Goal: Feedback & Contribution: Contribute content

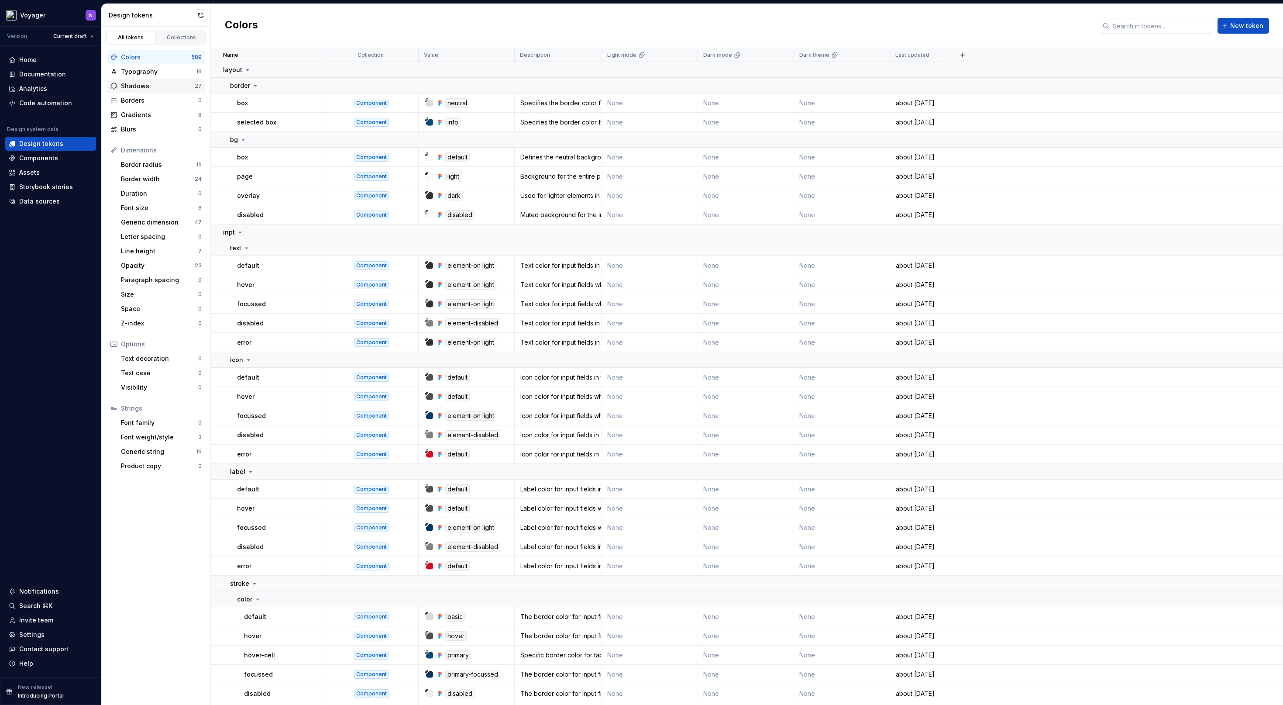
click at [151, 88] on div "Shadows" at bounding box center [158, 86] width 74 height 9
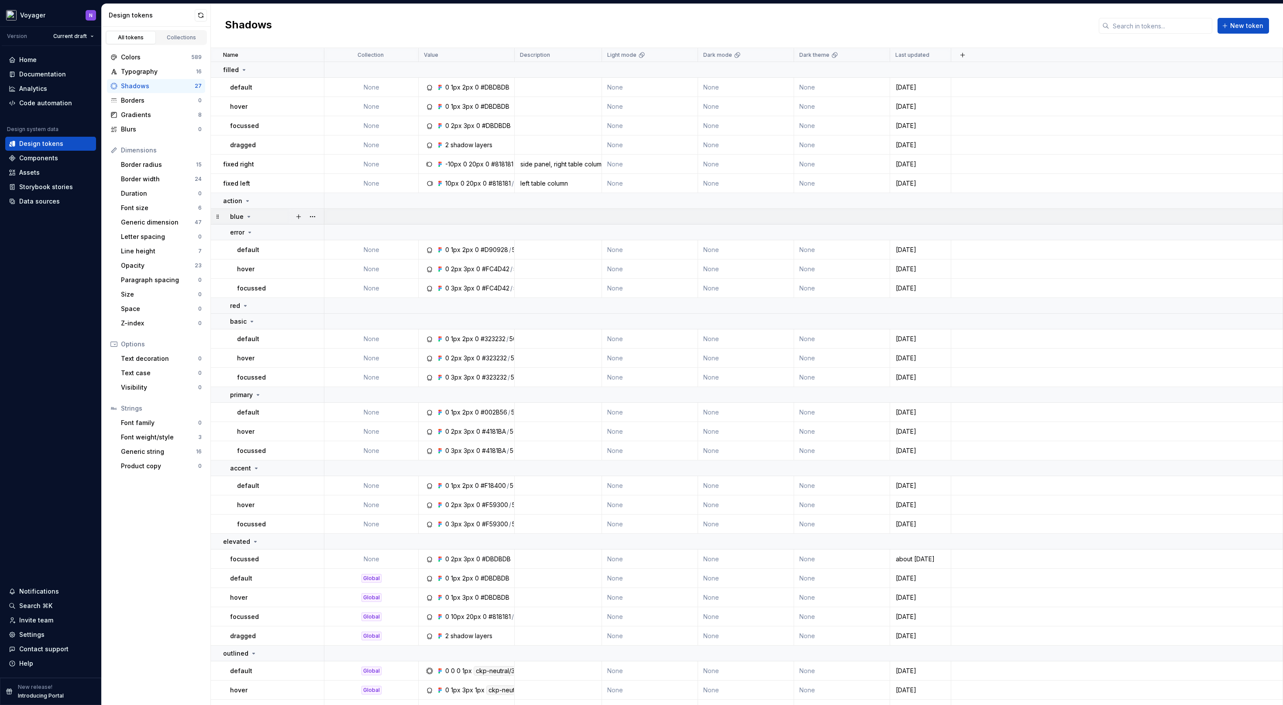
click at [246, 215] on icon at bounding box center [248, 216] width 7 height 7
click at [249, 218] on icon at bounding box center [248, 216] width 7 height 7
click at [247, 200] on icon at bounding box center [248, 200] width 2 height 1
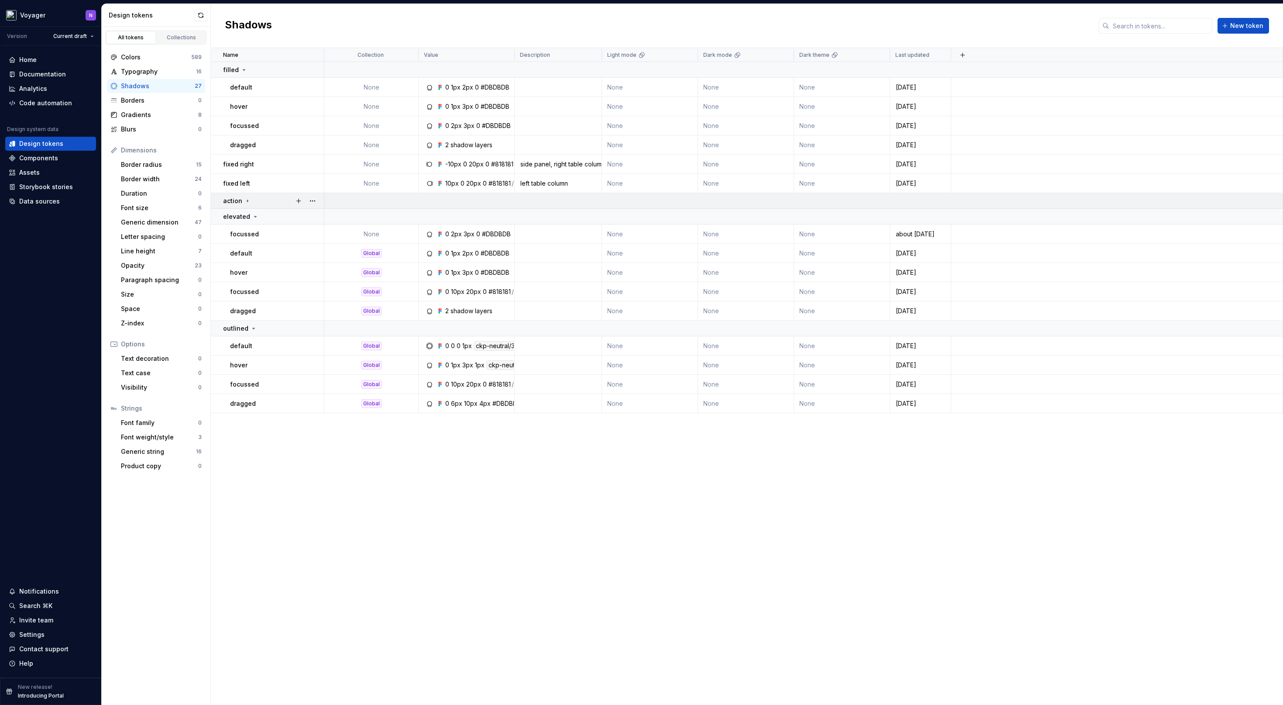
click at [247, 200] on icon at bounding box center [247, 201] width 1 height 2
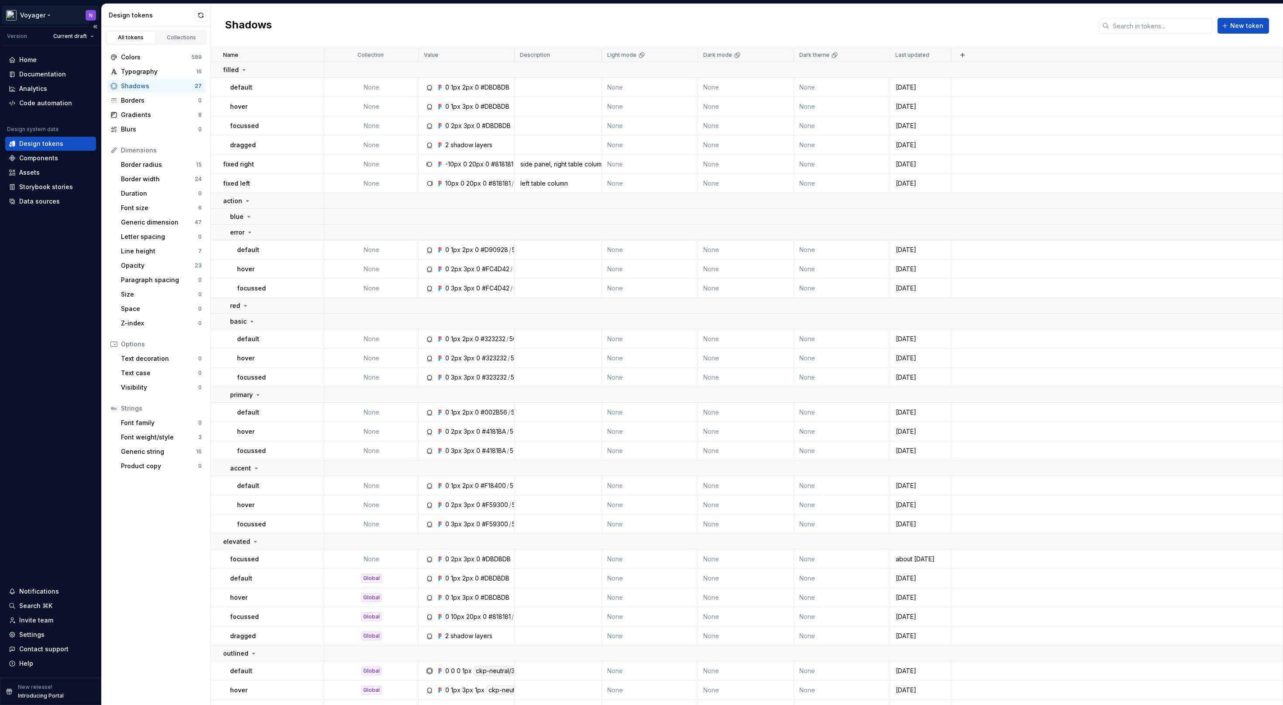
click at [30, 11] on html "Voyager N Version Current draft Home Documentation Analytics Code automation De…" at bounding box center [641, 352] width 1283 height 705
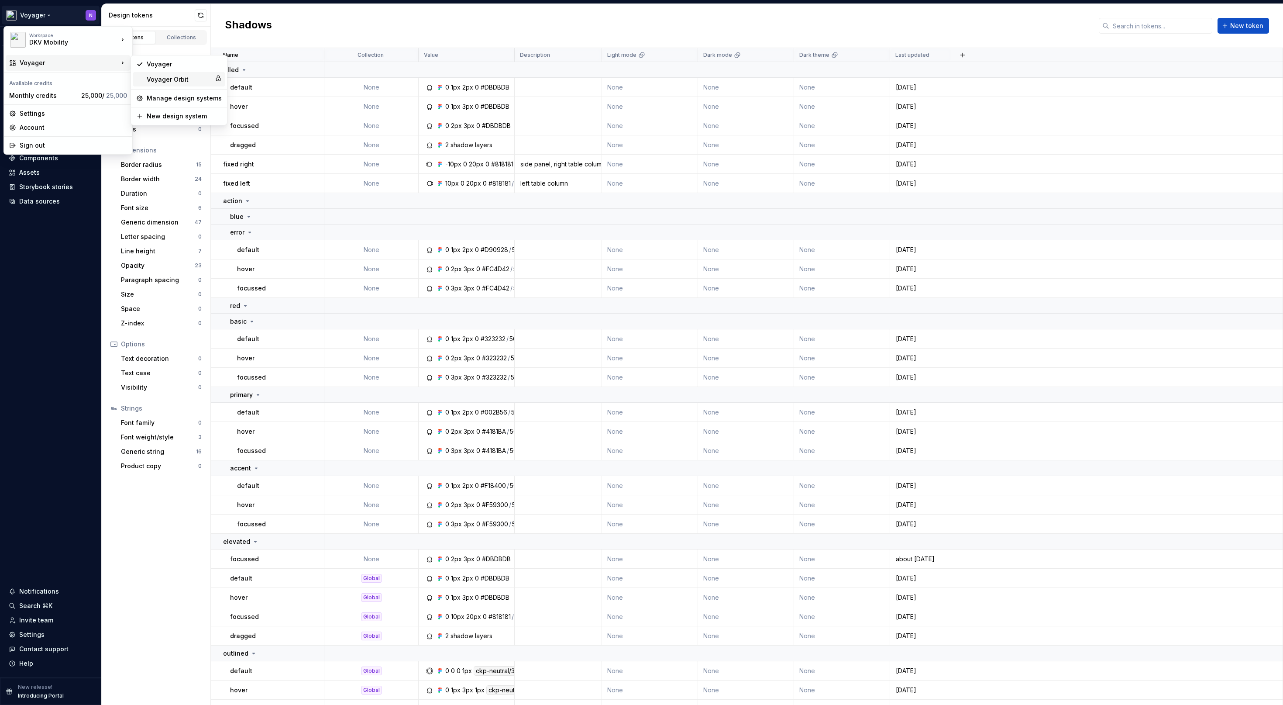
click at [148, 77] on div "Voyager Orbit" at bounding box center [179, 79] width 65 height 9
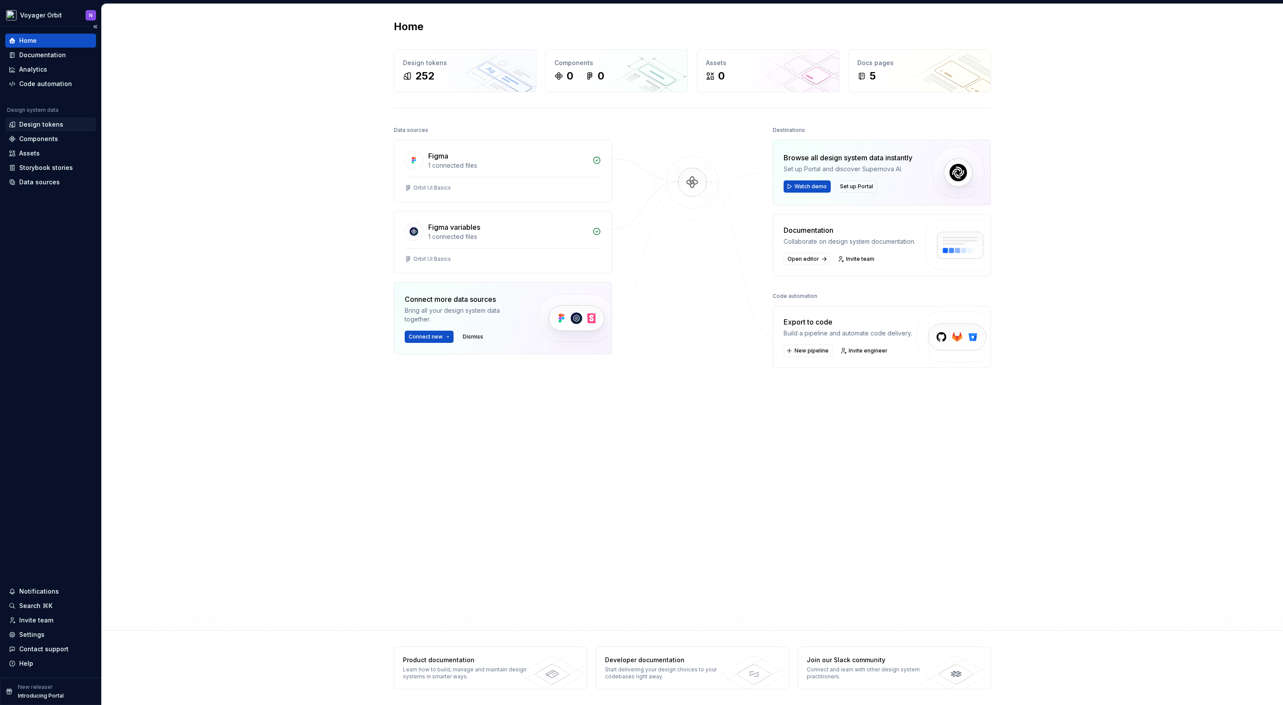
click at [34, 123] on div "Design tokens" at bounding box center [41, 124] width 44 height 9
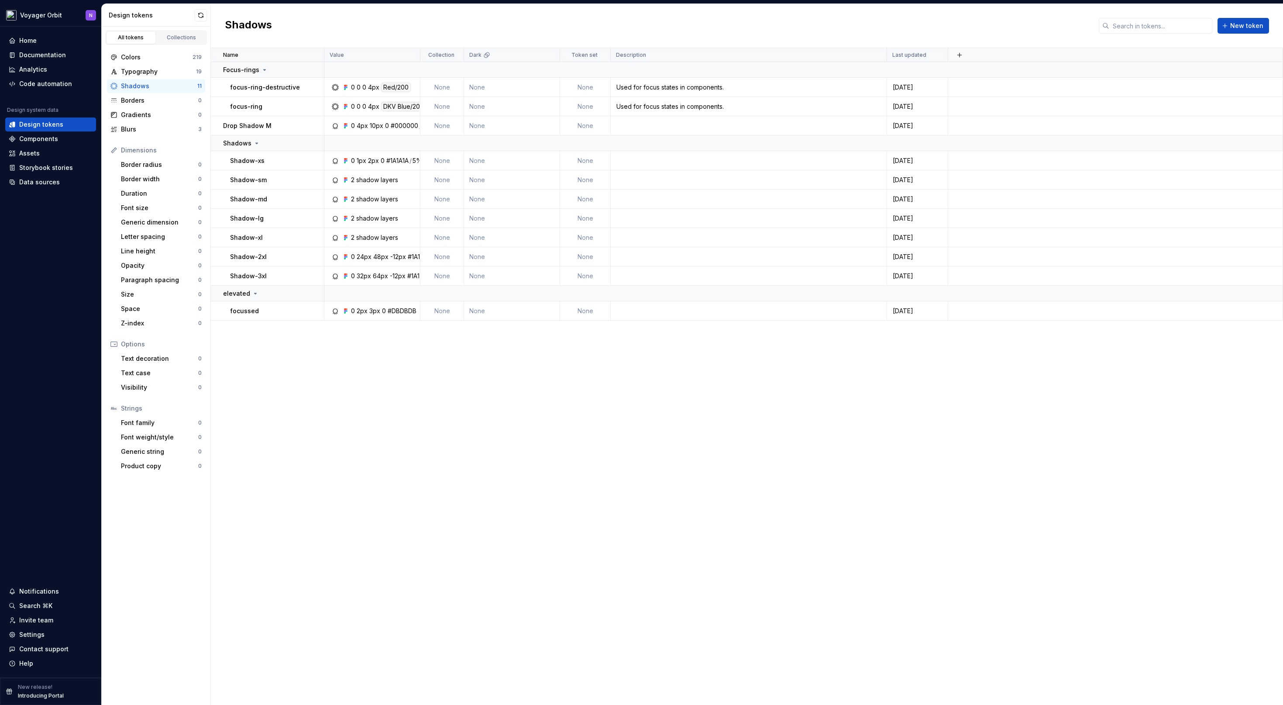
click at [168, 83] on div "Shadows" at bounding box center [159, 86] width 76 height 9
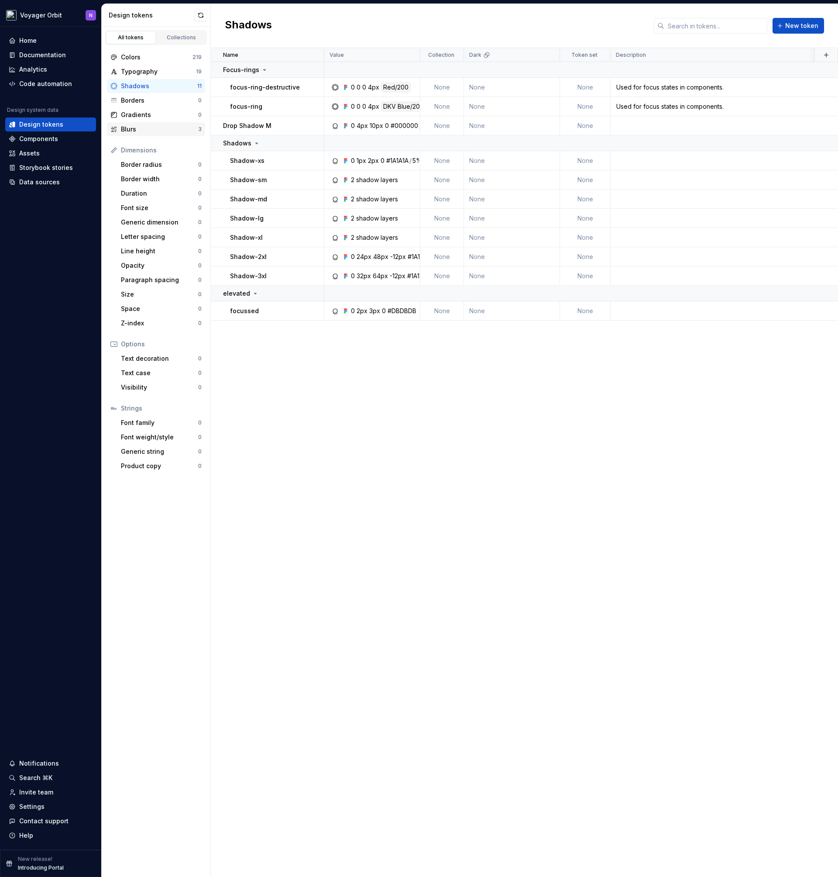
click at [137, 131] on div "Blurs" at bounding box center [159, 129] width 77 height 9
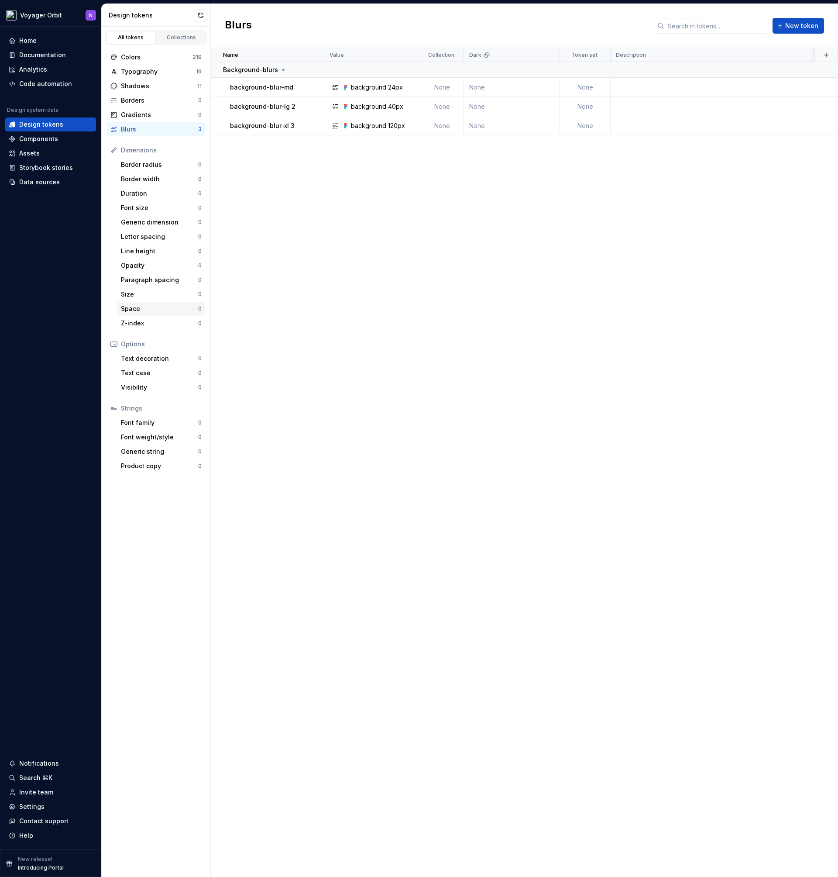
click at [141, 308] on div "Space" at bounding box center [159, 308] width 77 height 9
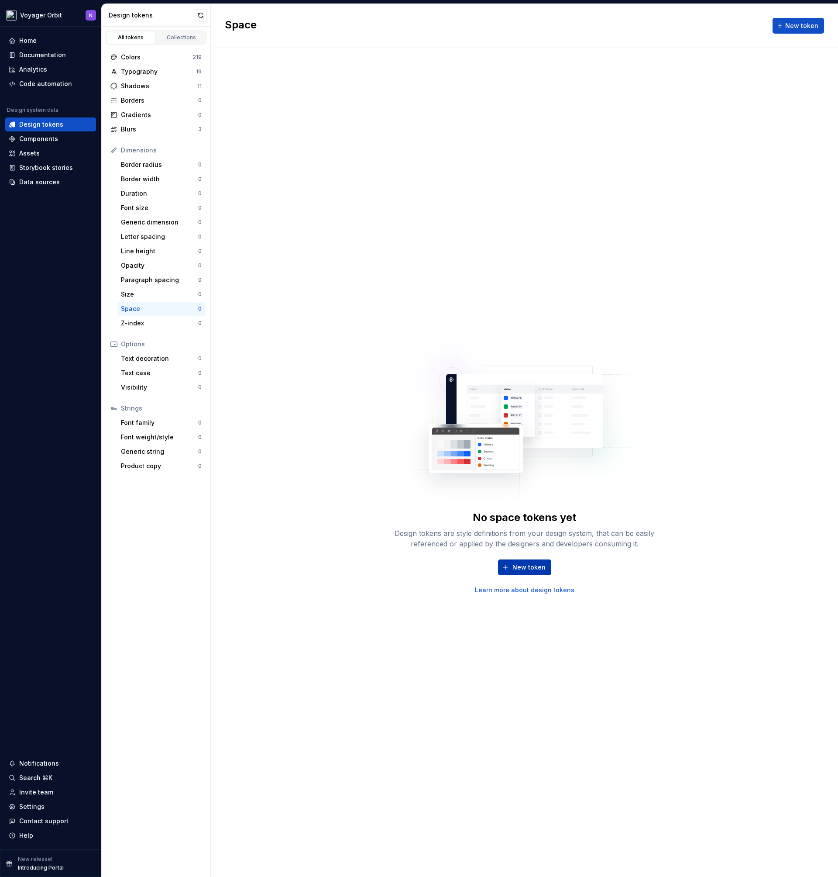
click at [511, 570] on button "New token" at bounding box center [524, 567] width 53 height 16
type textarea "*"
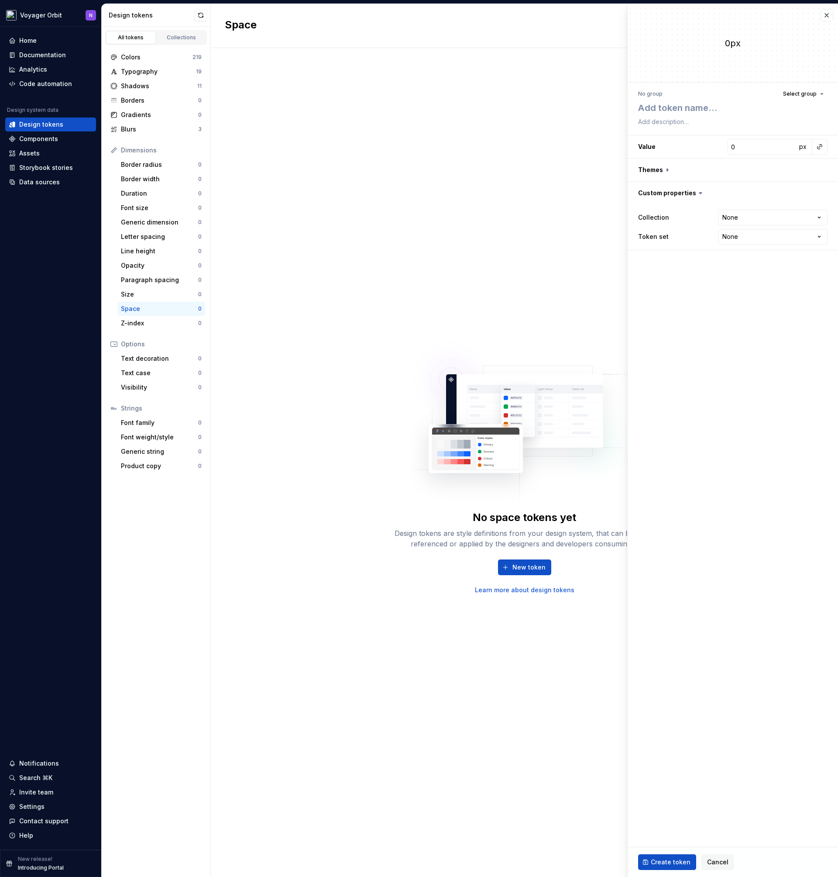
click at [665, 96] on div "No group Select group" at bounding box center [732, 94] width 189 height 12
click at [800, 92] on span "Select group" at bounding box center [800, 93] width 34 height 7
click at [668, 102] on textarea at bounding box center [731, 108] width 189 height 16
type textarea "N"
type textarea "*"
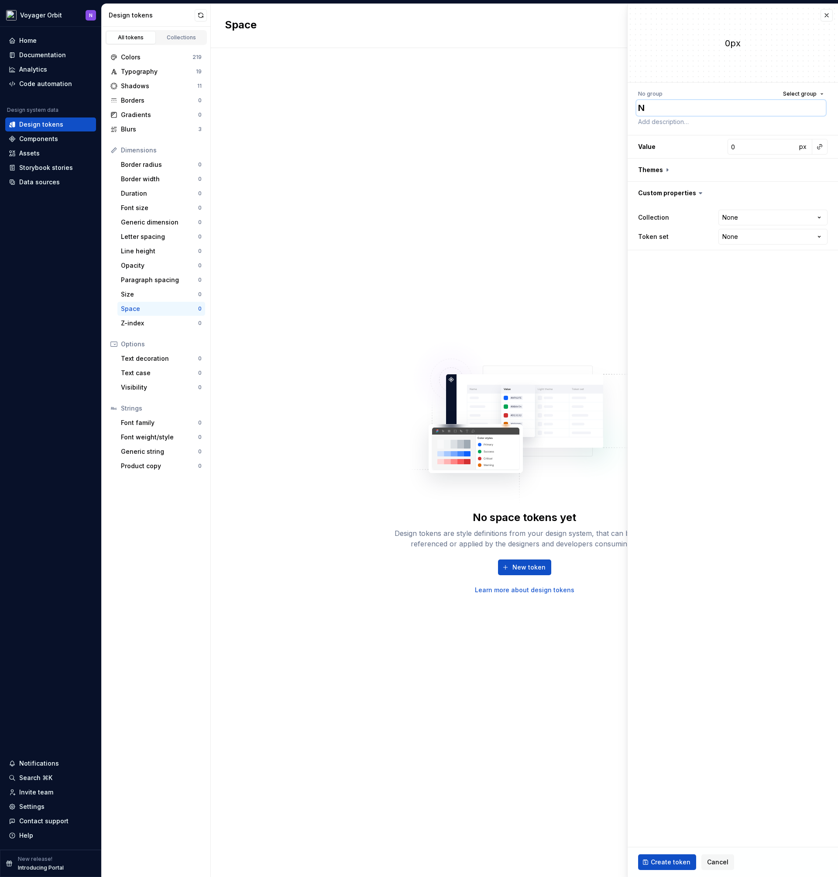
type textarea "*"
type textarea "n"
type textarea "*"
type textarea "no"
type textarea "*"
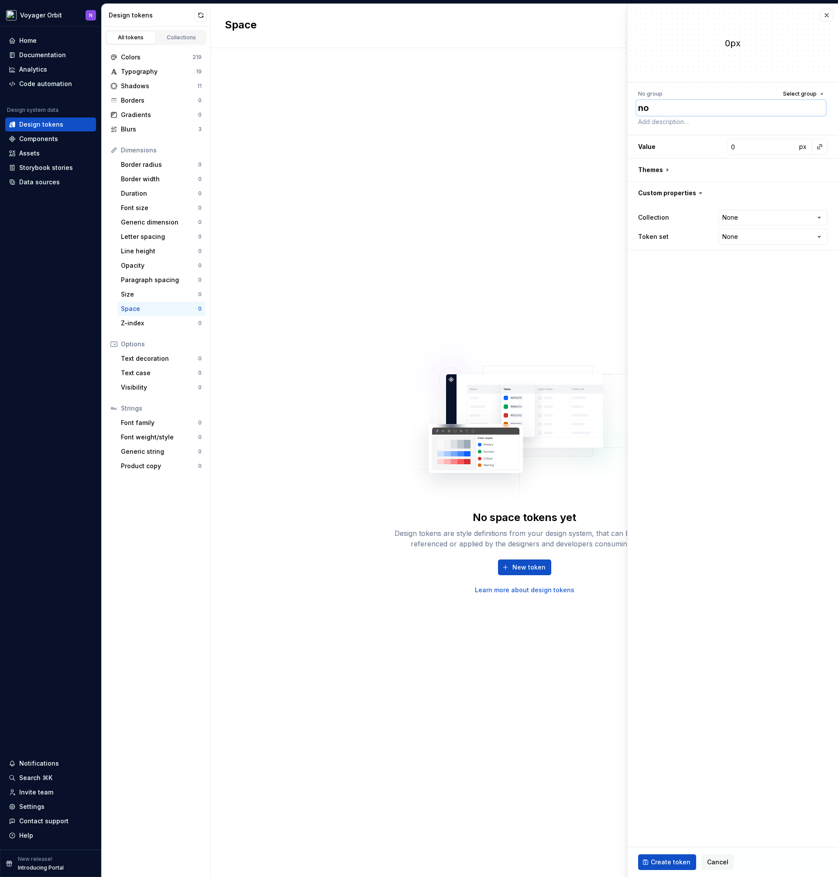
type textarea "non"
type textarea "*"
type textarea "none"
type textarea "*"
type textarea "none"
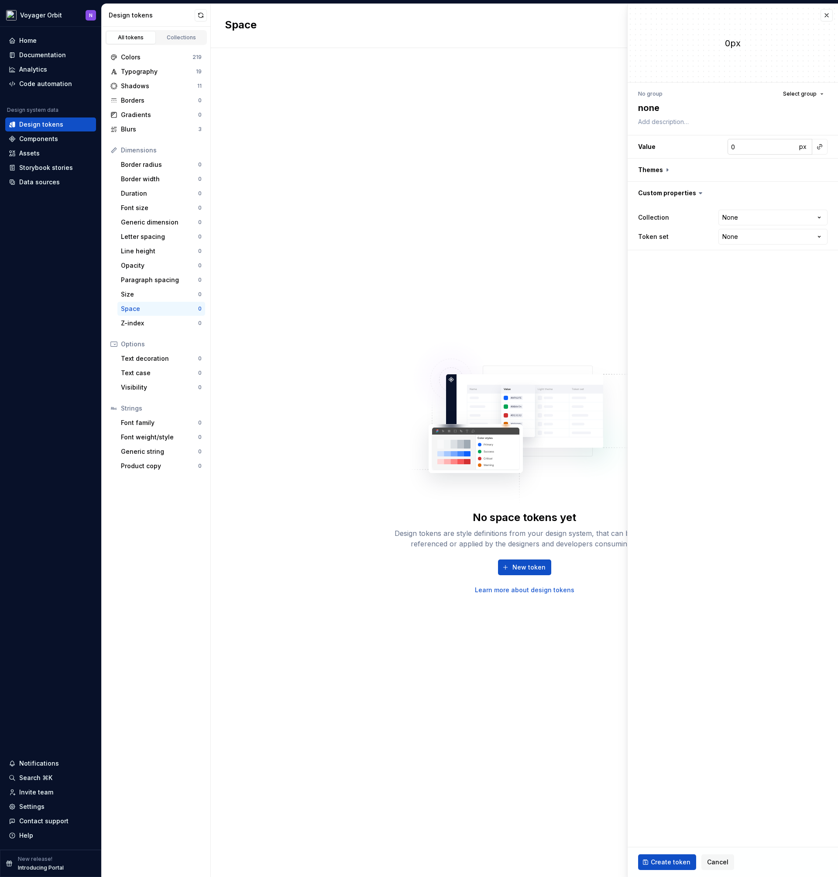
click at [750, 144] on input "0" at bounding box center [762, 147] width 69 height 16
click at [679, 167] on button "button" at bounding box center [733, 169] width 210 height 23
type textarea "*"
click at [738, 234] on html "**********" at bounding box center [419, 438] width 838 height 877
click at [742, 213] on html "**********" at bounding box center [419, 438] width 838 height 877
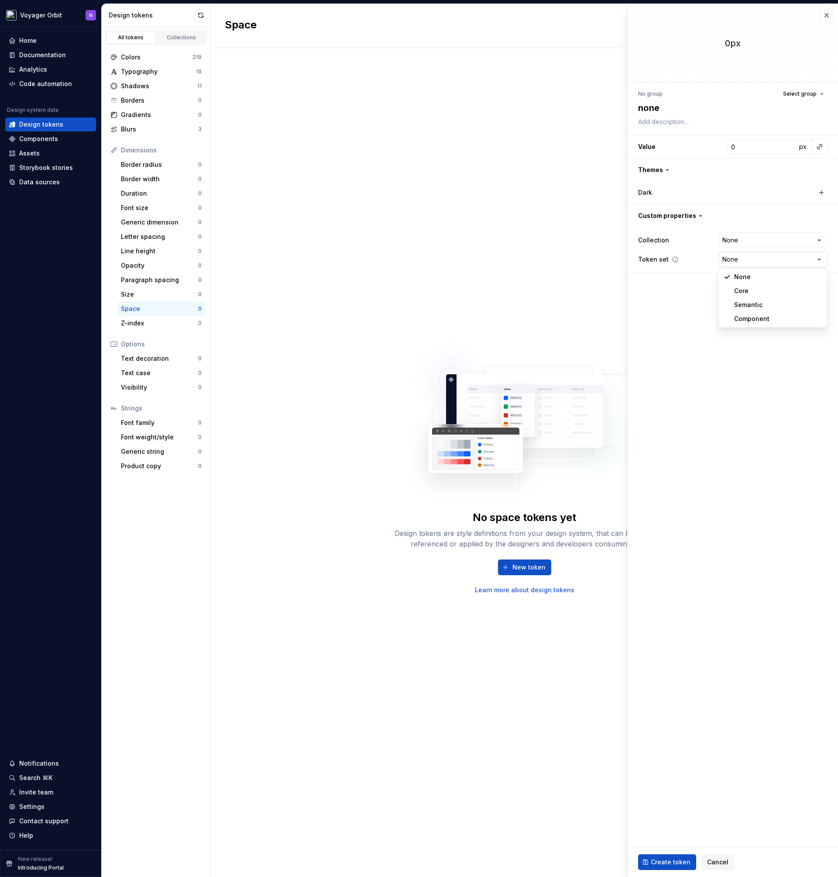
click at [738, 257] on html "**********" at bounding box center [419, 438] width 838 height 877
select select "**********"
click at [658, 704] on button "Create token" at bounding box center [667, 862] width 58 height 16
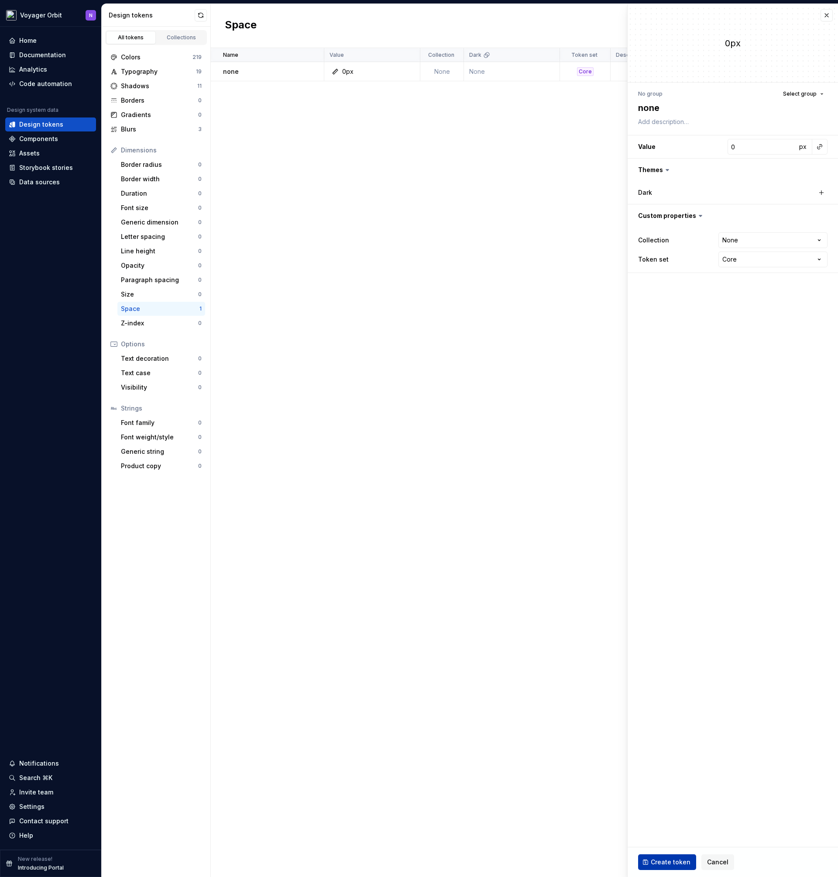
type textarea "*"
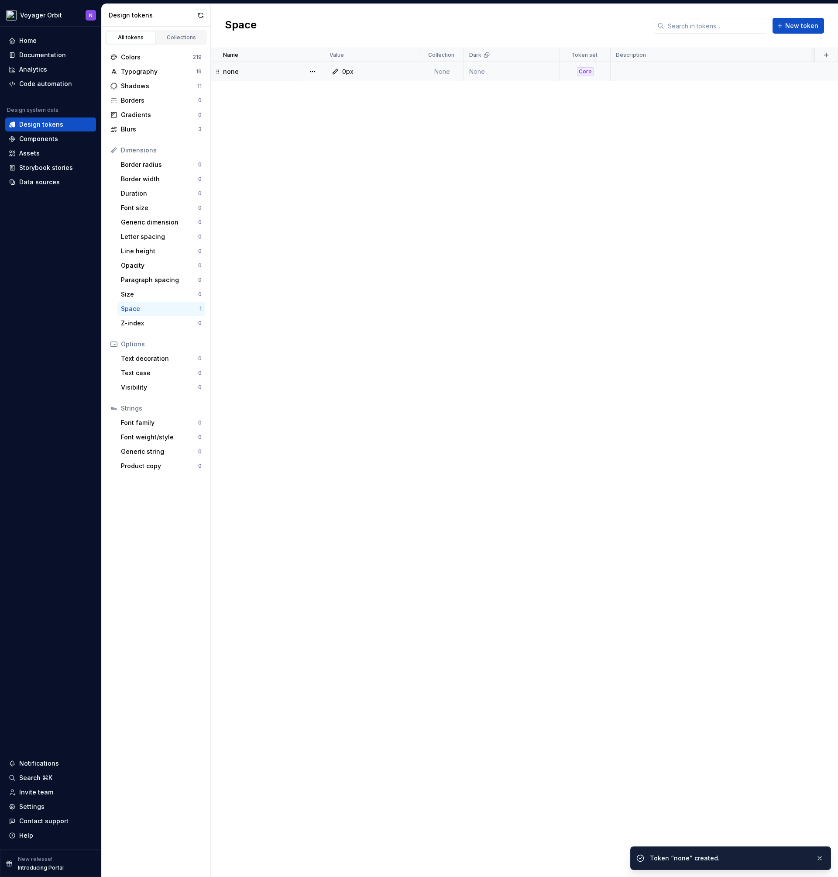
click at [251, 65] on td "none" at bounding box center [268, 71] width 114 height 19
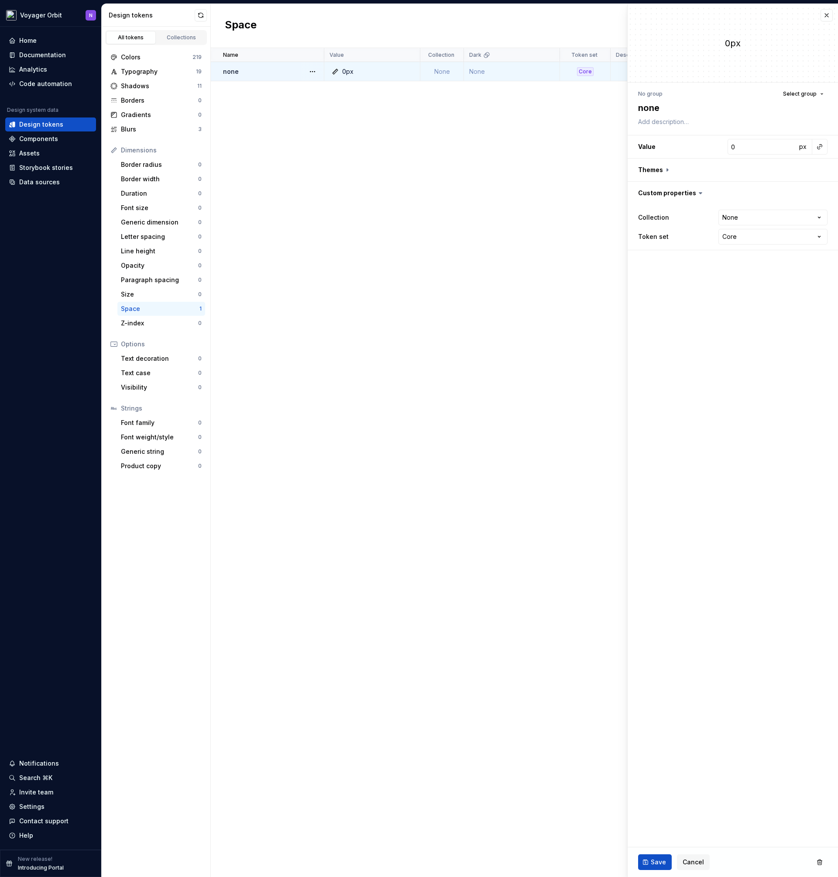
click at [654, 92] on div "No group" at bounding box center [650, 93] width 24 height 7
click at [646, 106] on textarea "none" at bounding box center [731, 108] width 189 height 16
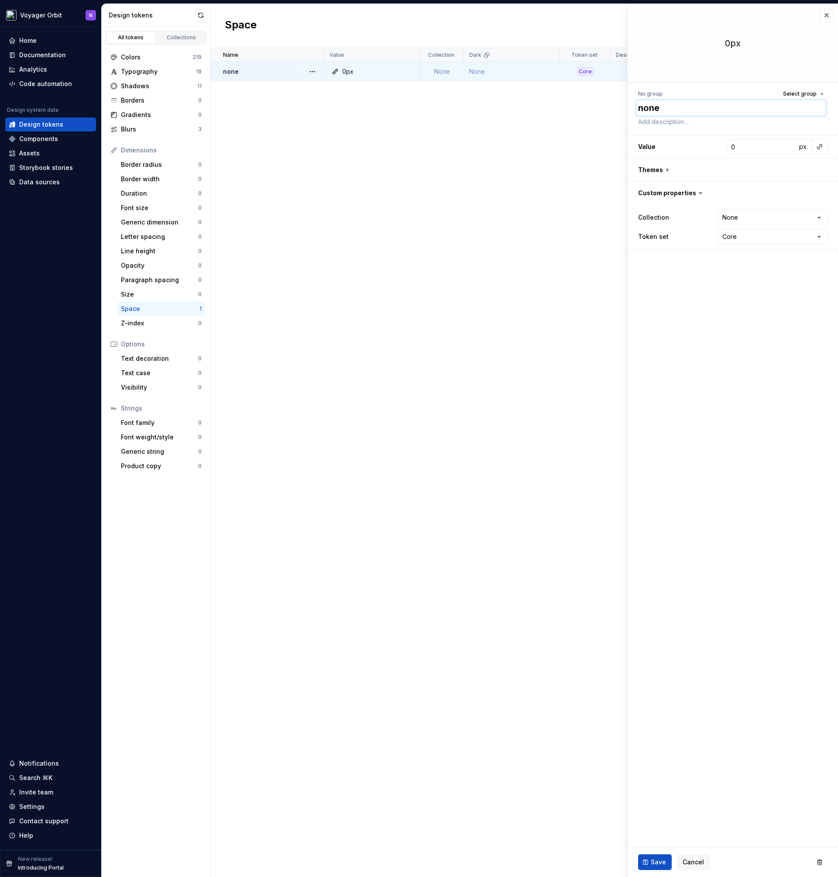
type textarea "*"
type textarea "snone"
type textarea "*"
type textarea "spnone"
type textarea "*"
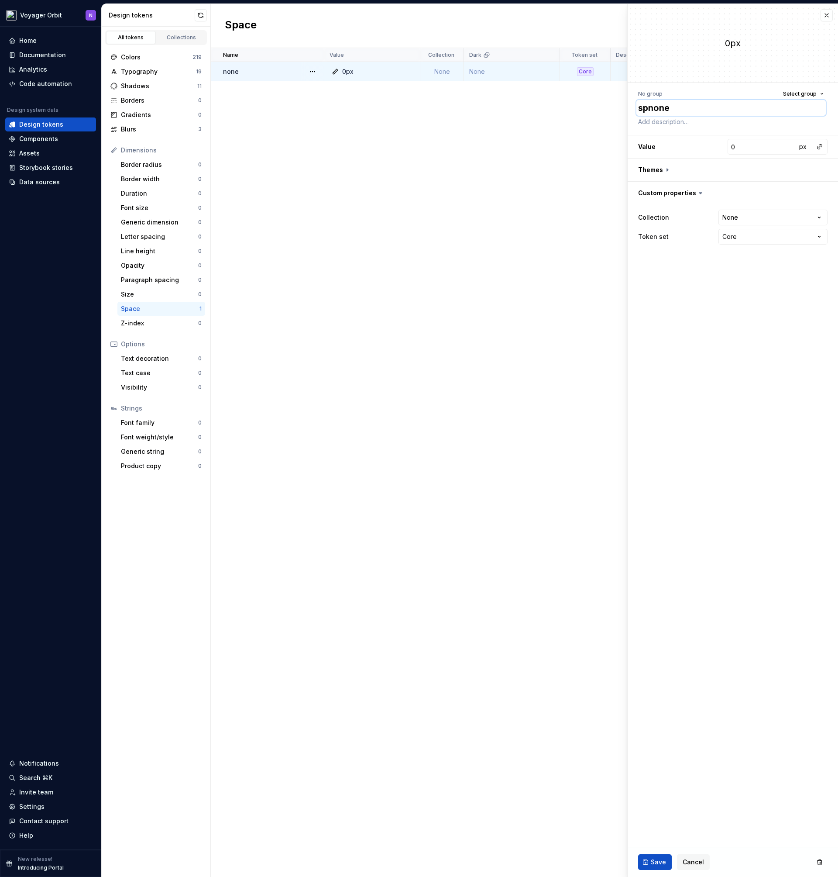
type textarea "spanone"
type textarea "*"
type textarea "spacnone"
type textarea "*"
type textarea "spacinone"
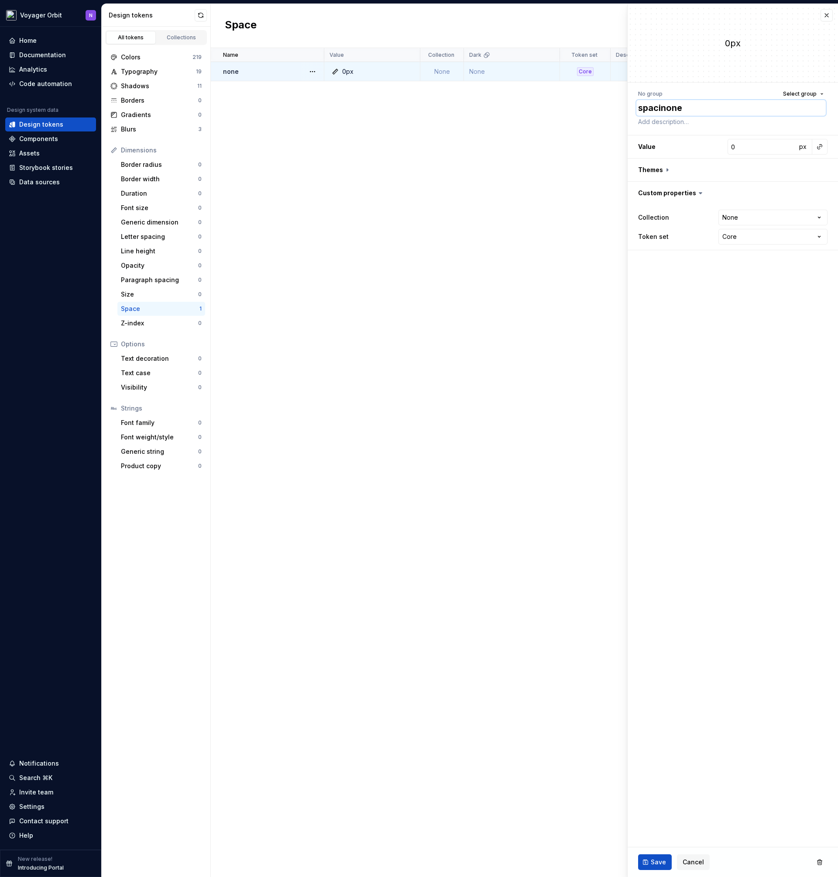
type textarea "*"
type textarea "spacinnone"
type textarea "*"
type textarea "spacingnone"
type textarea "*"
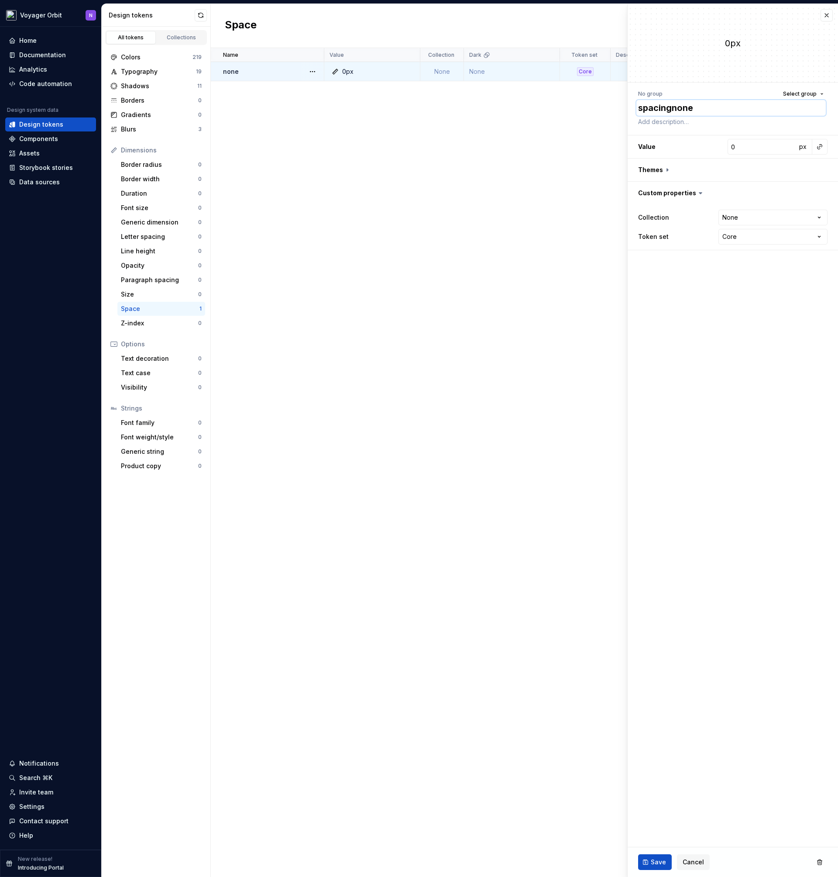
type textarea "spacing-none"
type textarea "*"
type textarea "spacing-none"
click at [658, 704] on span "Save" at bounding box center [658, 861] width 15 height 9
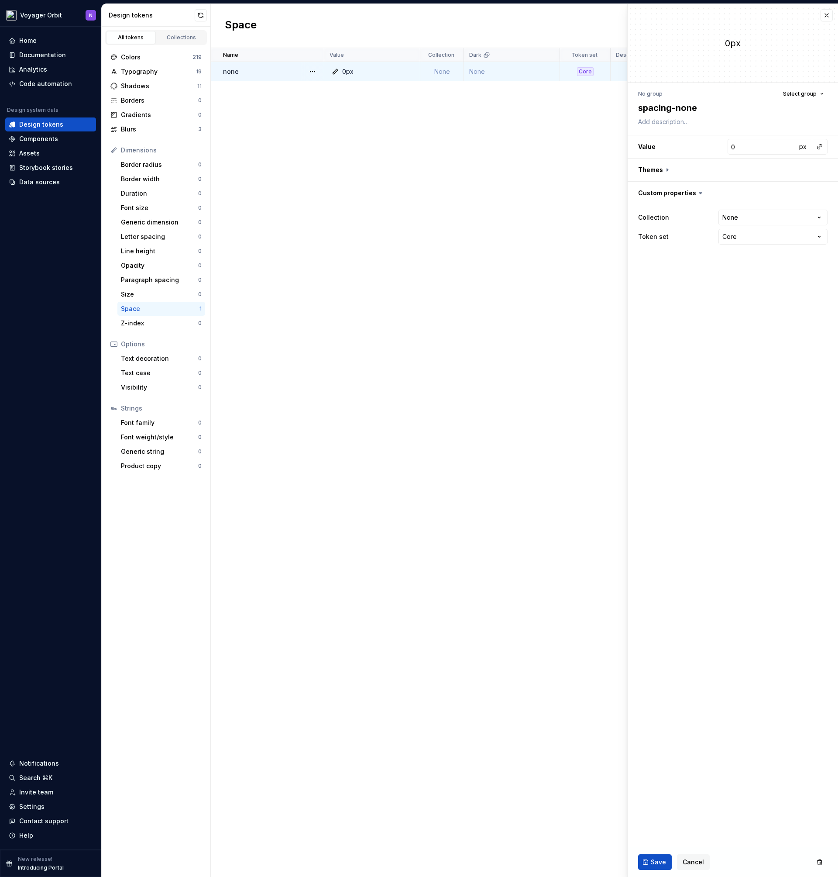
type textarea "*"
type textarea "spacing-none"
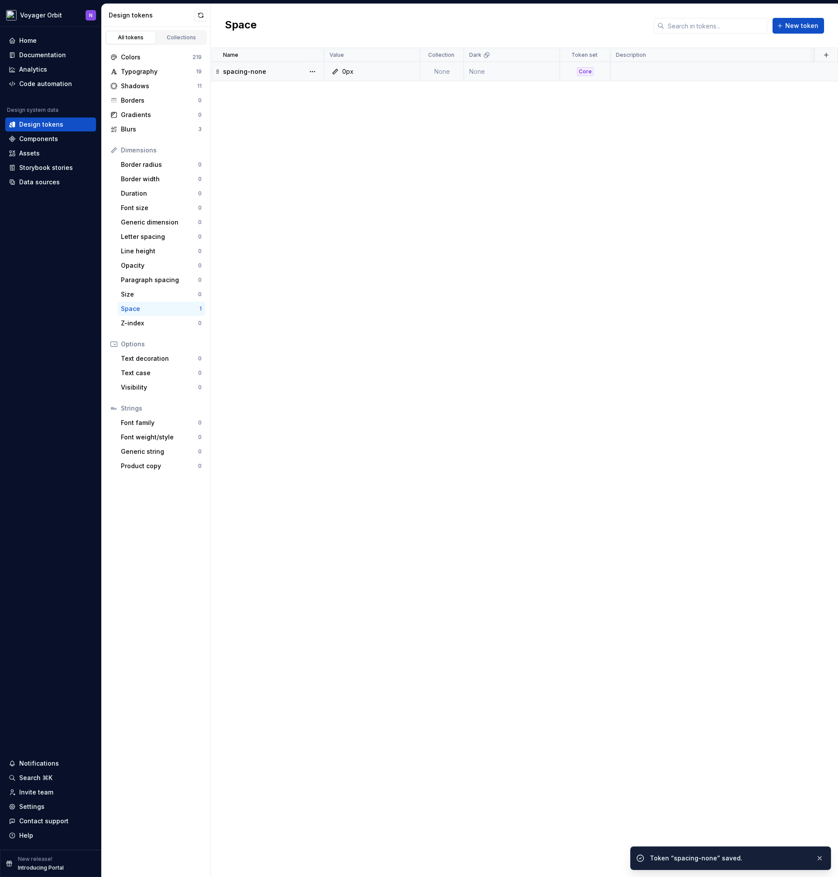
click at [716, 73] on td at bounding box center [749, 71] width 276 height 19
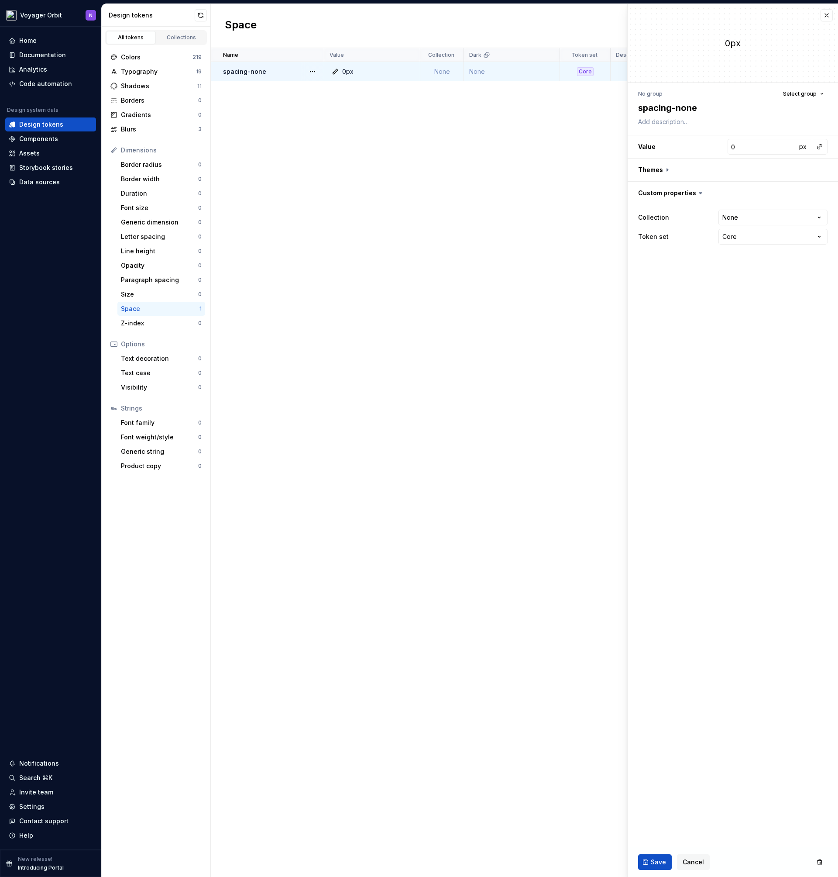
click at [559, 203] on div "Name Value Collection Dark Token set Description Last updated spacing-none 0px …" at bounding box center [524, 462] width 627 height 829
click at [823, 12] on button "button" at bounding box center [827, 15] width 12 height 12
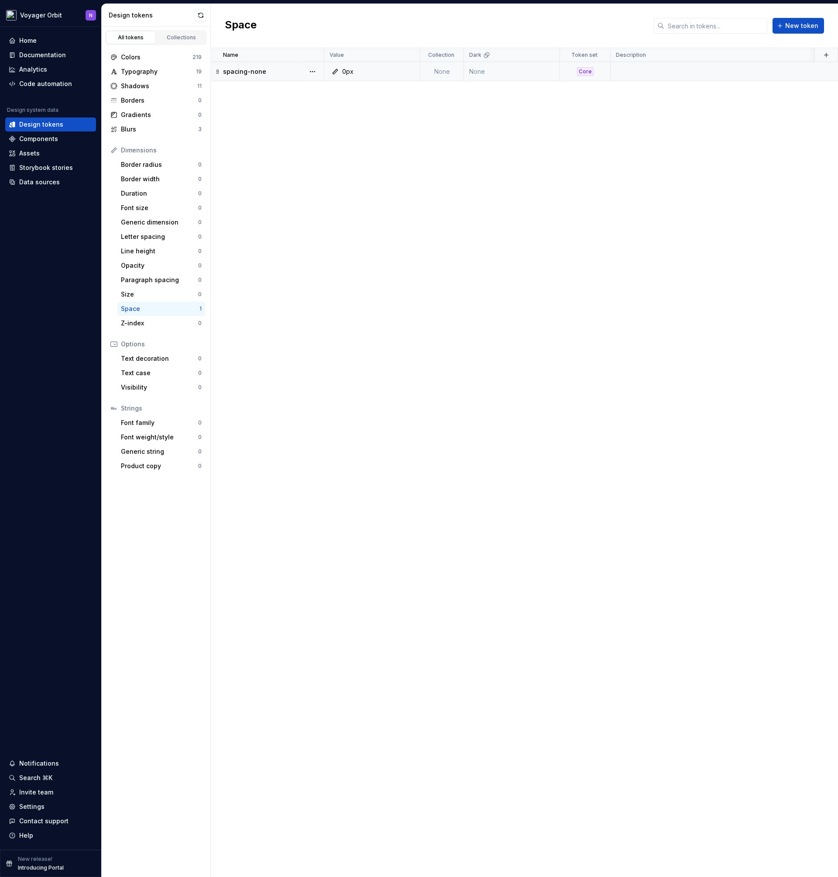
click at [218, 72] on icon at bounding box center [217, 71] width 7 height 7
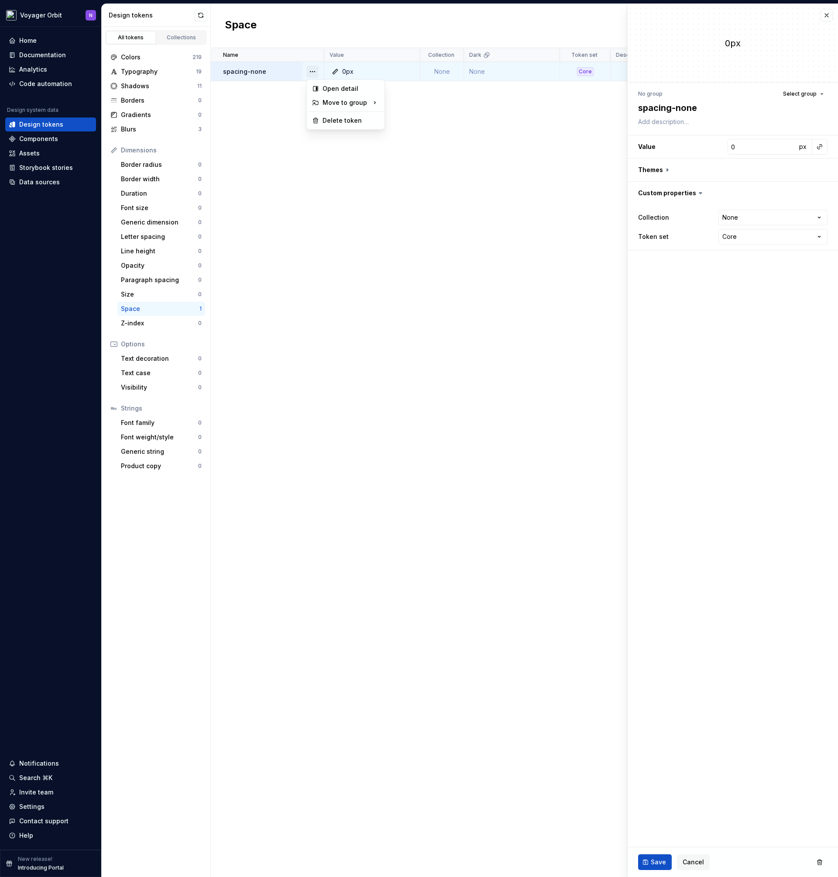
click at [310, 71] on button "button" at bounding box center [312, 71] width 12 height 12
click at [369, 229] on html "**********" at bounding box center [419, 438] width 838 height 877
click at [369, 229] on div "Name Value Collection Dark Token set Description Last updated spacing-none 0px …" at bounding box center [524, 462] width 627 height 829
click at [827, 17] on button "button" at bounding box center [827, 15] width 12 height 12
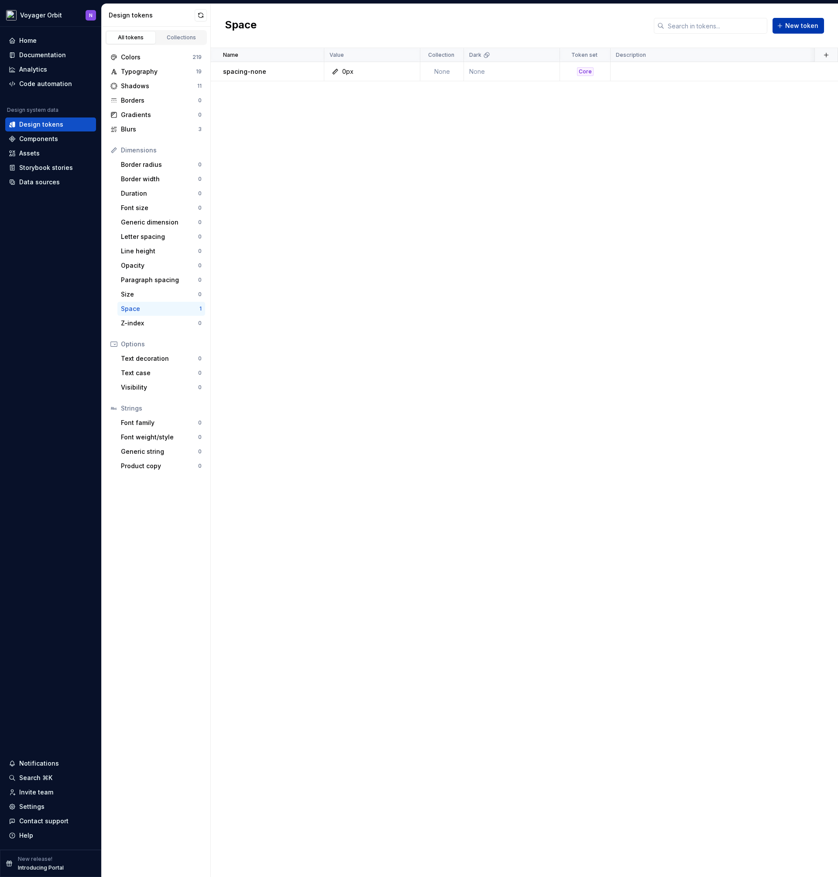
click at [811, 27] on span "New token" at bounding box center [801, 25] width 33 height 9
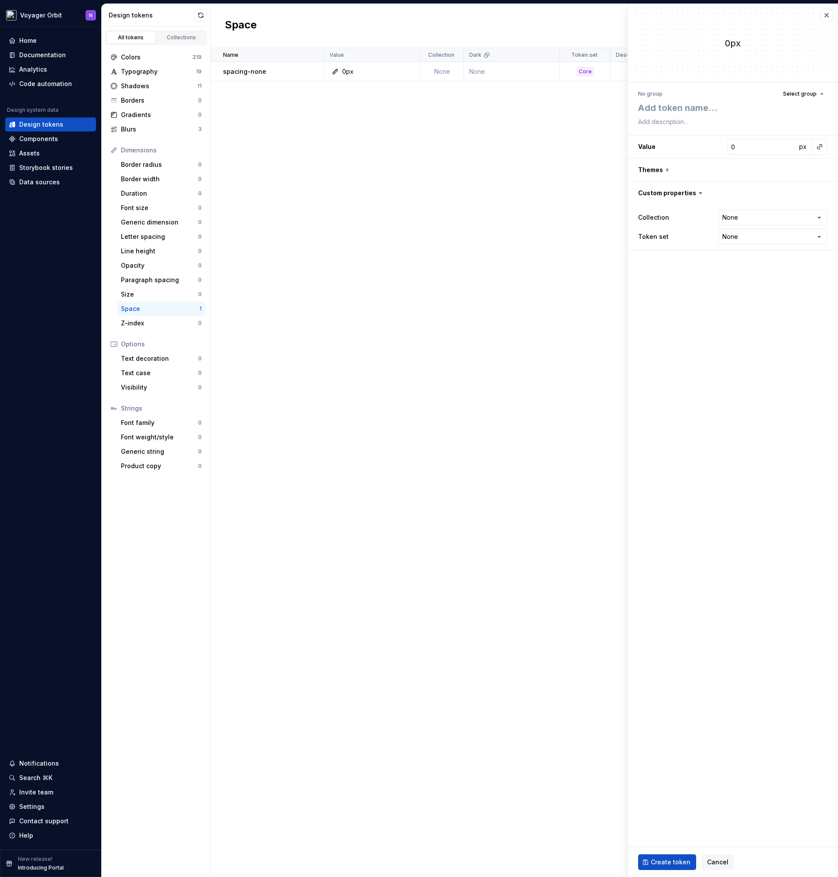
click at [400, 282] on div "Name Value Collection Dark Token set Description Last updated spacing-none 0px …" at bounding box center [524, 462] width 627 height 829
click at [822, 17] on button "button" at bounding box center [827, 15] width 12 height 12
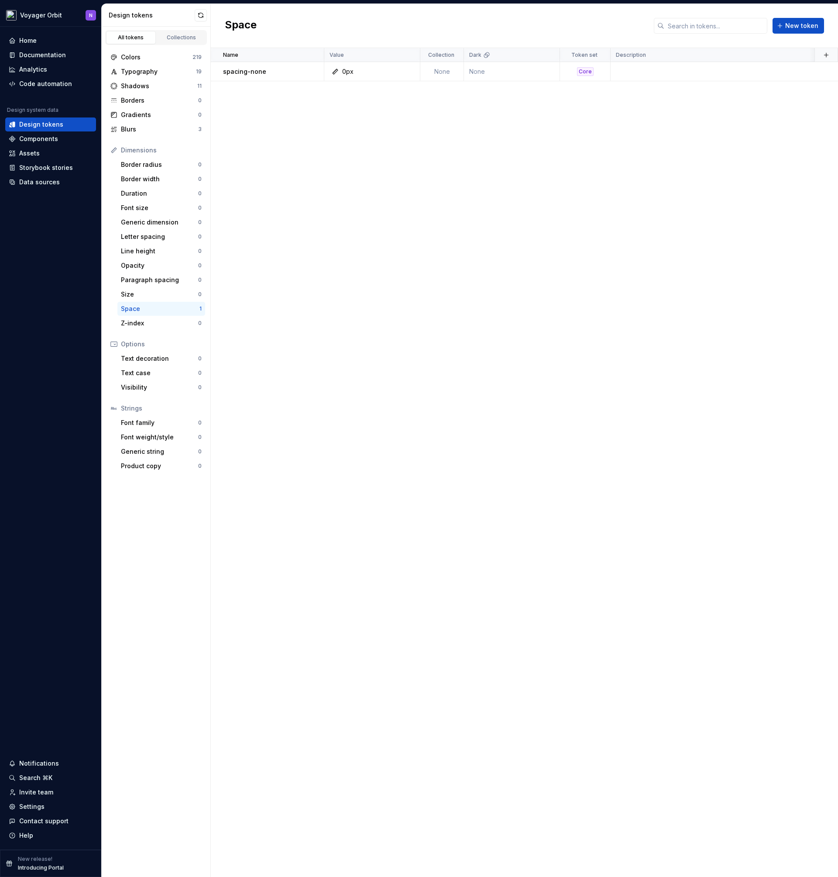
click at [183, 49] on div "Colors 219 Typography 19 Shadows 11 Borders 0 Gradients 0 Blurs 3 Dimensions Bo…" at bounding box center [156, 261] width 109 height 433
click at [183, 37] on div "Collections" at bounding box center [182, 37] width 44 height 7
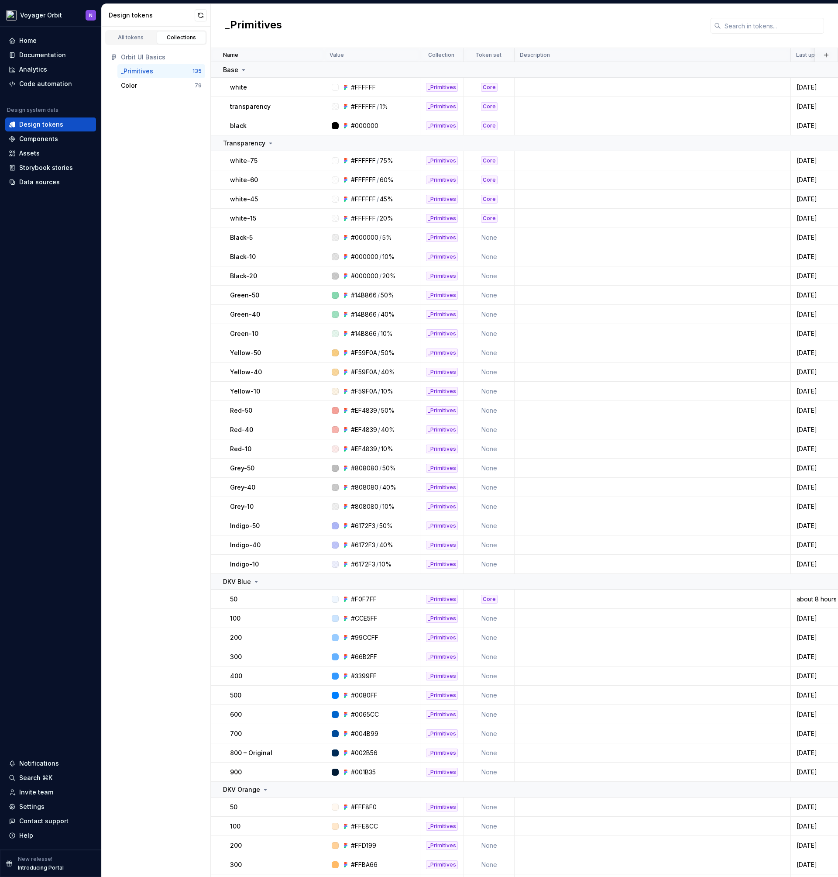
click at [151, 73] on div "_Primitives" at bounding box center [137, 71] width 32 height 9
click at [244, 73] on icon at bounding box center [243, 69] width 7 height 7
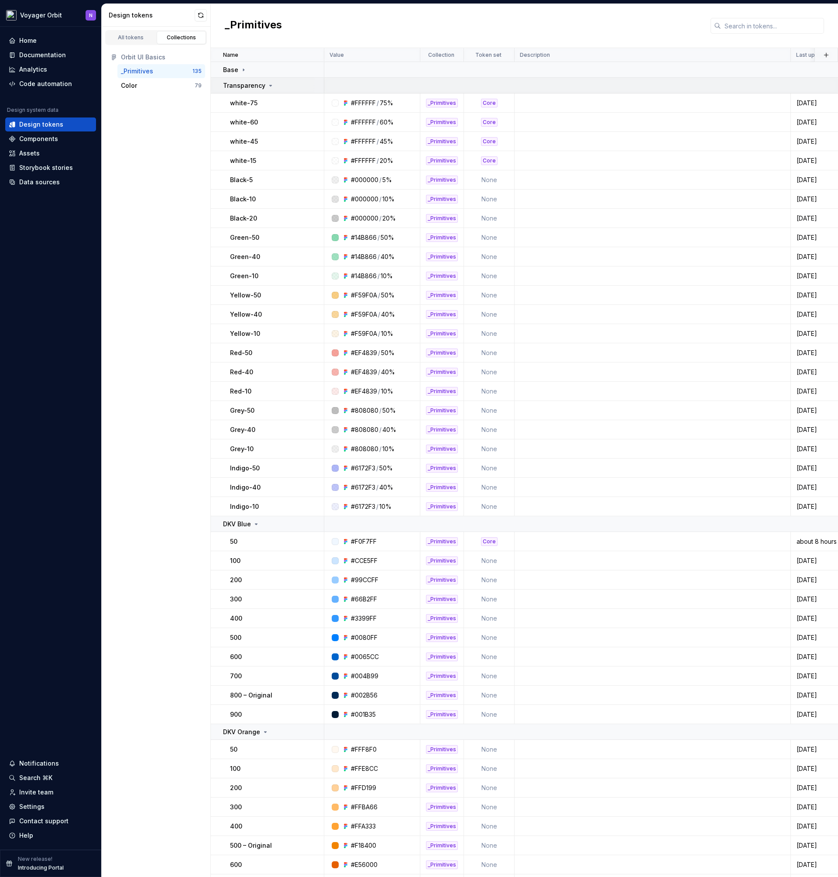
click at [267, 85] on icon at bounding box center [270, 85] width 7 height 7
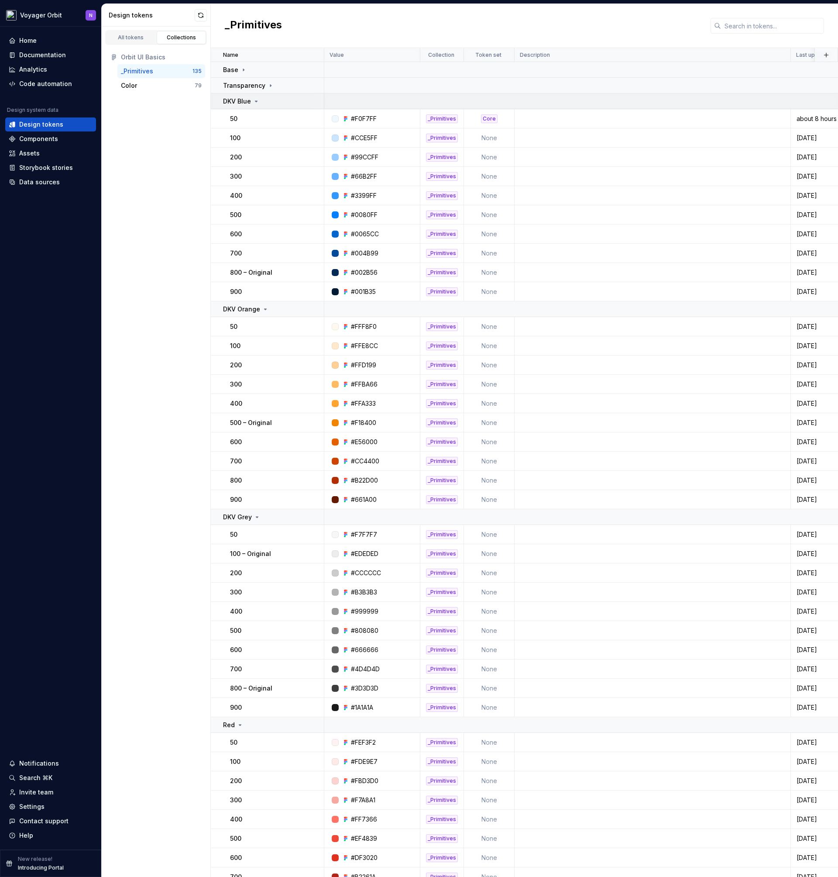
click at [253, 100] on icon at bounding box center [256, 101] width 7 height 7
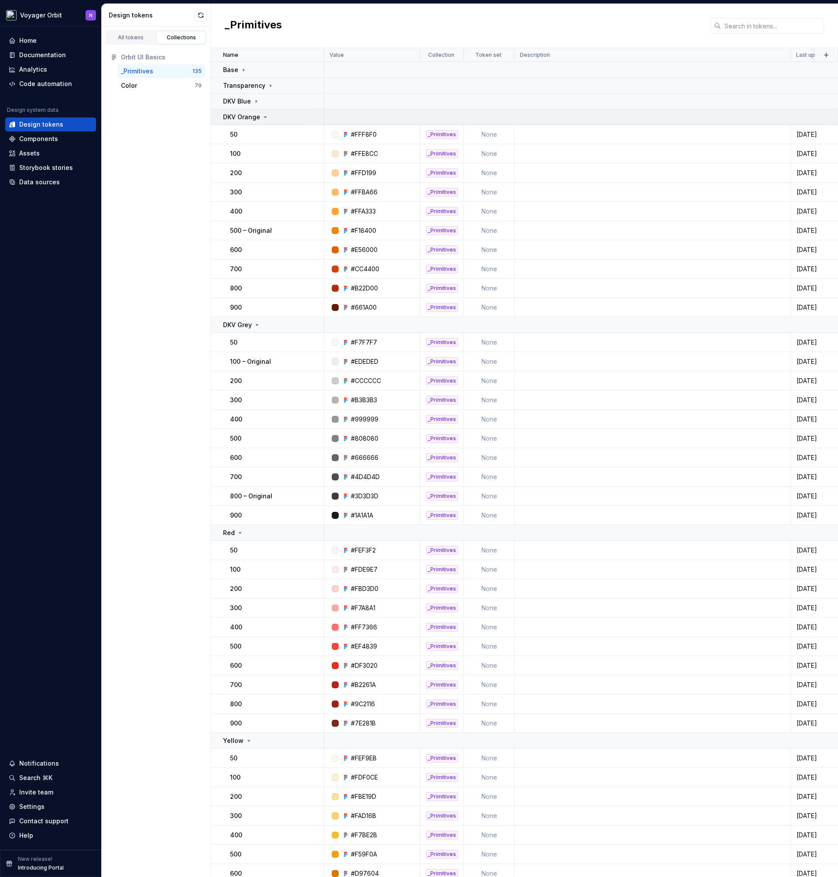
click at [265, 117] on icon at bounding box center [266, 117] width 2 height 1
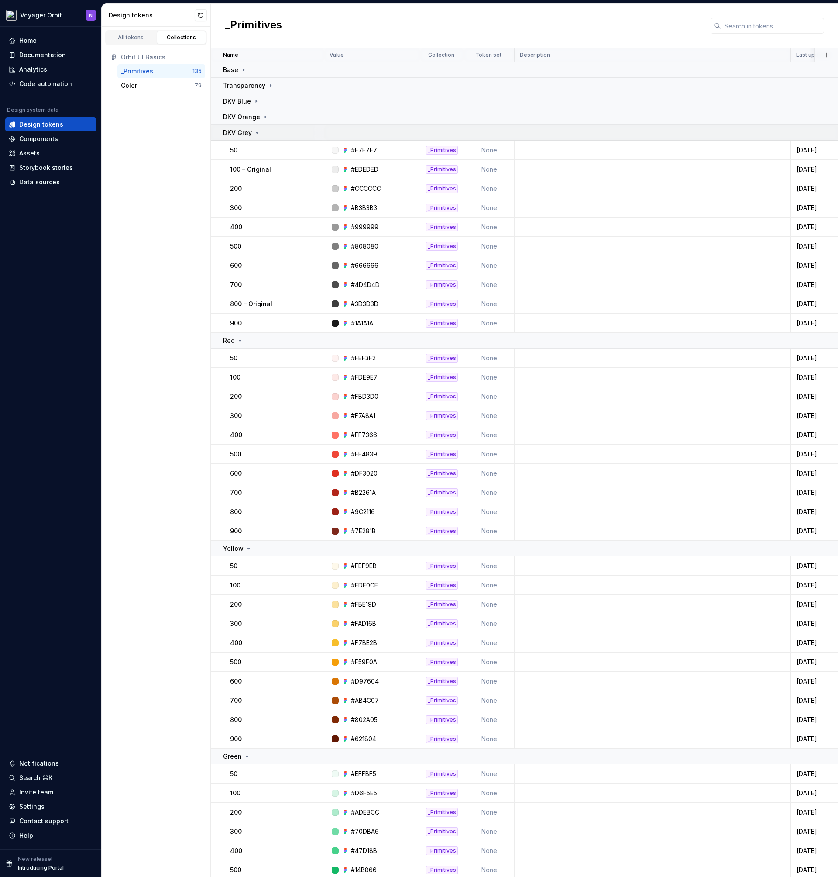
click at [263, 132] on div "DKV Grey" at bounding box center [273, 132] width 100 height 9
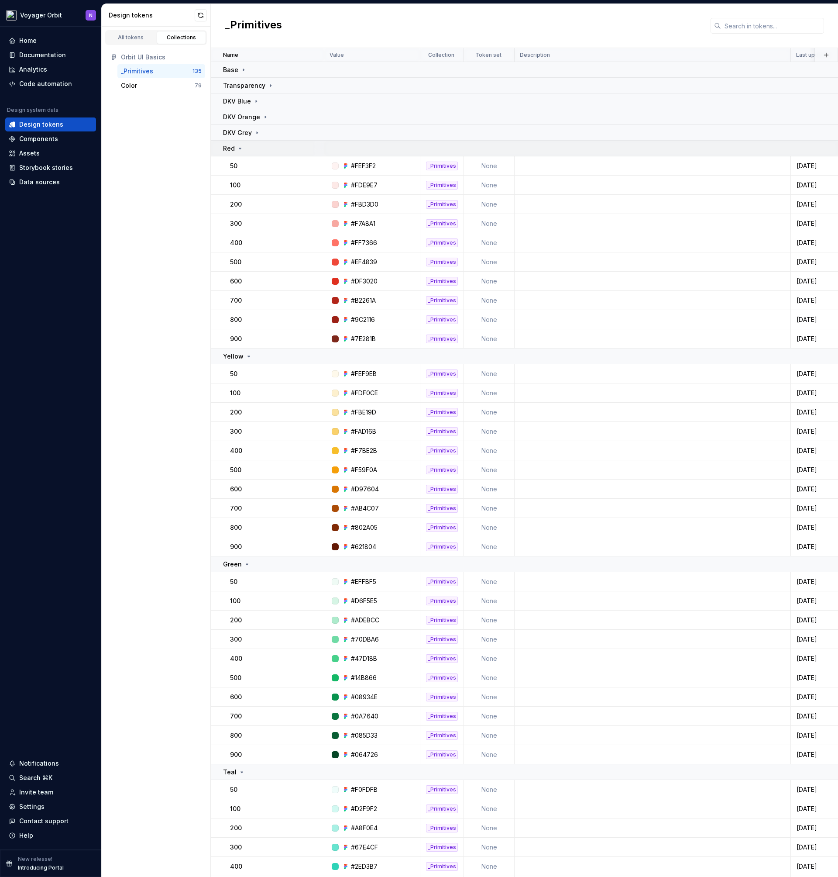
click at [259, 149] on div "Red" at bounding box center [273, 148] width 100 height 9
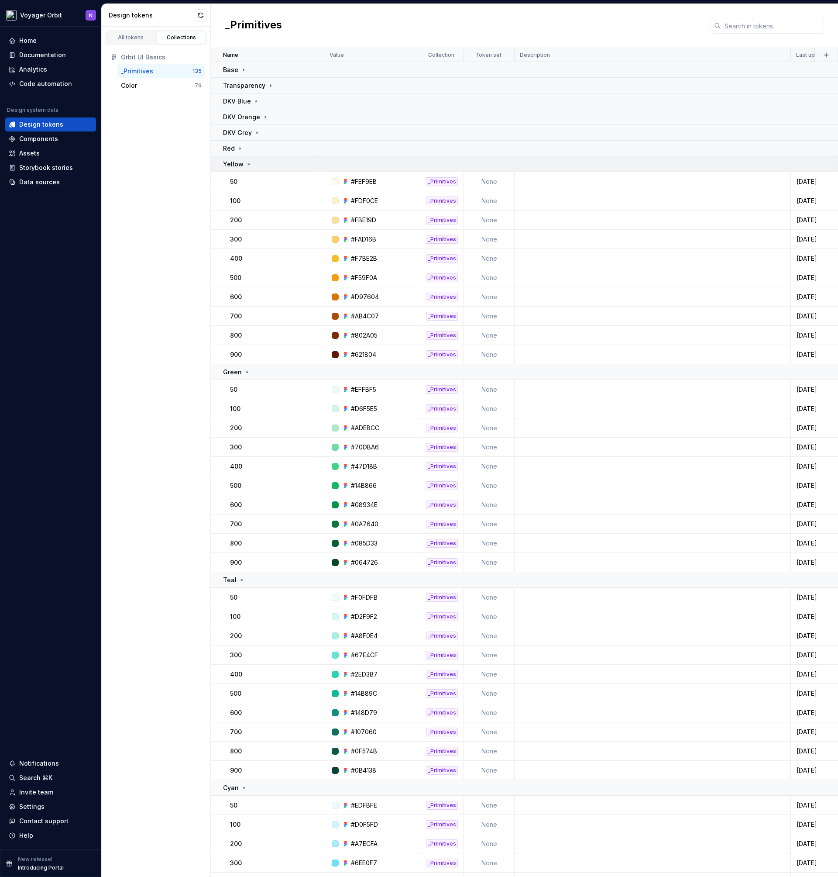
click at [259, 167] on div "Yellow" at bounding box center [273, 164] width 100 height 9
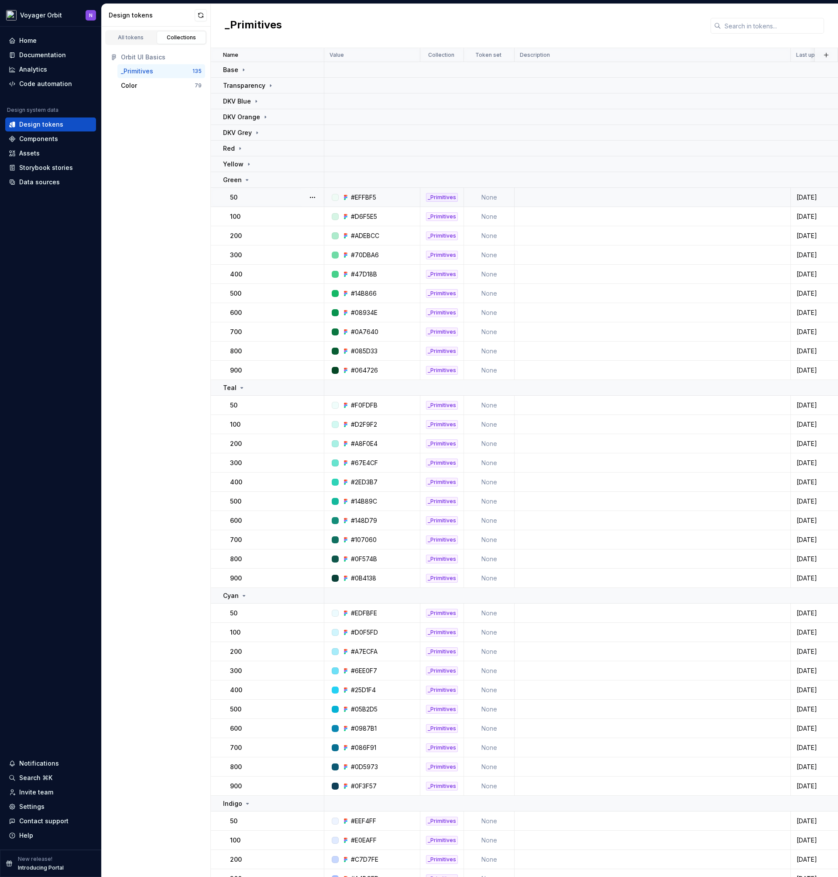
click at [258, 189] on td "50" at bounding box center [268, 197] width 114 height 19
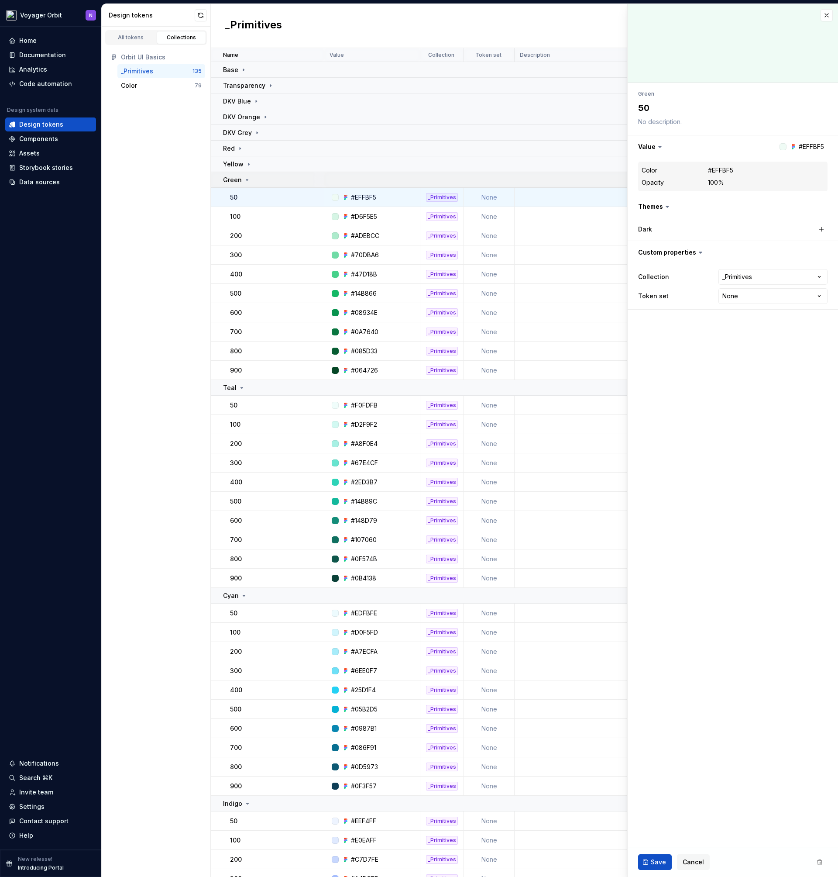
click at [261, 184] on td "Green" at bounding box center [268, 180] width 114 height 16
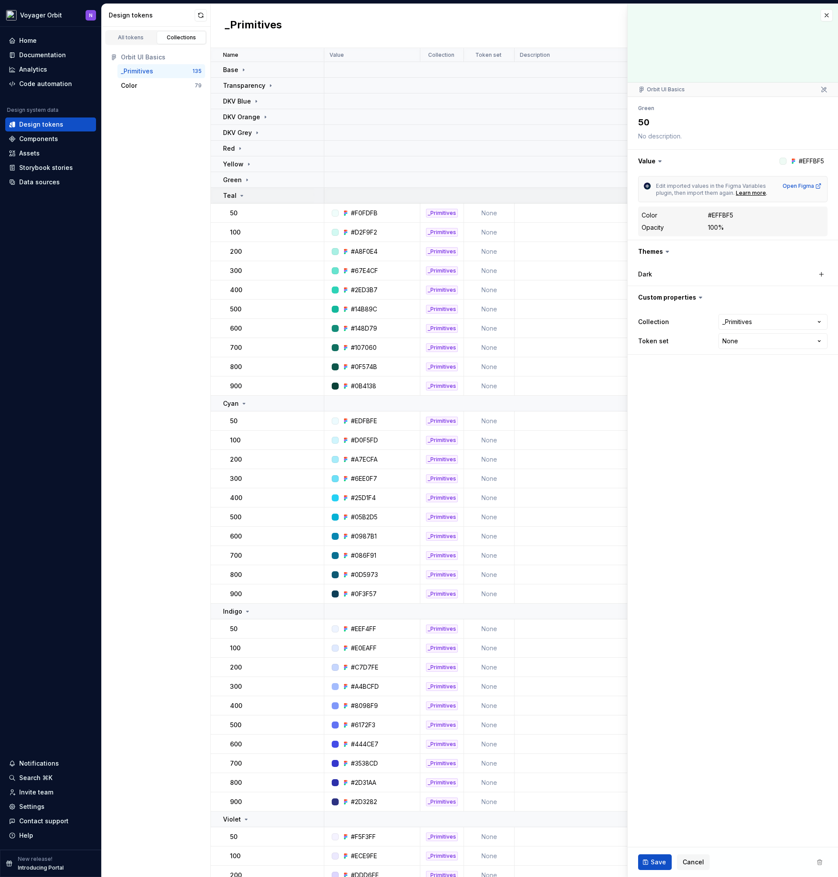
click at [262, 197] on div "Teal" at bounding box center [273, 195] width 100 height 9
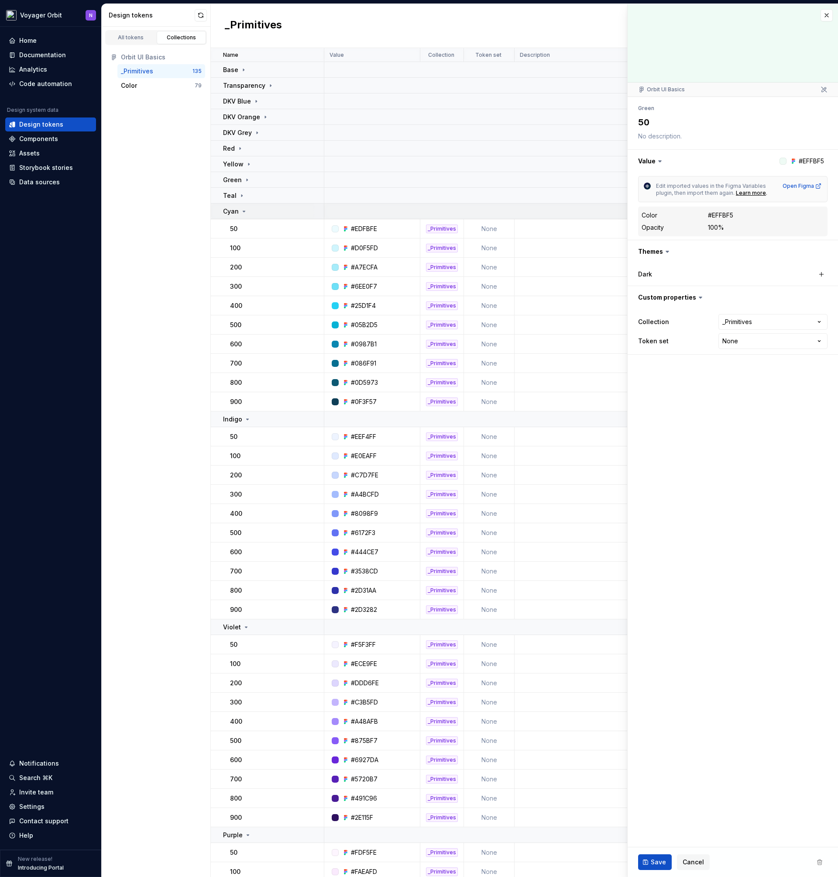
click at [259, 214] on div "Cyan" at bounding box center [273, 211] width 100 height 9
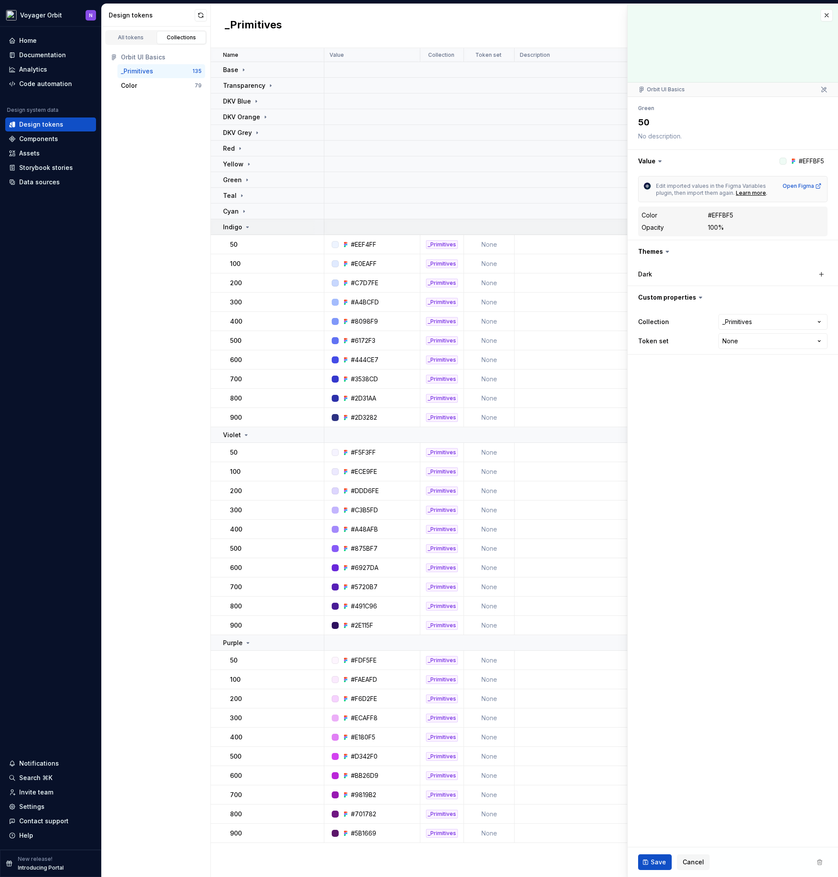
click at [260, 229] on div "Indigo" at bounding box center [273, 227] width 100 height 9
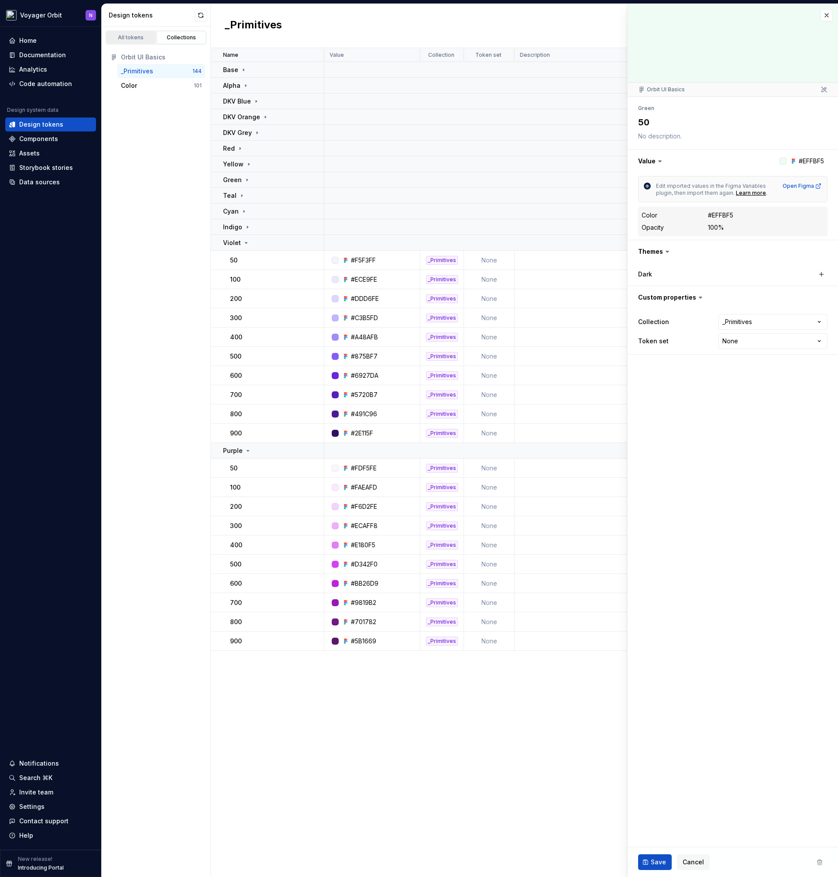
click at [136, 38] on div "All tokens" at bounding box center [131, 37] width 44 height 7
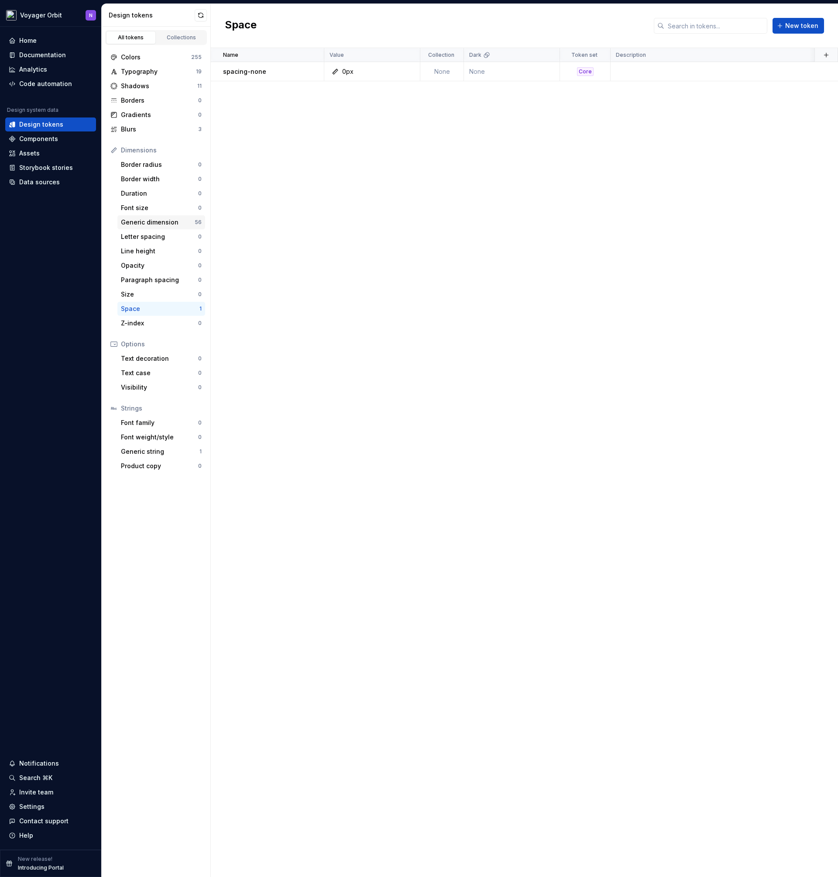
click at [149, 218] on div "Generic dimension" at bounding box center [158, 222] width 74 height 9
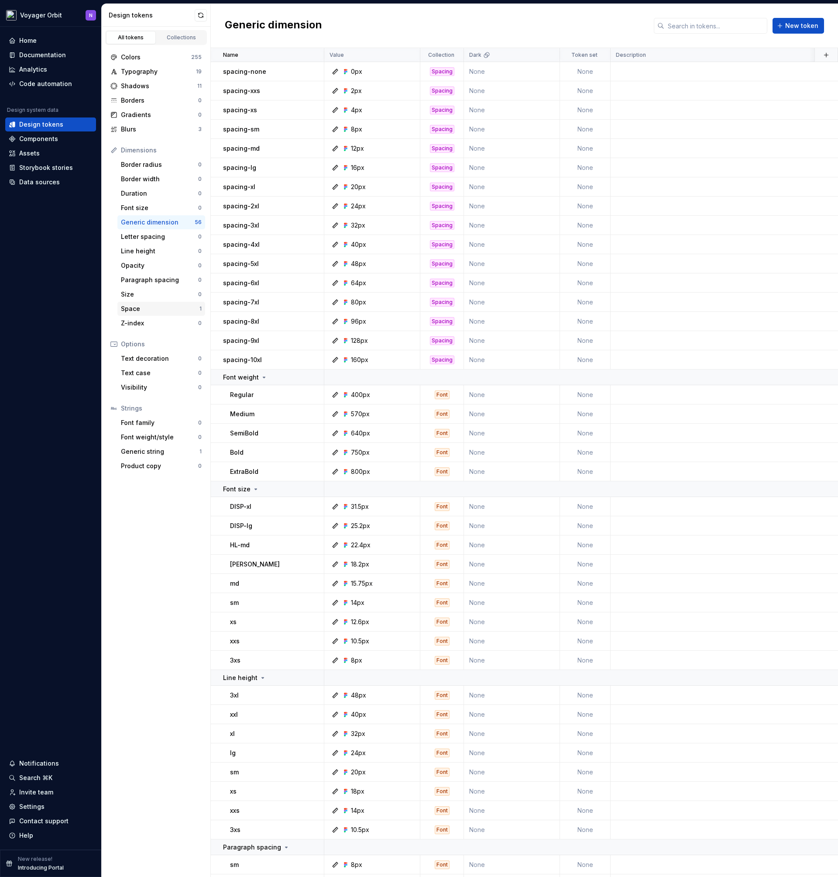
click at [162, 313] on div "Space" at bounding box center [160, 308] width 79 height 9
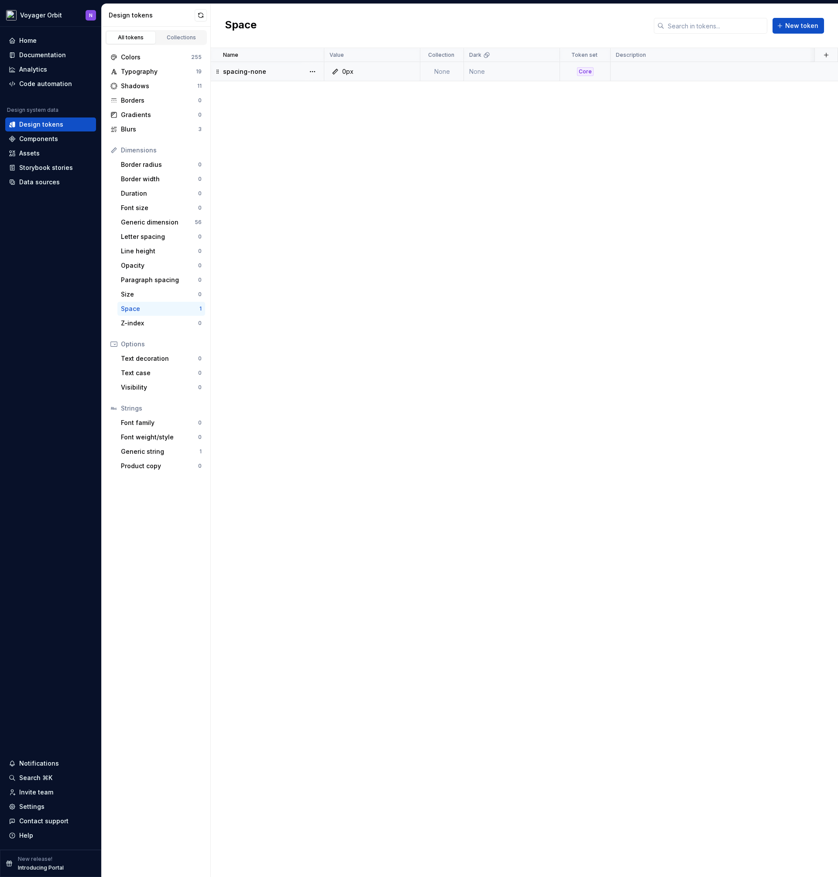
click at [724, 74] on td at bounding box center [749, 71] width 276 height 19
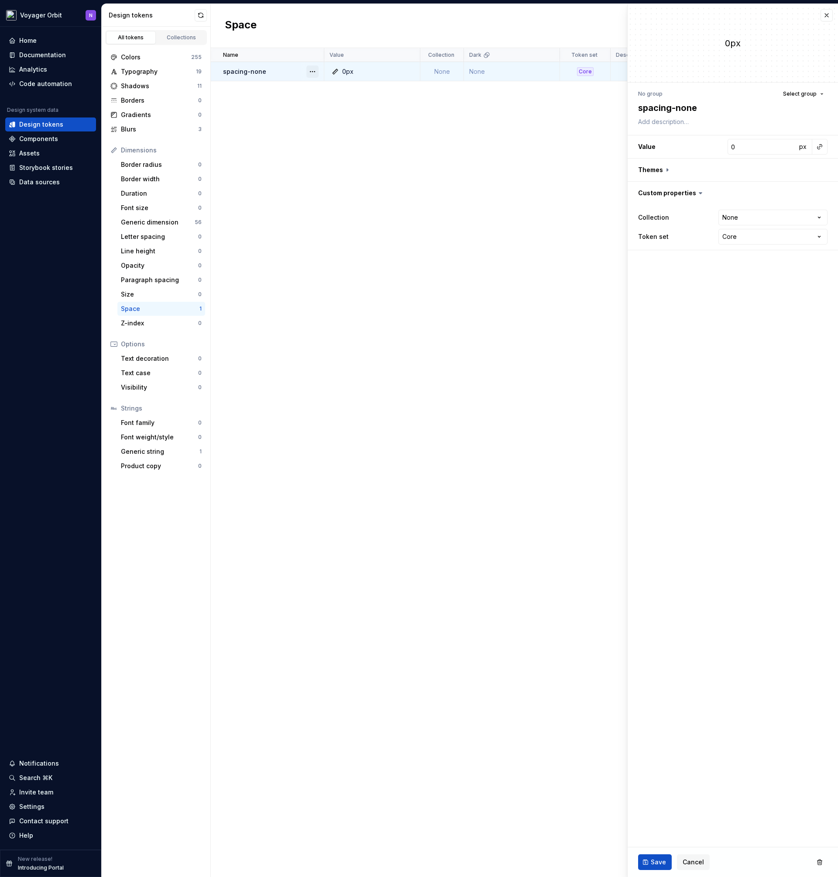
click at [310, 74] on button "button" at bounding box center [312, 71] width 12 height 12
click at [343, 120] on div "Delete token" at bounding box center [351, 120] width 57 height 9
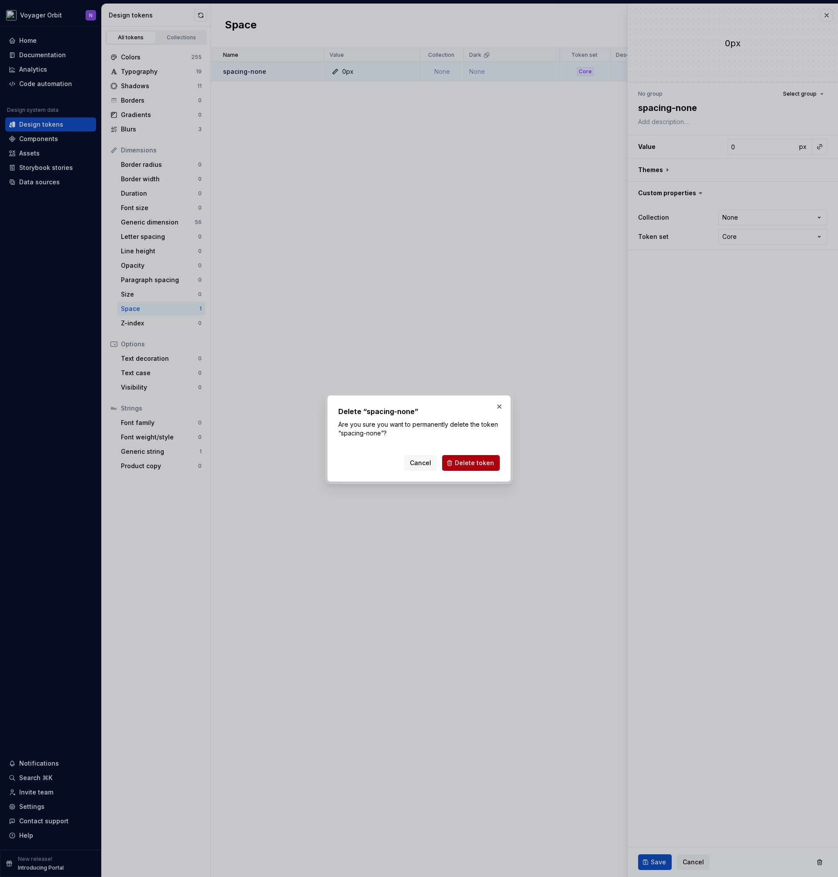
click at [461, 463] on span "Delete token" at bounding box center [474, 462] width 39 height 9
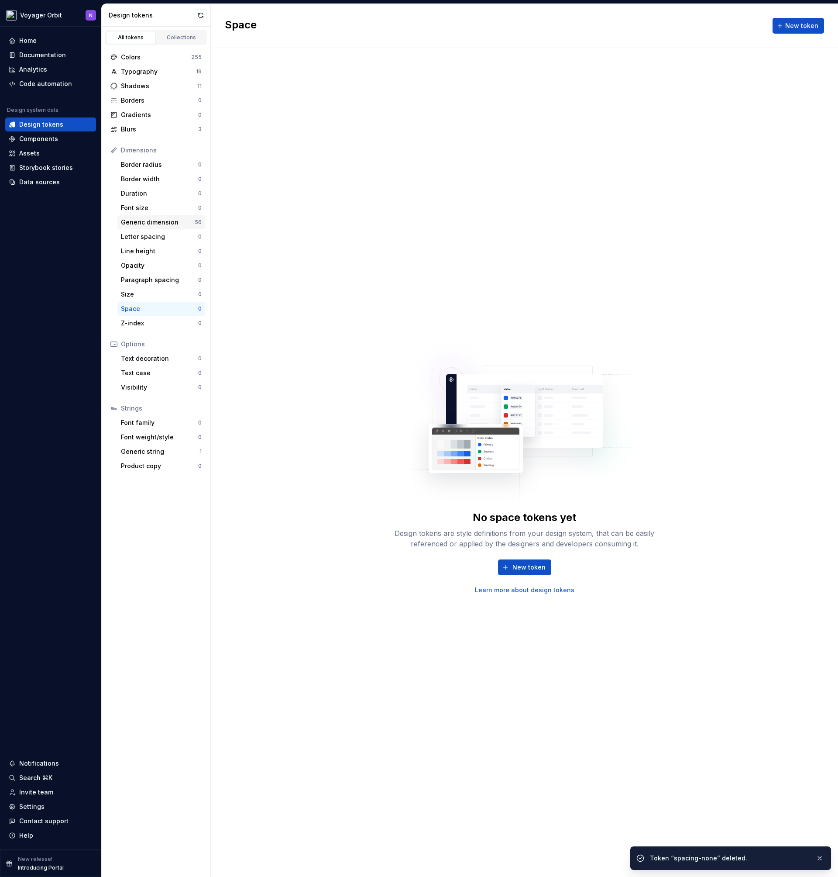
click at [167, 226] on div "Generic dimension" at bounding box center [158, 222] width 74 height 9
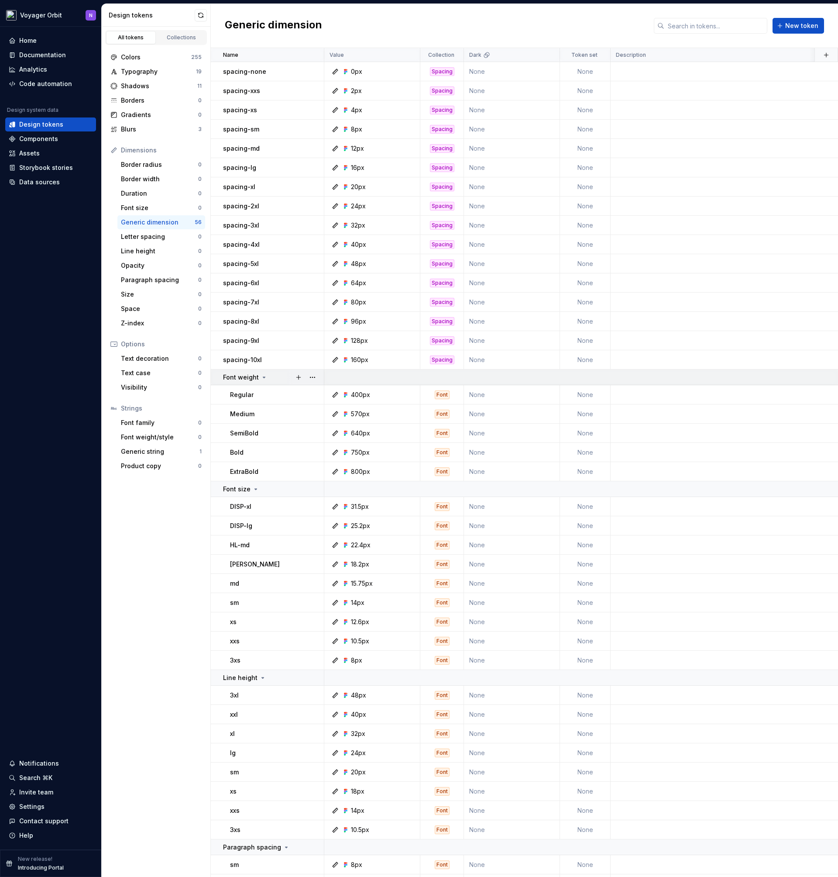
click at [257, 375] on div "Font weight" at bounding box center [245, 377] width 45 height 9
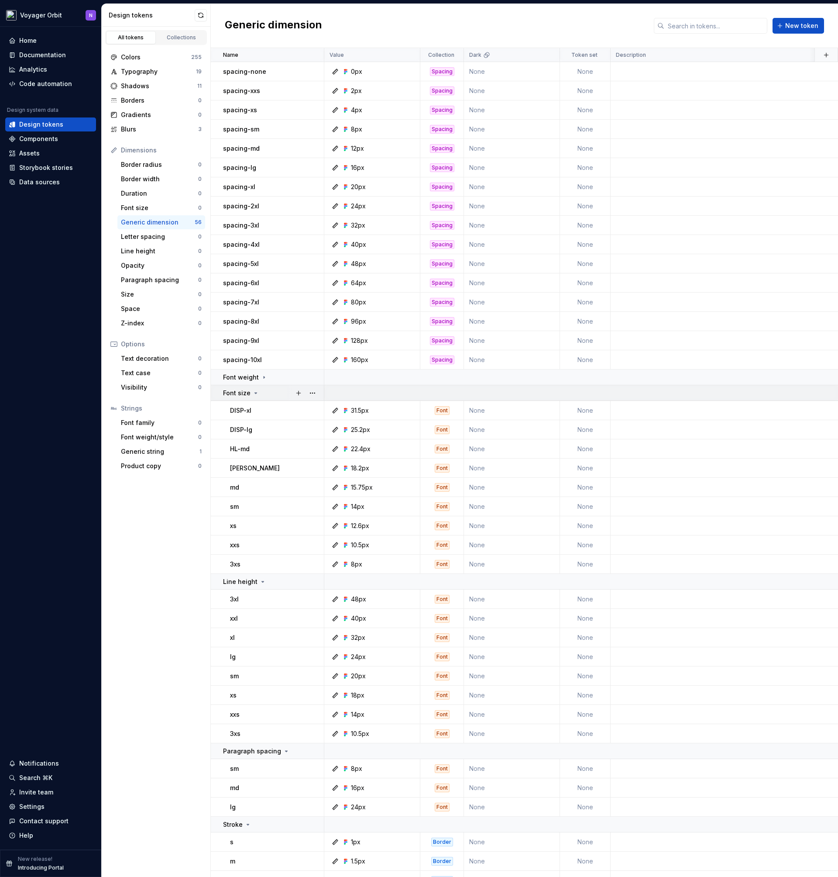
click at [259, 393] on div "Font size" at bounding box center [273, 393] width 100 height 9
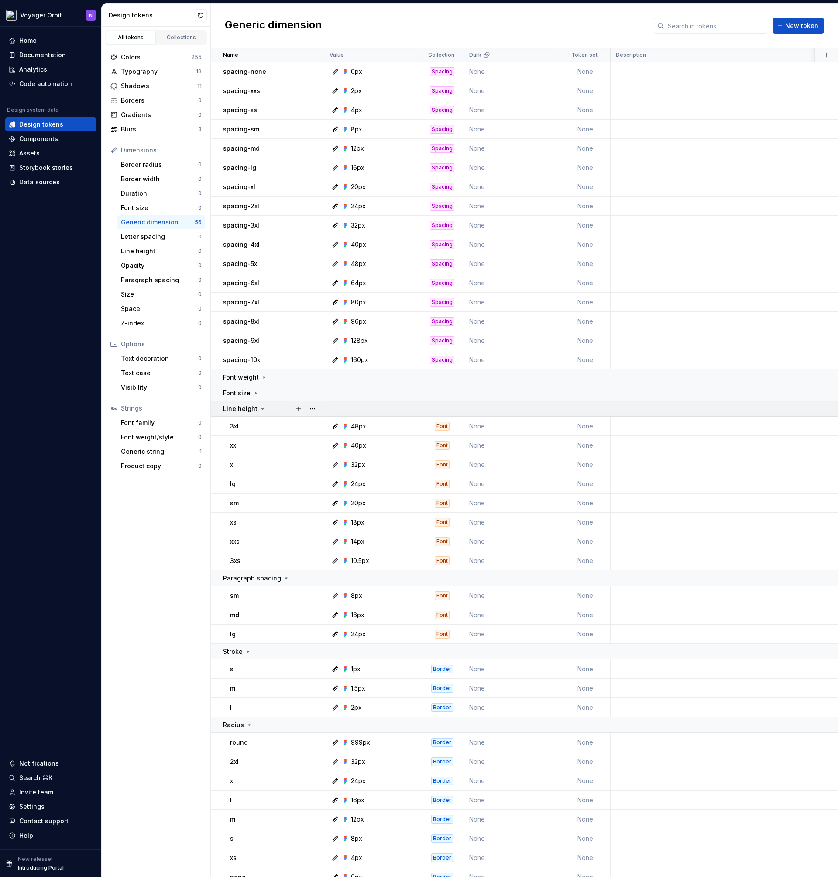
drag, startPoint x: 258, startPoint y: 407, endPoint x: 259, endPoint y: 414, distance: 7.6
click at [259, 407] on icon at bounding box center [262, 408] width 7 height 7
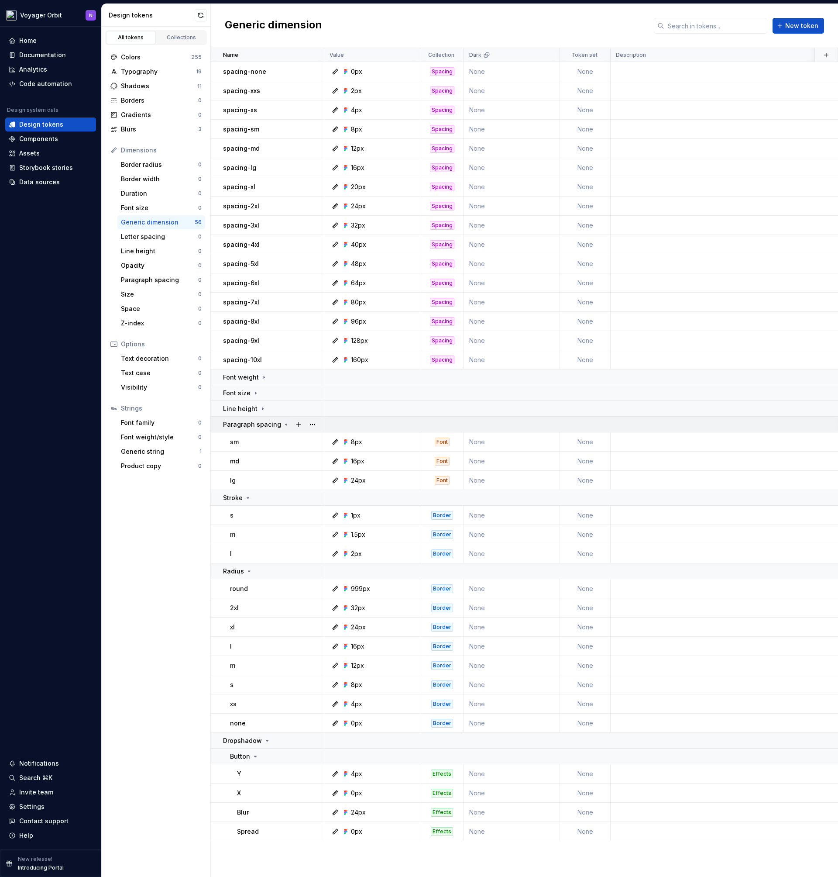
click at [260, 422] on p "Paragraph spacing" at bounding box center [252, 424] width 58 height 9
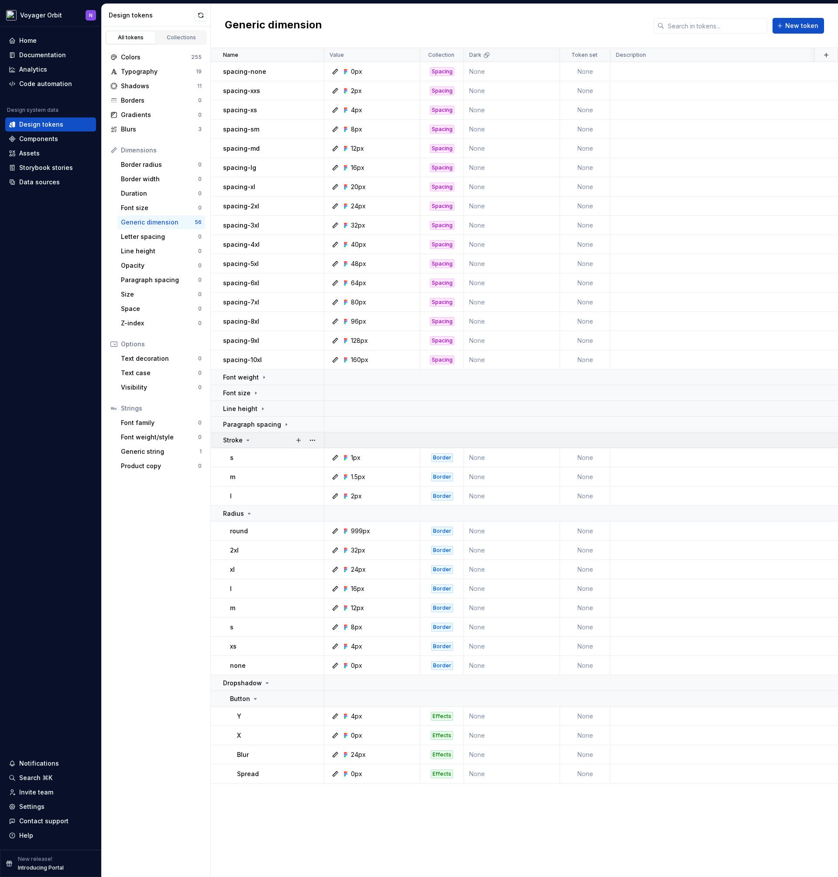
click at [259, 444] on div "Stroke" at bounding box center [273, 440] width 100 height 9
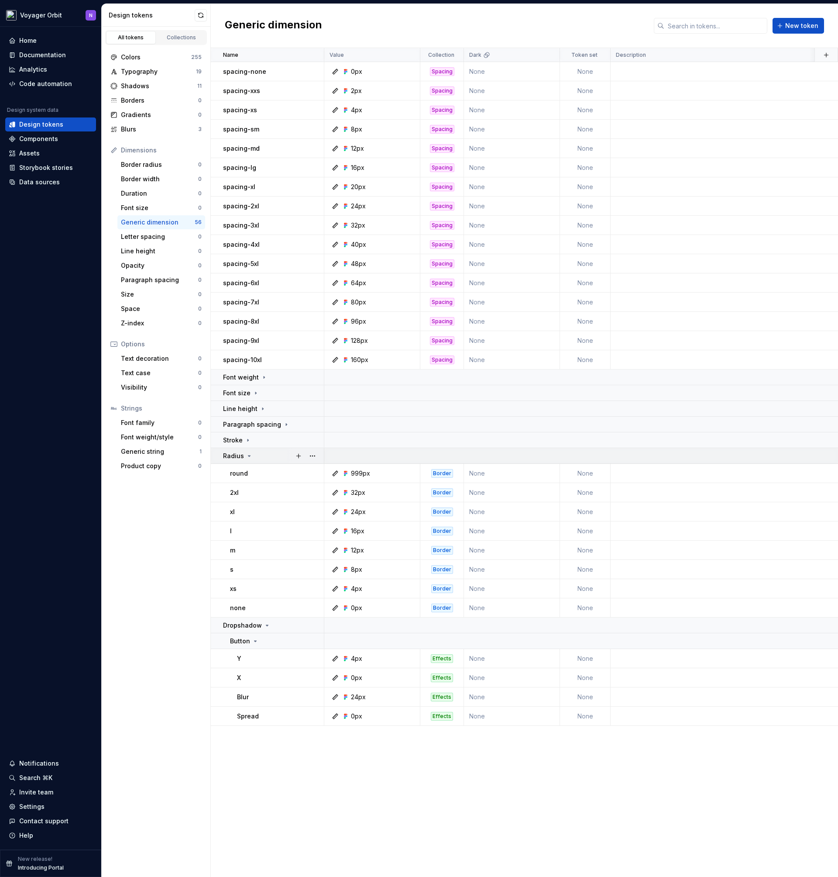
click at [259, 453] on div "Radius" at bounding box center [273, 455] width 100 height 9
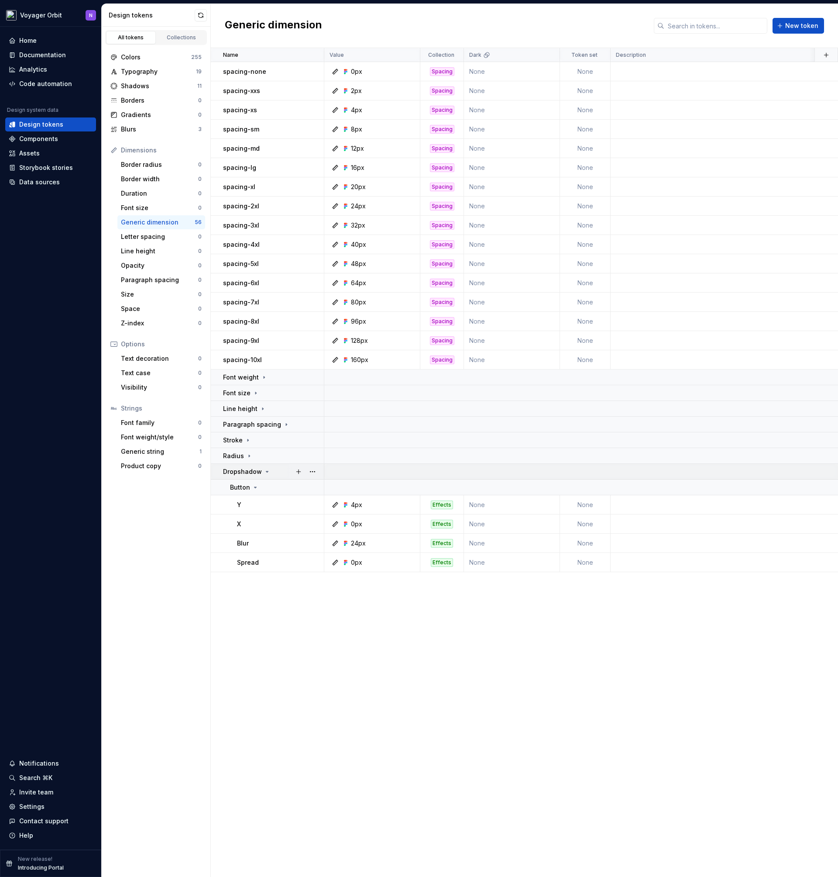
click at [264, 474] on icon at bounding box center [267, 471] width 7 height 7
click at [266, 475] on icon at bounding box center [267, 471] width 7 height 7
click at [252, 488] on icon at bounding box center [255, 487] width 7 height 7
click at [256, 482] on td "Button" at bounding box center [268, 487] width 114 height 16
click at [265, 471] on icon at bounding box center [267, 471] width 7 height 7
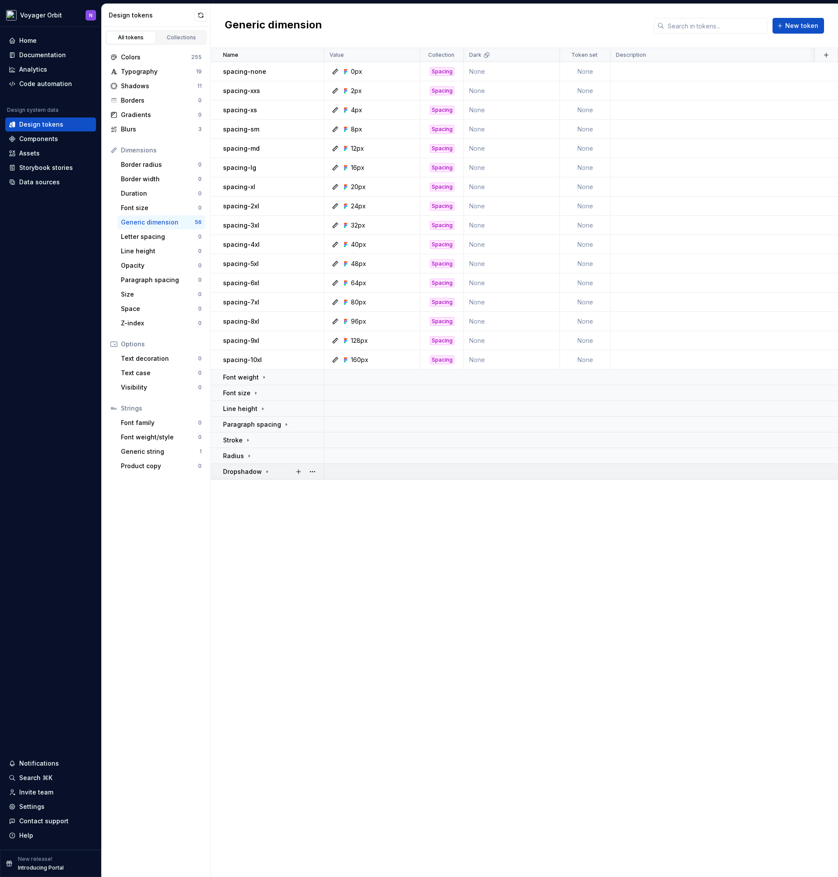
click at [267, 471] on icon at bounding box center [267, 471] width 1 height 2
click at [313, 73] on button "button" at bounding box center [312, 71] width 12 height 12
click at [150, 222] on html "Voyager Orbit N Home Documentation Analytics Code automation Design system data…" at bounding box center [419, 438] width 838 height 877
click at [308, 70] on button "button" at bounding box center [312, 71] width 12 height 12
click at [440, 71] on html "Voyager Orbit N Home Documentation Analytics Code automation Design system data…" at bounding box center [419, 438] width 838 height 877
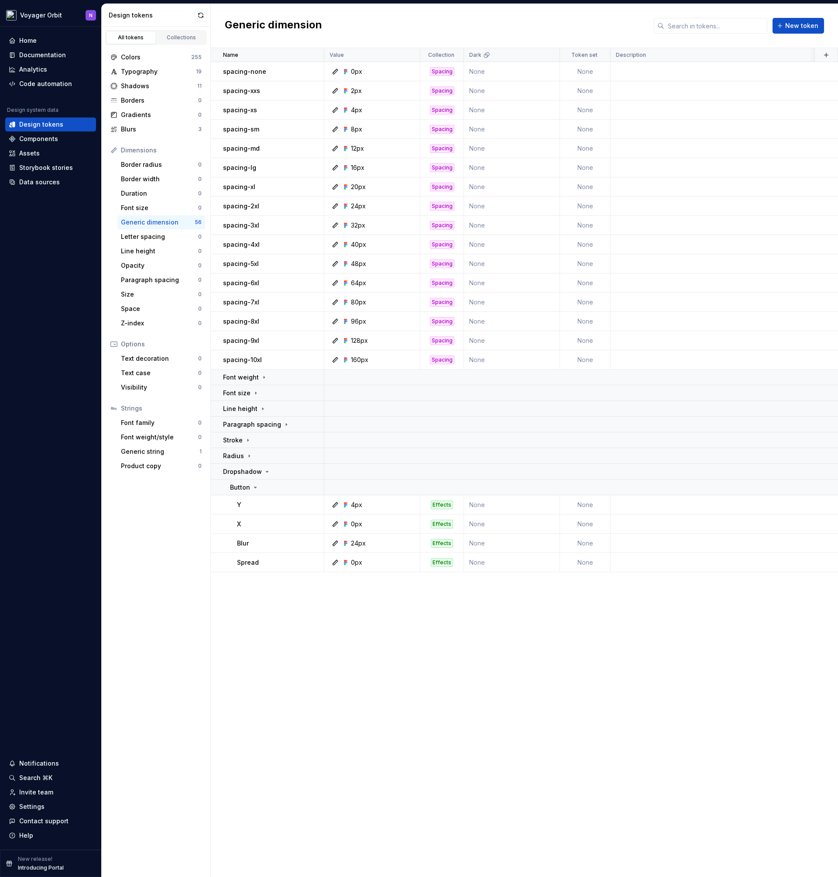
click at [440, 71] on div "Spacing" at bounding box center [442, 71] width 24 height 9
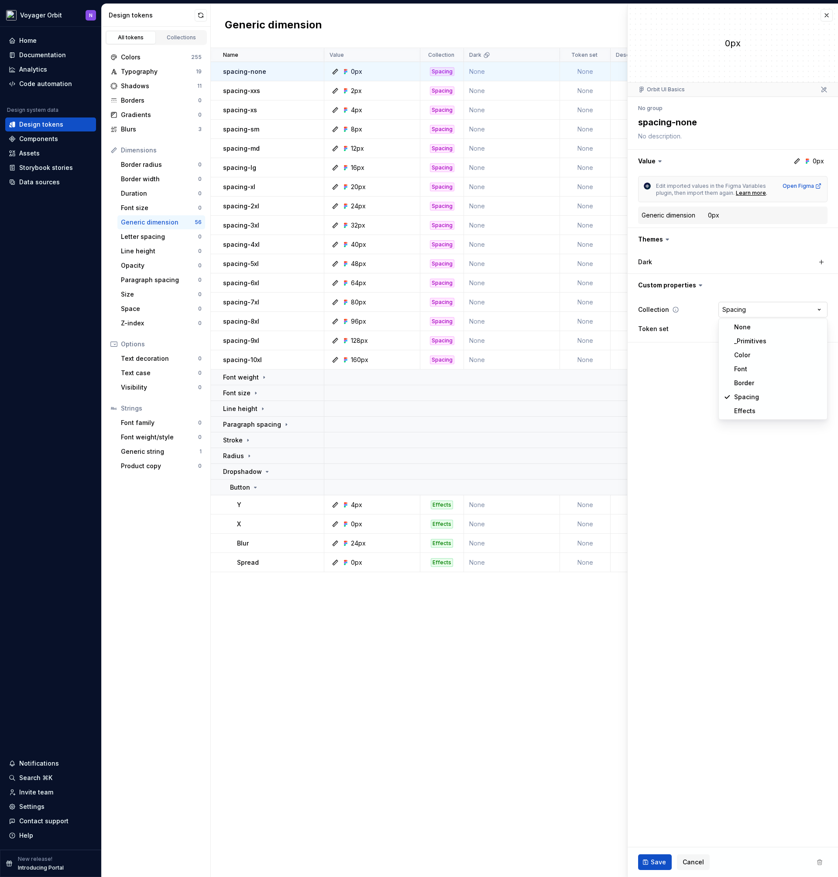
click at [756, 313] on html "Voyager Orbit N Home Documentation Analytics Code automation Design system data…" at bounding box center [419, 438] width 838 height 877
click at [767, 277] on html "Voyager Orbit N Home Documentation Analytics Code automation Design system data…" at bounding box center [419, 438] width 838 height 877
type textarea "*"
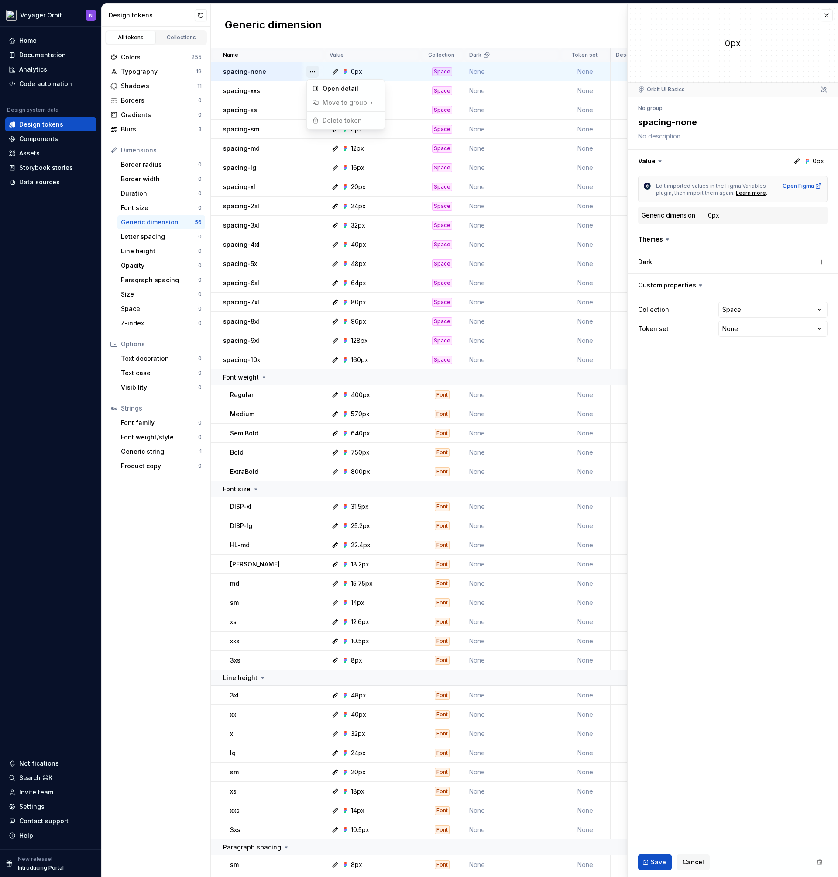
click at [312, 71] on button "button" at bounding box center [312, 71] width 12 height 12
click at [342, 102] on span "Move to group" at bounding box center [344, 103] width 71 height 14
click at [312, 73] on button "button" at bounding box center [312, 71] width 12 height 12
click at [143, 103] on div "Borders" at bounding box center [159, 100] width 77 height 9
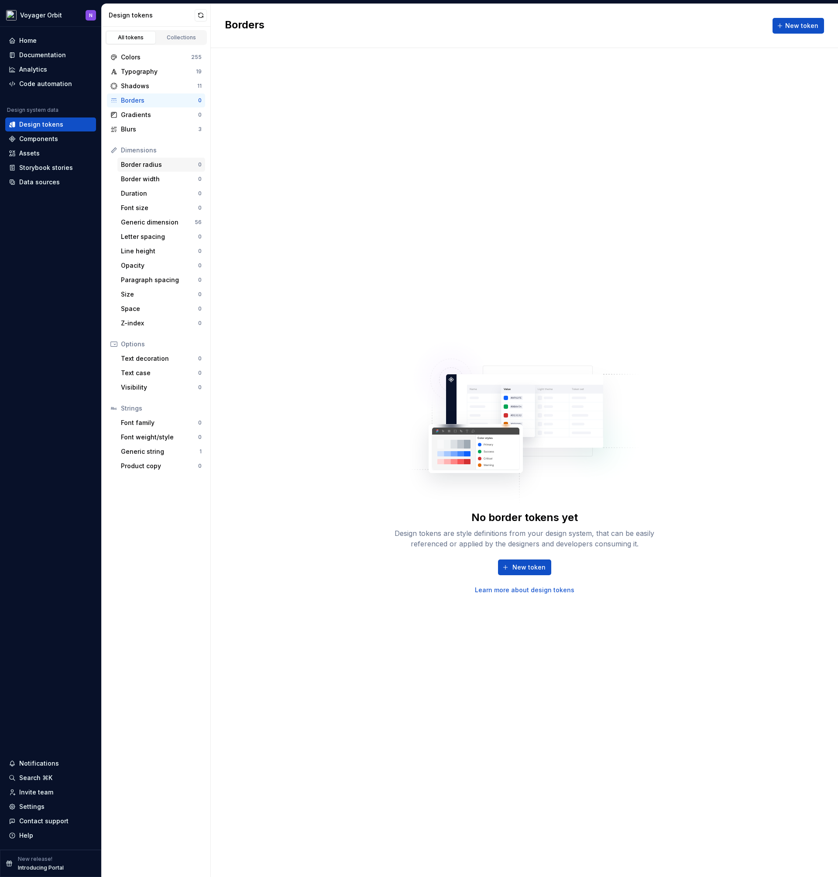
click at [153, 169] on div "Border radius 0" at bounding box center [161, 165] width 88 height 14
click at [148, 224] on div "Generic dimension" at bounding box center [158, 222] width 74 height 9
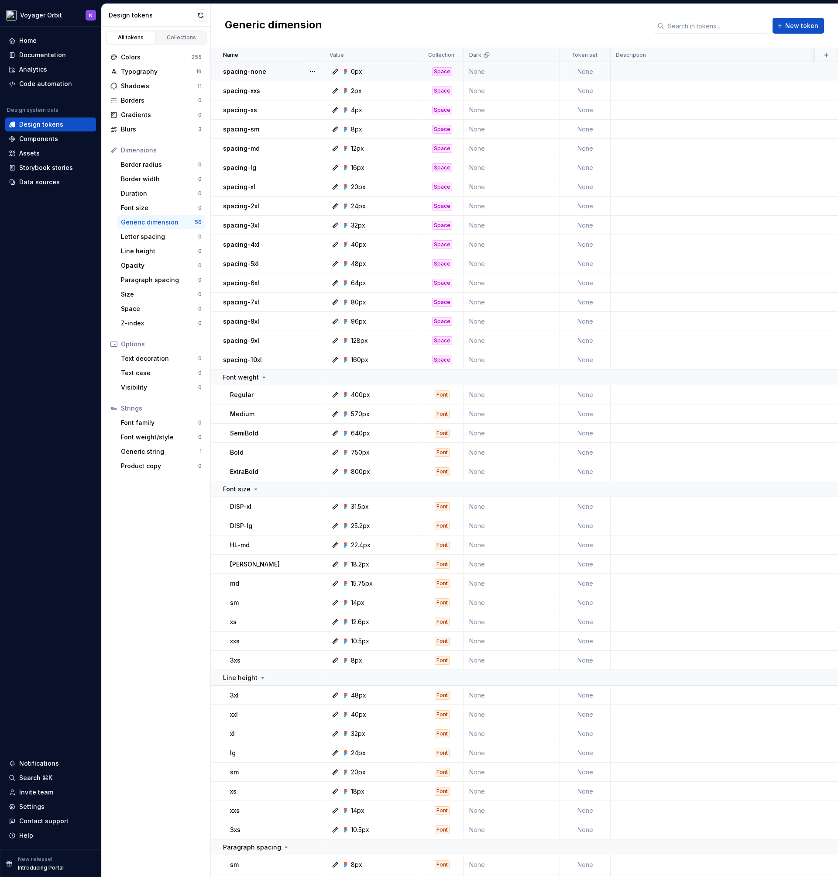
click at [582, 71] on td "None" at bounding box center [585, 71] width 51 height 19
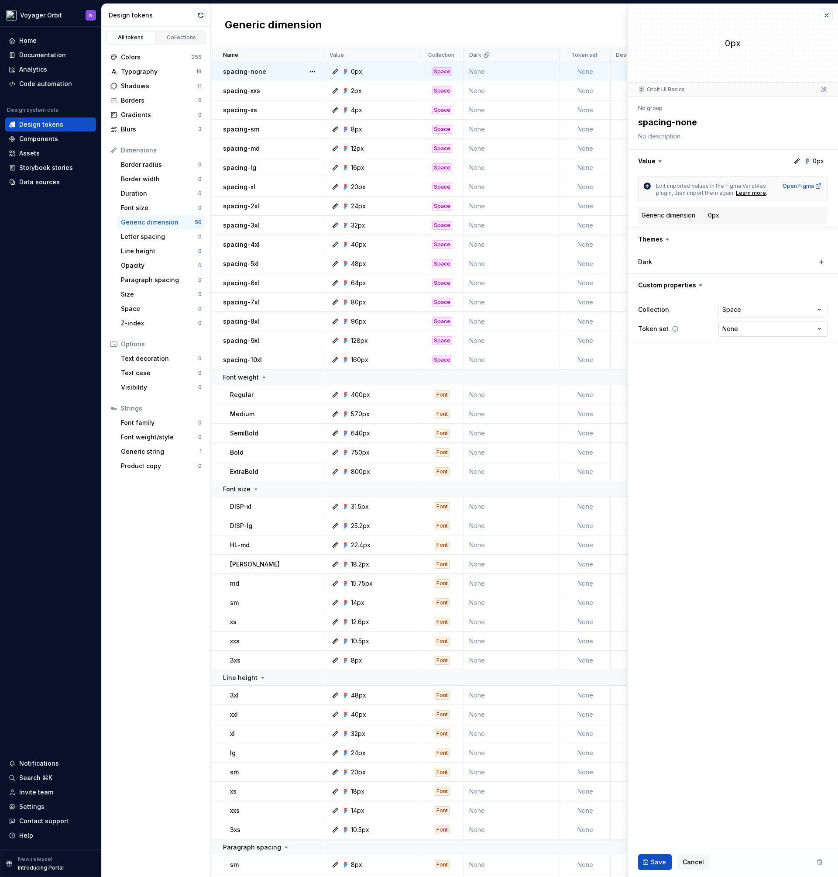
click at [744, 336] on html "Voyager Orbit N Home Documentation Analytics Code automation Design system data…" at bounding box center [419, 438] width 838 height 877
click at [671, 370] on html "Voyager Orbit N Home Documentation Analytics Code automation Design system data…" at bounding box center [419, 438] width 838 height 877
click at [671, 241] on button "button" at bounding box center [733, 239] width 210 height 23
click at [669, 240] on button "button" at bounding box center [733, 239] width 210 height 23
click at [669, 240] on icon at bounding box center [667, 239] width 9 height 9
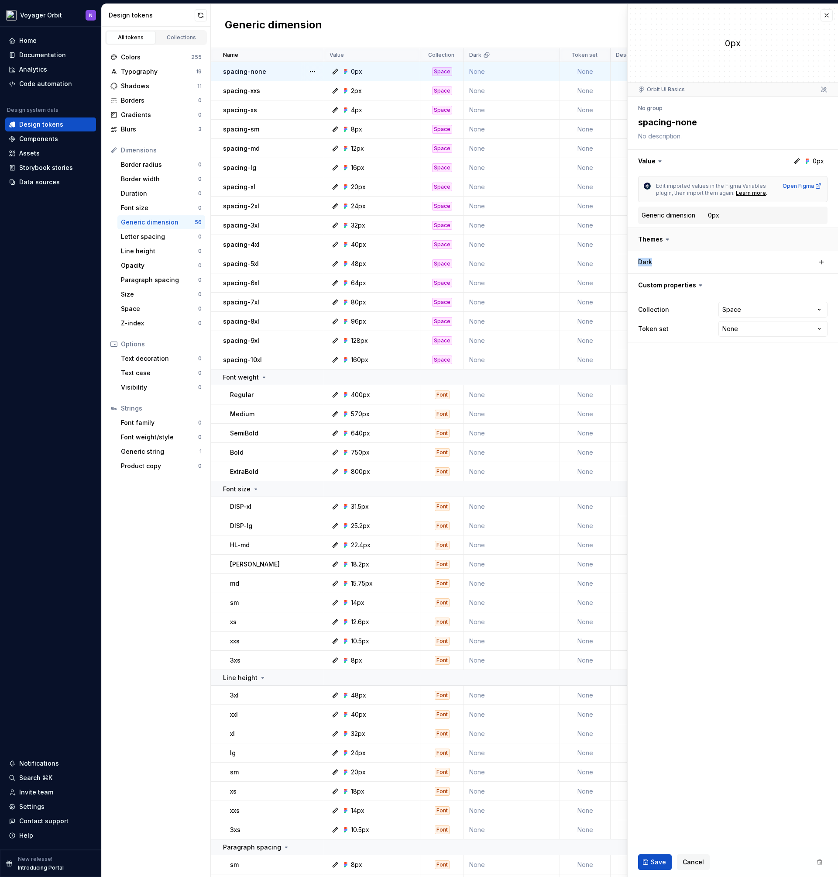
click at [660, 239] on button "button" at bounding box center [733, 239] width 210 height 23
click at [261, 380] on icon at bounding box center [264, 377] width 7 height 7
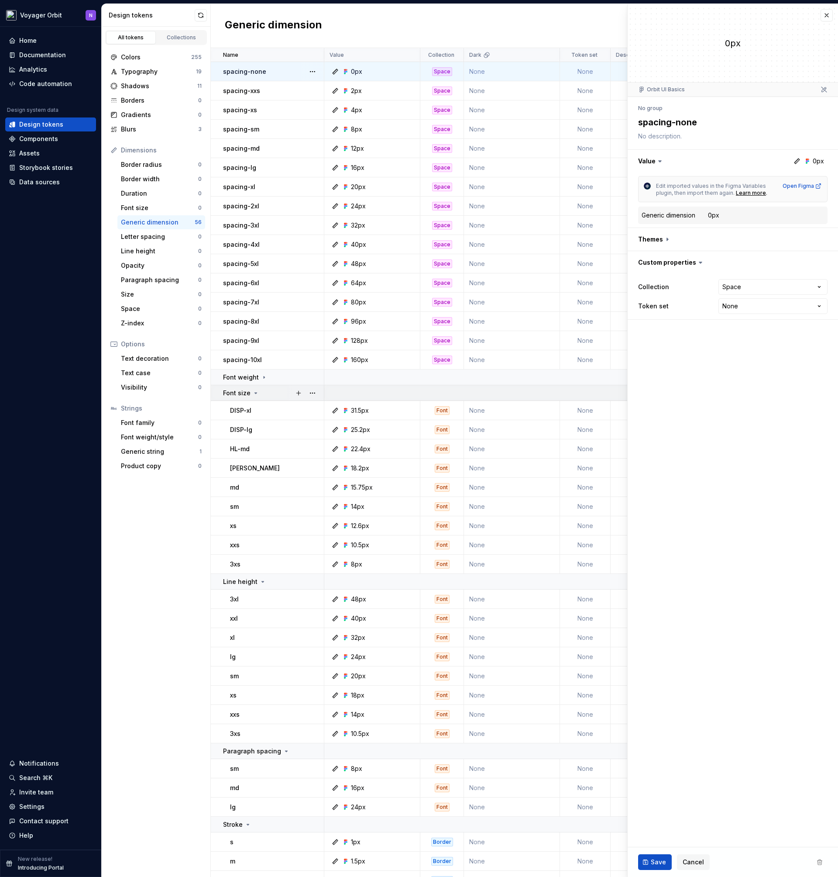
type textarea "*"
click at [262, 389] on div "Font size" at bounding box center [273, 393] width 100 height 9
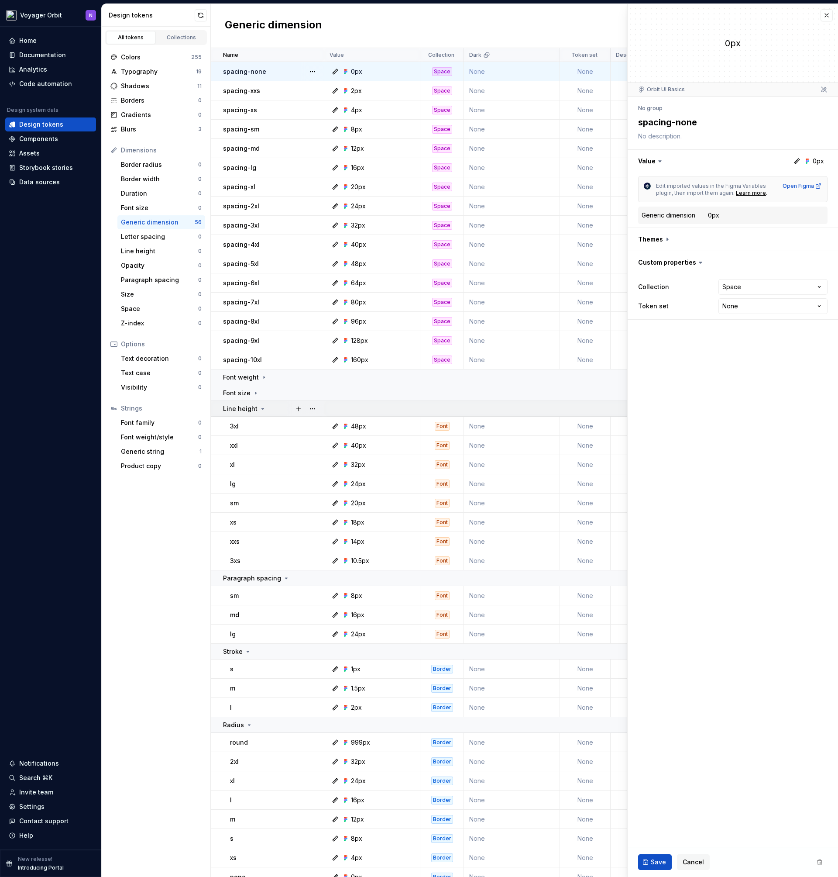
click at [260, 407] on icon at bounding box center [262, 408] width 7 height 7
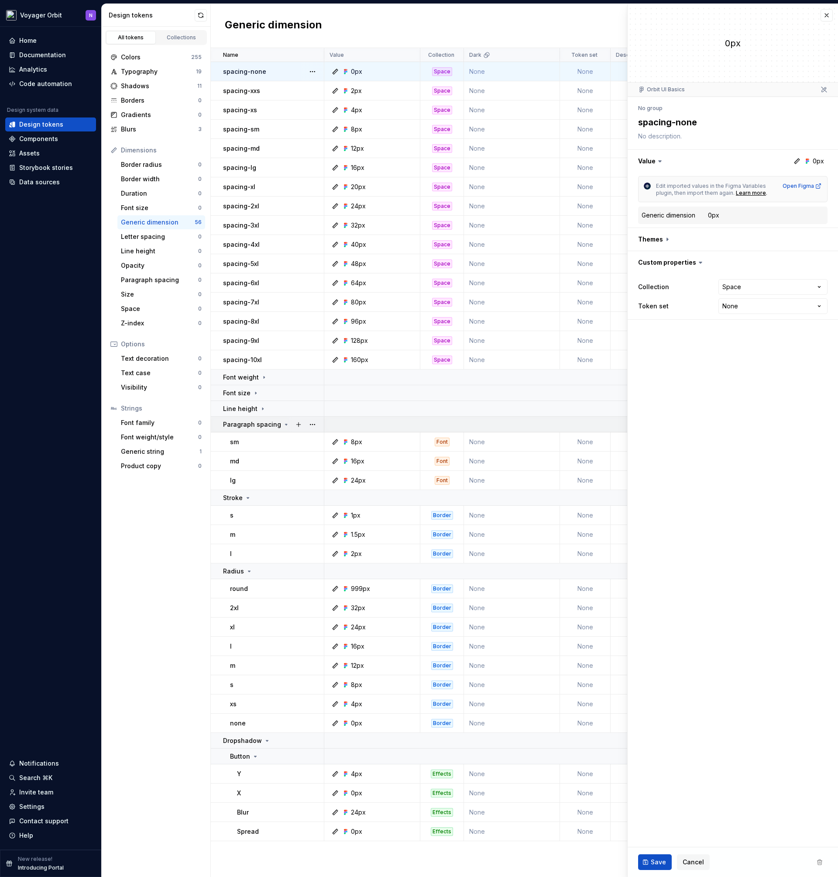
click at [272, 427] on p "Paragraph spacing" at bounding box center [252, 424] width 58 height 9
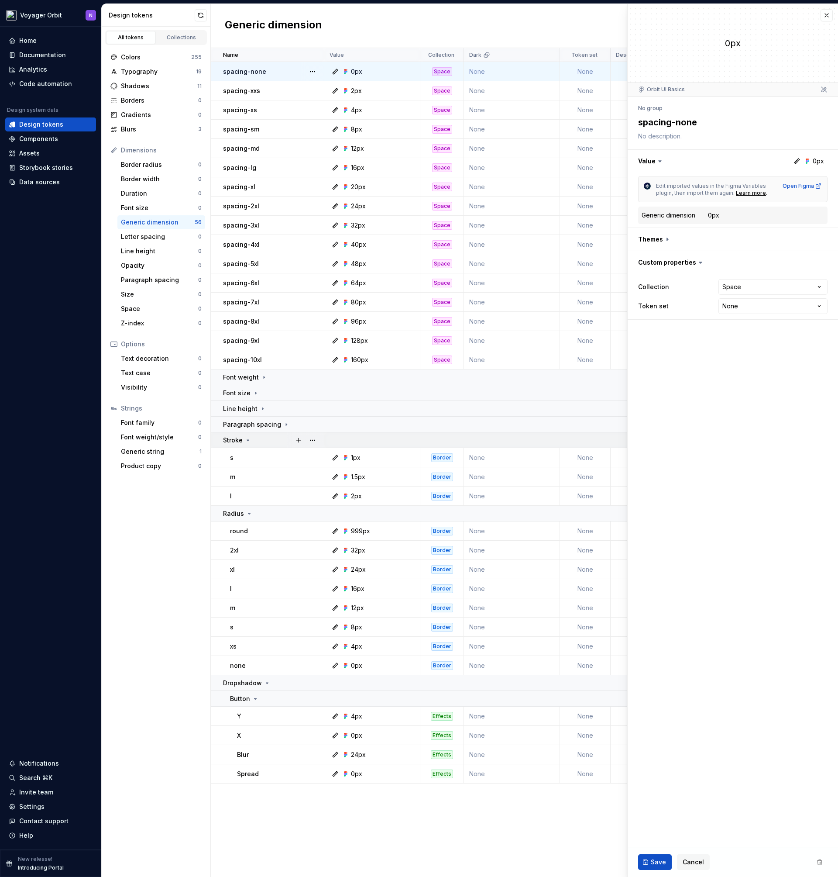
click at [248, 442] on icon at bounding box center [247, 440] width 7 height 7
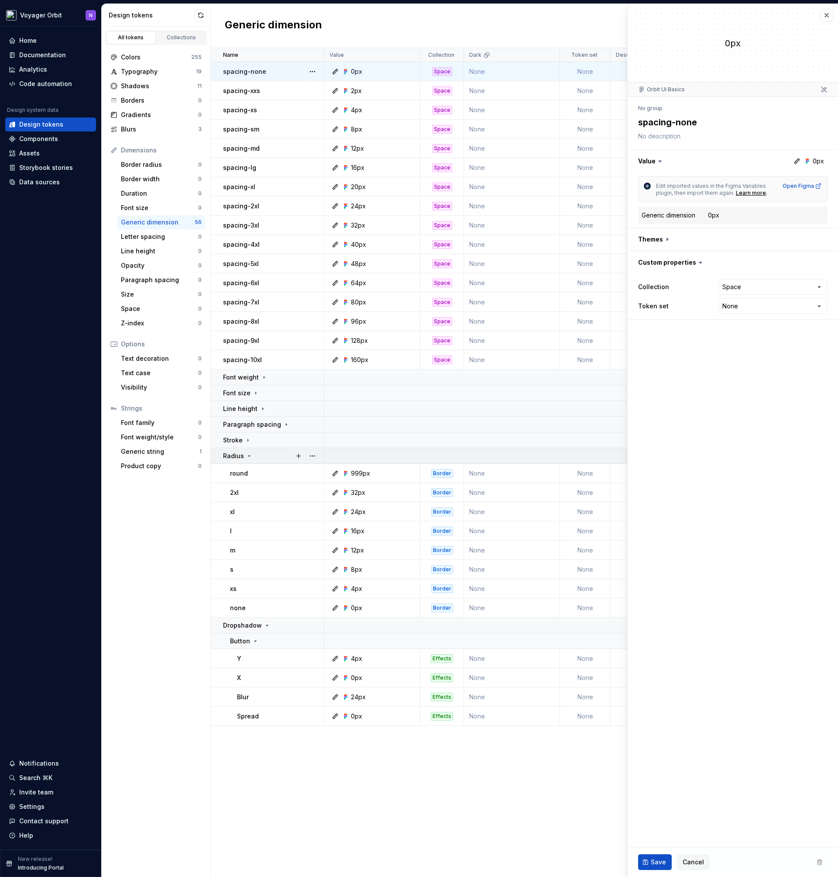
click at [250, 453] on icon at bounding box center [249, 455] width 7 height 7
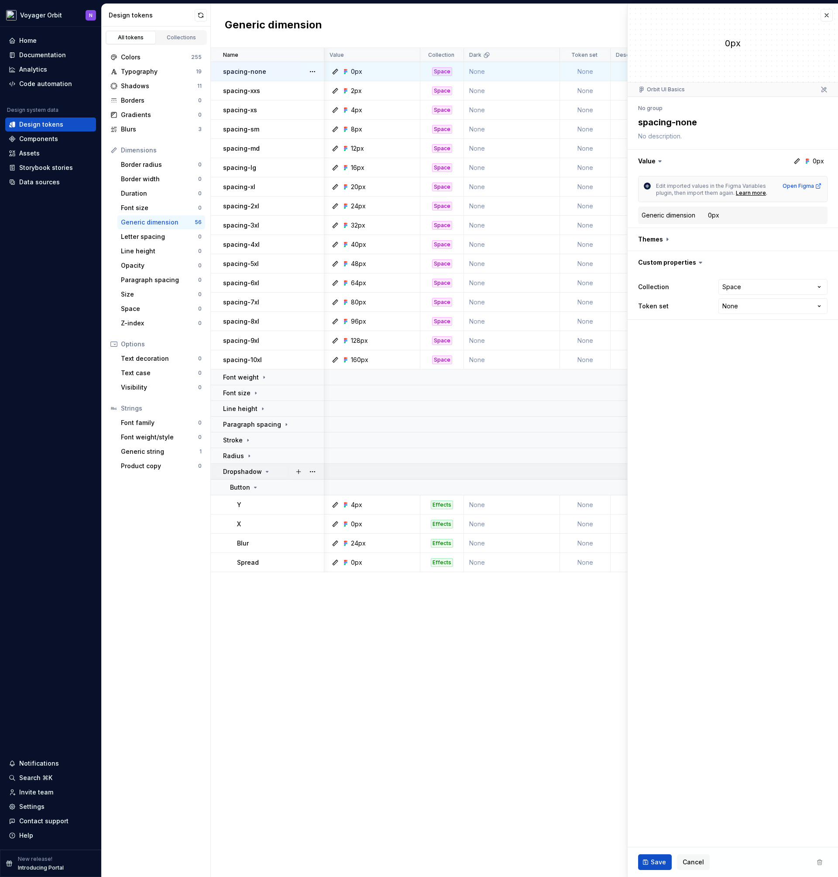
scroll to position [0, 0]
click at [264, 474] on icon at bounding box center [267, 471] width 7 height 7
click at [268, 490] on div "Name Value Collection Dark Token set Description Last updated spacing-none 0px …" at bounding box center [524, 462] width 627 height 829
click at [45, 140] on div "Components" at bounding box center [38, 138] width 39 height 9
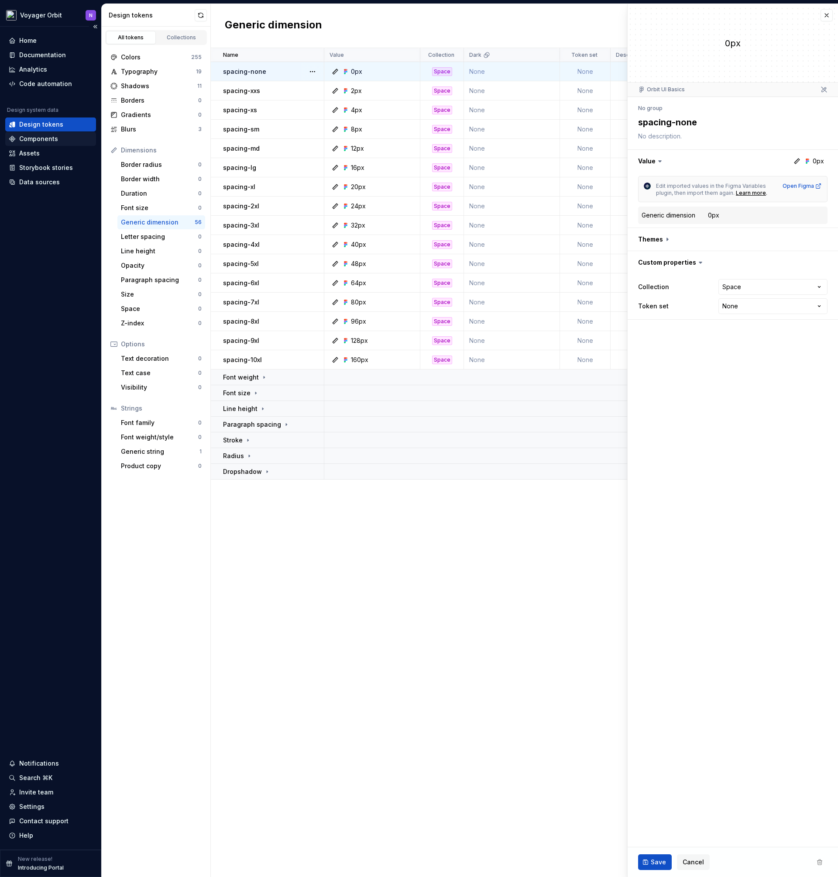
click at [45, 140] on div "Components" at bounding box center [38, 138] width 39 height 9
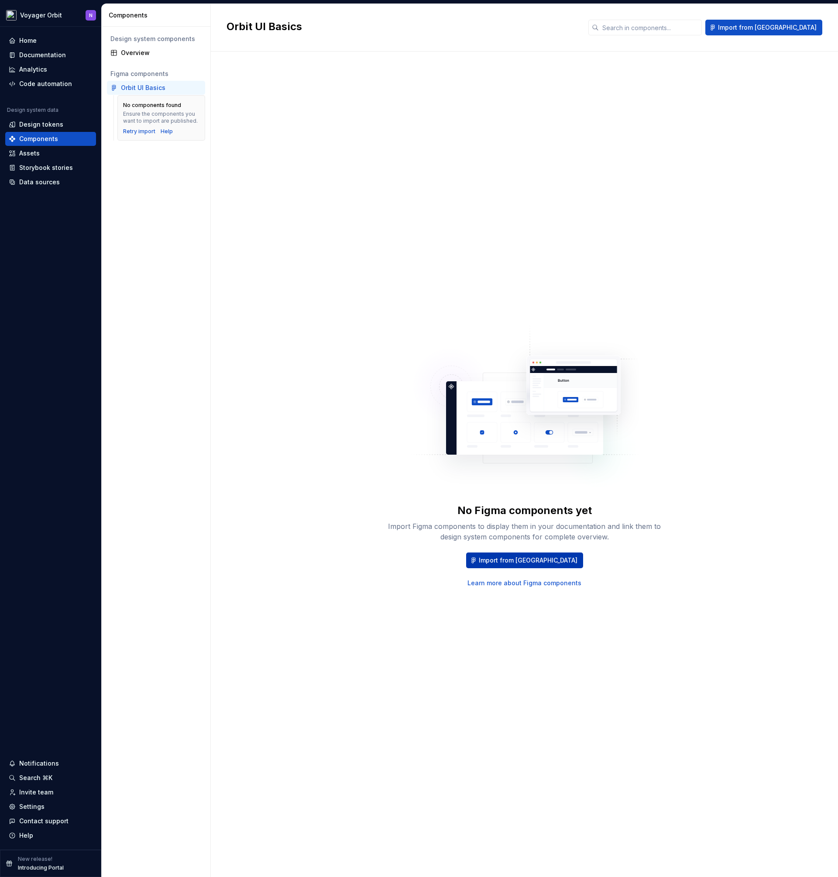
click at [525, 558] on span "Import from Figma" at bounding box center [528, 560] width 99 height 9
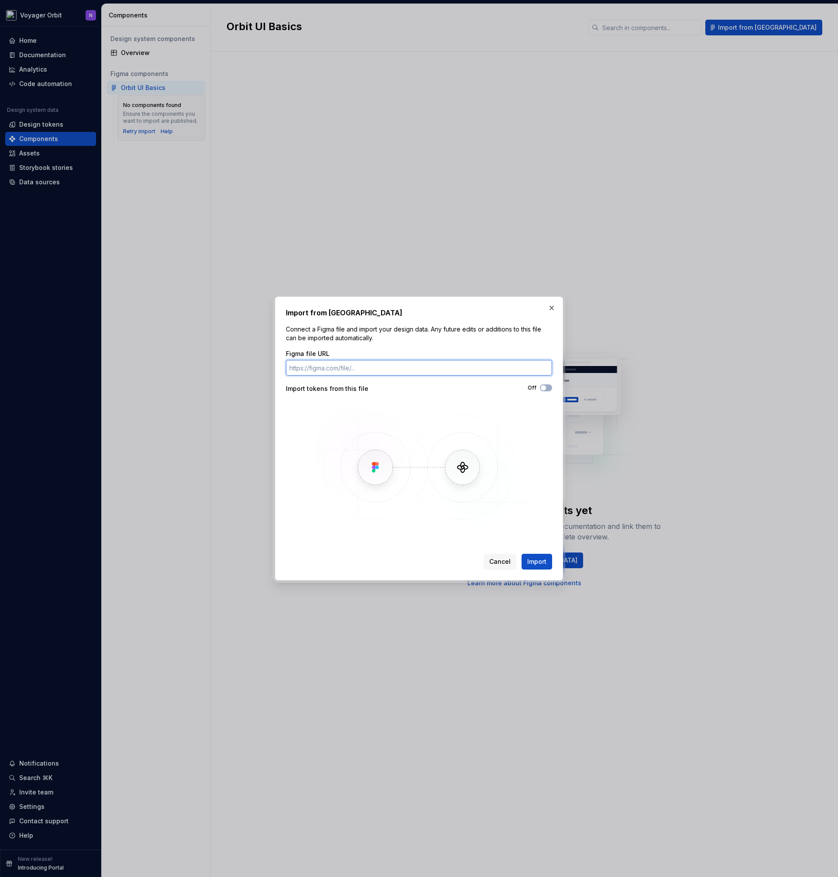
paste input "https://www.figma.com/design/jrDibK6wJCNF8mOz6wFVQ9/Orbit-UI-Basics?node-id=990…"
type input "https://www.figma.com/design/jrDibK6wJCNF8mOz6wFVQ9/Orbit-UI-Basics?node-id=990…"
click at [543, 561] on span "Import" at bounding box center [536, 561] width 19 height 9
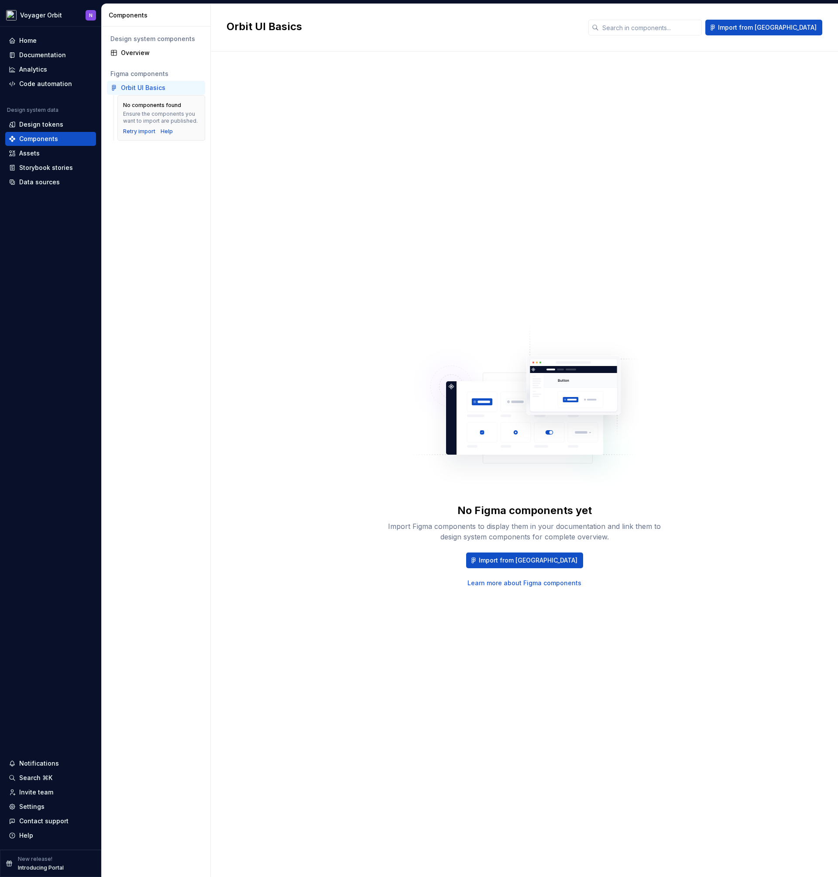
drag, startPoint x: 530, startPoint y: 564, endPoint x: 272, endPoint y: 192, distance: 453.0
click at [307, 202] on div "No Figma components yet Import Figma components to display them in your documen…" at bounding box center [525, 455] width 596 height 776
click at [146, 133] on div "Retry import" at bounding box center [139, 131] width 32 height 7
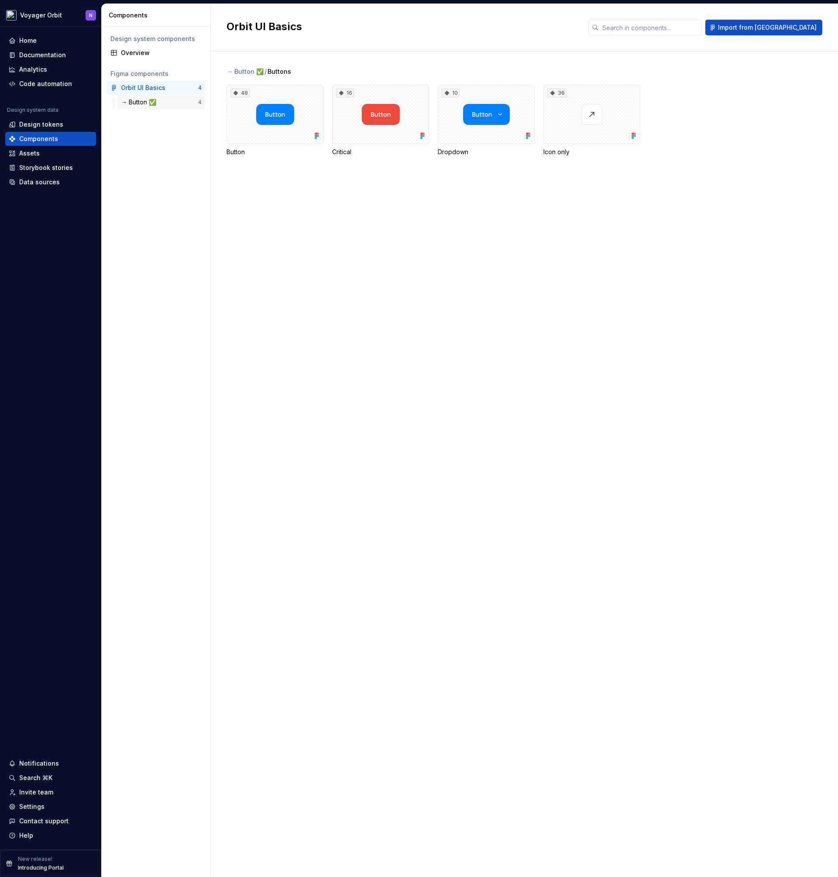
click at [135, 102] on div "→ Button ✅" at bounding box center [140, 102] width 39 height 9
click at [39, 150] on div "Assets" at bounding box center [51, 153] width 84 height 9
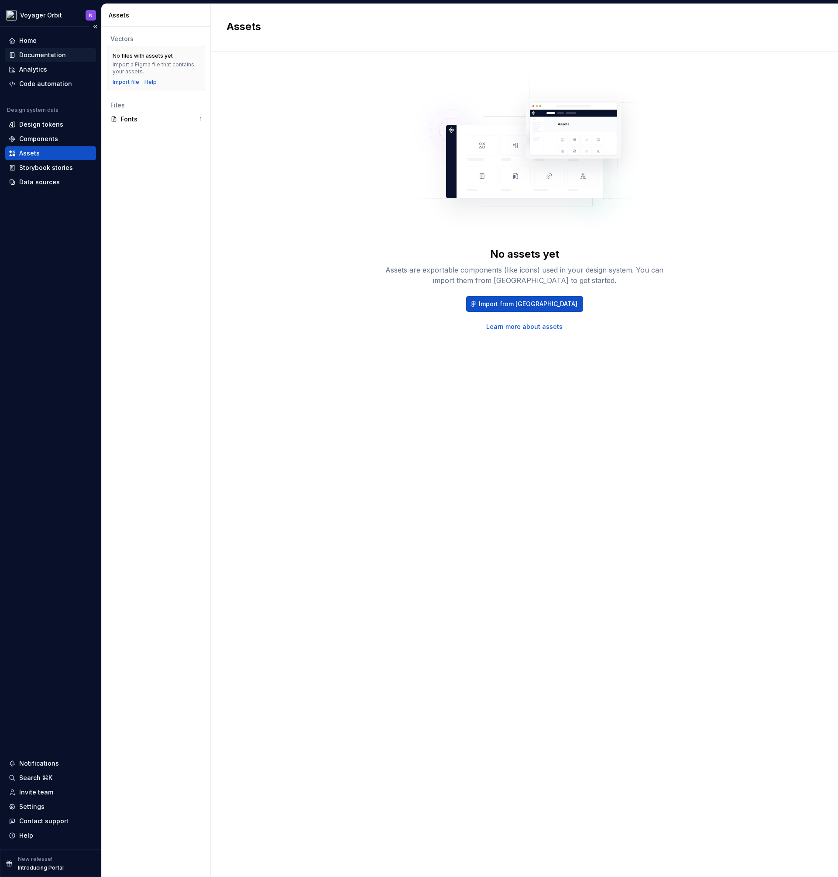
click at [41, 51] on div "Documentation" at bounding box center [42, 55] width 47 height 9
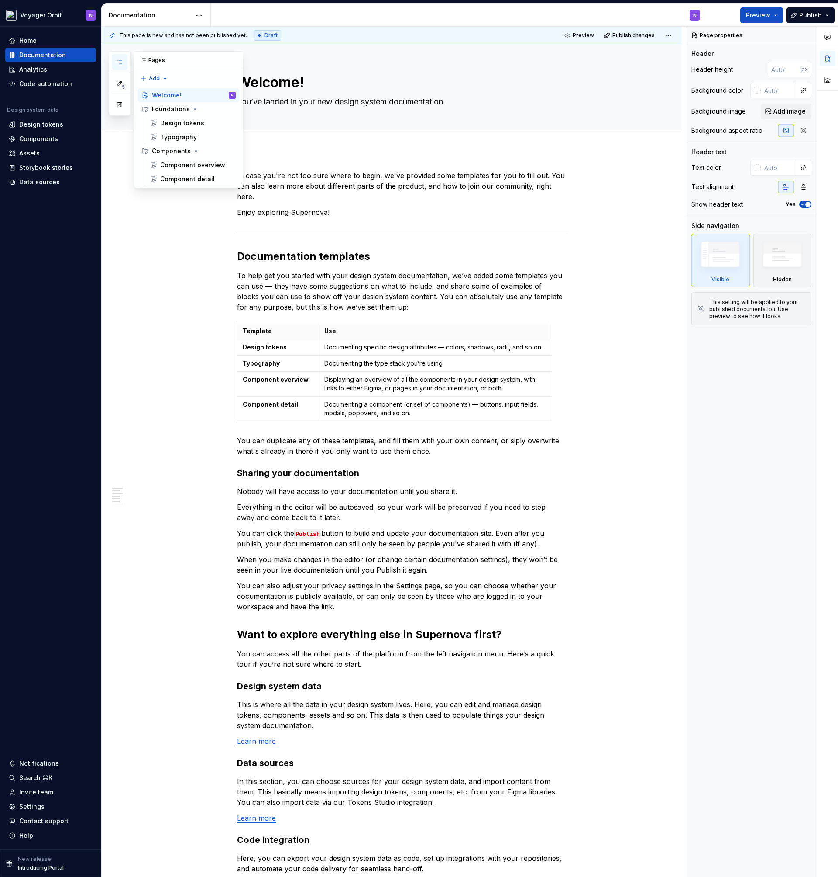
click at [121, 69] on button "button" at bounding box center [120, 62] width 16 height 16
click at [180, 165] on div "Component overview" at bounding box center [184, 165] width 49 height 9
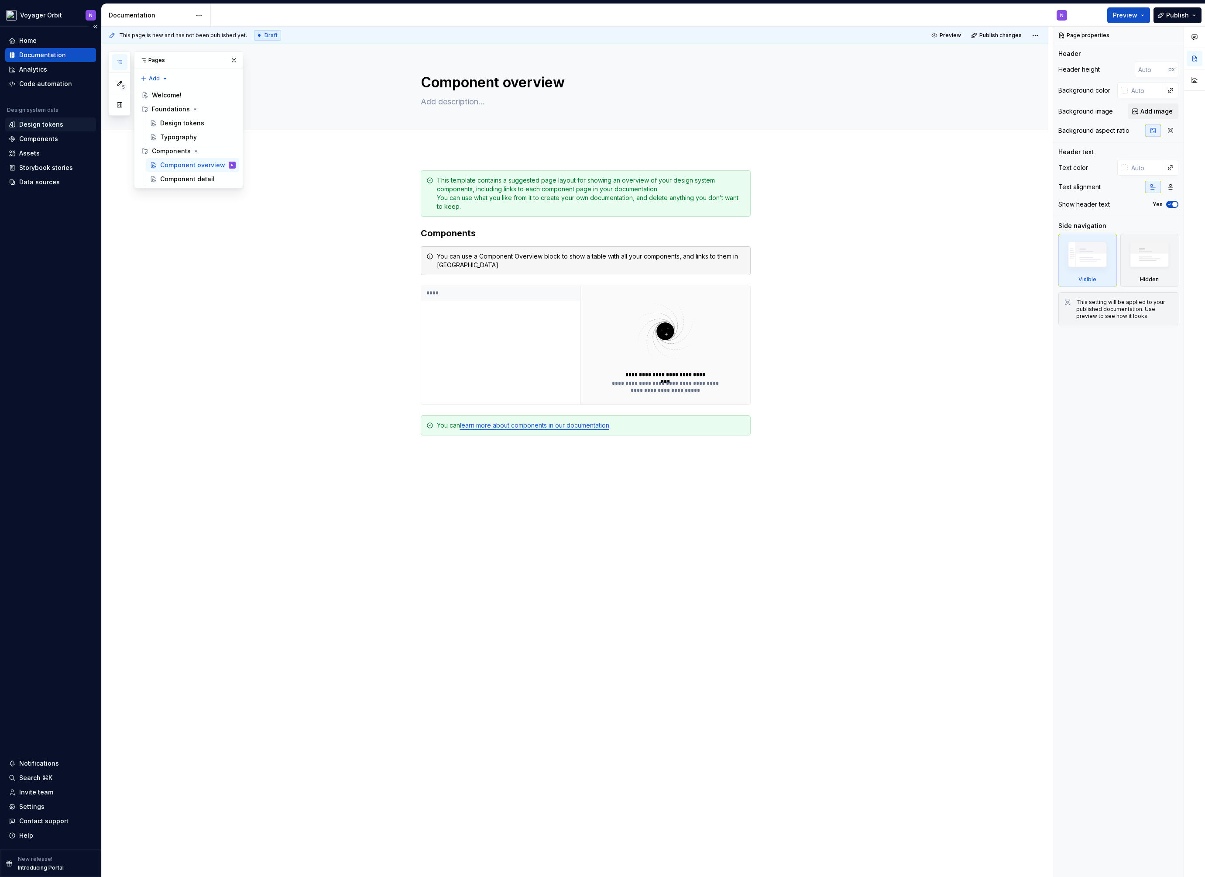
click at [52, 123] on div "Design tokens" at bounding box center [41, 124] width 44 height 9
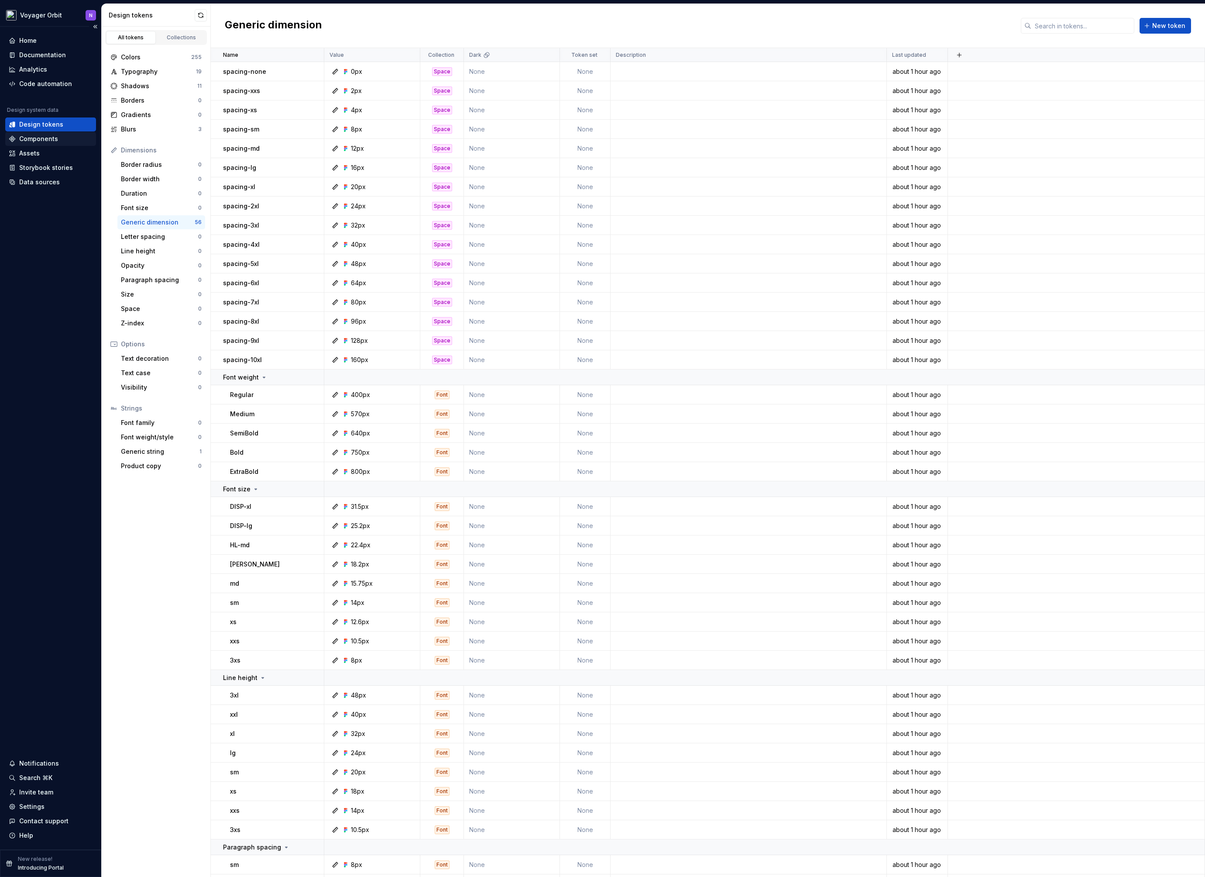
click at [51, 141] on div "Components" at bounding box center [38, 138] width 39 height 9
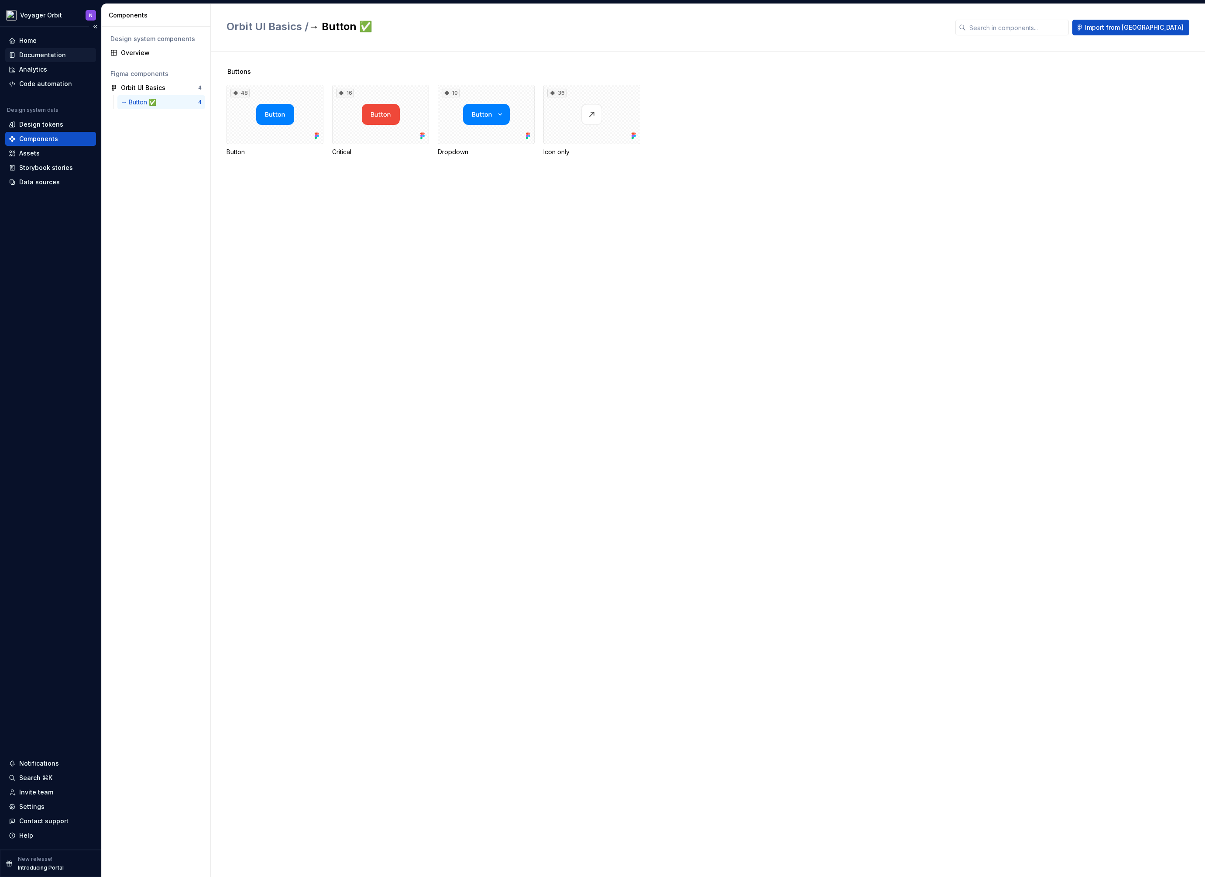
click at [33, 56] on div "Documentation" at bounding box center [42, 55] width 47 height 9
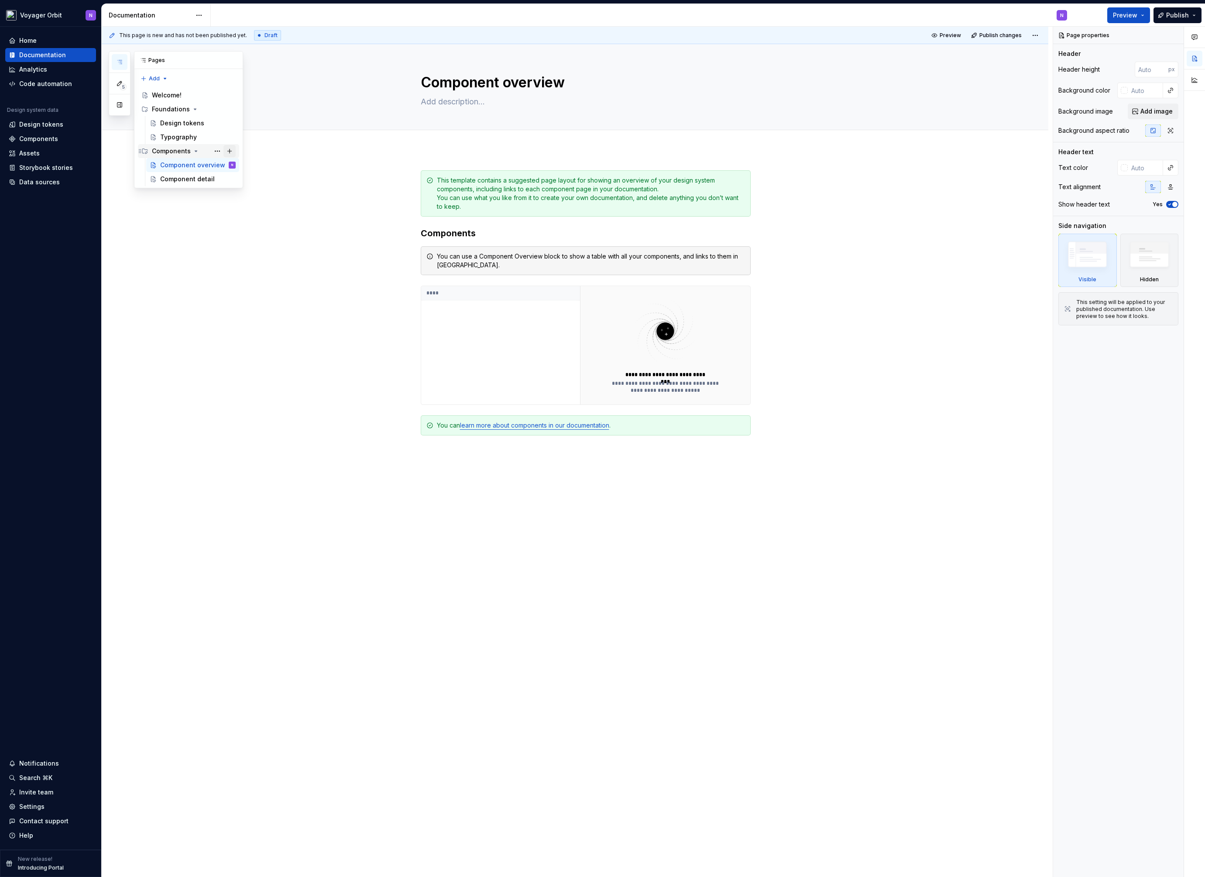
click at [229, 153] on button "Page tree" at bounding box center [230, 151] width 12 height 12
type textarea "*"
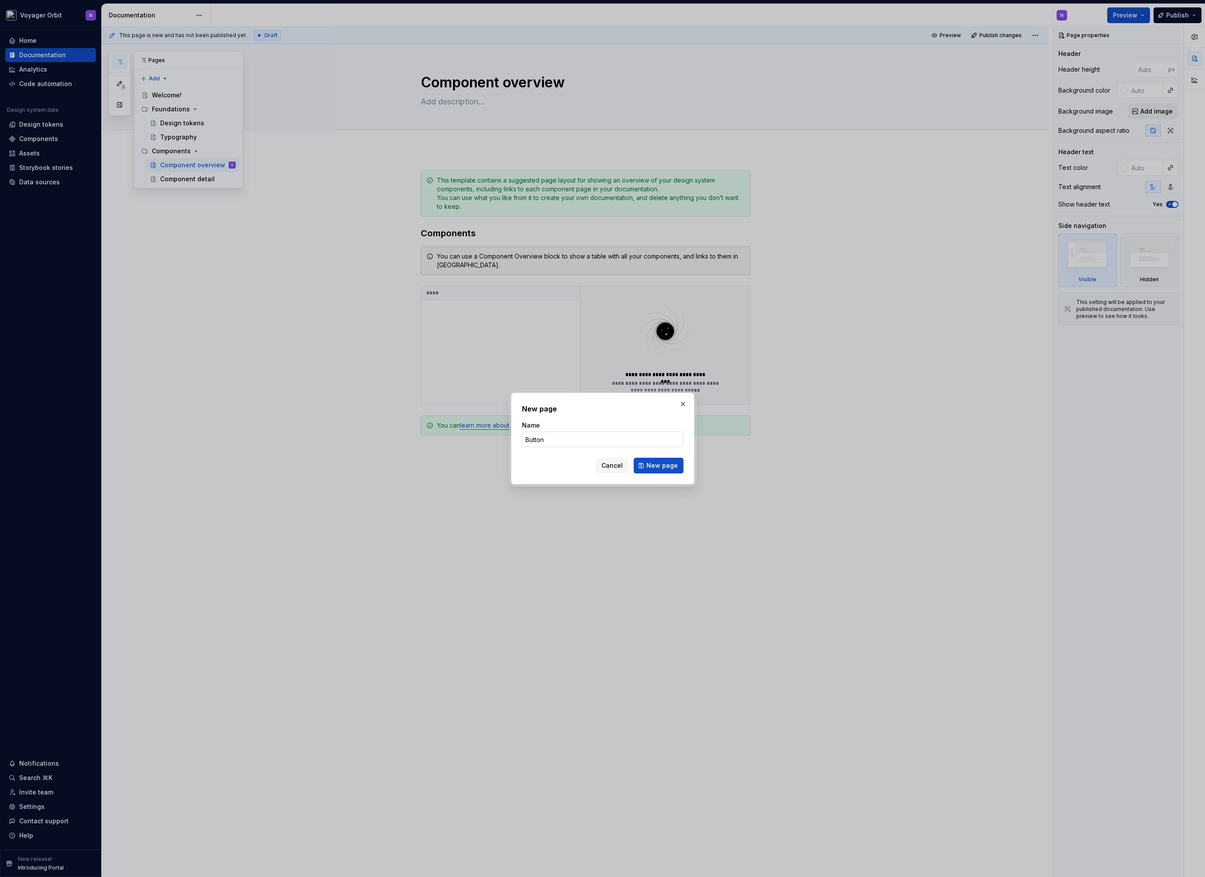
type input "Buttons"
click button "New page" at bounding box center [659, 466] width 50 height 16
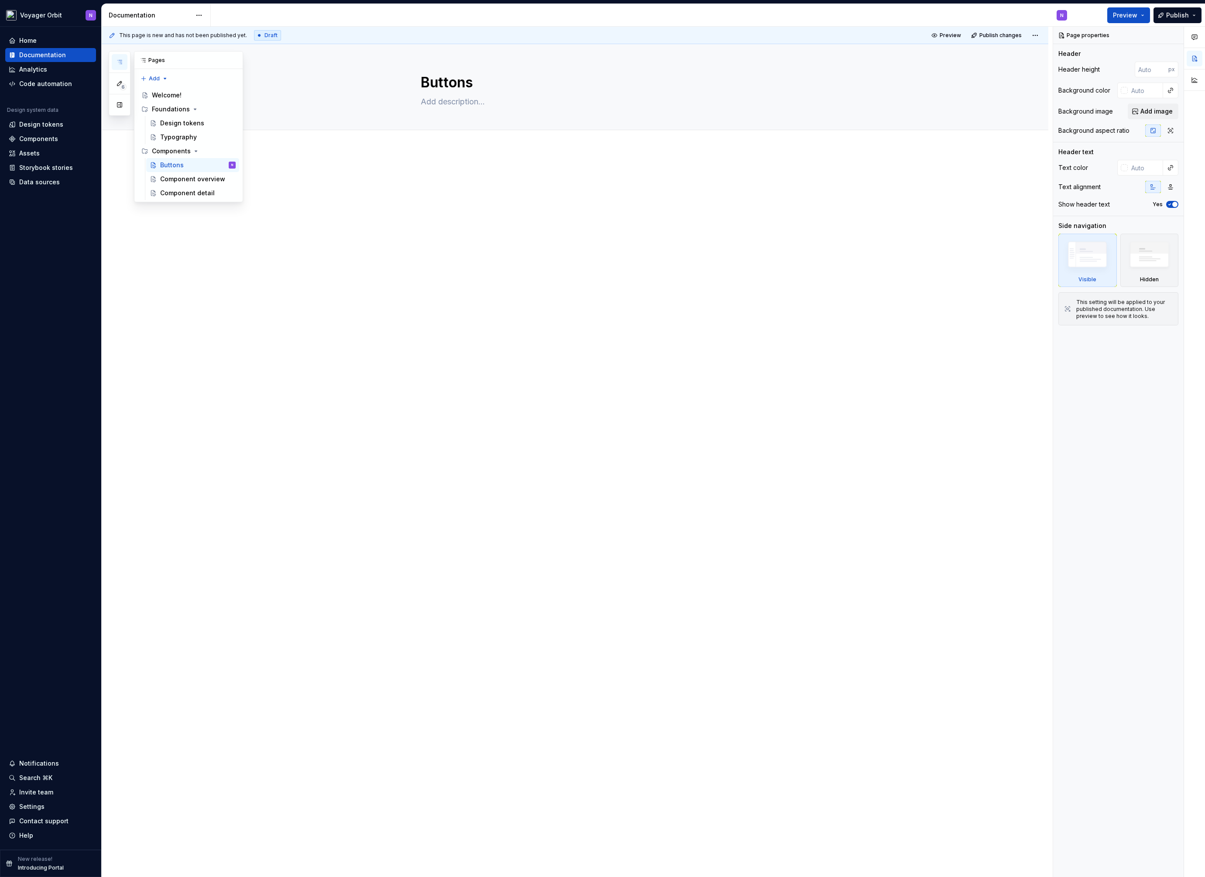
click at [117, 57] on button "button" at bounding box center [120, 62] width 16 height 16
click at [122, 107] on button "button" at bounding box center [120, 105] width 16 height 16
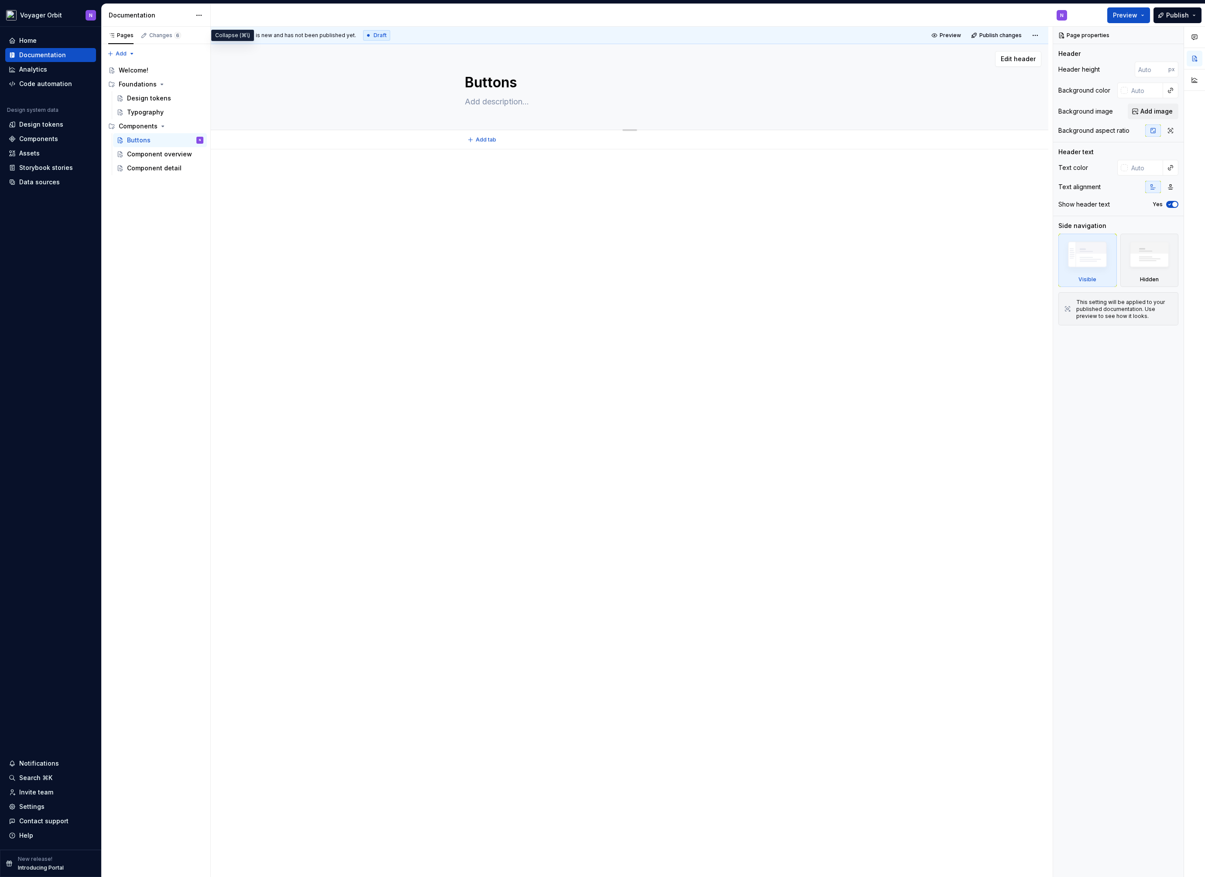
click at [489, 97] on textarea at bounding box center [628, 102] width 330 height 14
paste textarea "Buttons are interactive elements that trigger actions, allowing users to engage…"
type textarea "*"
type textarea "Buttons are interactive elements that trigger actions, allowing users to engage…"
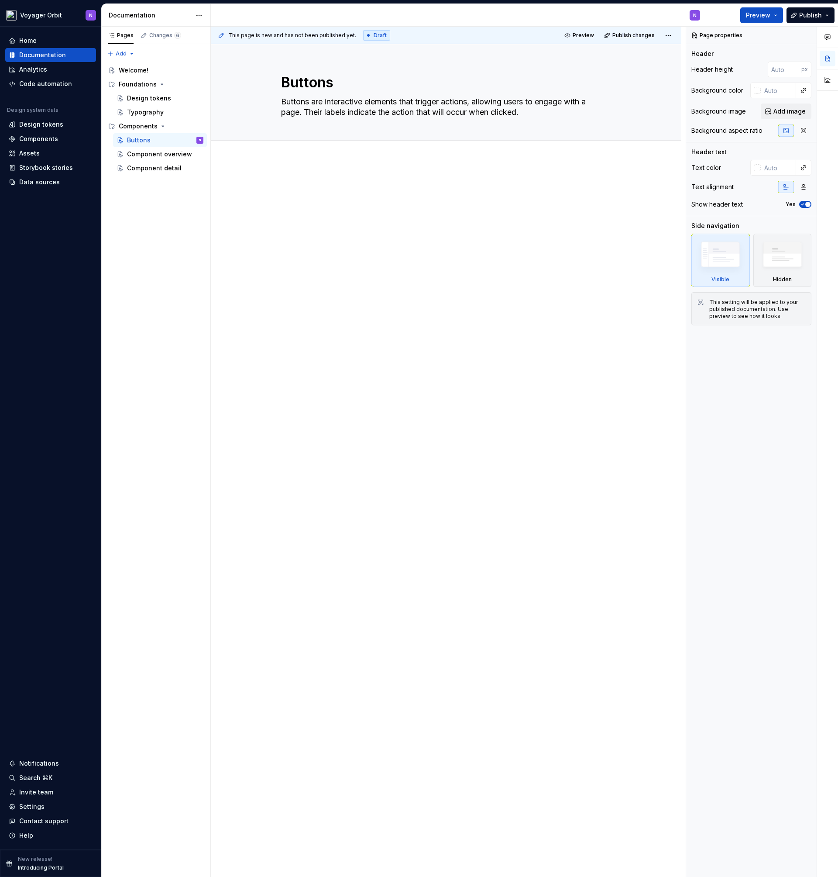
type textarea "*"
type textarea "Buttons are interactive elements that trigger actions, allowing users to engage…"
click at [360, 168] on div at bounding box center [446, 323] width 471 height 327
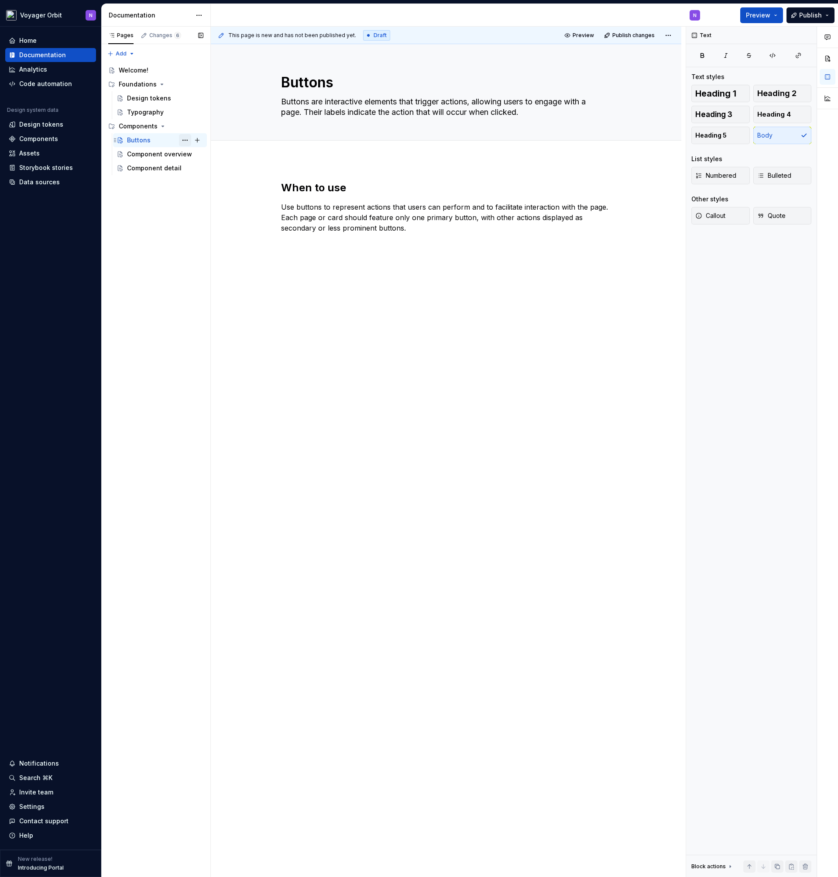
click at [182, 141] on button "Page tree" at bounding box center [185, 140] width 12 height 12
click at [390, 281] on html "Voyager Orbit N Home Documentation Analytics Code automation Design system data…" at bounding box center [419, 438] width 838 height 877
click at [176, 212] on div "Pages Changes 6 Add Accessibility guide for tree Page tree. Navigate the tree w…" at bounding box center [155, 452] width 109 height 851
click at [196, 139] on button "Page tree" at bounding box center [197, 140] width 12 height 12
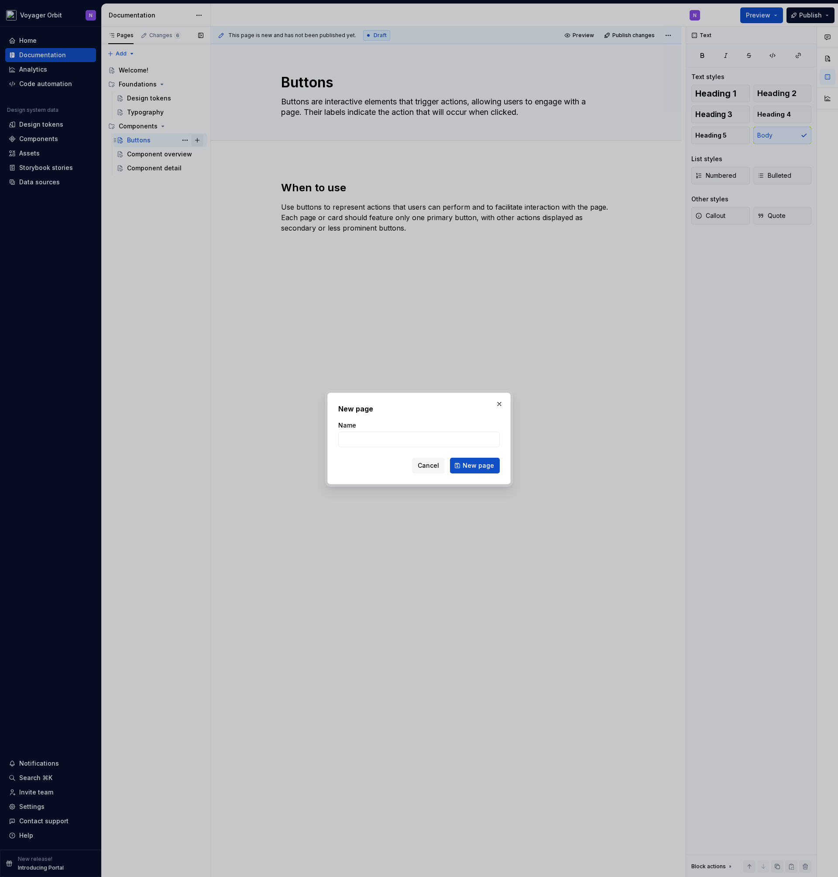
type textarea "*"
type input "Usage"
click button "New page" at bounding box center [475, 466] width 50 height 16
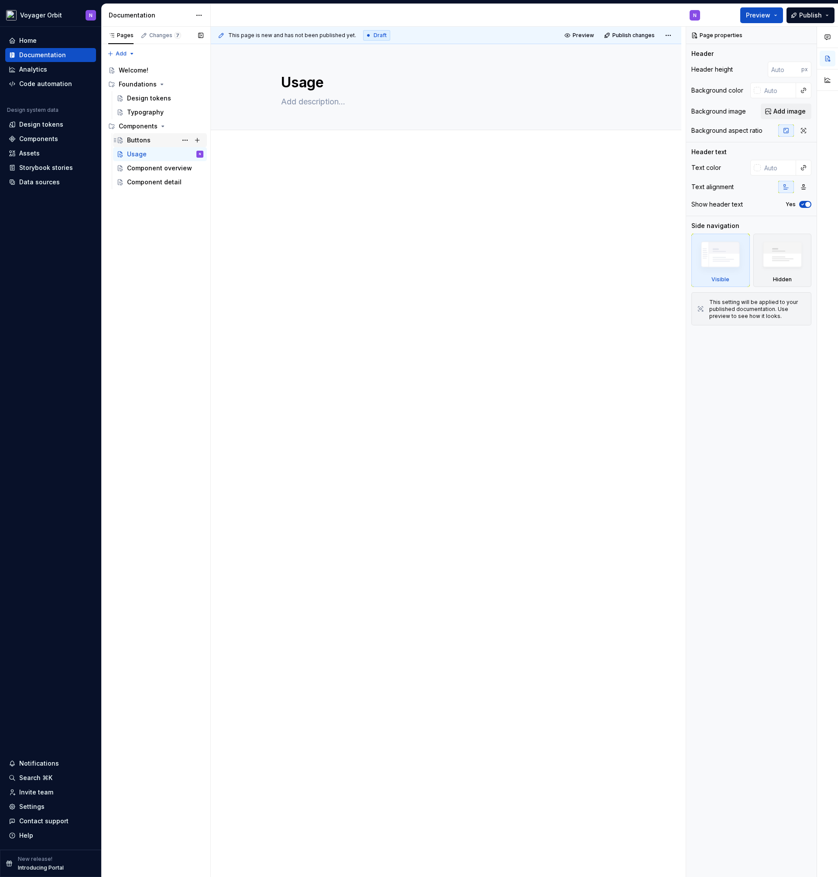
click at [150, 142] on div "Buttons" at bounding box center [165, 140] width 76 height 12
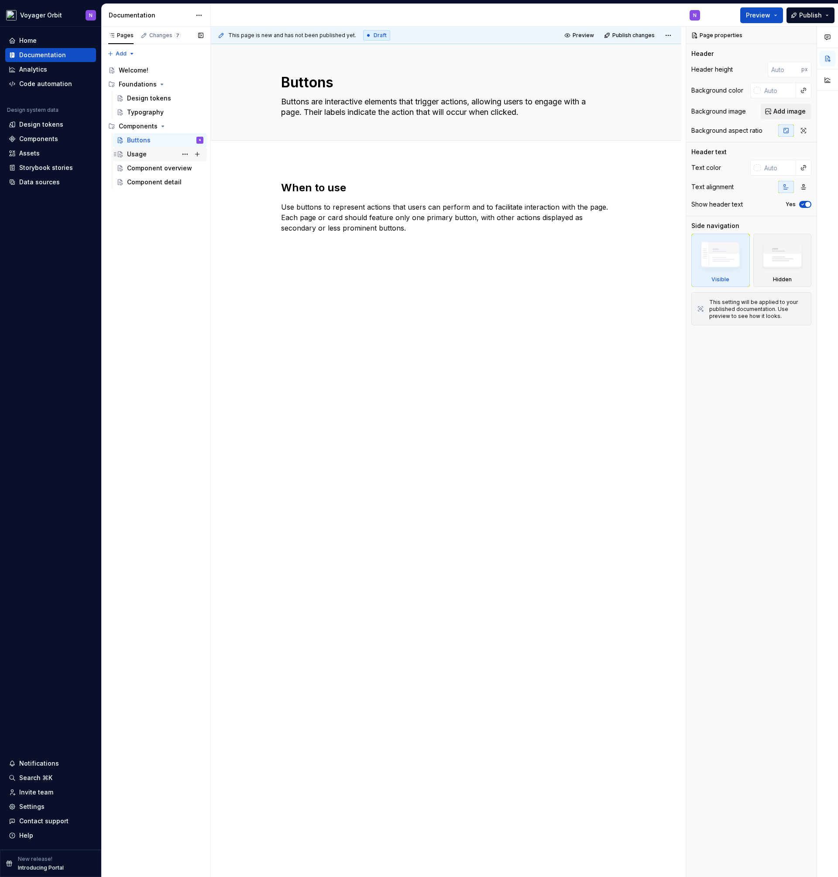
click at [174, 152] on div "Usage" at bounding box center [165, 154] width 76 height 12
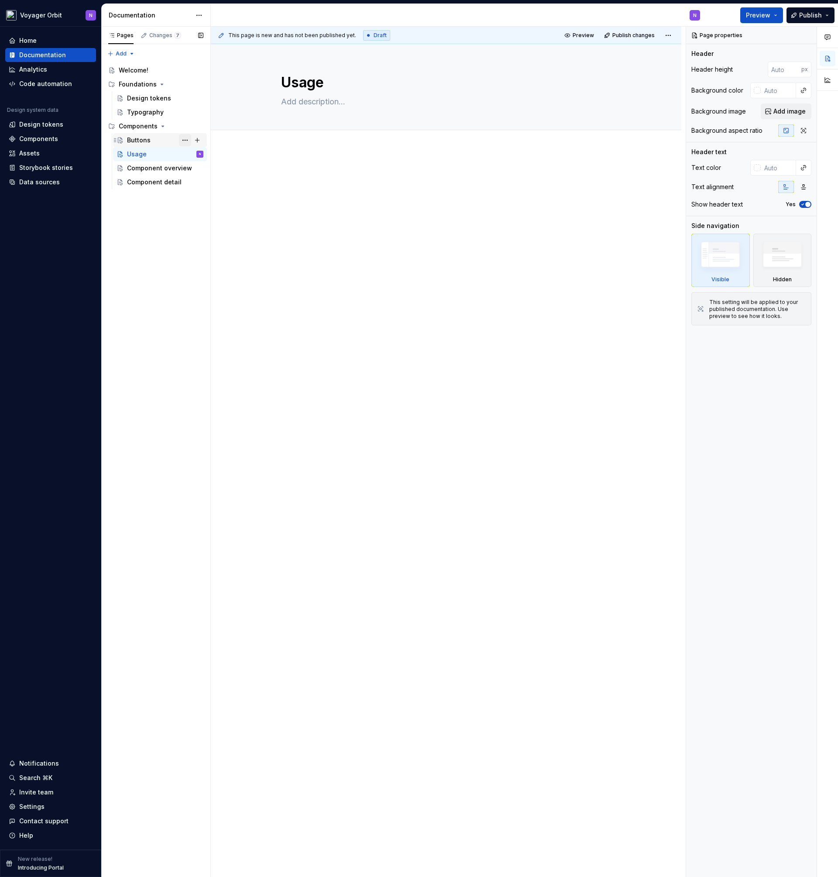
click at [185, 138] on button "Page tree" at bounding box center [185, 140] width 12 height 12
click at [215, 229] on div "Move down" at bounding box center [238, 233] width 86 height 9
click at [151, 139] on div "Buttons" at bounding box center [165, 140] width 76 height 12
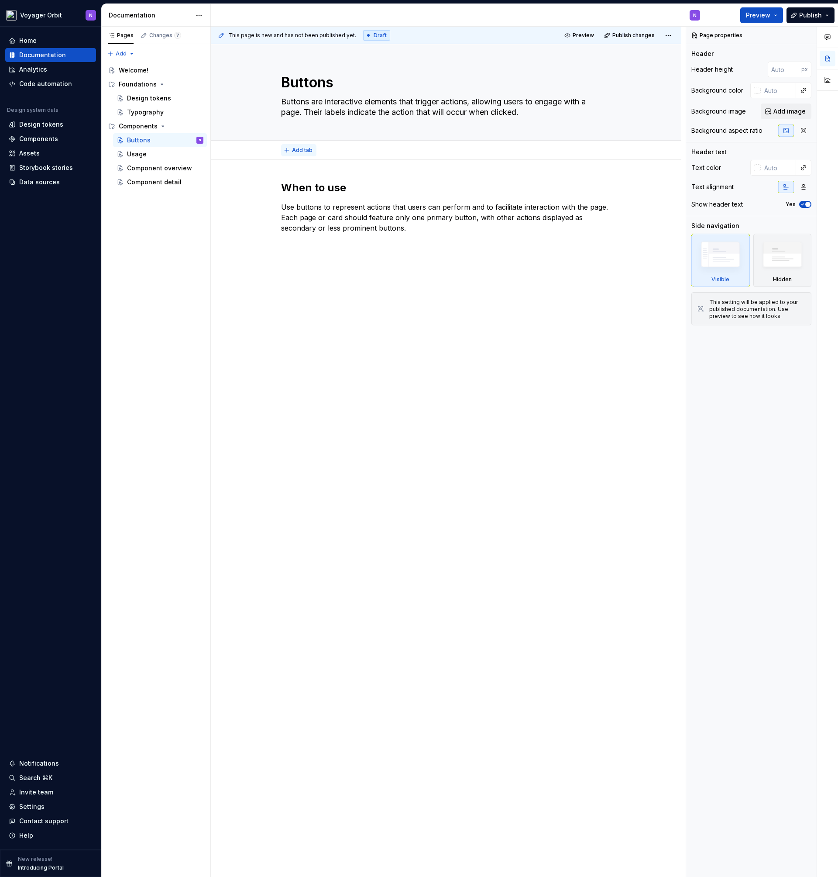
type textarea "*"
click at [297, 152] on span "Add tab" at bounding box center [302, 150] width 21 height 7
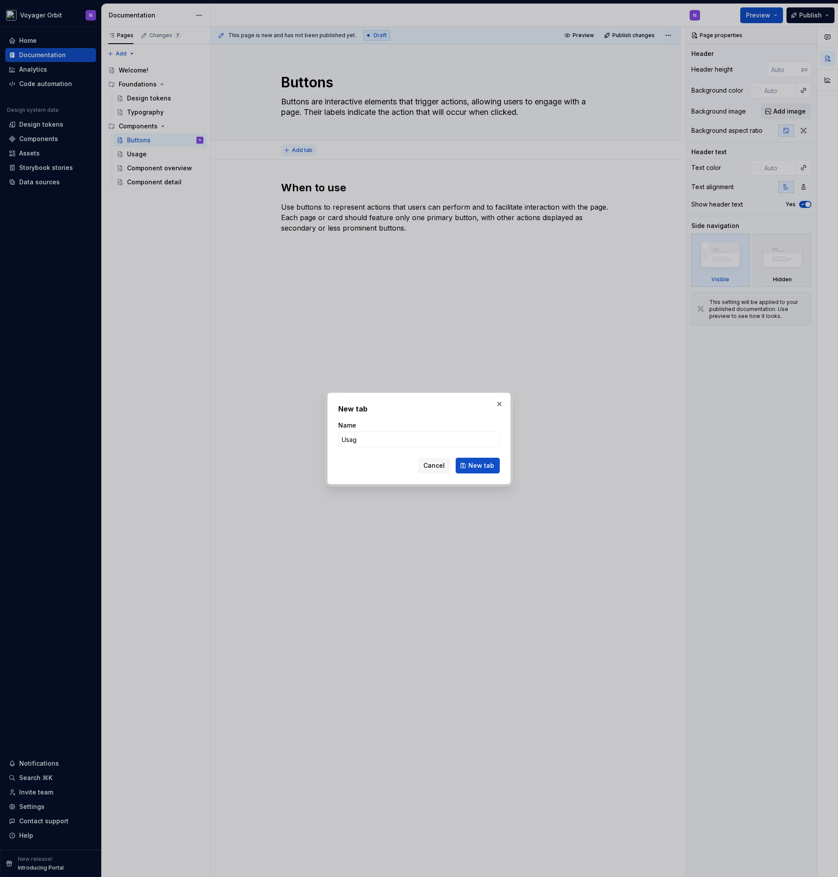
type input "Usage"
click button "New tab" at bounding box center [478, 466] width 44 height 16
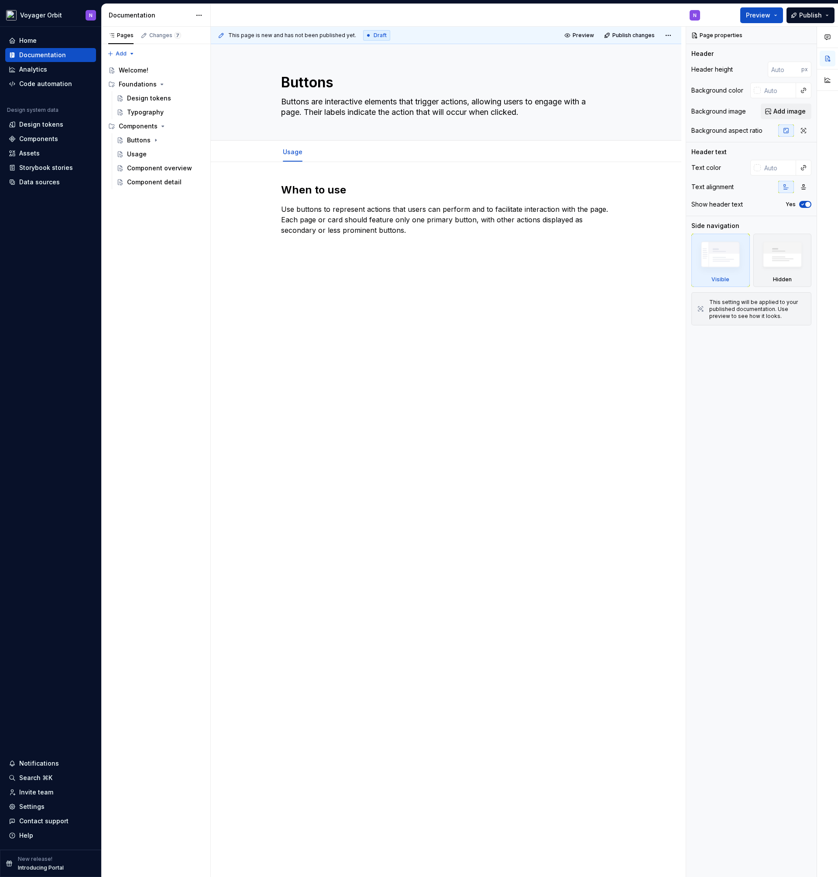
type textarea "*"
click at [325, 152] on span "Add tab" at bounding box center [332, 151] width 21 height 7
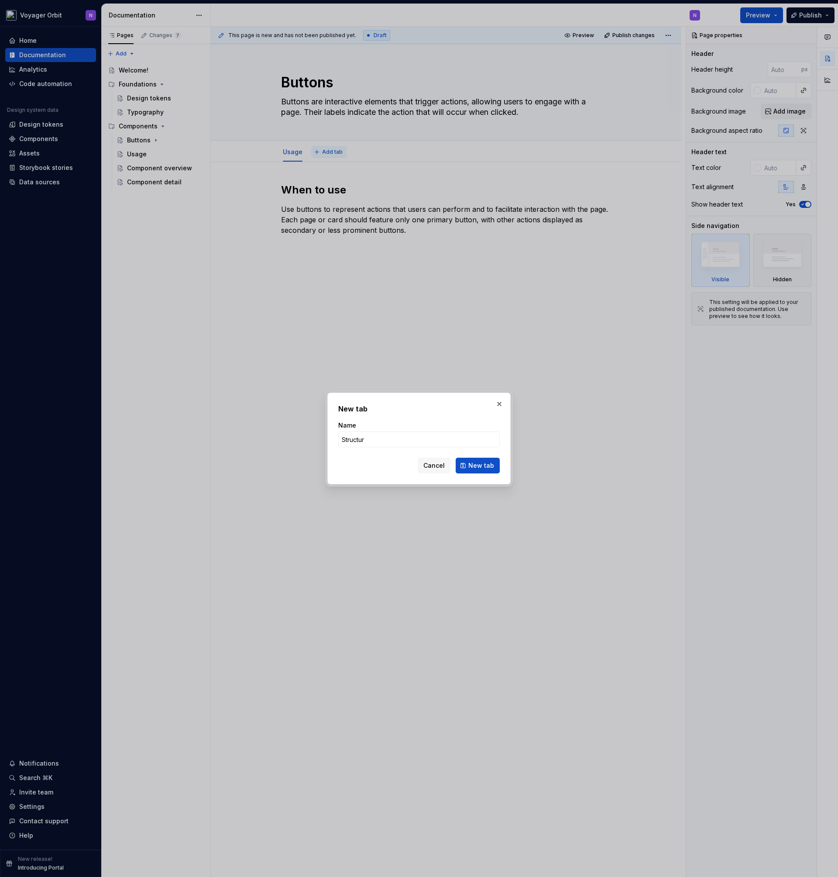
type input "Structure"
click button "New tab" at bounding box center [478, 466] width 44 height 16
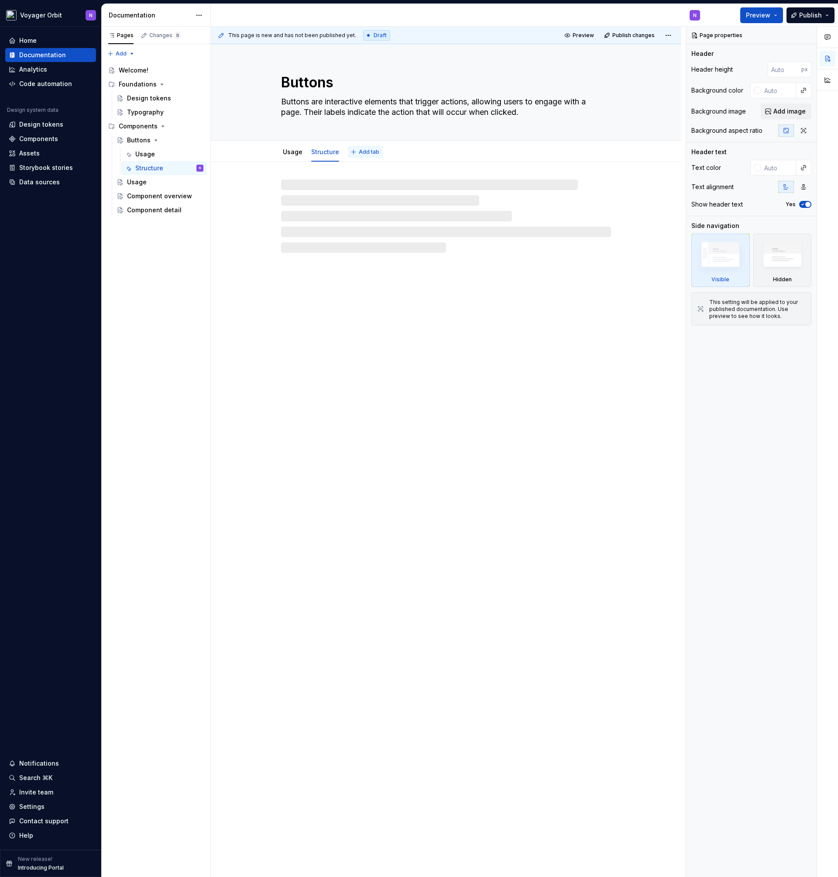
click at [364, 152] on span "Add tab" at bounding box center [369, 151] width 21 height 7
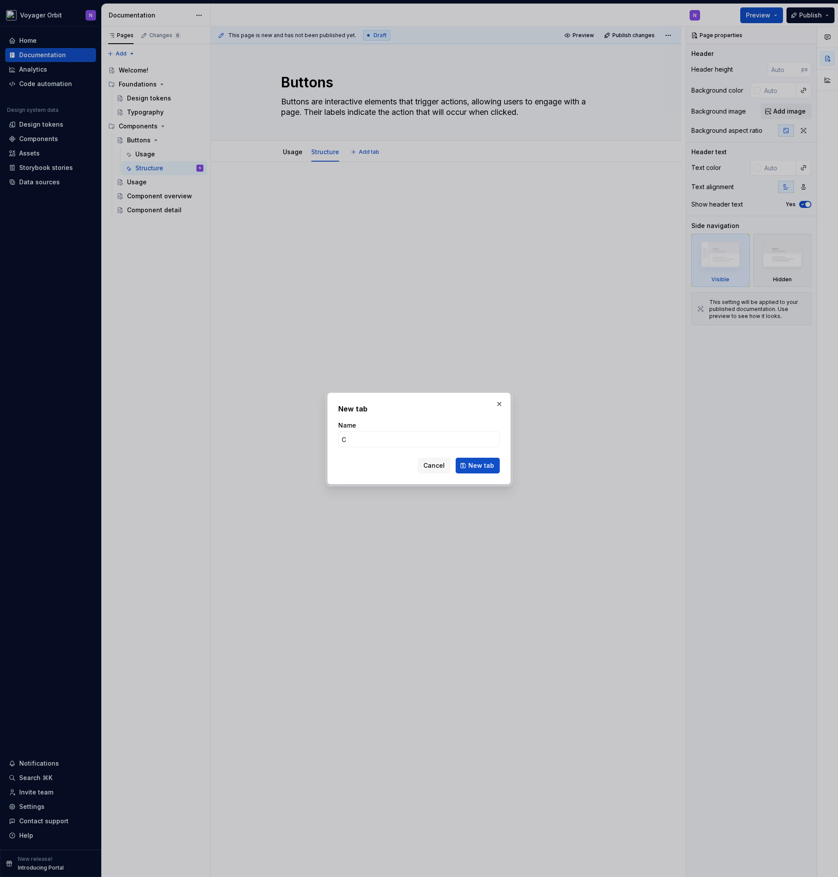
type textarea "*"
type input "C"
type textarea "*"
type input "Code??"
click button "New tab" at bounding box center [478, 466] width 44 height 16
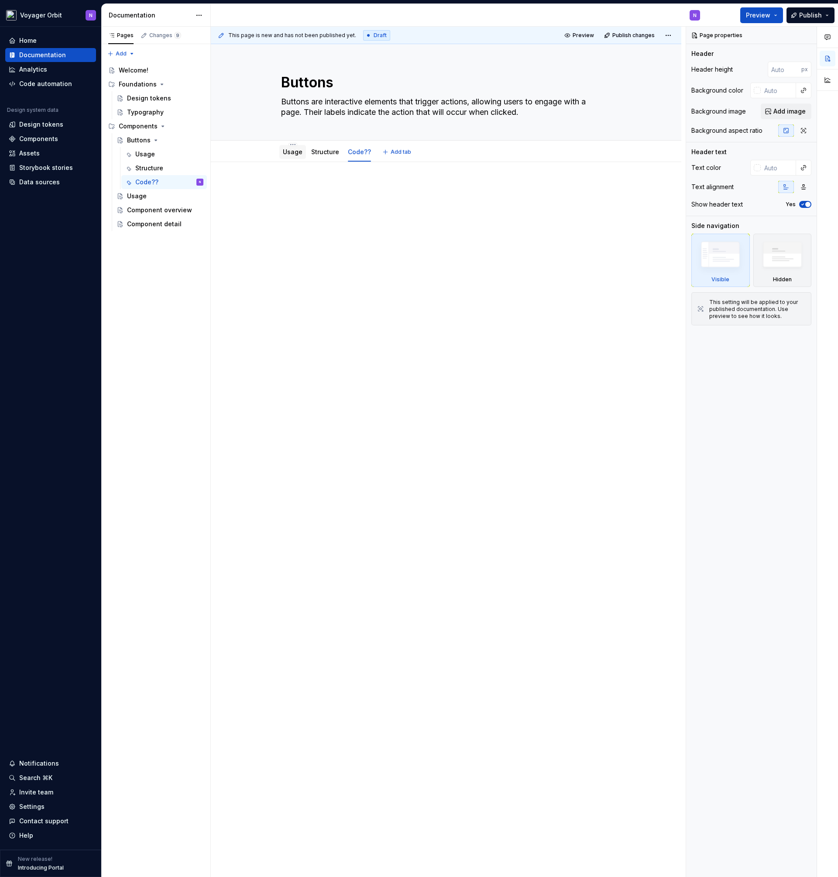
click at [282, 147] on div "Usage" at bounding box center [292, 152] width 27 height 14
click at [289, 152] on link "Usage" at bounding box center [293, 151] width 20 height 7
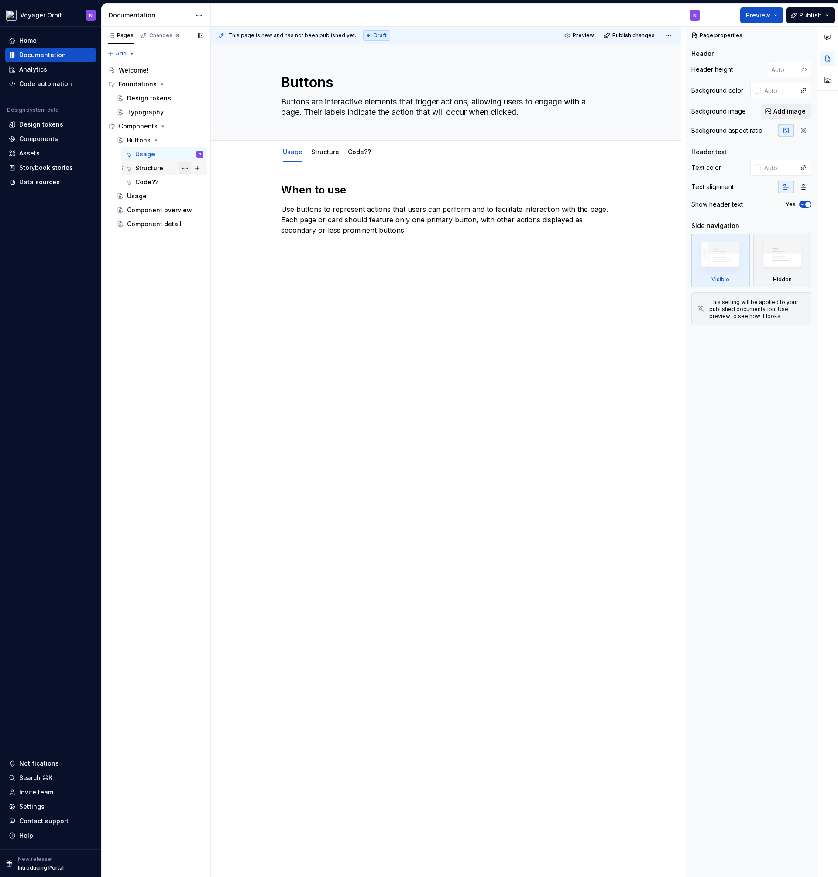
click at [186, 168] on button "Page tree" at bounding box center [185, 168] width 12 height 12
click at [165, 200] on div "Pages Changes 9 Add Accessibility guide for tree Page tree. Navigate the tree w…" at bounding box center [155, 452] width 109 height 851
click at [181, 196] on button "Page tree" at bounding box center [185, 196] width 12 height 12
click at [224, 340] on div "Delete page" at bounding box center [232, 335] width 103 height 14
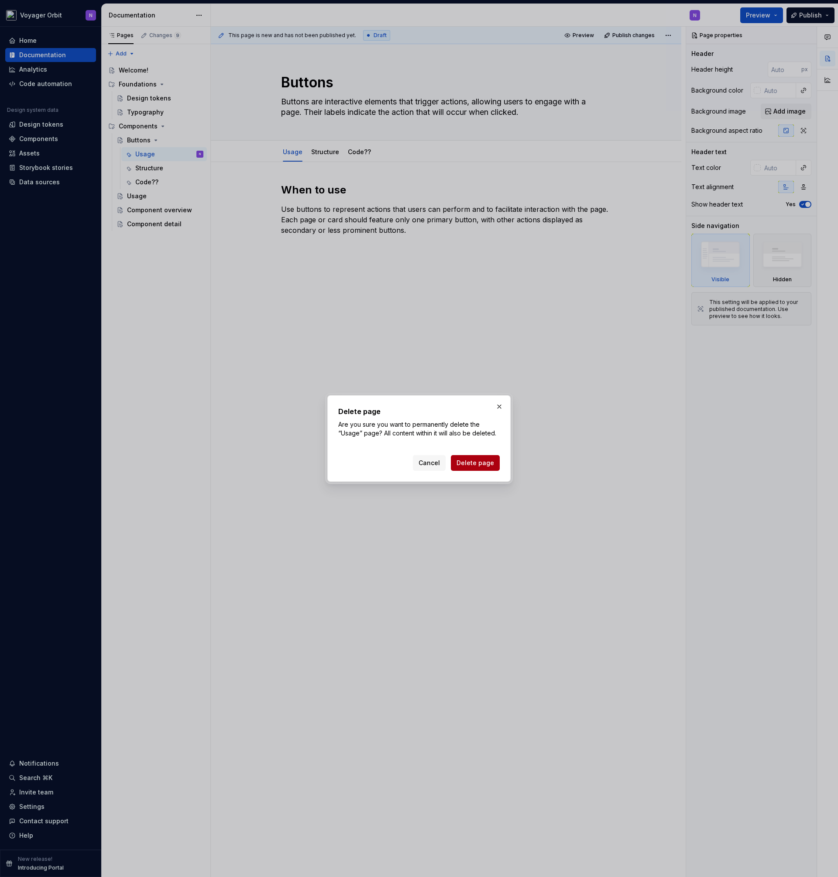
click at [481, 465] on span "Delete page" at bounding box center [476, 462] width 38 height 9
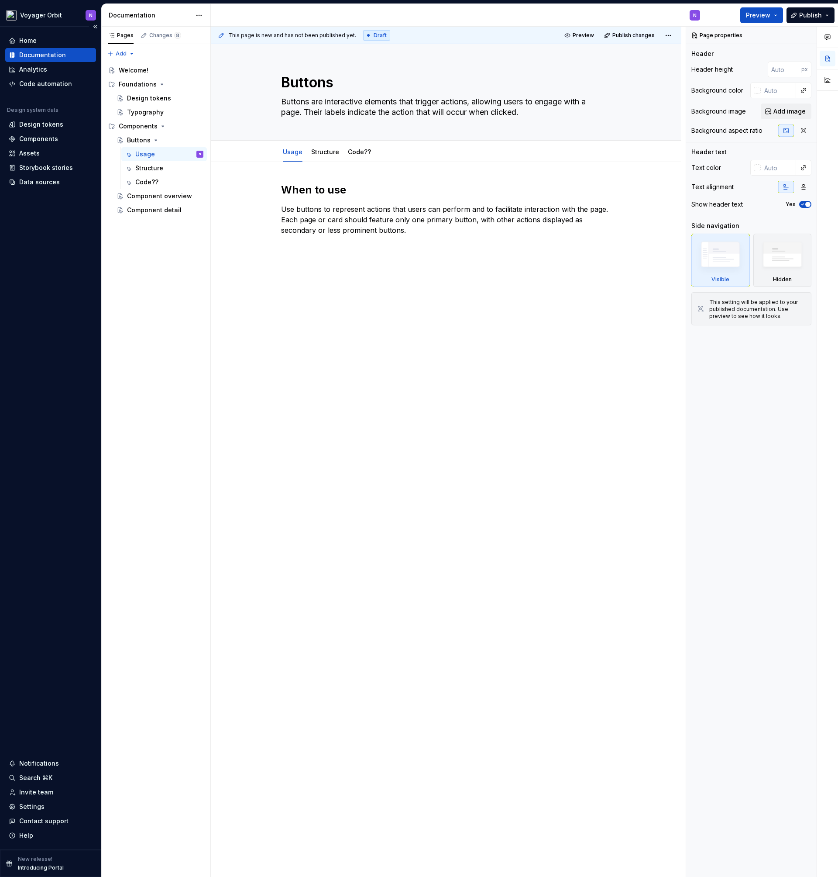
type textarea "*"
click at [457, 275] on div "When to use Use buttons to represent actions that users can perform and to faci…" at bounding box center [446, 335] width 471 height 347
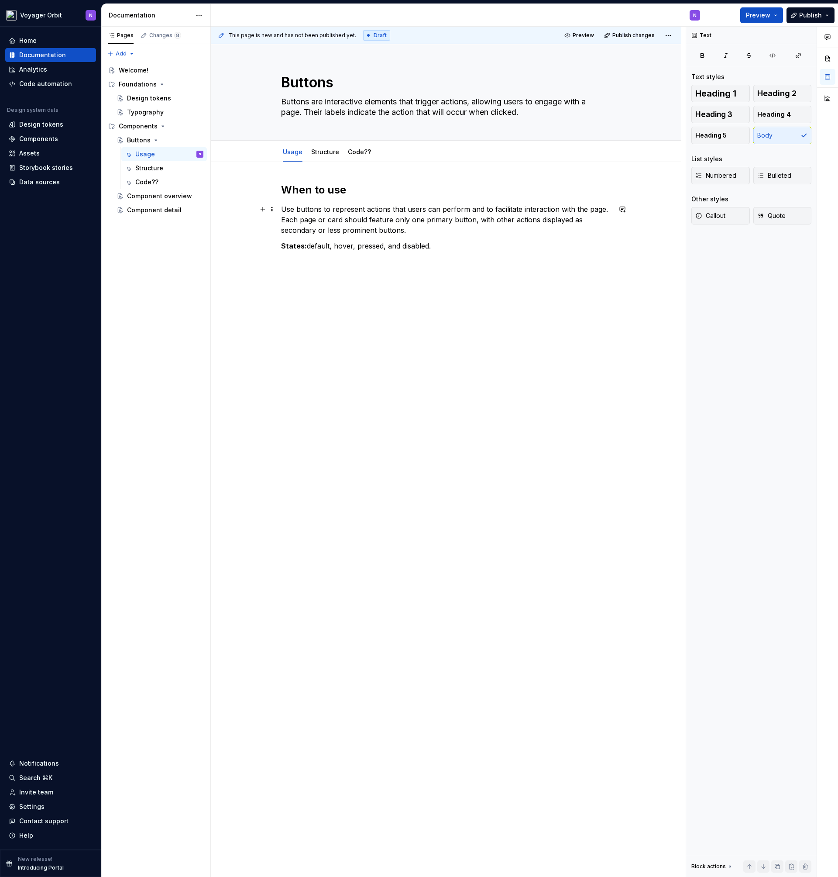
click at [432, 234] on p "Use buttons to represent actions that users can perform and to facilitate inter…" at bounding box center [446, 219] width 330 height 31
click at [465, 272] on p "States: default, hover, pressed, and disabled." at bounding box center [446, 267] width 330 height 10
click at [357, 265] on p "States: default, hover, pressed, and disabled." at bounding box center [446, 267] width 330 height 10
click at [461, 266] on p "States: default, hover, focused, pressed, and disabled." at bounding box center [446, 267] width 330 height 10
drag, startPoint x: 334, startPoint y: 265, endPoint x: 498, endPoint y: 268, distance: 164.6
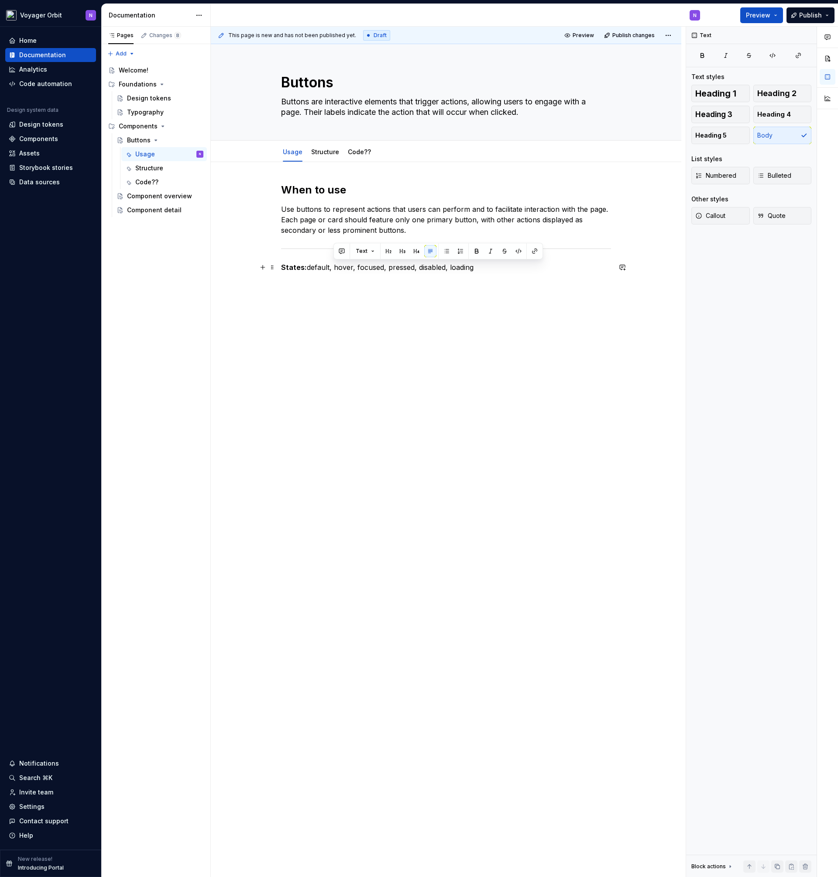
click at [498, 268] on p "States: default, hover, focused, pressed, disabled, loading" at bounding box center [446, 267] width 330 height 10
click at [457, 408] on div "When to use Use buttons to represent actions that users can perform and to faci…" at bounding box center [446, 354] width 471 height 384
click at [433, 369] on div "When to use Use buttons to represent actions that users can perform and to faci…" at bounding box center [446, 361] width 471 height 399
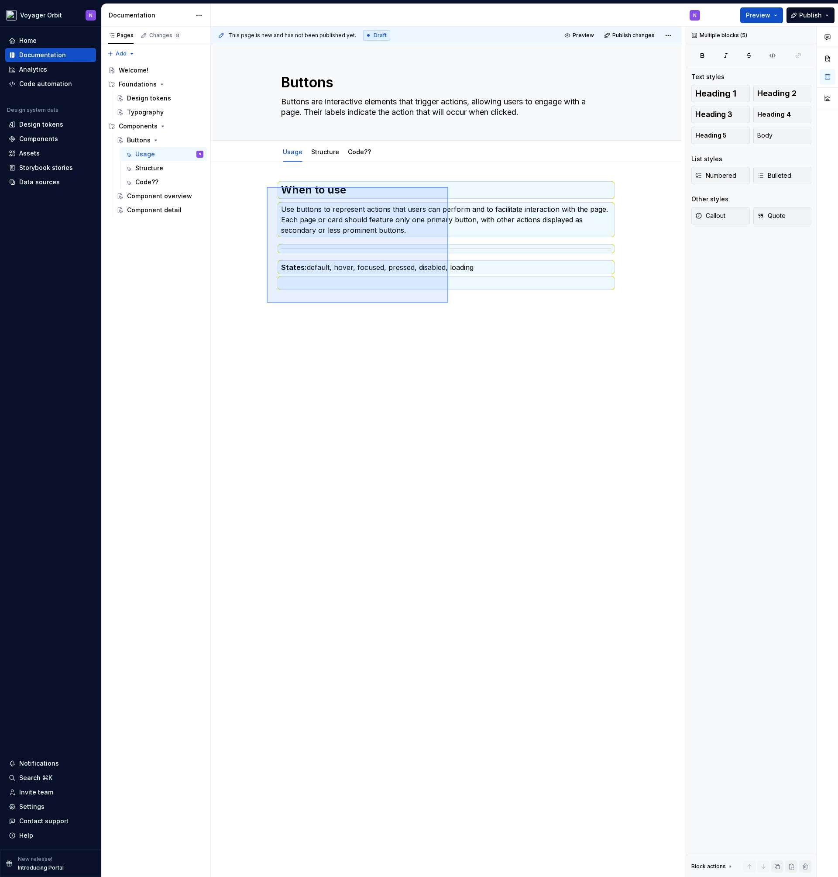
drag, startPoint x: 448, startPoint y: 303, endPoint x: 267, endPoint y: 187, distance: 215.3
click at [267, 187] on div "This page is new and has not been published yet. Draft Preview Publish changes …" at bounding box center [448, 452] width 475 height 851
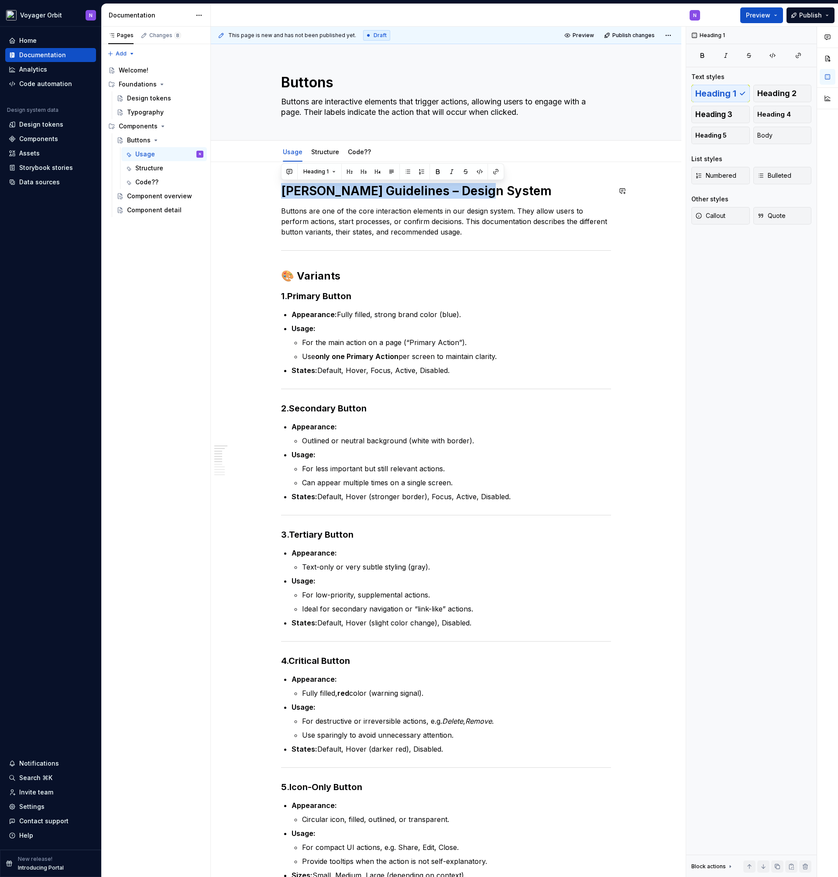
drag, startPoint x: 497, startPoint y: 188, endPoint x: 266, endPoint y: 183, distance: 230.6
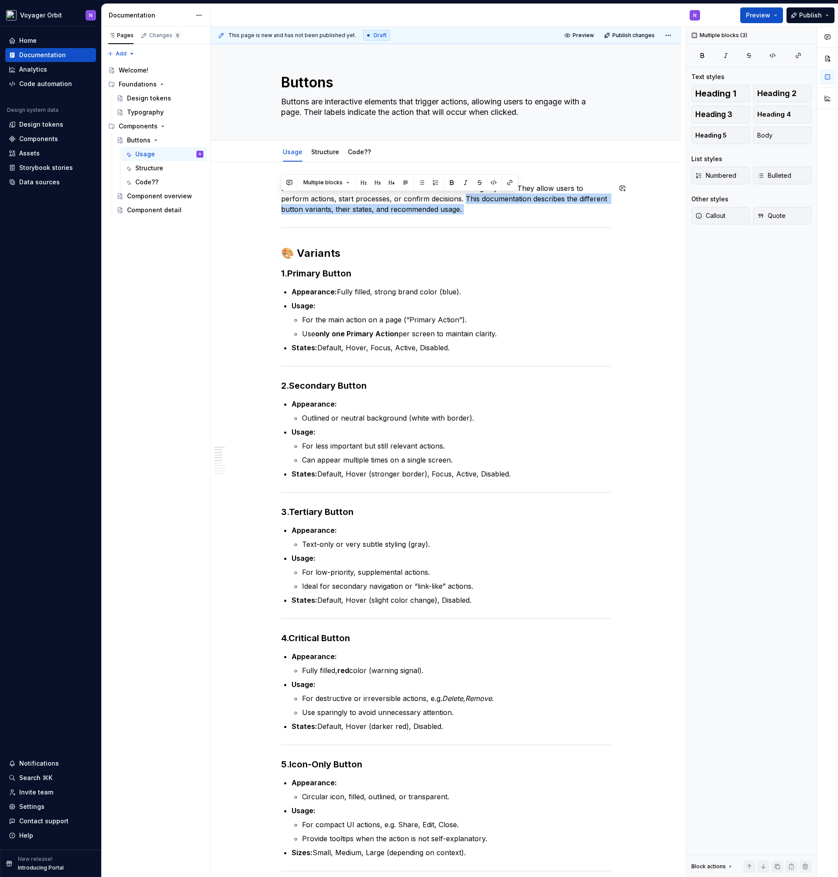
drag, startPoint x: 436, startPoint y: 196, endPoint x: 452, endPoint y: 218, distance: 27.4
click at [452, 218] on div "Buttons are one of the core interaction elements in our design system. They all…" at bounding box center [446, 807] width 330 height 1249
drag, startPoint x: 444, startPoint y: 210, endPoint x: 439, endPoint y: 199, distance: 12.5
click at [439, 199] on p "Buttons are one of the core interaction elements in our design system. They all…" at bounding box center [446, 198] width 330 height 31
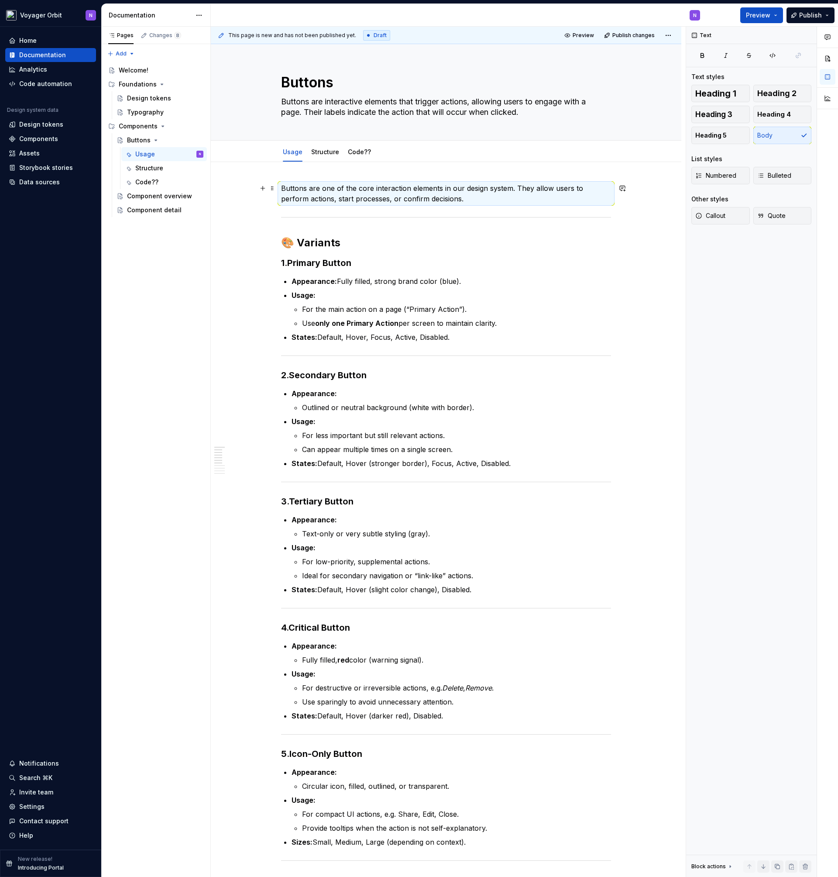
click at [446, 197] on p "Buttons are one of the core interaction elements in our design system. They all…" at bounding box center [446, 193] width 330 height 21
copy p "Buttons are one of the core interaction elements in our design system. They all…"
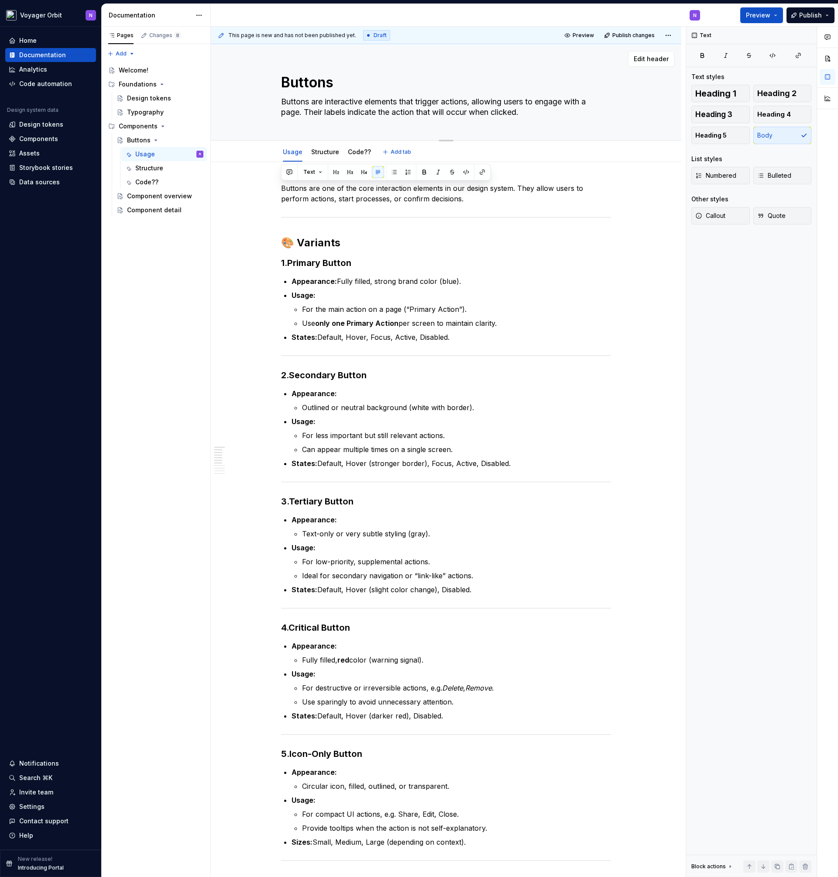
click at [385, 112] on textarea "Buttons are interactive elements that trigger actions, allowing users to engage…" at bounding box center [444, 107] width 330 height 24
paste textarea "one of the core interaction elements in our design system. They allow users to …"
type textarea "*"
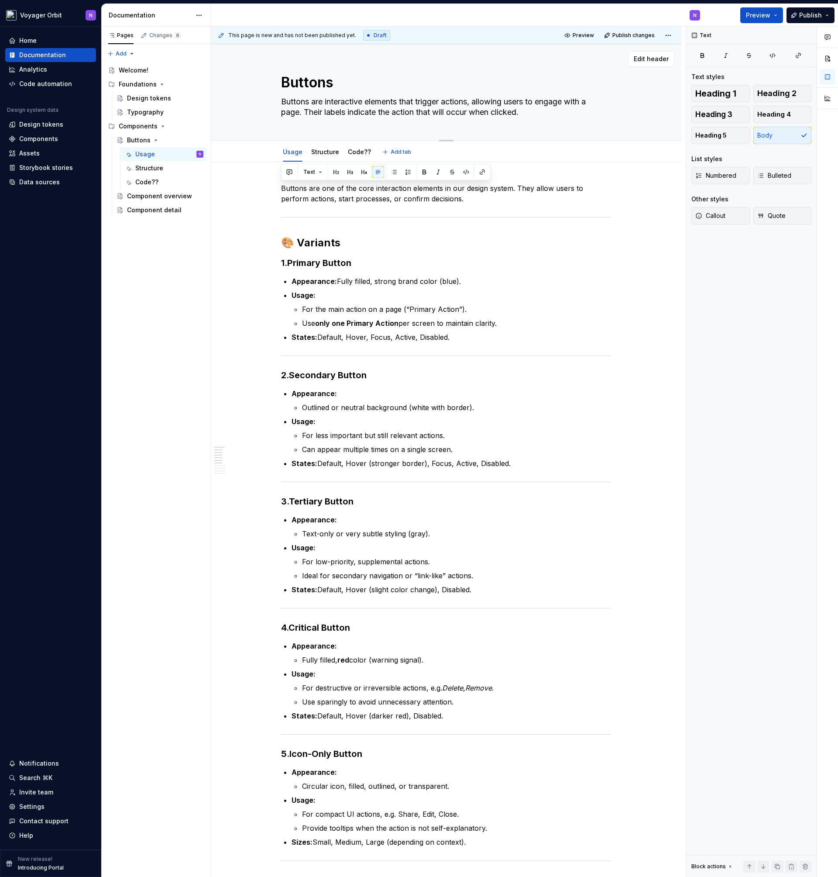
type textarea "Buttons are one of the core interaction elements in our design system. They all…"
type textarea "*"
type textarea "Buttons are one of the core interaction elements in our design system. They all…"
click at [463, 205] on div "Buttons are one of the core interaction elements in our design system. They all…" at bounding box center [446, 802] width 330 height 1239
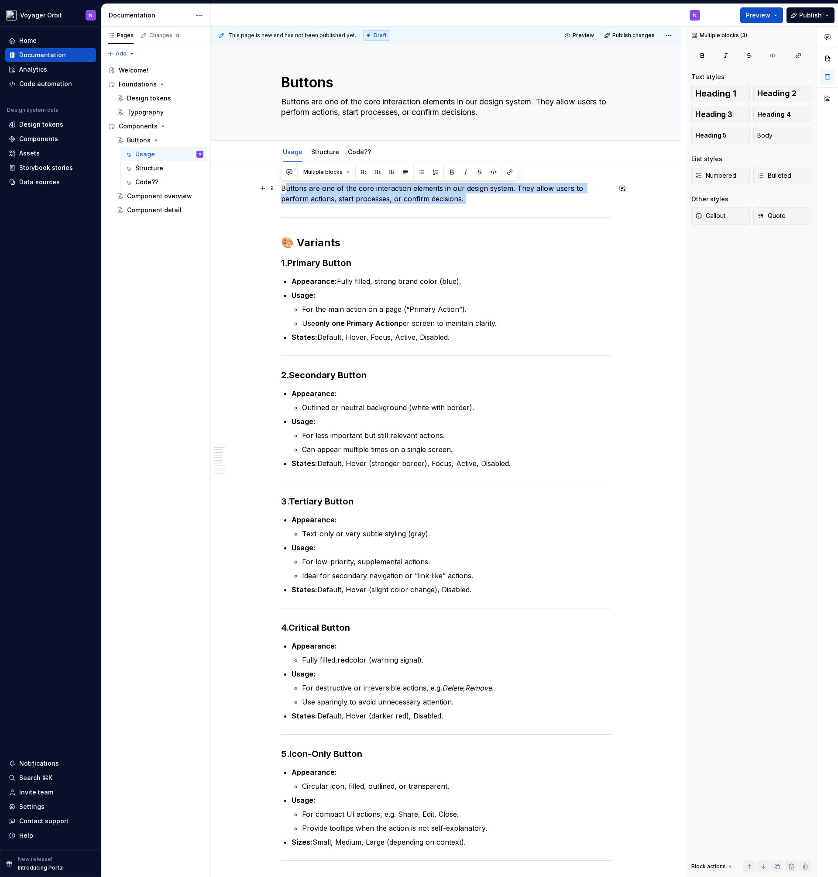
drag, startPoint x: 463, startPoint y: 205, endPoint x: 286, endPoint y: 188, distance: 177.6
click at [286, 188] on div "Buttons are one of the core interaction elements in our design system. They all…" at bounding box center [446, 802] width 330 height 1239
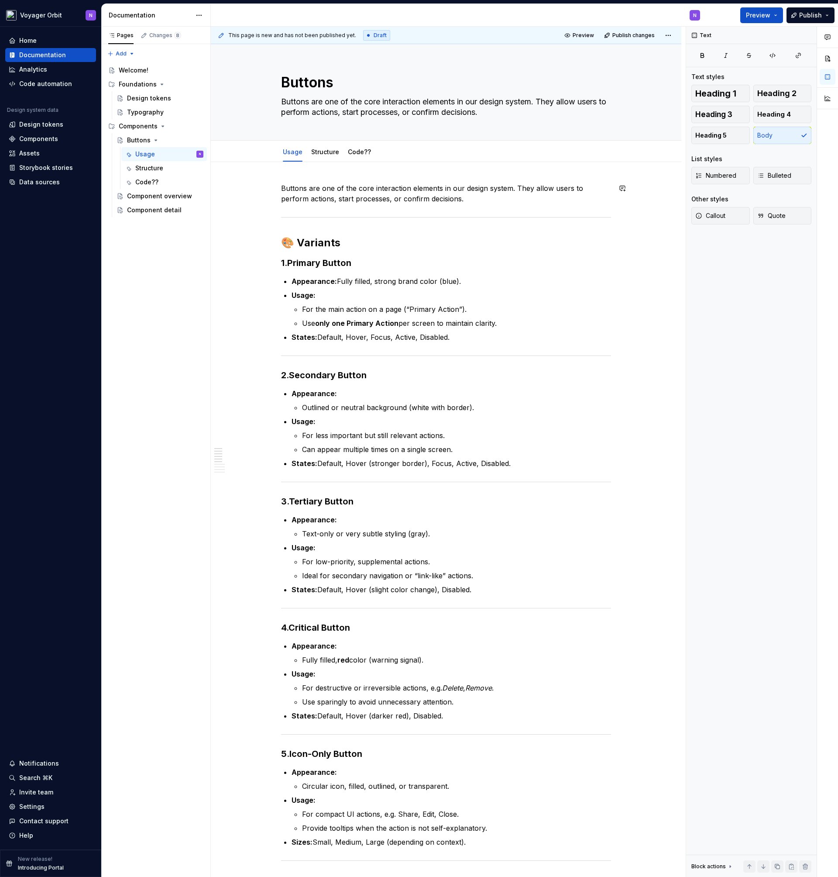
click at [440, 214] on div "Buttons are one of the core interaction elements in our design system. They all…" at bounding box center [446, 802] width 330 height 1239
click at [436, 218] on div at bounding box center [446, 217] width 330 height 6
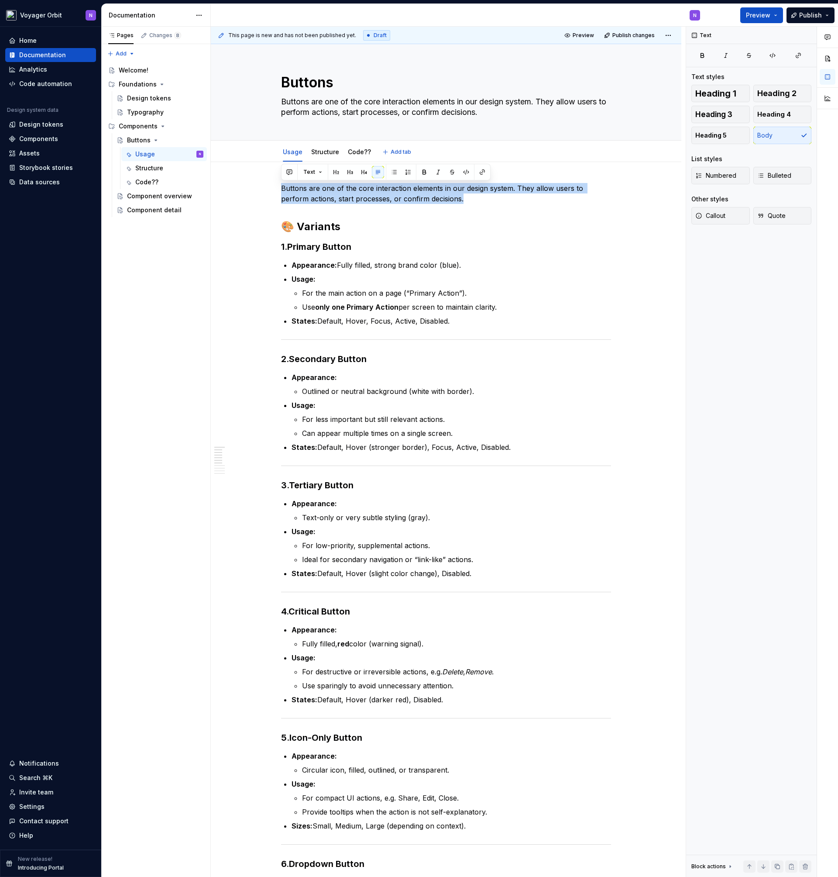
drag, startPoint x: 439, startPoint y: 203, endPoint x: 241, endPoint y: 160, distance: 202.9
click at [241, 160] on div "Buttons Buttons are one of the core interaction elements in our design system. …" at bounding box center [446, 861] width 471 height 1635
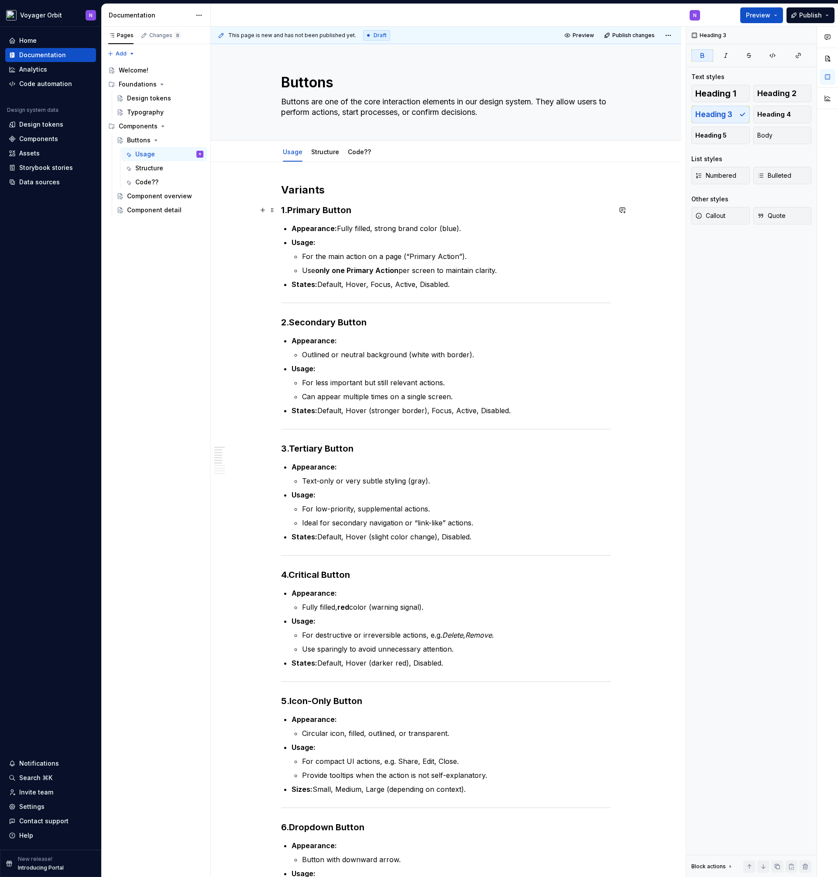
click at [371, 208] on h3 "1. Primary Button" at bounding box center [446, 210] width 330 height 12
click at [448, 227] on p "Appearance: Fully filled, strong brand color (blue)." at bounding box center [452, 228] width 320 height 10
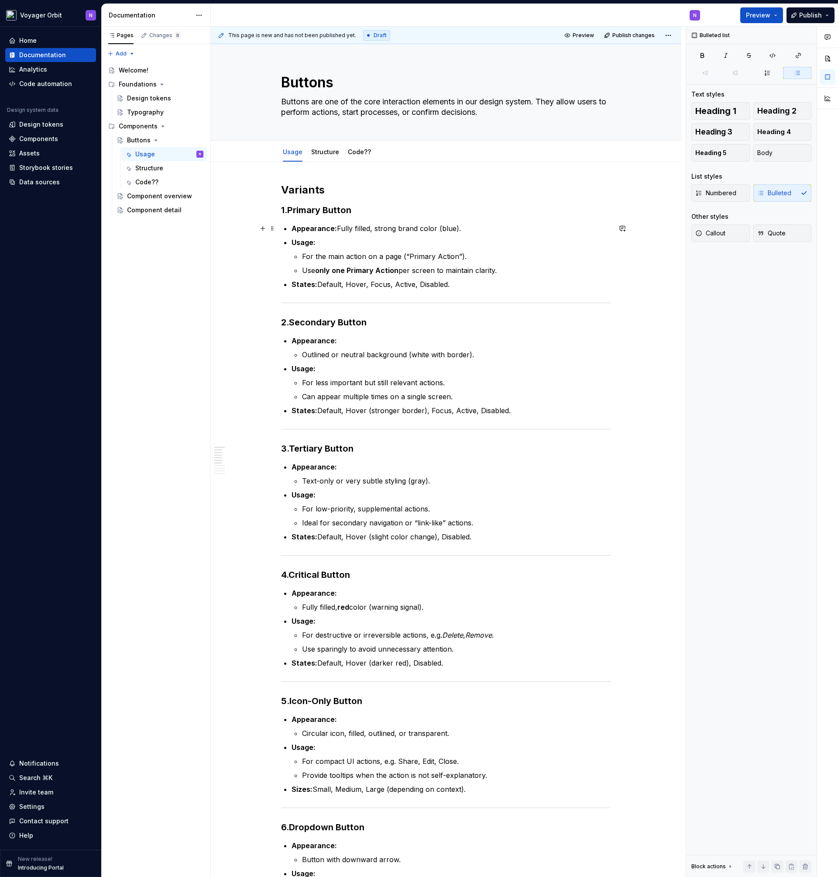
click at [467, 229] on p "Appearance: Fully filled, strong brand color (blue)." at bounding box center [452, 228] width 320 height 10
drag, startPoint x: 467, startPoint y: 229, endPoint x: 398, endPoint y: 229, distance: 68.5
click at [398, 229] on p "Appearance: Fully filled, strong brand color (blue)." at bounding box center [452, 228] width 320 height 10
click at [402, 229] on p "Appearance: Fully filled, strong brand color (blue)." at bounding box center [452, 228] width 320 height 10
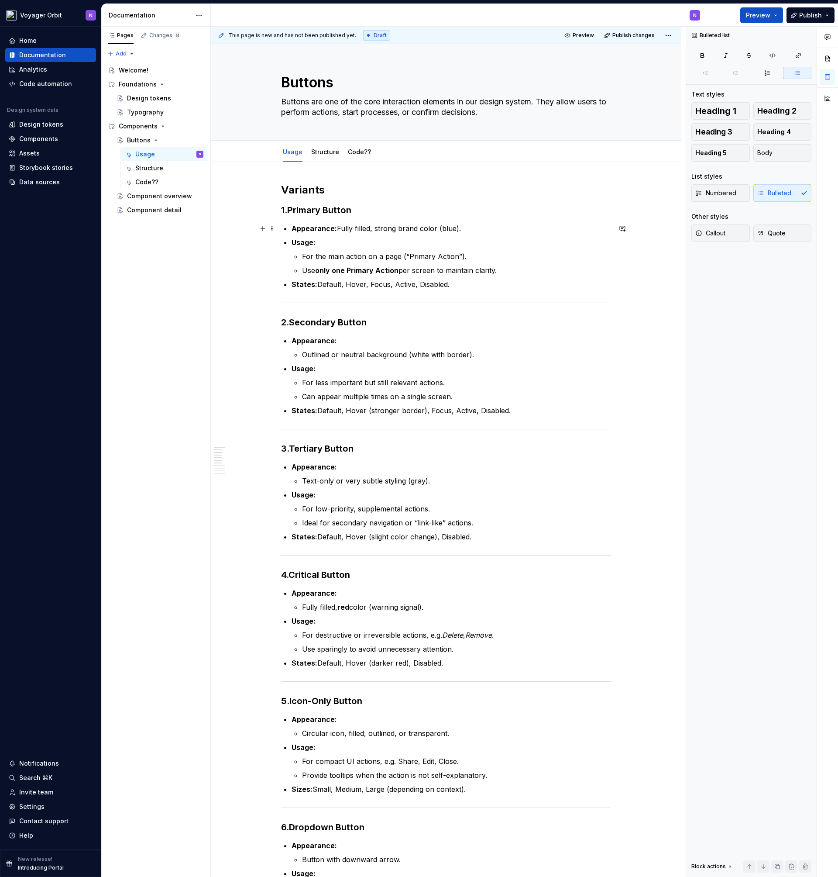
click at [402, 229] on p "Appearance: Fully filled, strong brand color (blue)." at bounding box center [452, 228] width 320 height 10
click at [449, 224] on p "Appearance: Fully filled, strong color" at bounding box center [452, 228] width 320 height 10
drag, startPoint x: 431, startPoint y: 228, endPoint x: 493, endPoint y: 212, distance: 64.0
click at [493, 212] on div "Variants 1. Primary Button Appearance: Fully filled, strong color Usage: For th…" at bounding box center [446, 776] width 330 height 1186
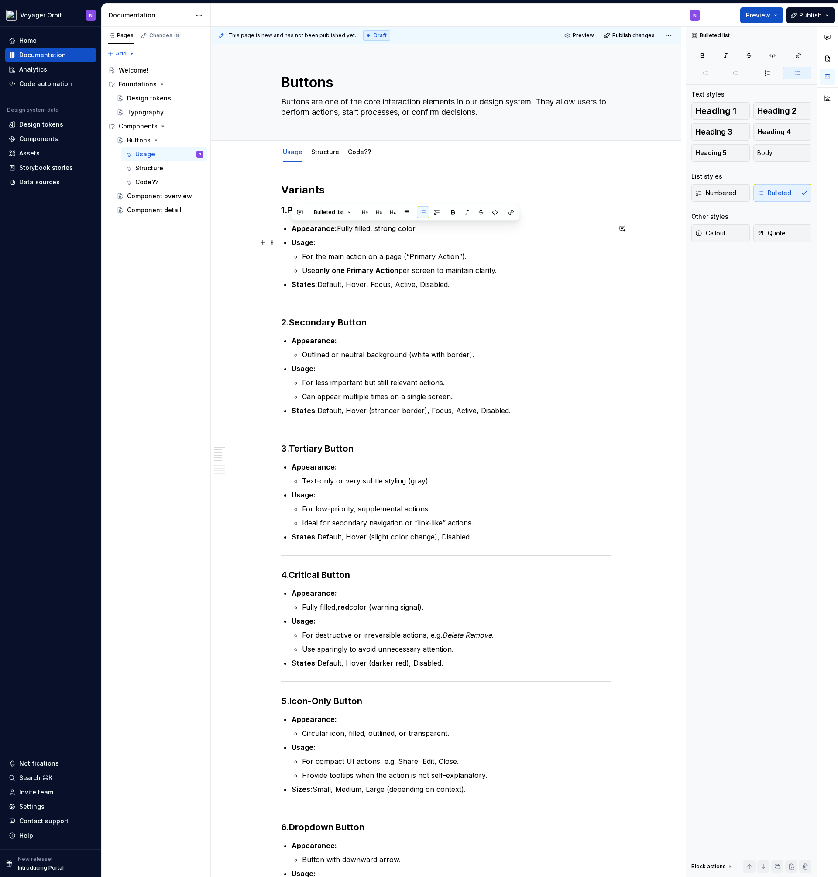
click at [463, 236] on ul "Appearance: Fully filled, strong color Usage: For the main action on a page (“P…" at bounding box center [452, 256] width 320 height 66
click at [431, 229] on p "Appearance: Fully filled, strong color" at bounding box center [452, 228] width 320 height 10
click at [782, 16] on button "Preview" at bounding box center [761, 15] width 43 height 16
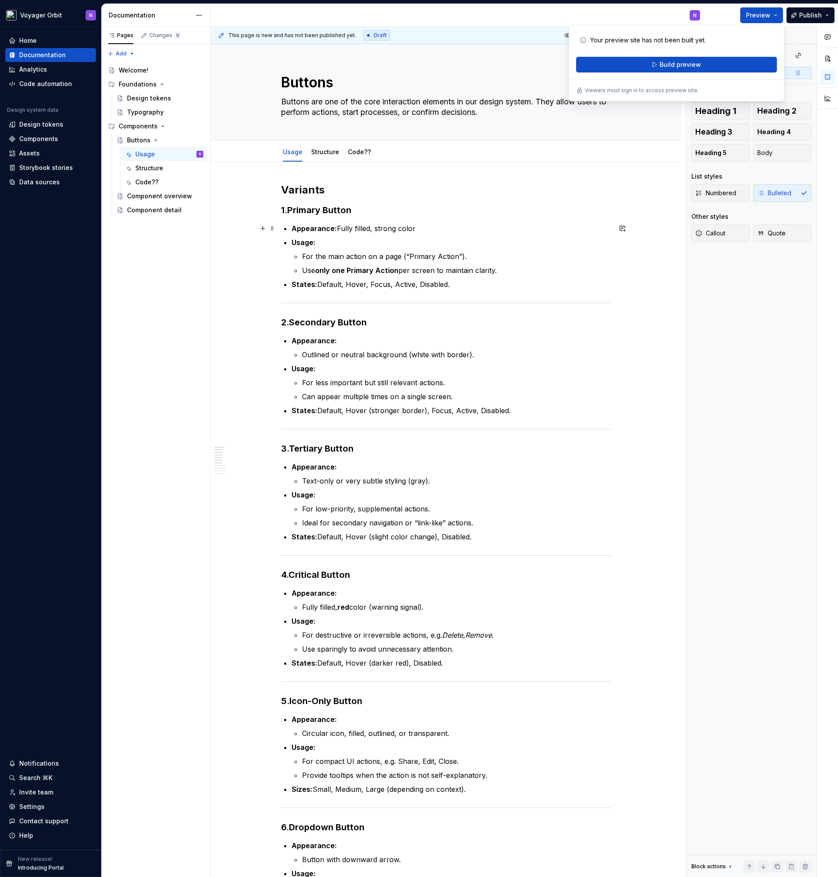
click at [537, 229] on p "Appearance: Fully filled, strong color" at bounding box center [452, 228] width 320 height 10
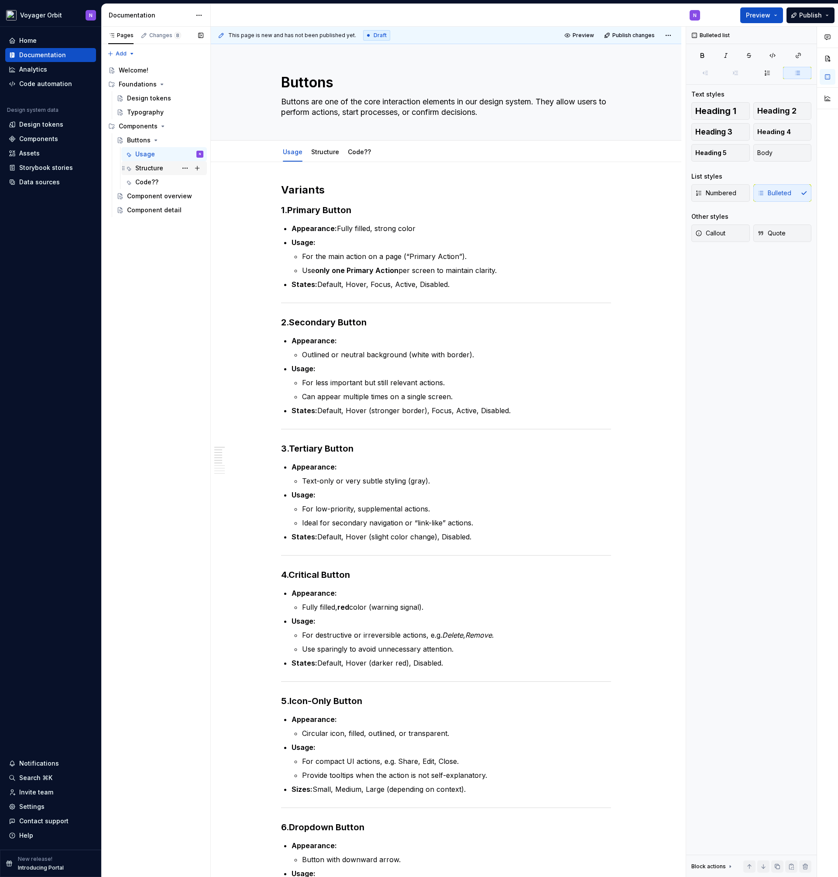
click at [157, 168] on div "Structure" at bounding box center [149, 168] width 28 height 9
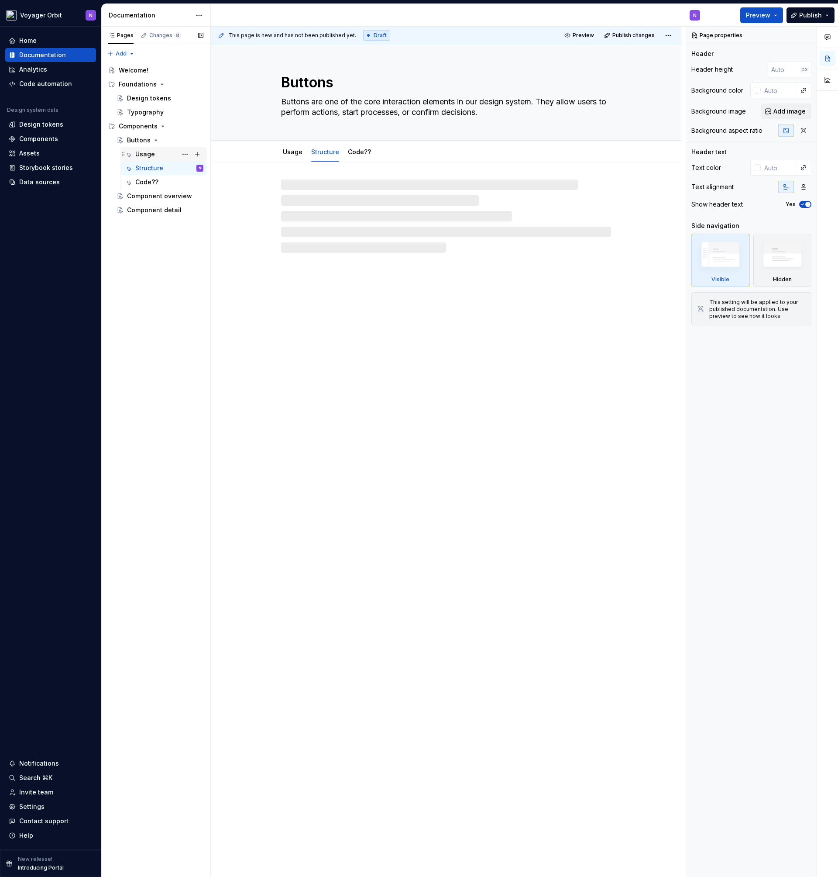
click at [159, 153] on div "Usage" at bounding box center [169, 154] width 68 height 12
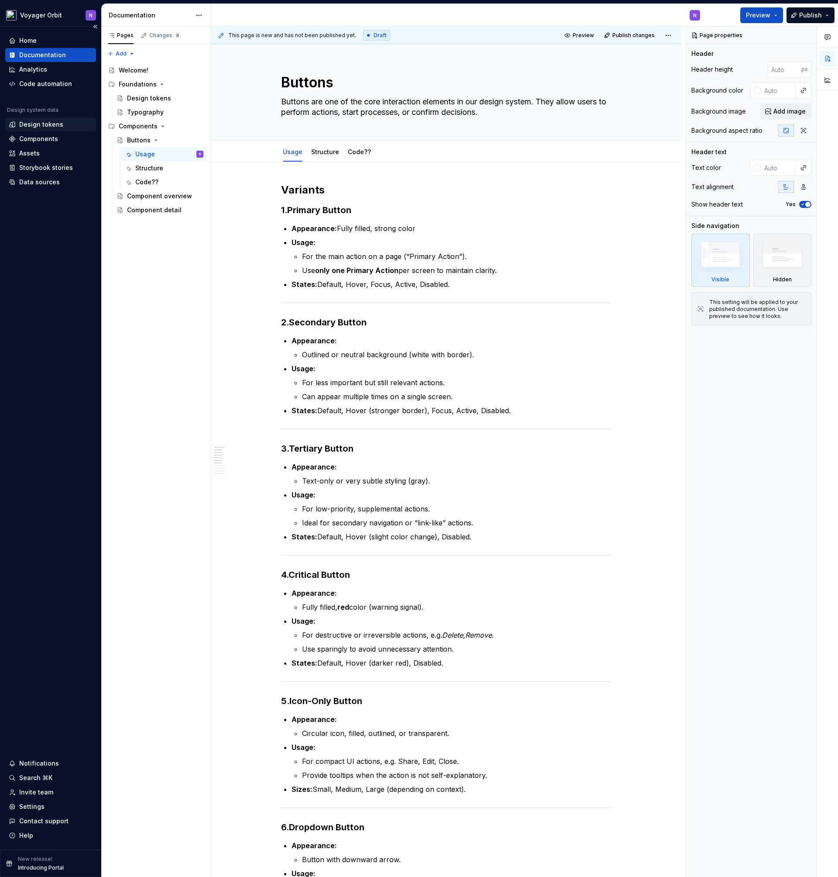
click at [41, 120] on div "Design tokens" at bounding box center [41, 124] width 44 height 9
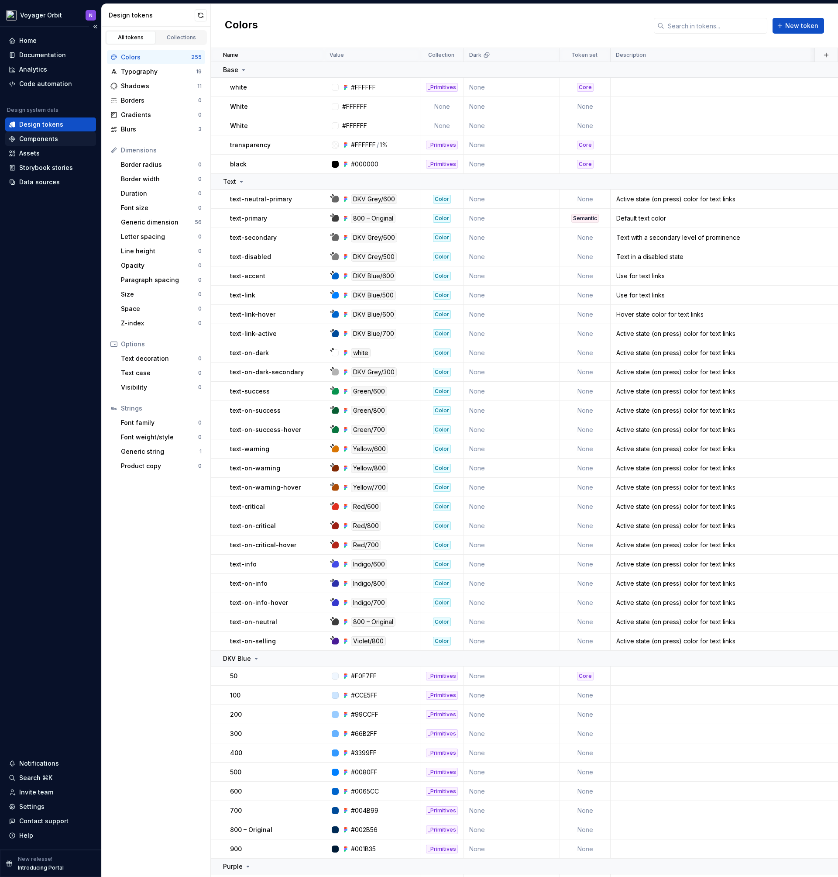
click at [44, 141] on div "Components" at bounding box center [38, 138] width 39 height 9
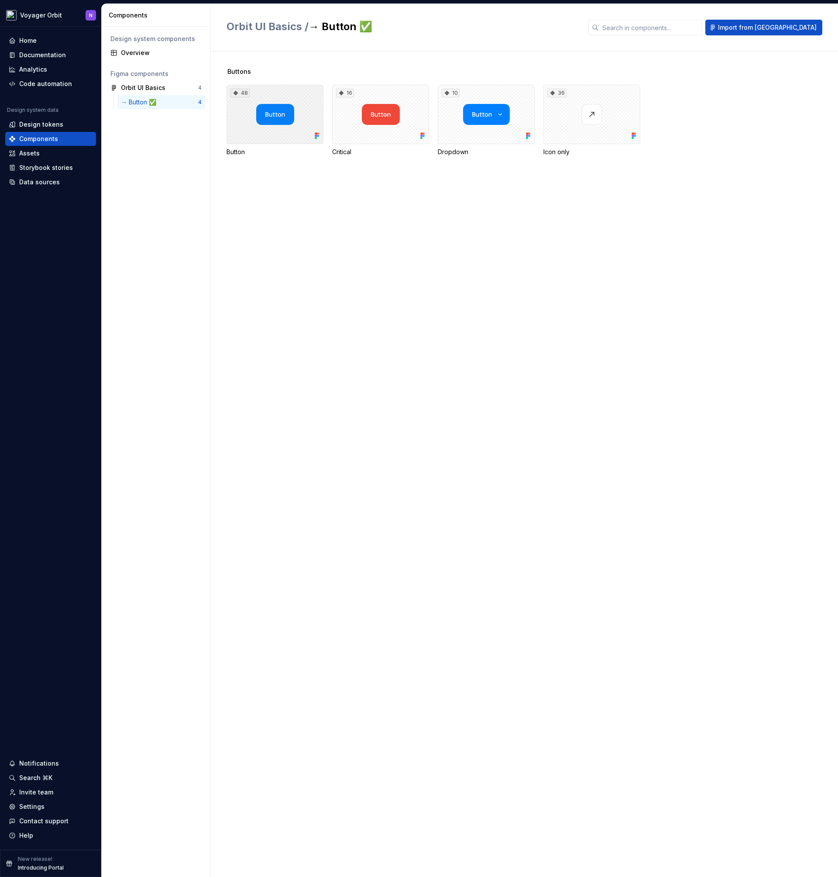
click at [299, 113] on div "48" at bounding box center [275, 114] width 97 height 59
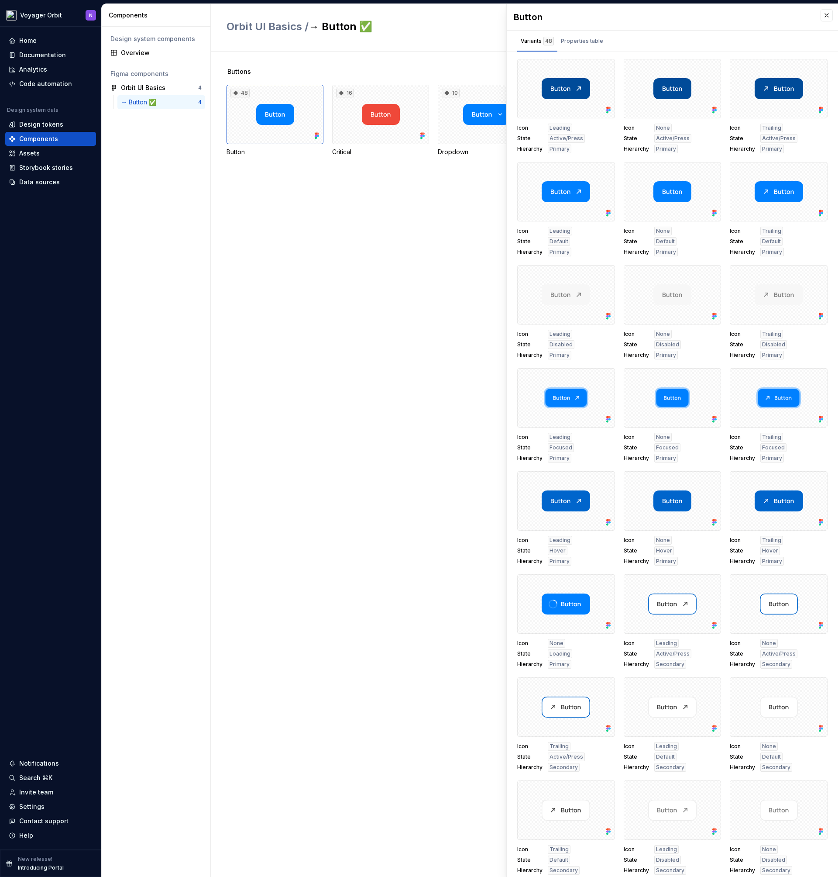
click at [250, 247] on div "Buttons 48 Button 16 Critical 10 Dropdown 36 Icon only" at bounding box center [533, 464] width 612 height 825
click at [566, 394] on div at bounding box center [566, 397] width 98 height 59
click at [599, 379] on button "button" at bounding box center [605, 378] width 12 height 12
click at [594, 448] on div "Icon Leading State Focused Hierarchy Primary" at bounding box center [566, 448] width 98 height 30
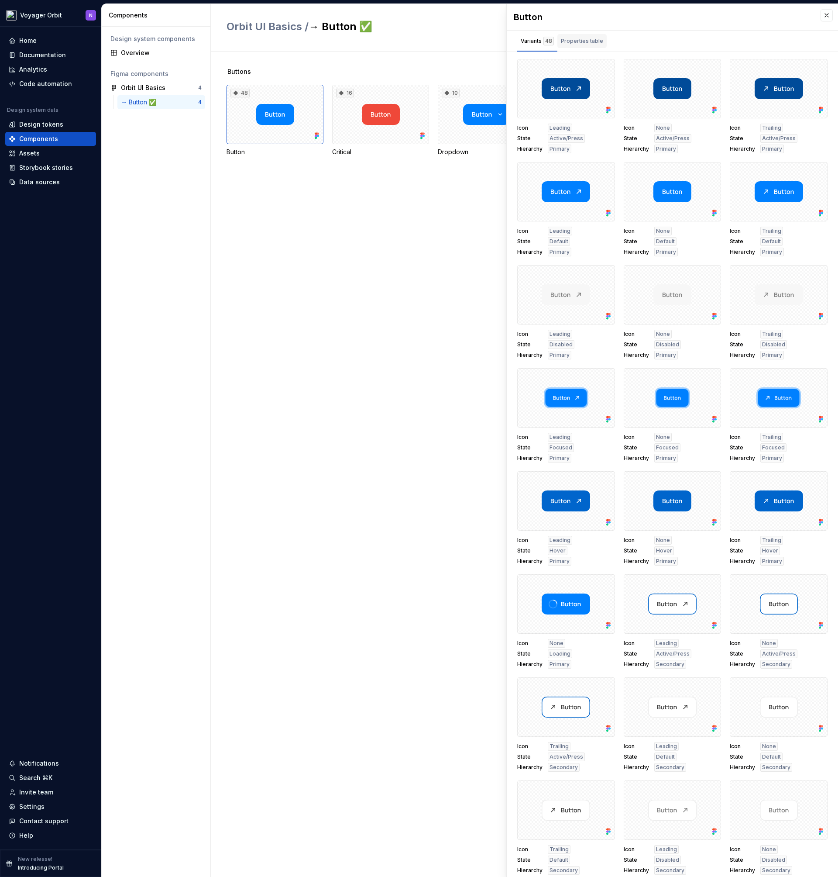
click at [575, 39] on div "Properties table" at bounding box center [582, 41] width 42 height 9
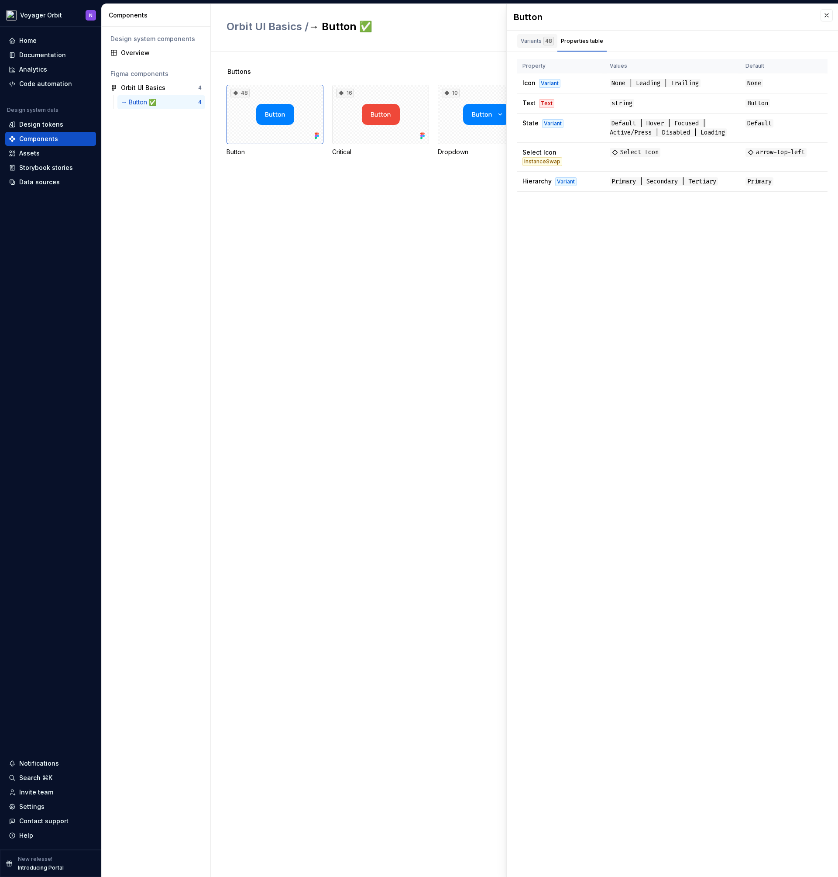
click at [526, 40] on div "Variants 48" at bounding box center [537, 41] width 33 height 9
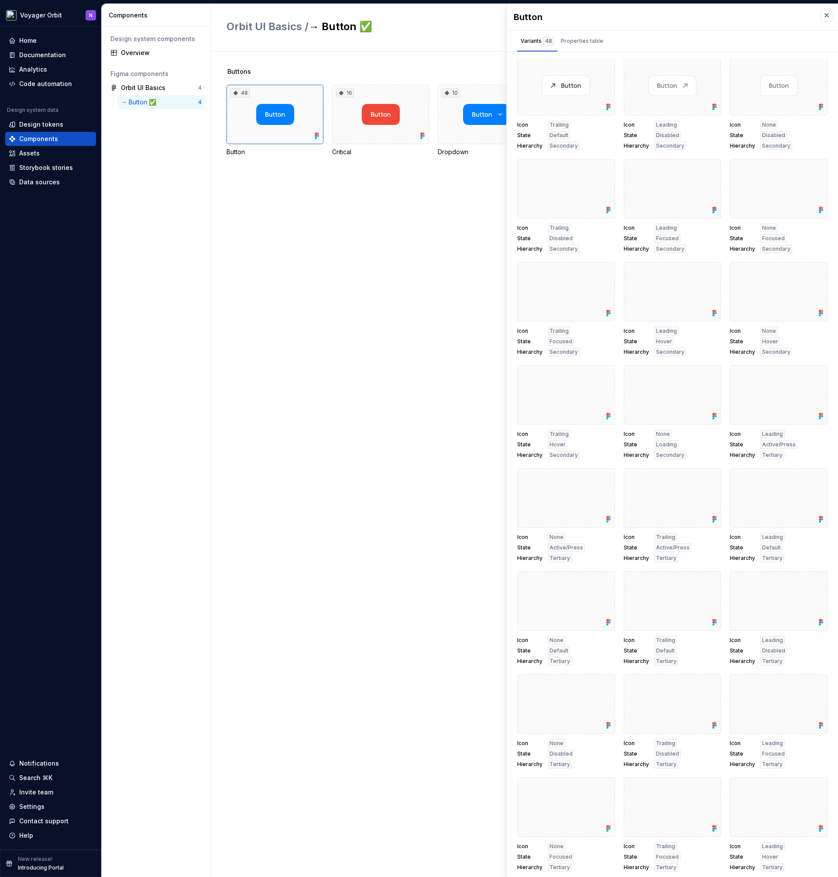
scroll to position [825, 0]
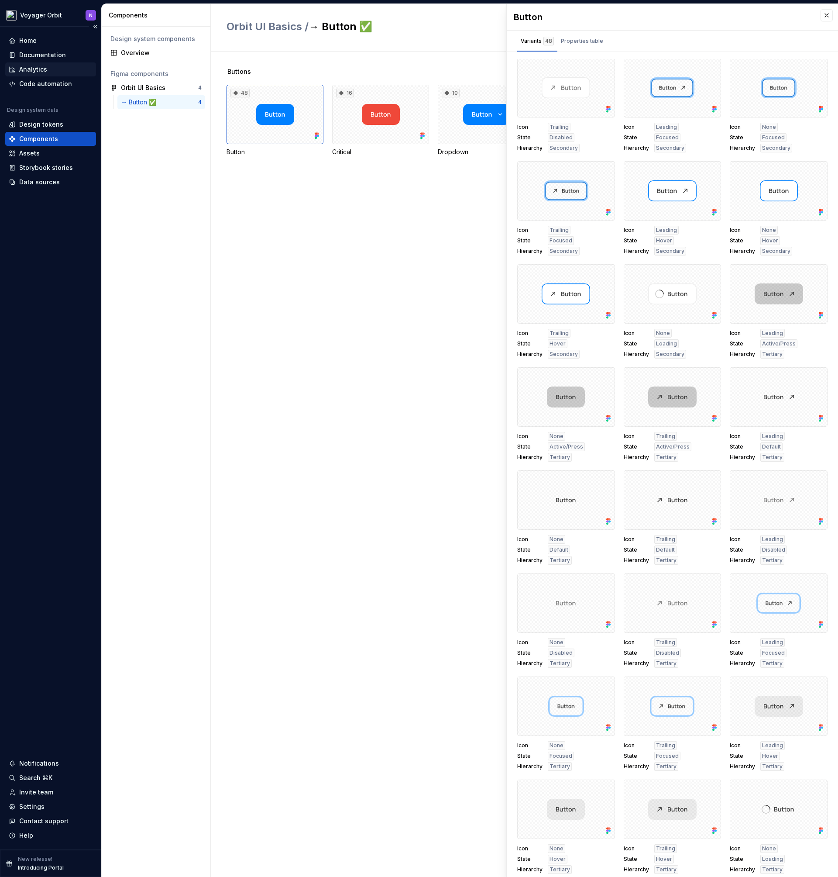
click at [28, 66] on div "Analytics" at bounding box center [33, 69] width 28 height 9
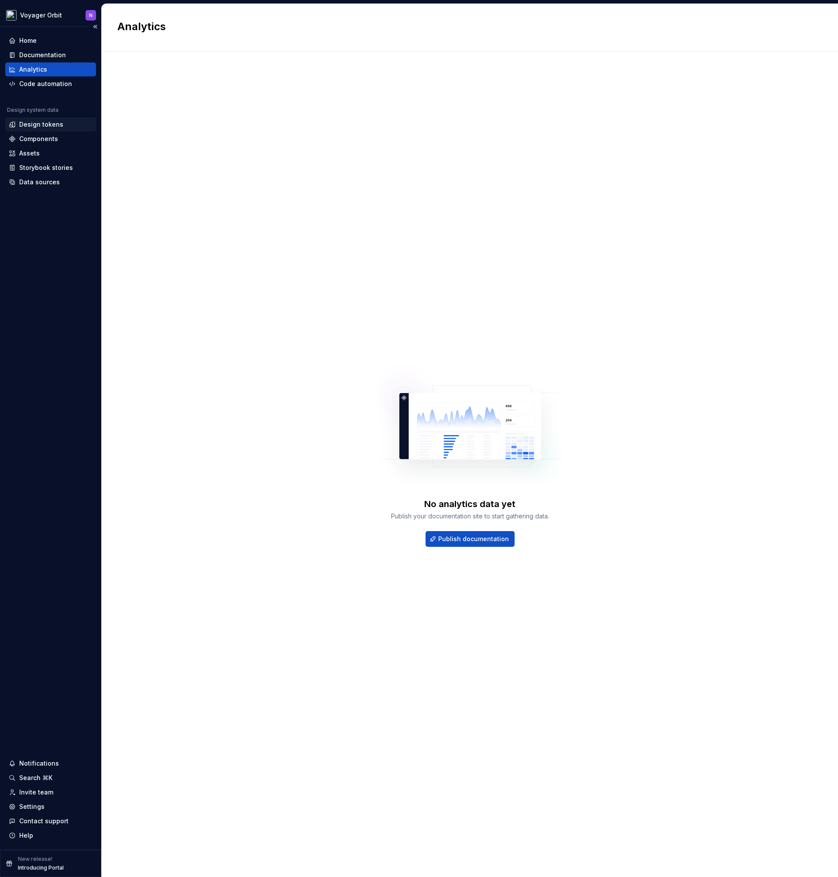
click at [38, 128] on div "Design tokens" at bounding box center [41, 124] width 44 height 9
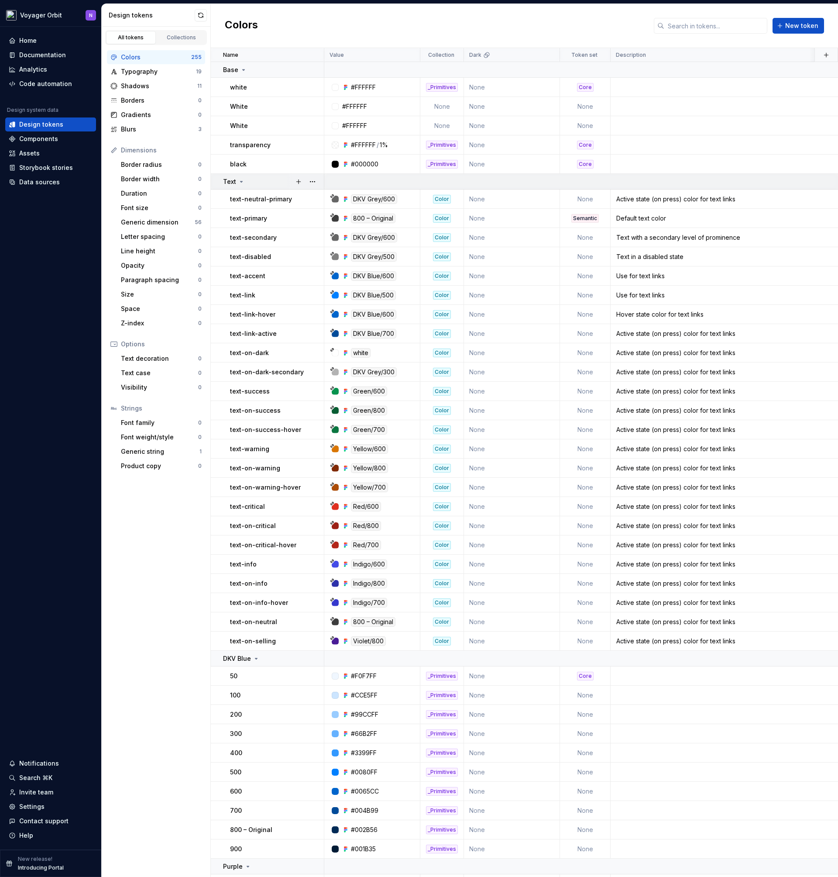
click at [241, 183] on icon at bounding box center [241, 181] width 7 height 7
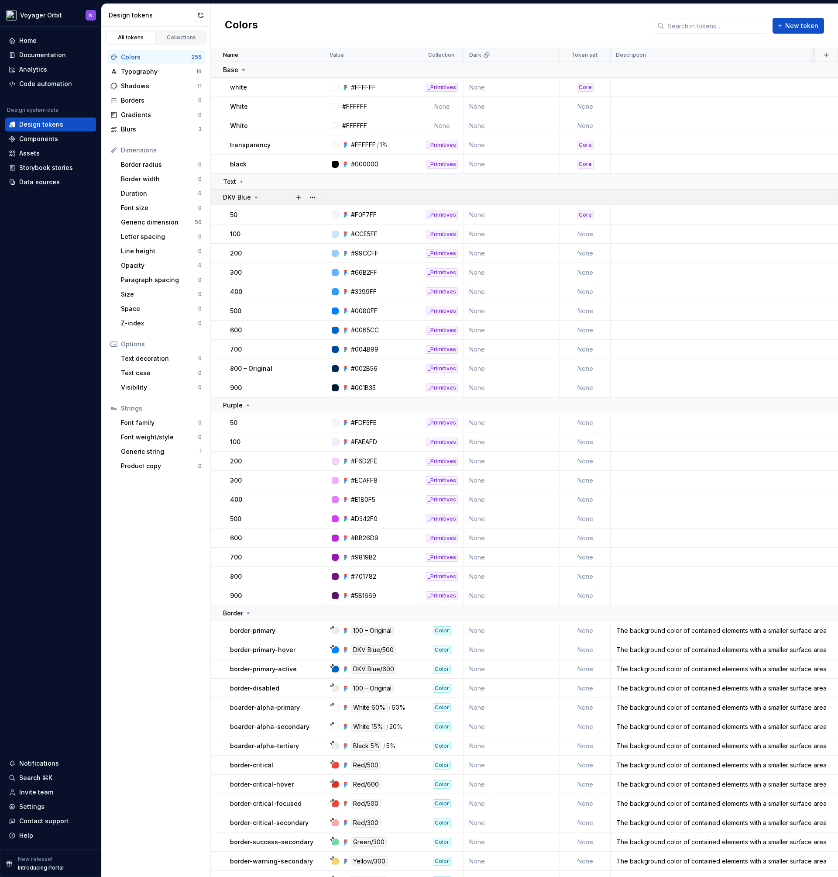
click at [253, 196] on icon at bounding box center [256, 197] width 7 height 7
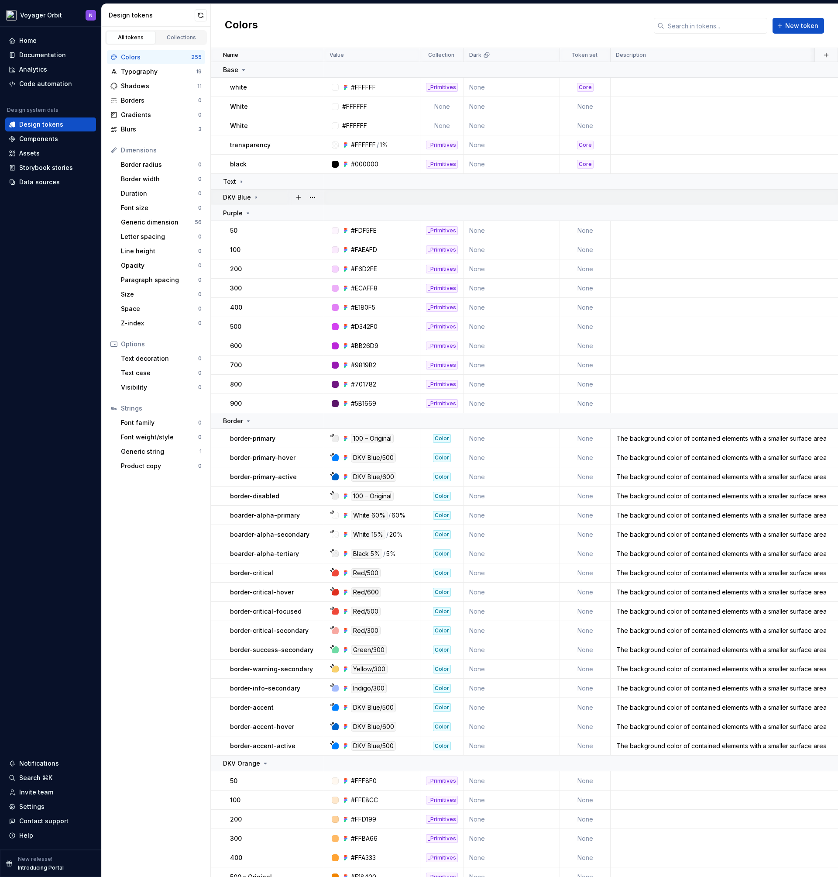
click at [253, 196] on icon at bounding box center [256, 197] width 7 height 7
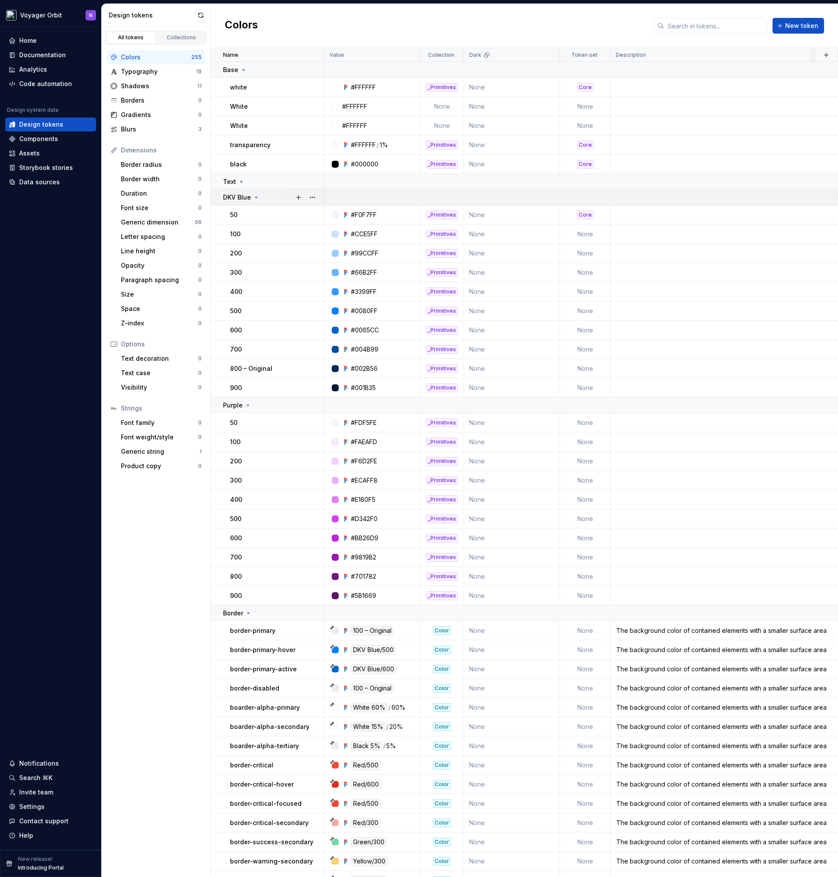
click at [253, 196] on icon at bounding box center [256, 197] width 7 height 7
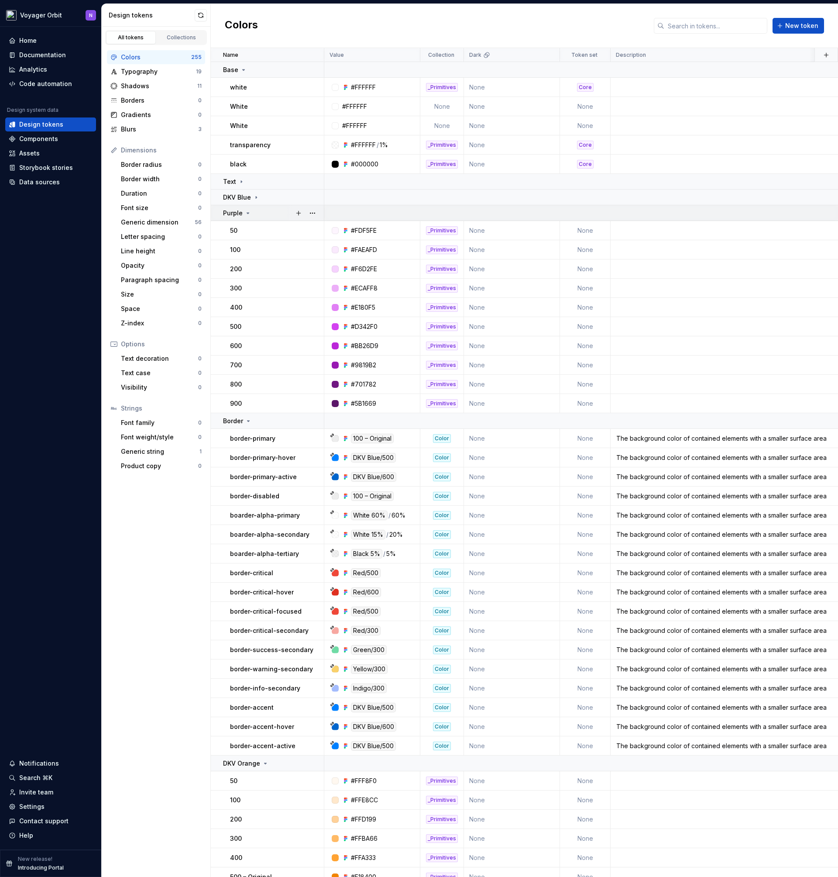
click at [244, 212] on icon at bounding box center [247, 213] width 7 height 7
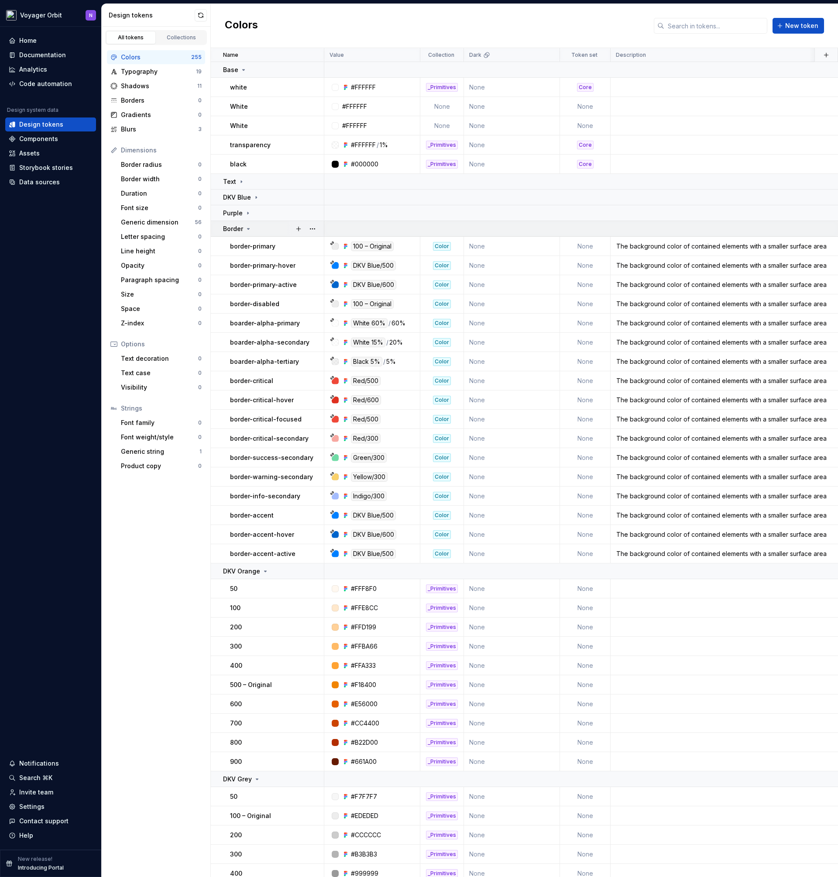
click at [249, 227] on icon at bounding box center [248, 228] width 7 height 7
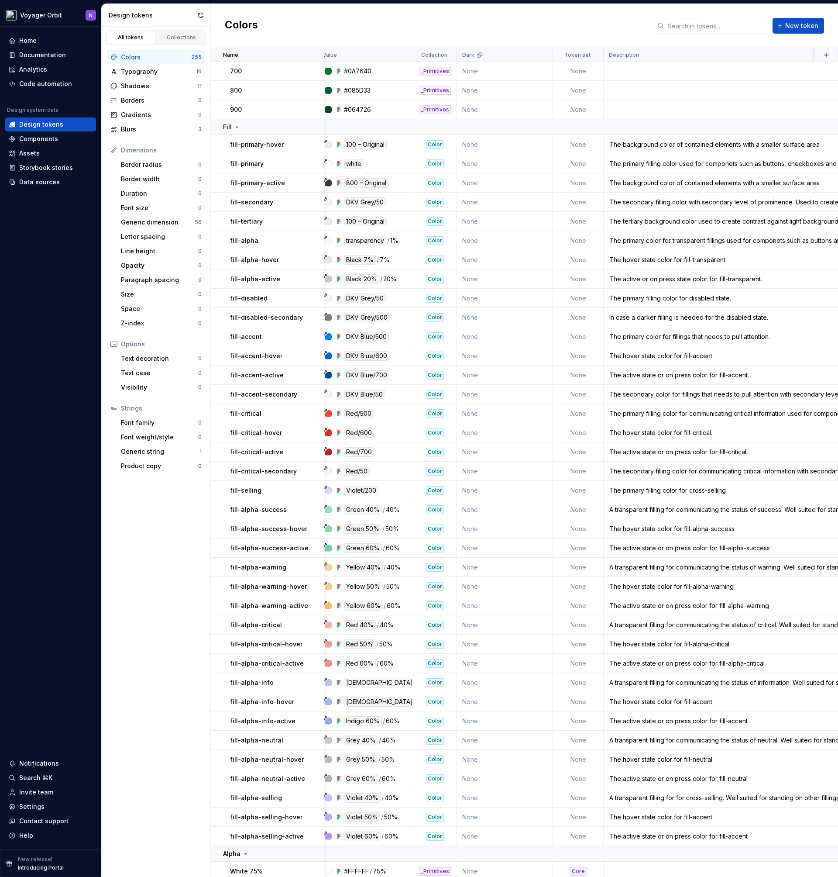
scroll to position [1149, 15]
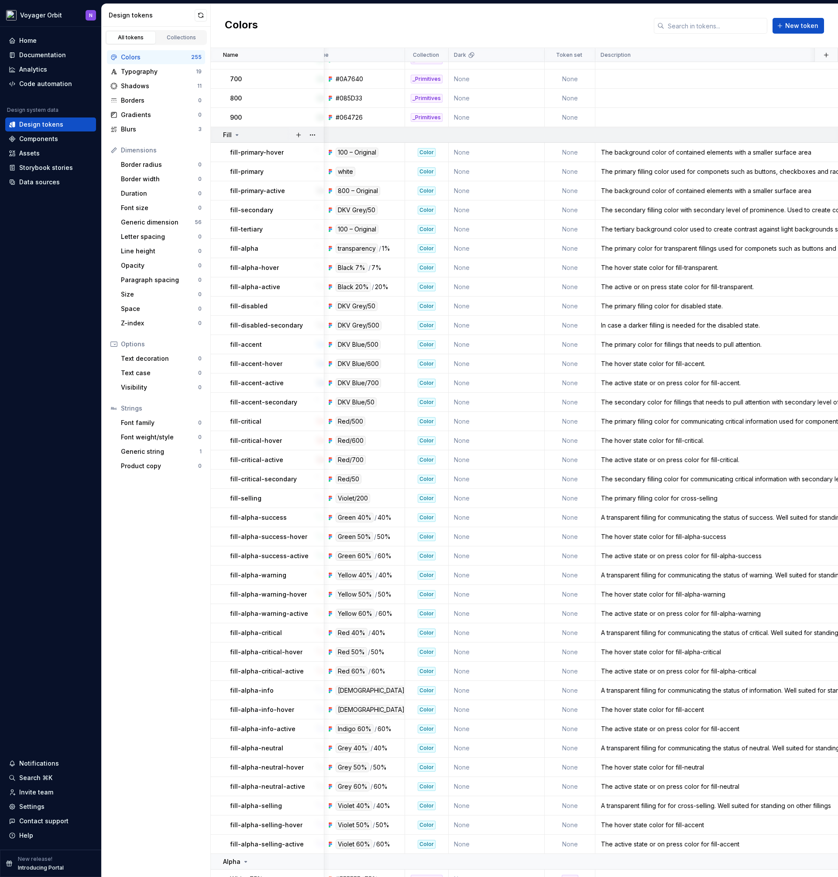
click at [236, 134] on icon at bounding box center [237, 134] width 2 height 1
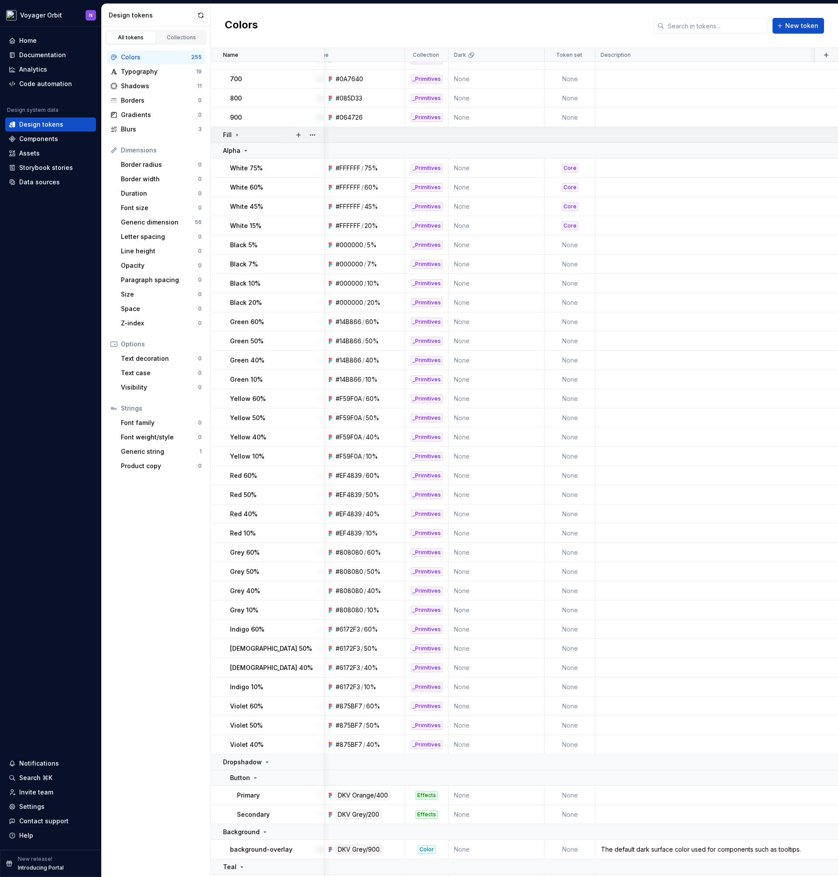
click at [236, 134] on icon at bounding box center [237, 134] width 7 height 7
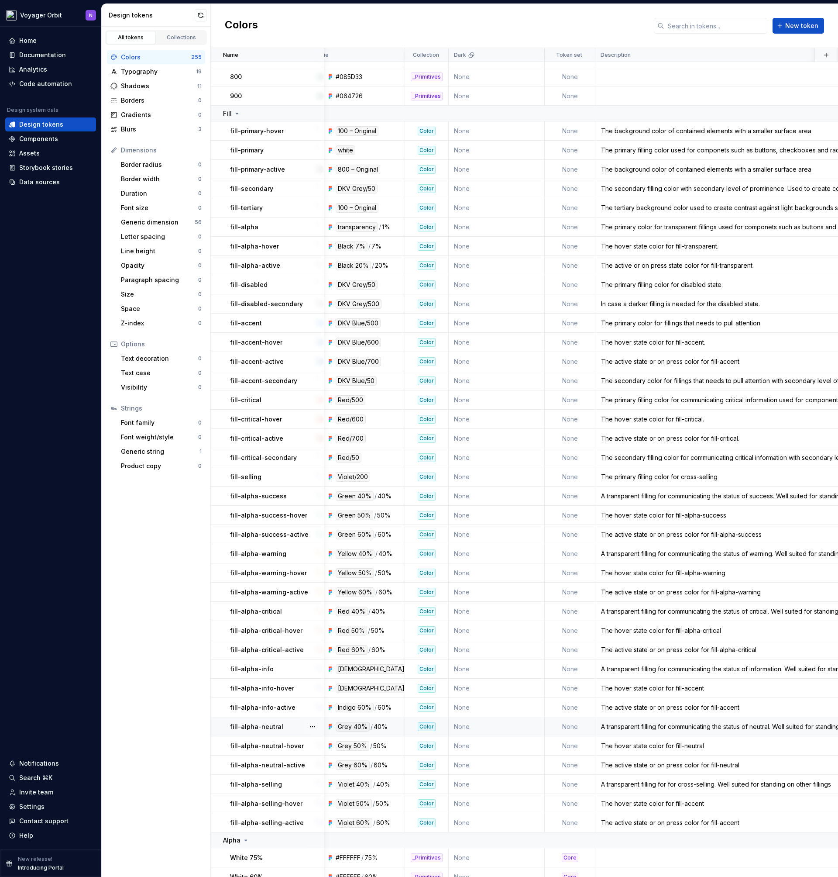
scroll to position [1168, 15]
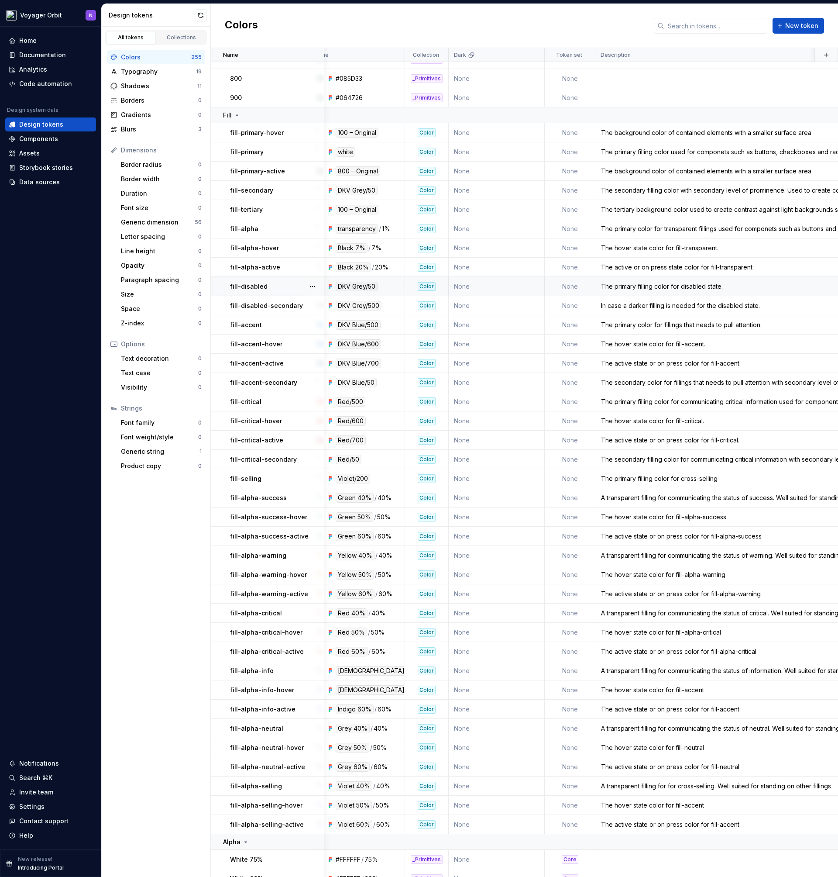
click at [282, 286] on div "fill-disabled" at bounding box center [276, 286] width 93 height 9
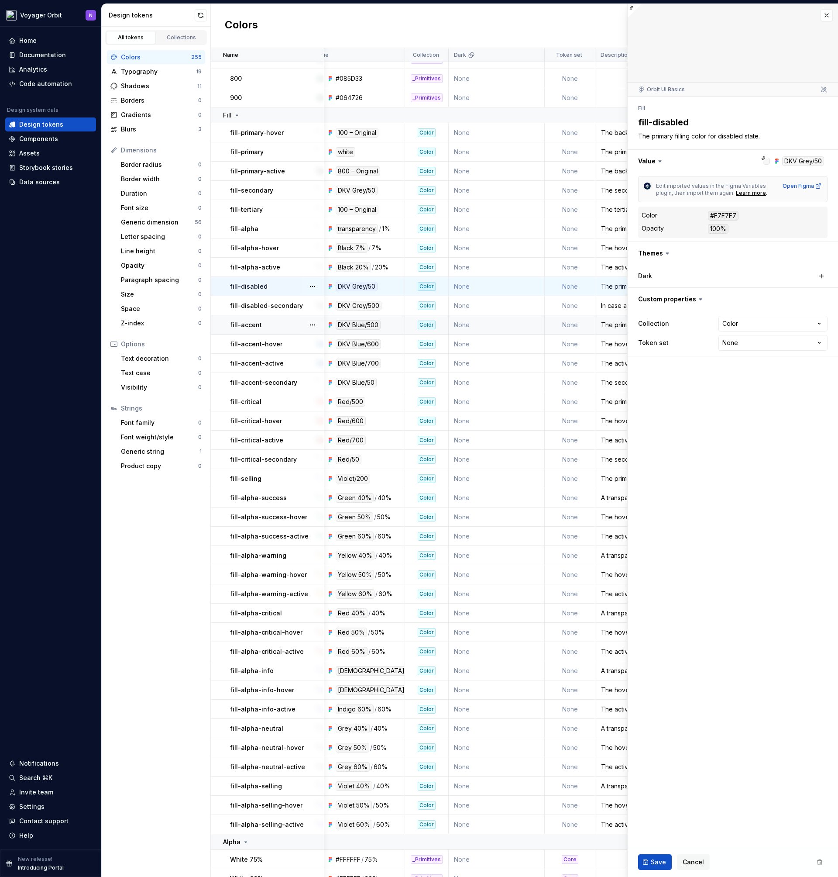
click at [275, 321] on div "fill-accent" at bounding box center [276, 324] width 93 height 9
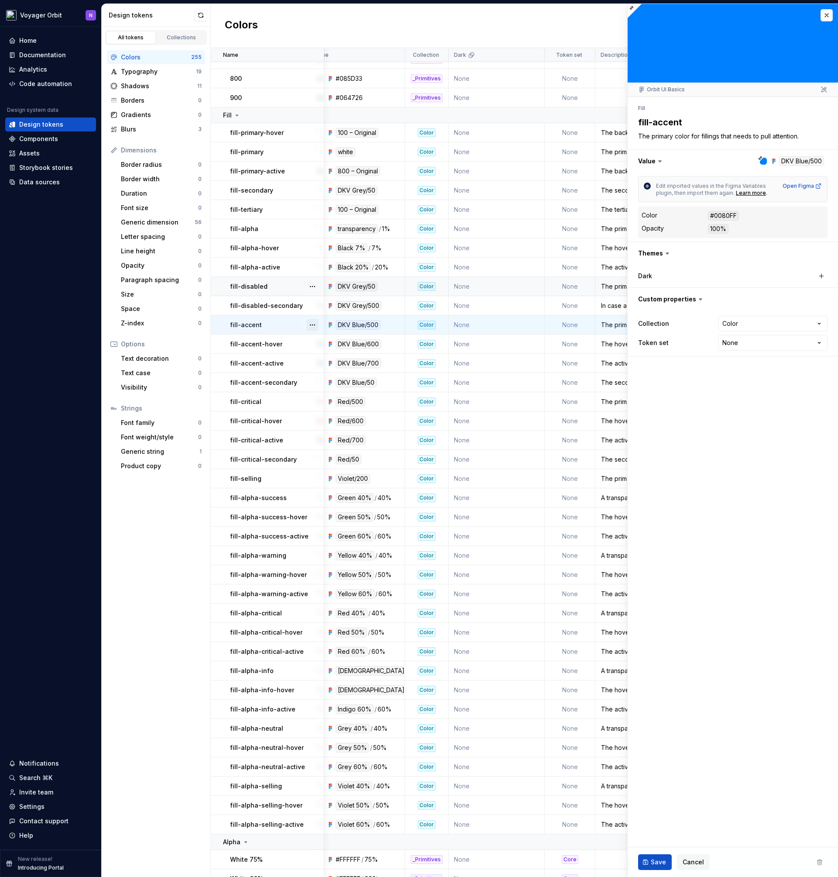
click at [313, 324] on button "button" at bounding box center [312, 325] width 12 height 12
click at [289, 328] on html "Voyager Orbit N Home Documentation Analytics Code automation Design system data…" at bounding box center [419, 438] width 838 height 877
click at [316, 324] on button "button" at bounding box center [312, 325] width 12 height 12
click at [272, 324] on html "Voyager Orbit N Home Documentation Analytics Code automation Design system data…" at bounding box center [419, 438] width 838 height 877
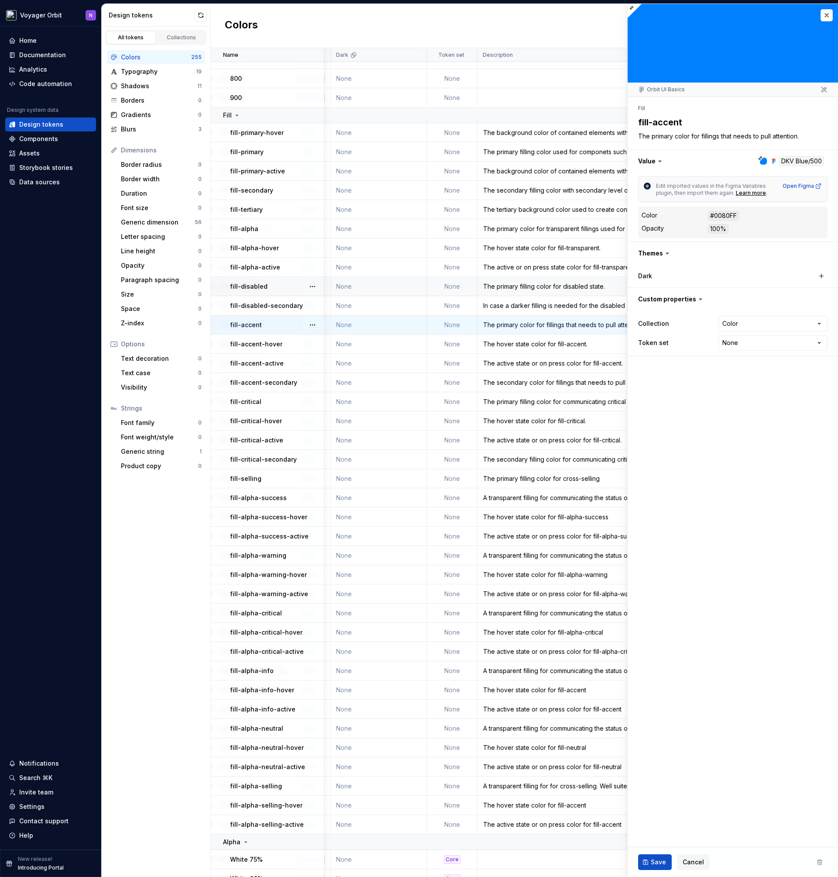
scroll to position [1168, 138]
click at [39, 138] on div "Components" at bounding box center [38, 138] width 39 height 9
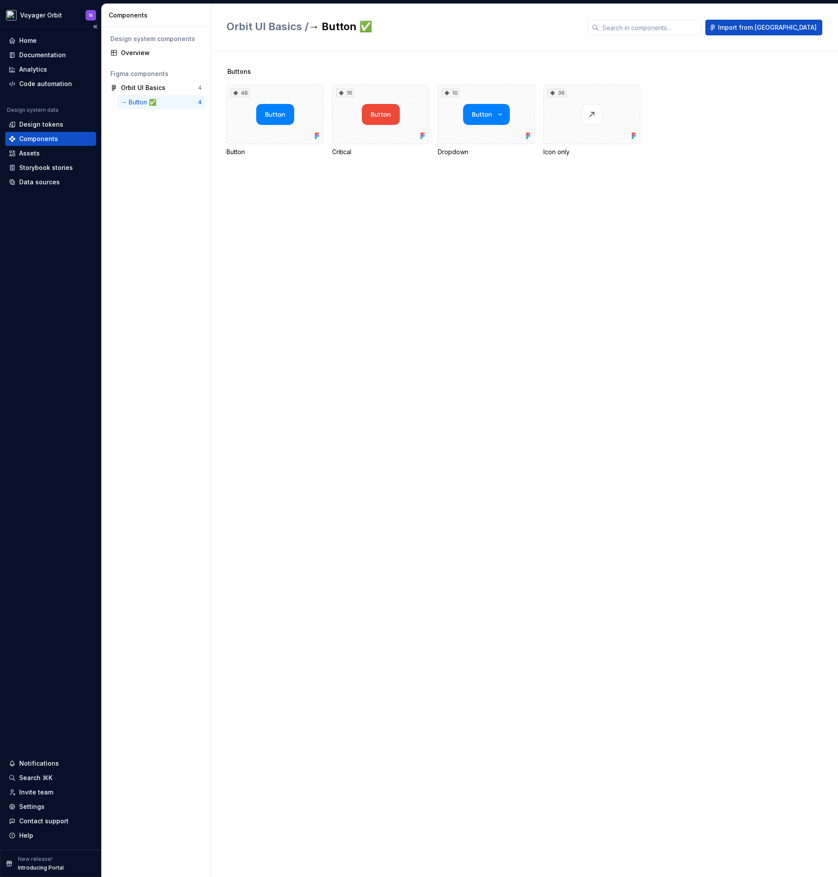
click at [39, 138] on div "Components" at bounding box center [38, 138] width 39 height 9
click at [40, 52] on div "Documentation" at bounding box center [42, 55] width 47 height 9
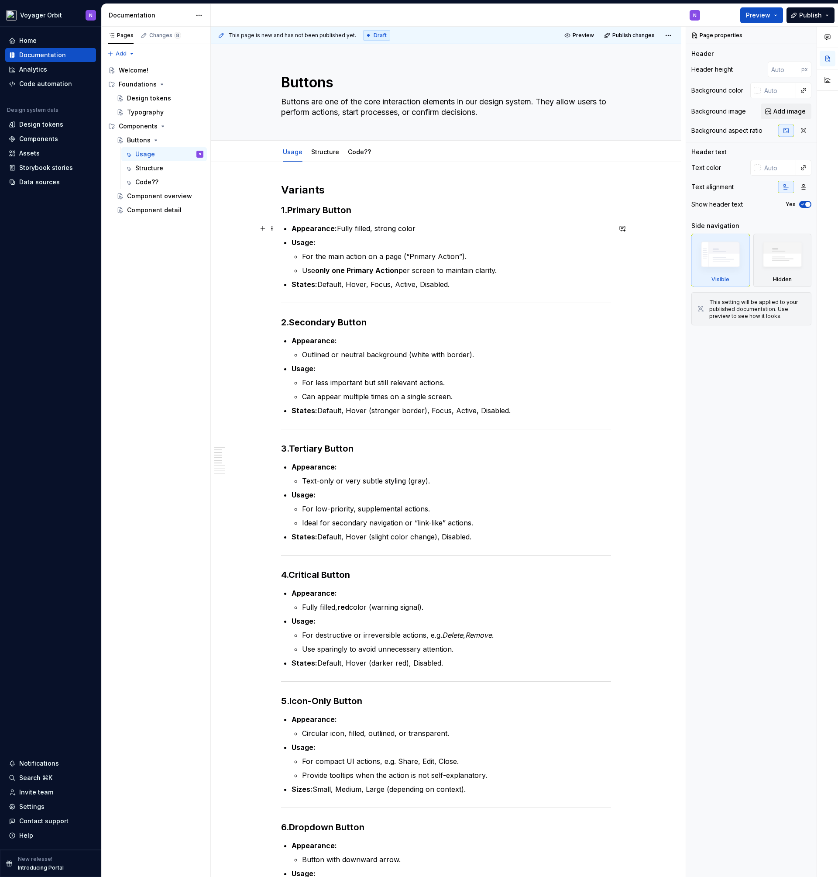
click at [451, 233] on p "Appearance: Fully filled, strong color" at bounding box center [452, 228] width 320 height 10
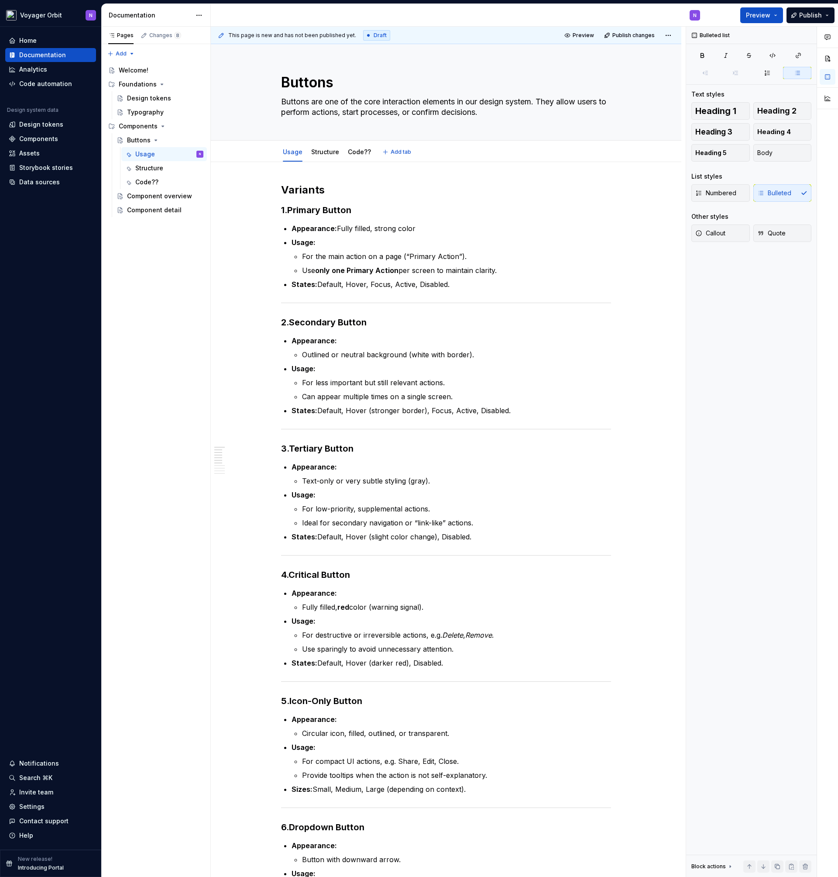
type textarea "*"
click at [794, 55] on button "button" at bounding box center [798, 55] width 26 height 12
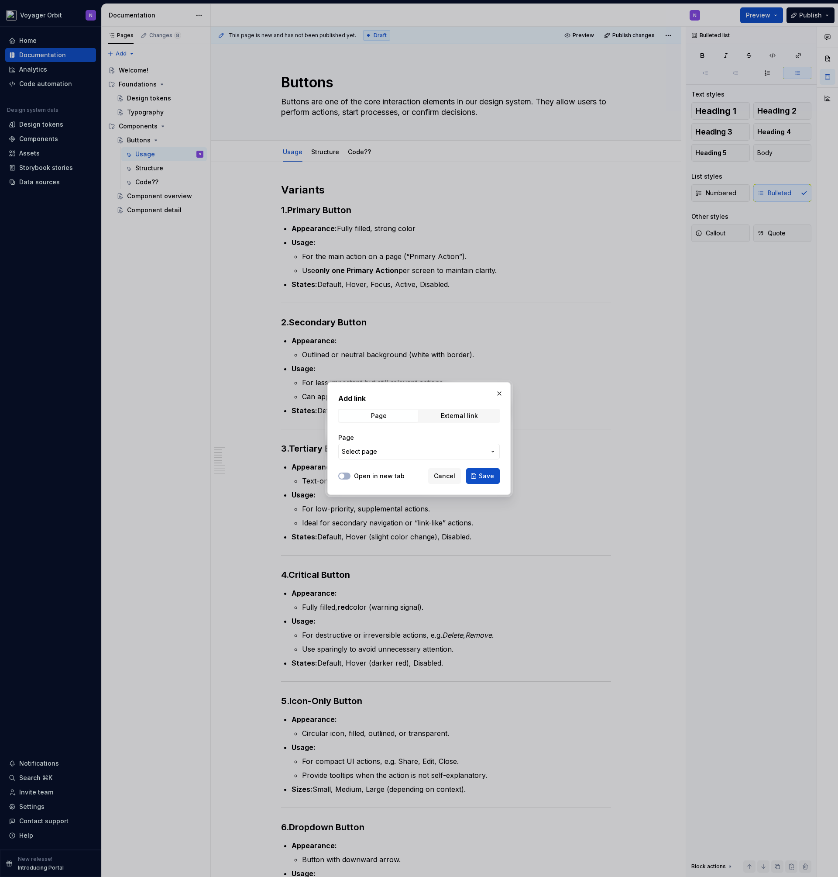
click at [395, 455] on span "Select page" at bounding box center [414, 451] width 144 height 9
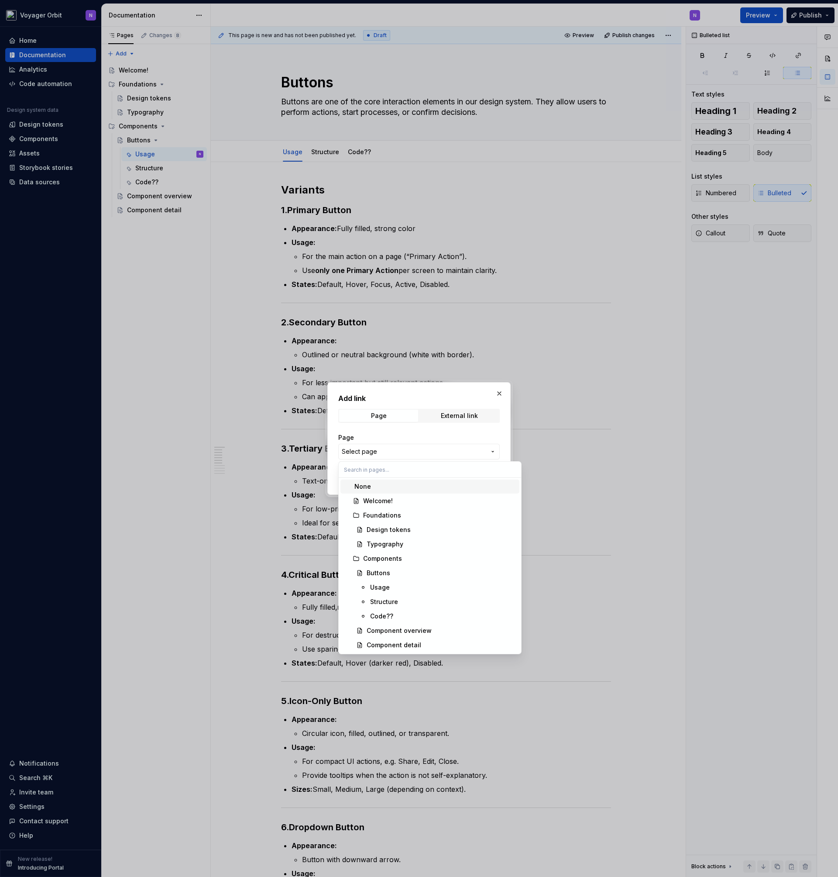
click at [378, 450] on div "Add link Page External link Page Select page Open in new tab Cancel Save" at bounding box center [419, 438] width 838 height 877
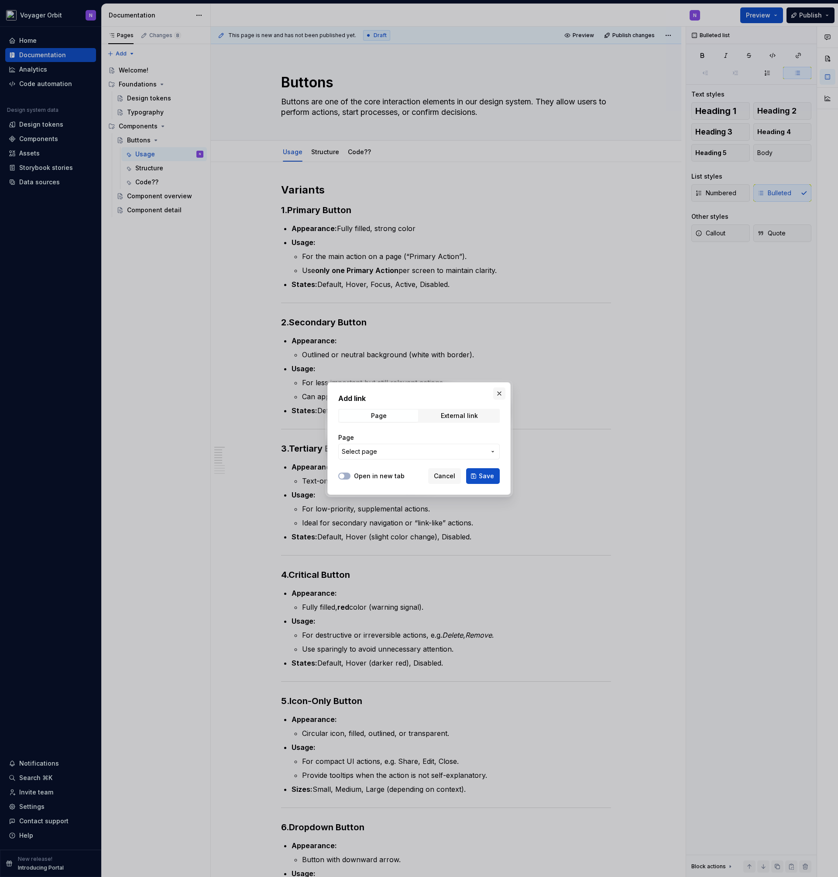
click at [496, 392] on button "button" at bounding box center [499, 393] width 12 height 12
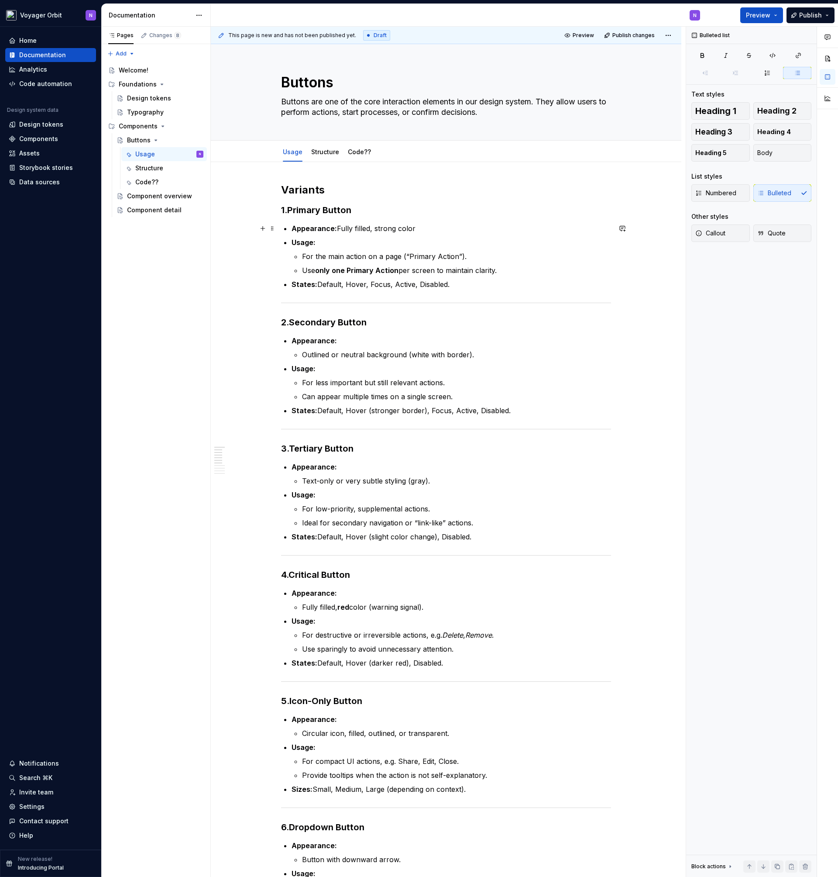
click at [440, 229] on p "Appearance: Fully filled, strong color" at bounding box center [452, 228] width 320 height 10
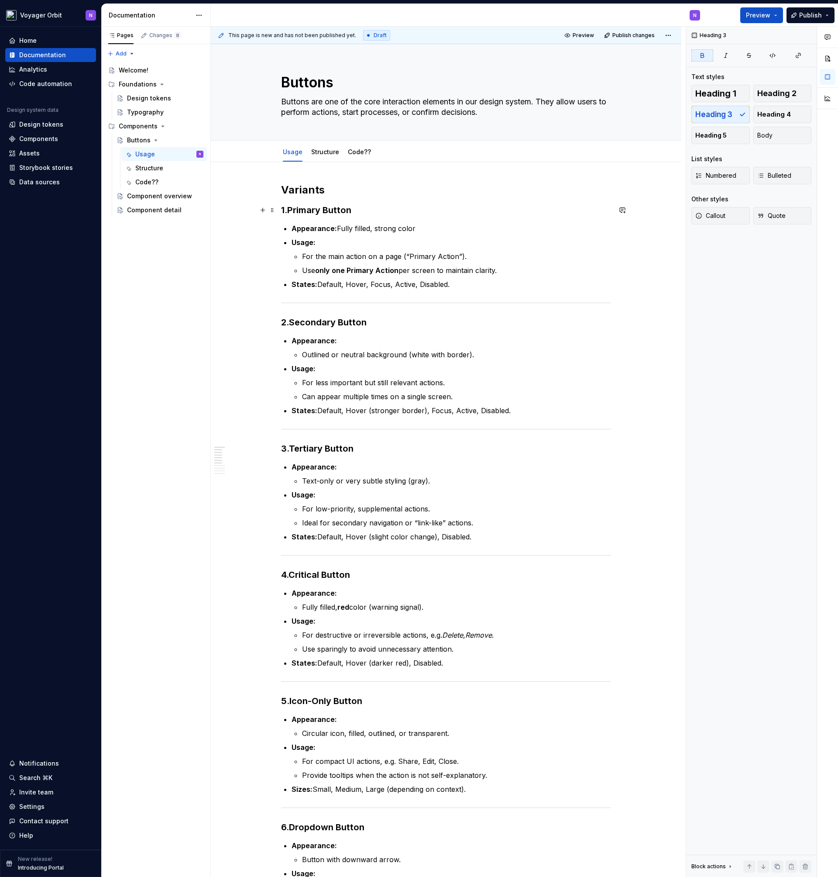
click at [336, 208] on strong "Primary Button" at bounding box center [319, 210] width 64 height 10
click at [425, 225] on p "Appearance: Fully filled, strong color" at bounding box center [452, 228] width 320 height 10
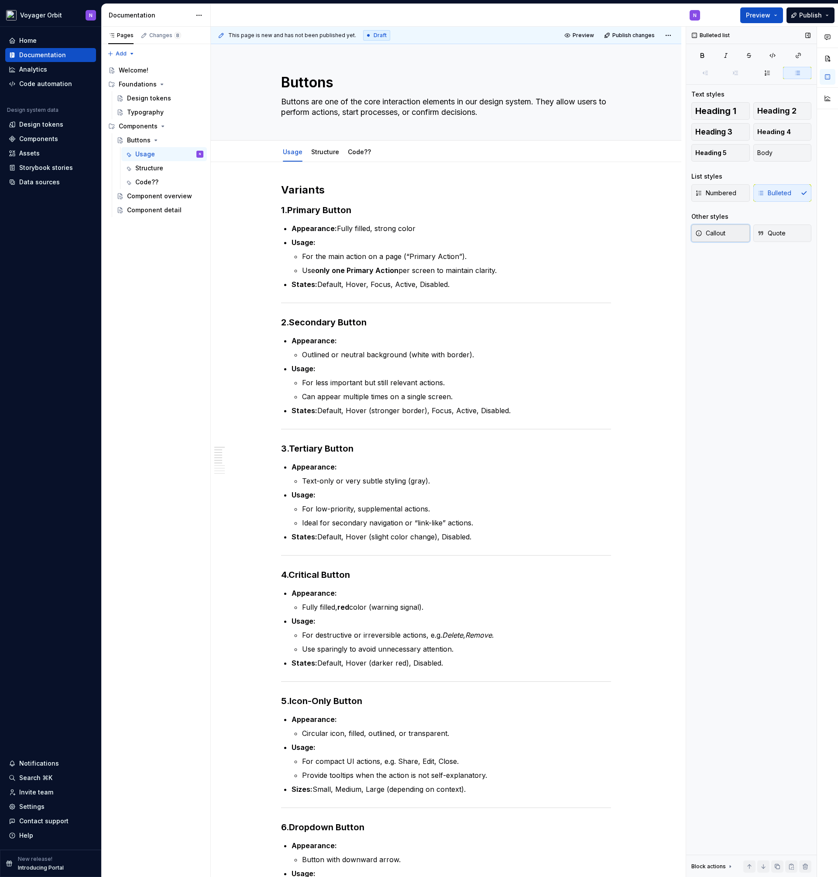
click at [730, 234] on button "Callout" at bounding box center [721, 232] width 59 height 17
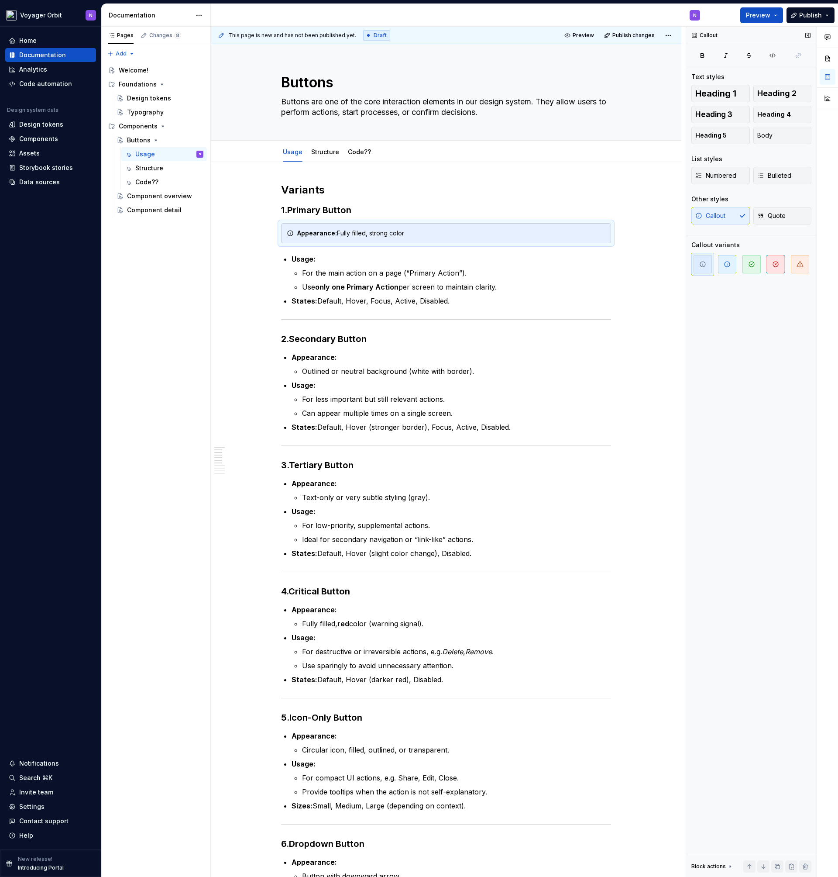
click at [727, 217] on div "Callout Quote" at bounding box center [752, 215] width 120 height 17
click at [776, 212] on span "Quote" at bounding box center [772, 215] width 28 height 9
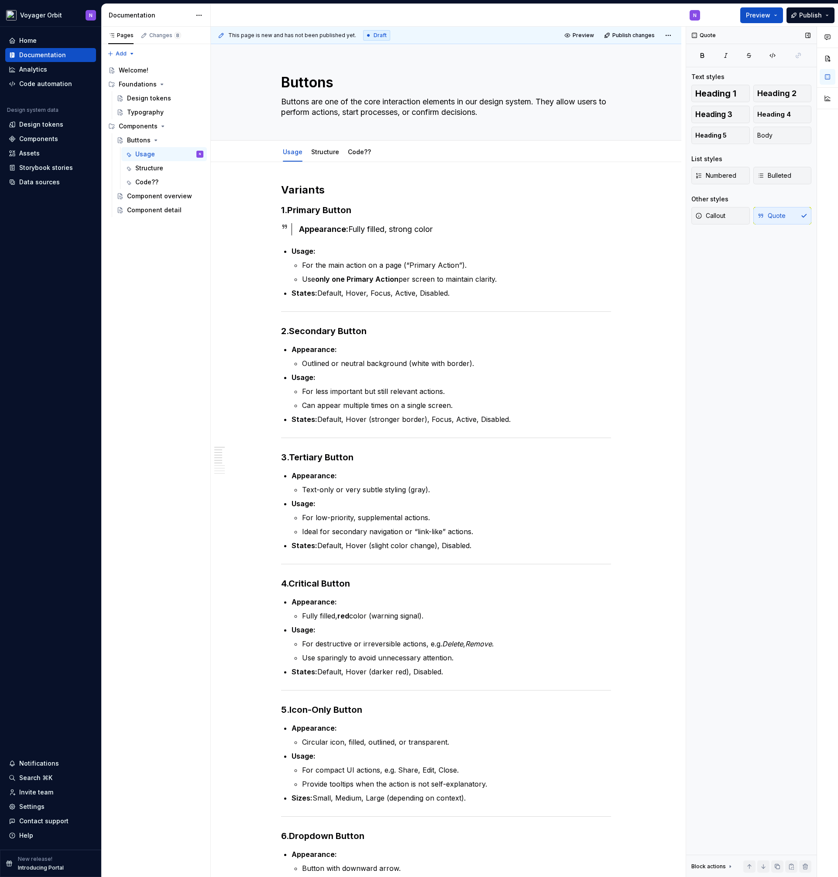
click at [775, 212] on div "Callout Quote" at bounding box center [752, 215] width 120 height 17
click at [784, 214] on div "Callout Quote" at bounding box center [752, 215] width 120 height 17
click at [796, 215] on div "Callout Quote" at bounding box center [752, 215] width 120 height 17
click at [431, 244] on div "Variants 1. Primary Button Appearance: Fully filled, strong color Usage: For th…" at bounding box center [446, 780] width 330 height 1195
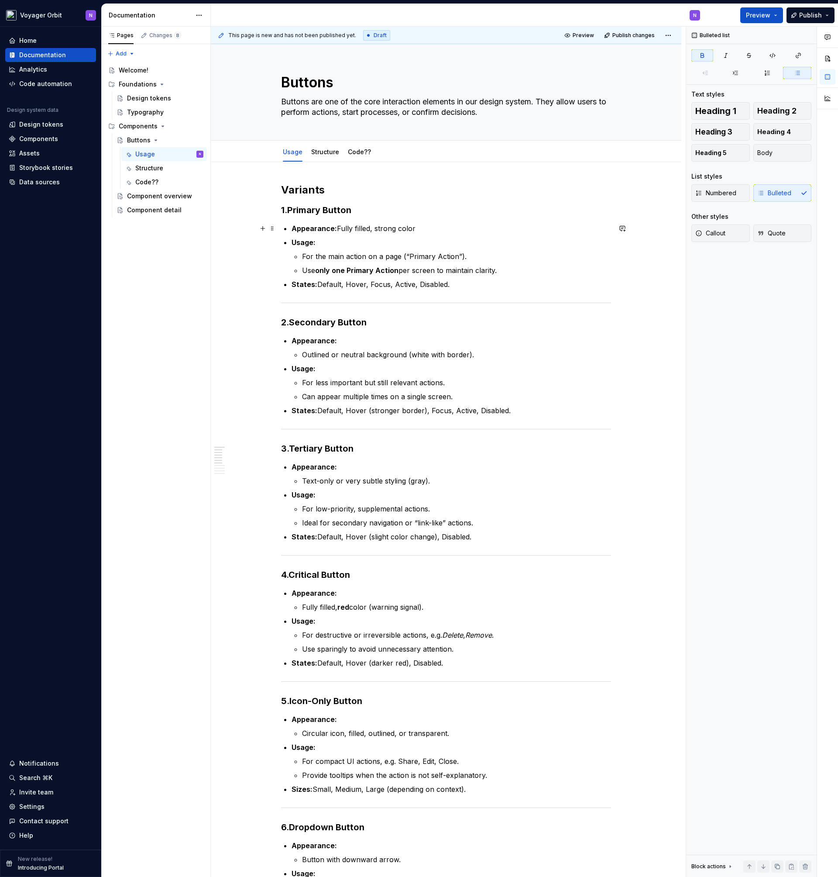
click at [463, 225] on p "Appearance: Fully filled, strong color" at bounding box center [452, 228] width 320 height 10
click at [771, 54] on icon "button" at bounding box center [772, 55] width 5 height 5
click at [46, 126] on div "Design tokens" at bounding box center [41, 124] width 44 height 9
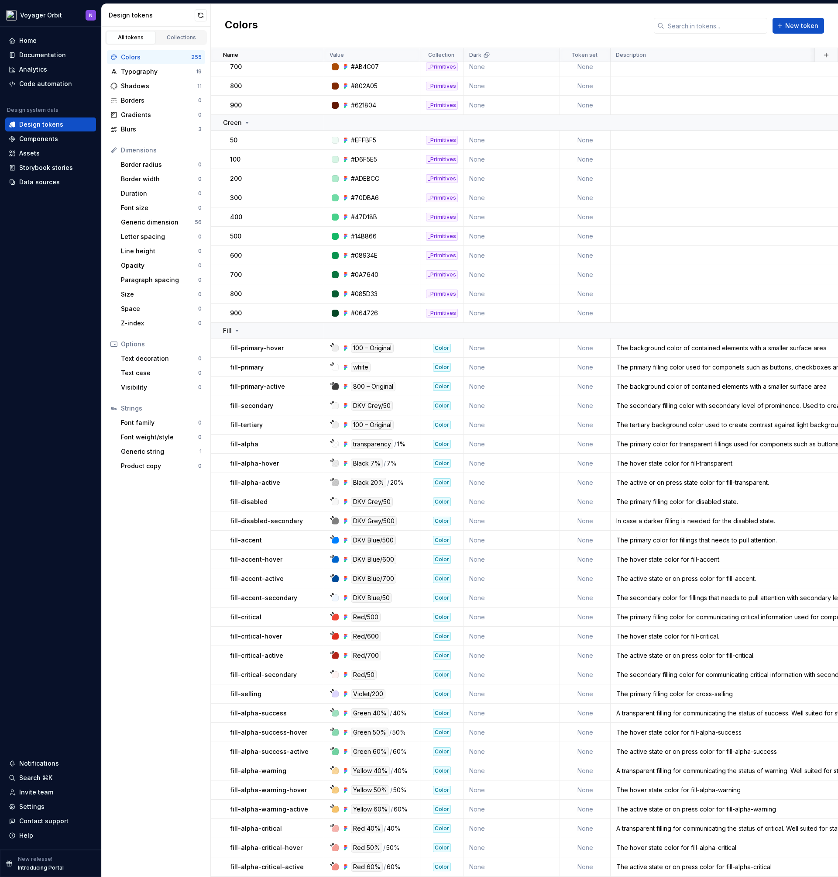
scroll to position [2126, 0]
click at [315, 540] on button "button" at bounding box center [312, 539] width 12 height 12
click at [384, 542] on html "Voyager Orbit N Home Documentation Analytics Code automation Design system data…" at bounding box center [419, 438] width 838 height 877
click at [387, 540] on div "DKV Blue/500" at bounding box center [373, 539] width 45 height 10
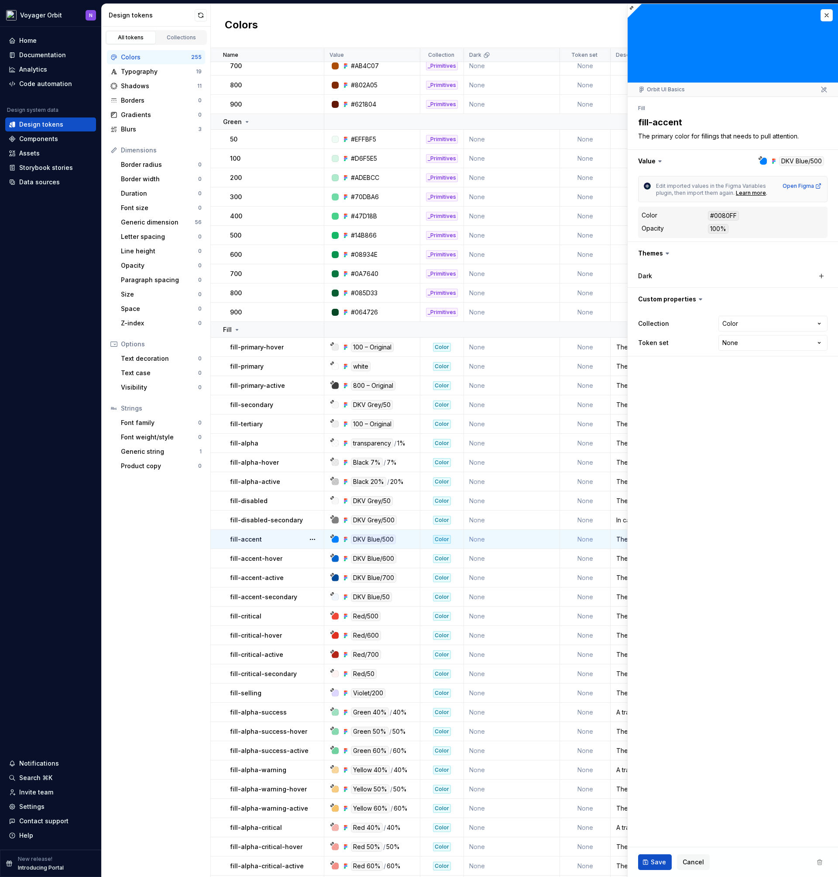
click at [293, 538] on div "fill-accent" at bounding box center [276, 539] width 93 height 9
click at [314, 540] on button "button" at bounding box center [312, 539] width 12 height 12
click at [334, 553] on div "Open detail" at bounding box center [351, 556] width 57 height 9
click at [630, 9] on icon at bounding box center [632, 8] width 4 height 4
click at [633, 8] on icon at bounding box center [632, 8] width 4 height 4
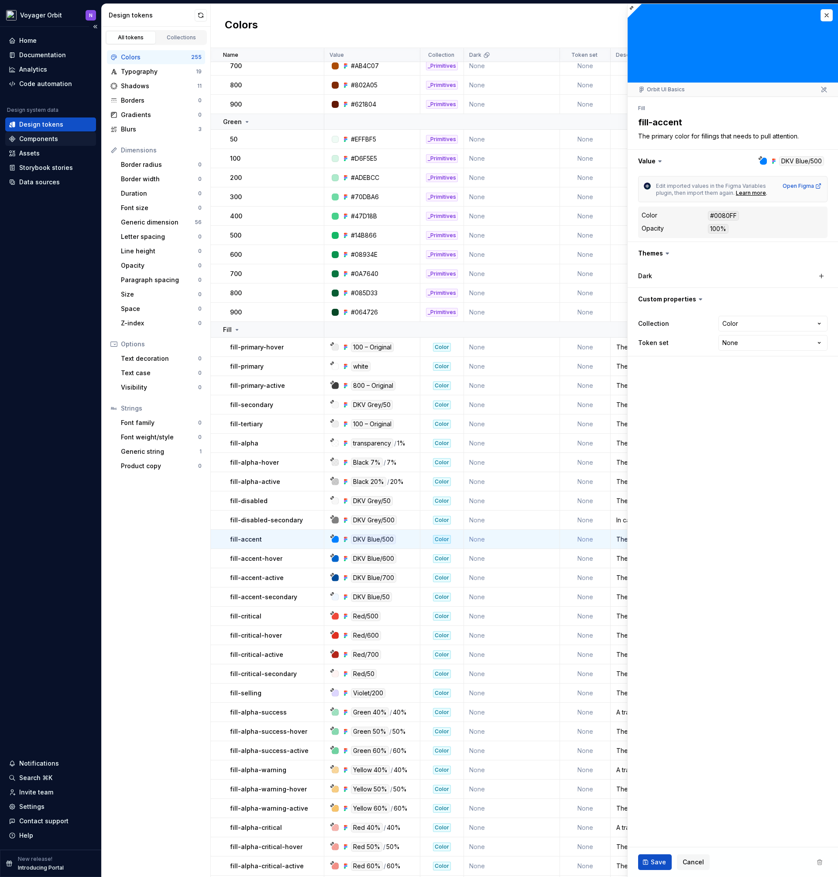
click at [31, 142] on div "Components" at bounding box center [38, 138] width 39 height 9
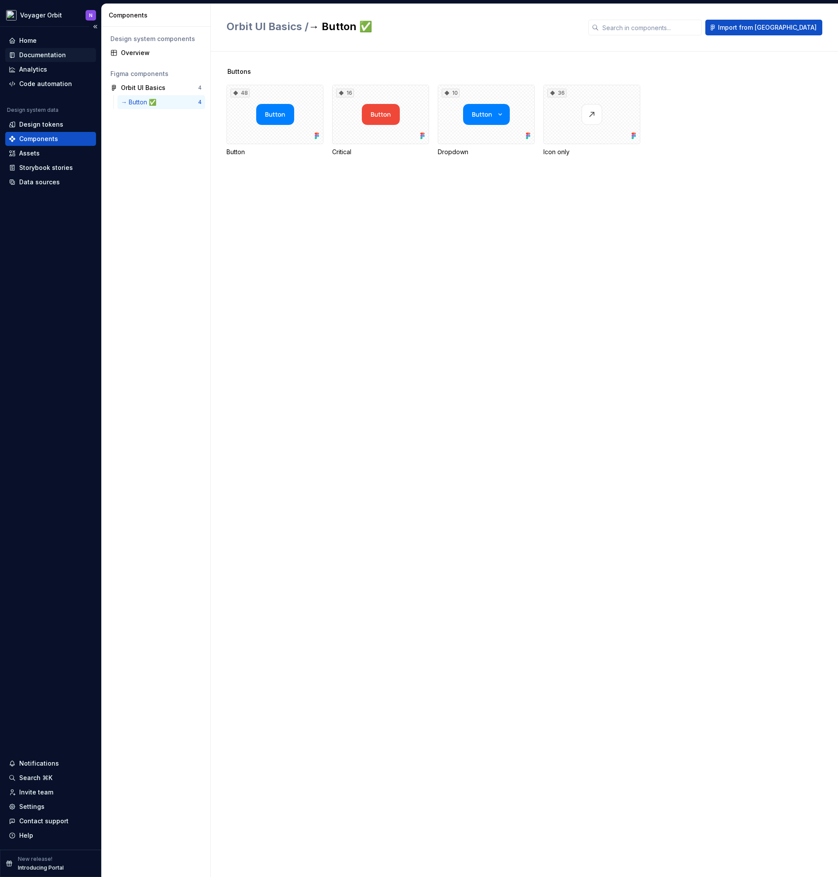
click at [39, 55] on div "Documentation" at bounding box center [42, 55] width 47 height 9
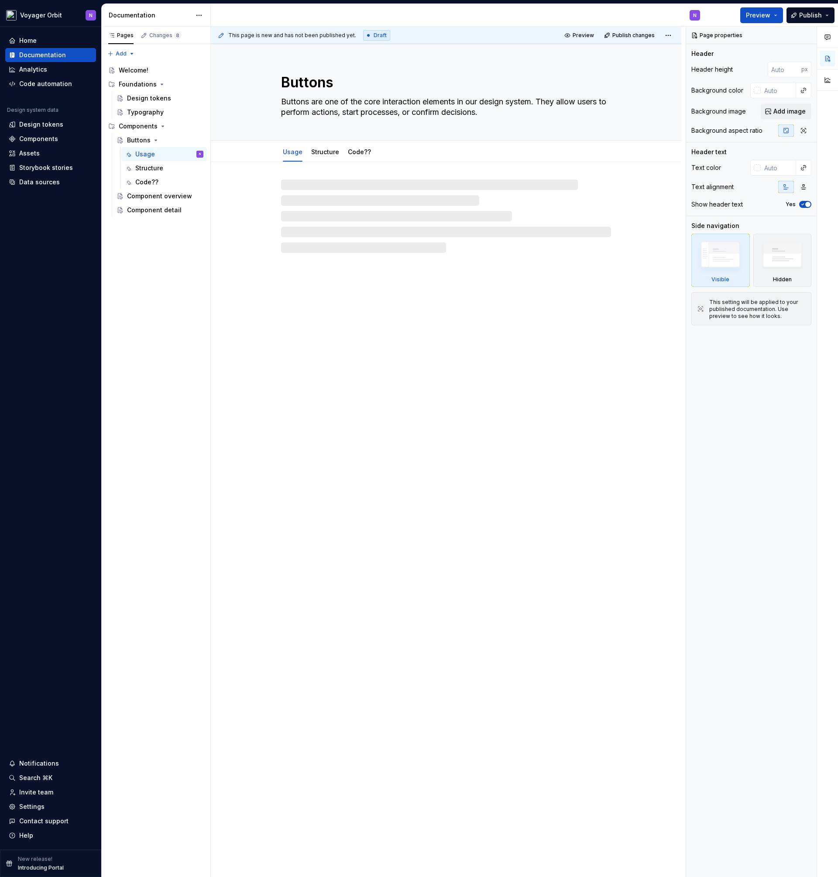
type textarea "*"
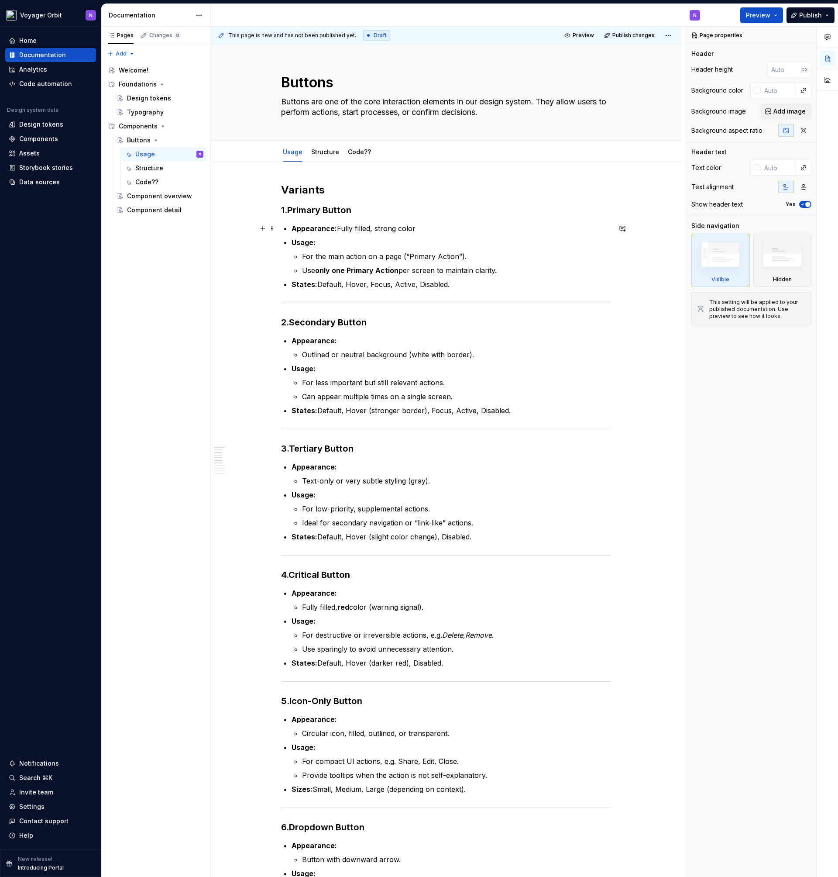
click at [428, 226] on p "Appearance: Fully filled, strong color" at bounding box center [452, 228] width 320 height 10
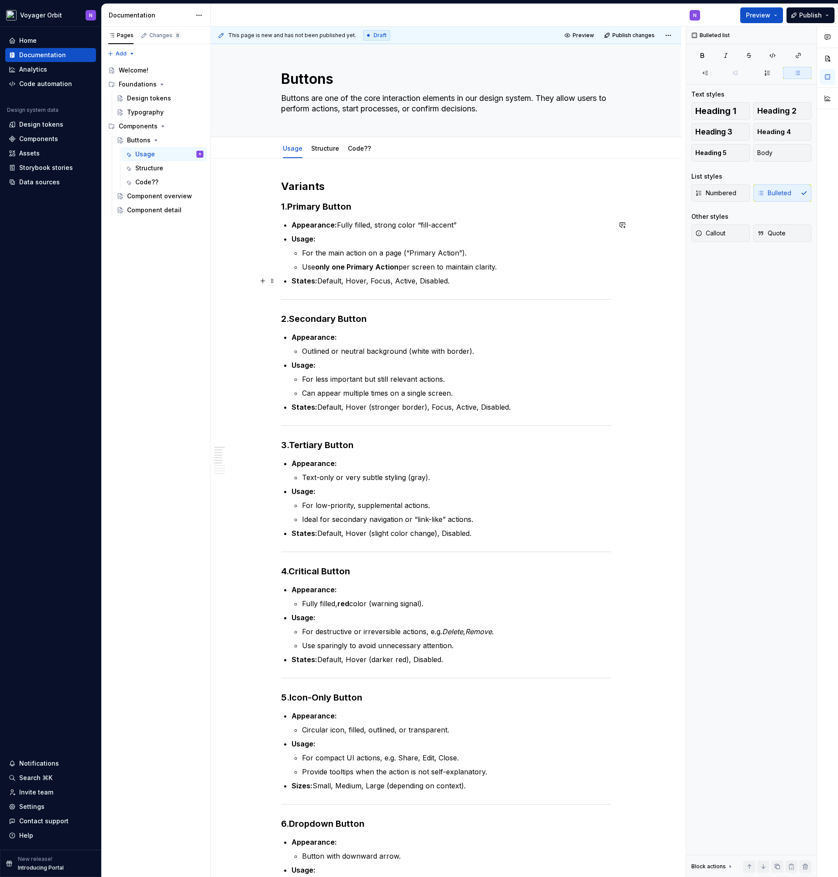
scroll to position [7, 0]
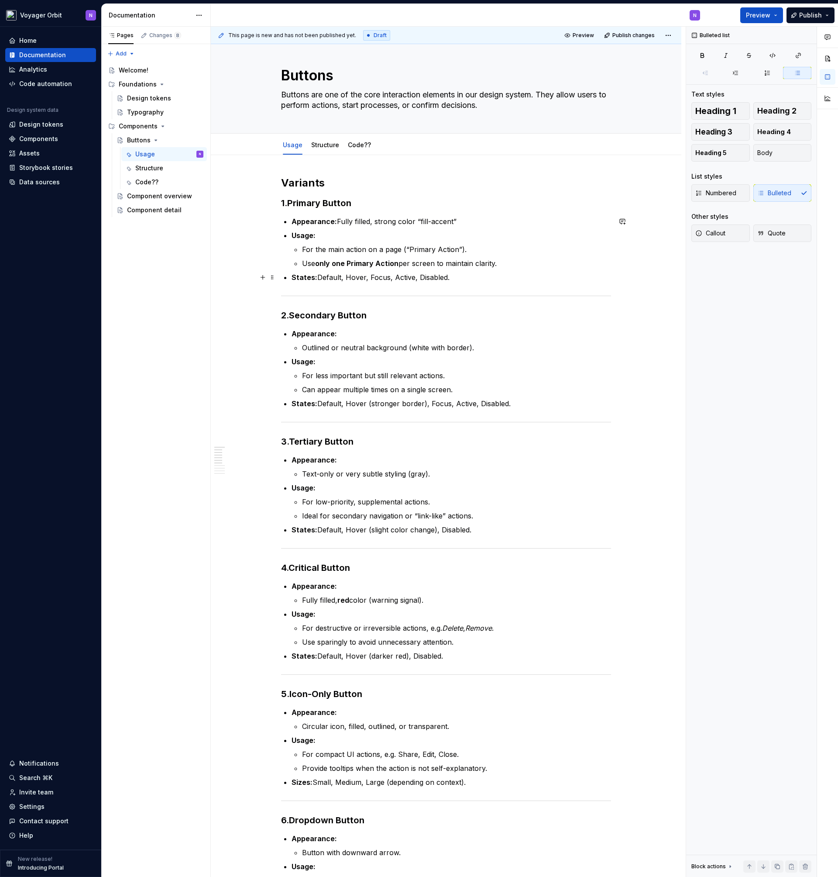
click at [350, 277] on p "States: Default, Hover, Focus, Active, Disabled." at bounding box center [452, 277] width 320 height 10
click at [442, 278] on p "States: Default, Hover, Focus, Active, Disabled." at bounding box center [452, 277] width 320 height 10
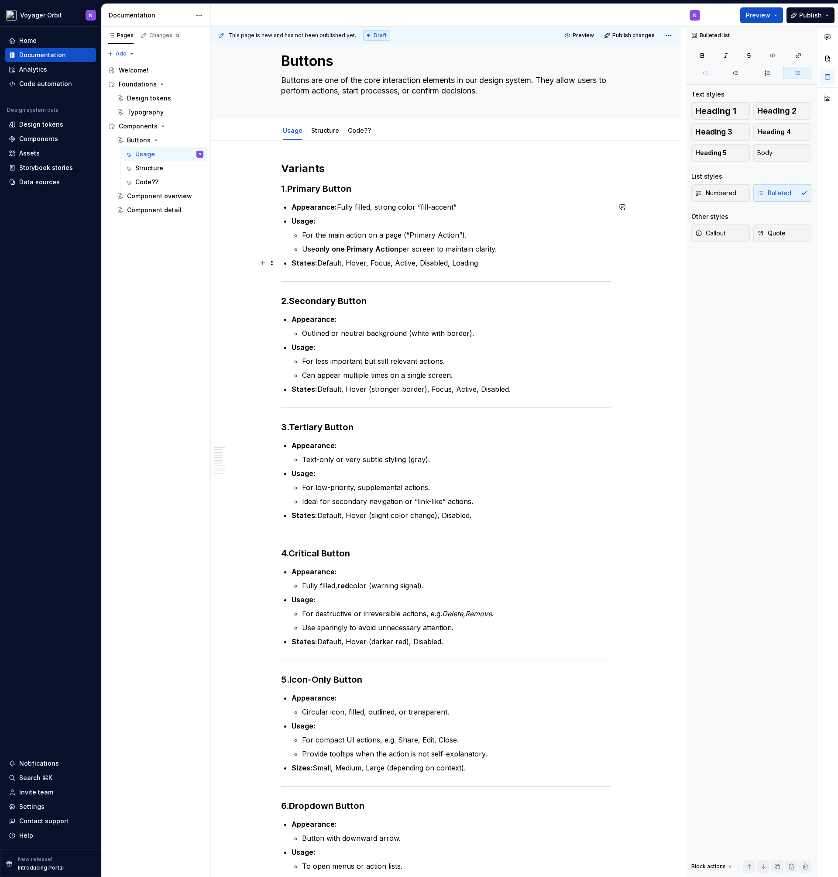
scroll to position [20, 0]
click at [324, 335] on p "Outlined or neutral background (white with border)." at bounding box center [456, 334] width 309 height 10
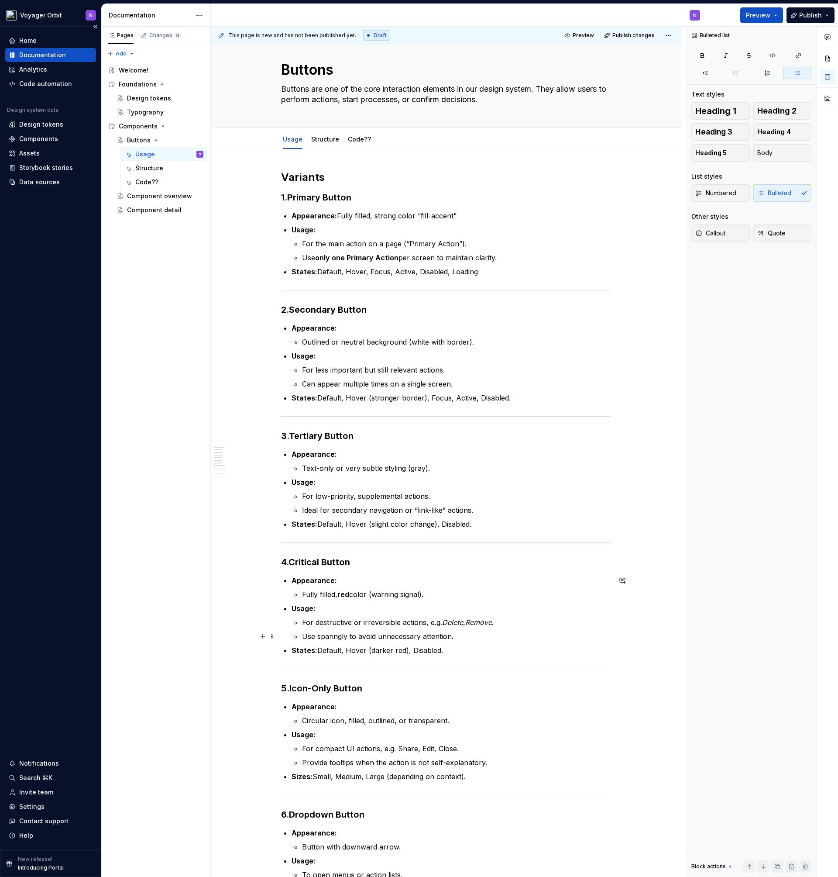
scroll to position [0, 0]
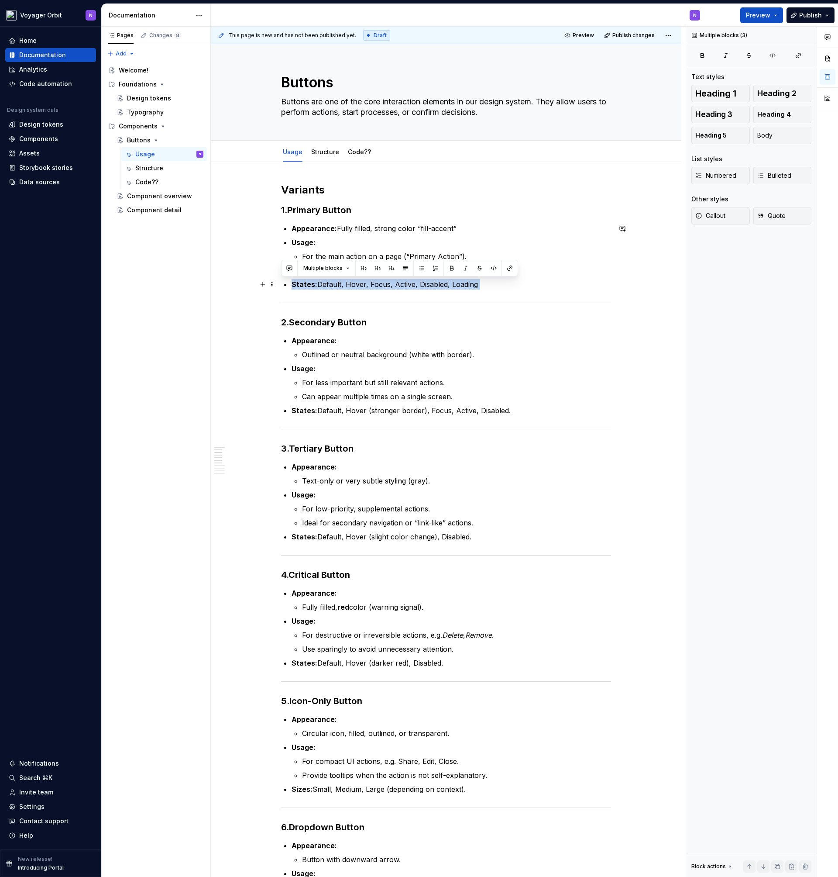
drag, startPoint x: 505, startPoint y: 290, endPoint x: 279, endPoint y: 284, distance: 225.4
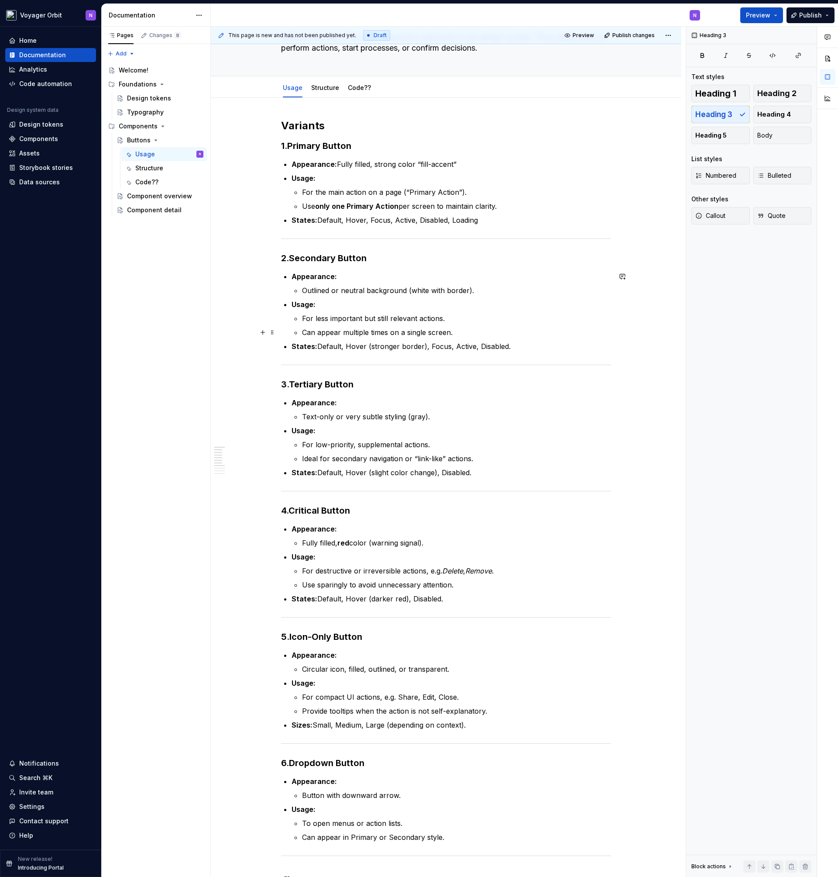
scroll to position [63, 0]
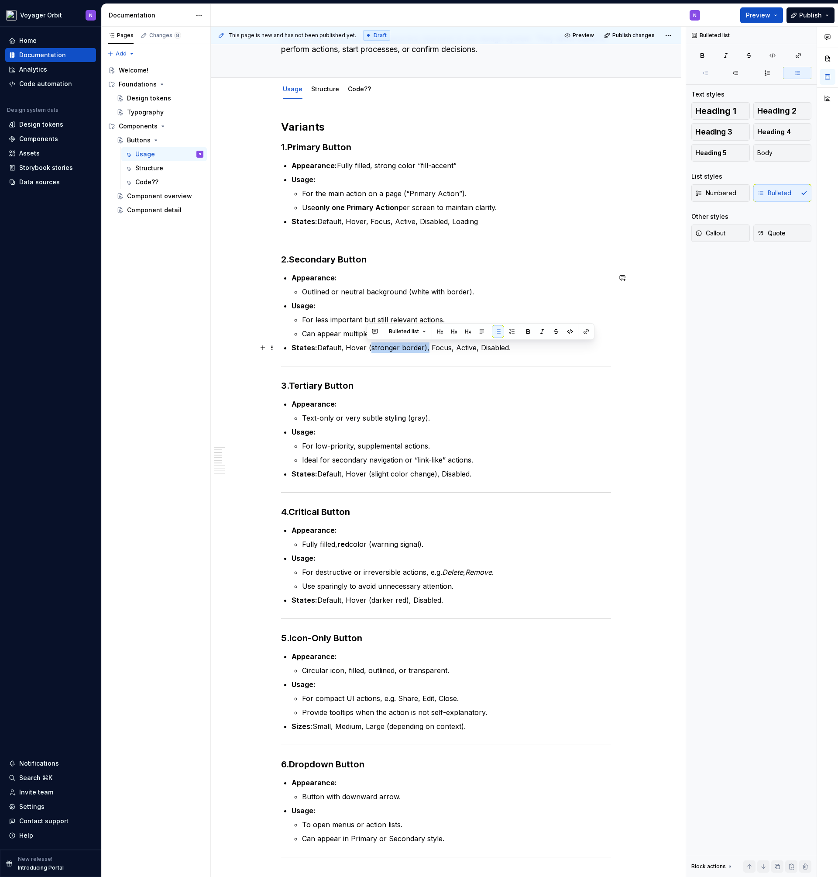
drag, startPoint x: 367, startPoint y: 347, endPoint x: 424, endPoint y: 345, distance: 57.2
click at [424, 345] on p "States: Default, Hover (stronger border), Focus, Active, Disabled." at bounding box center [452, 347] width 320 height 10
click at [368, 346] on p "States: Default, Hover (stronger border), Focus, Active, Disabled." at bounding box center [452, 347] width 320 height 10
drag, startPoint x: 367, startPoint y: 348, endPoint x: 461, endPoint y: 347, distance: 94.3
click at [424, 349] on p "States: Default, Hover (stronger border), Focus, Active, Disabled." at bounding box center [452, 347] width 320 height 10
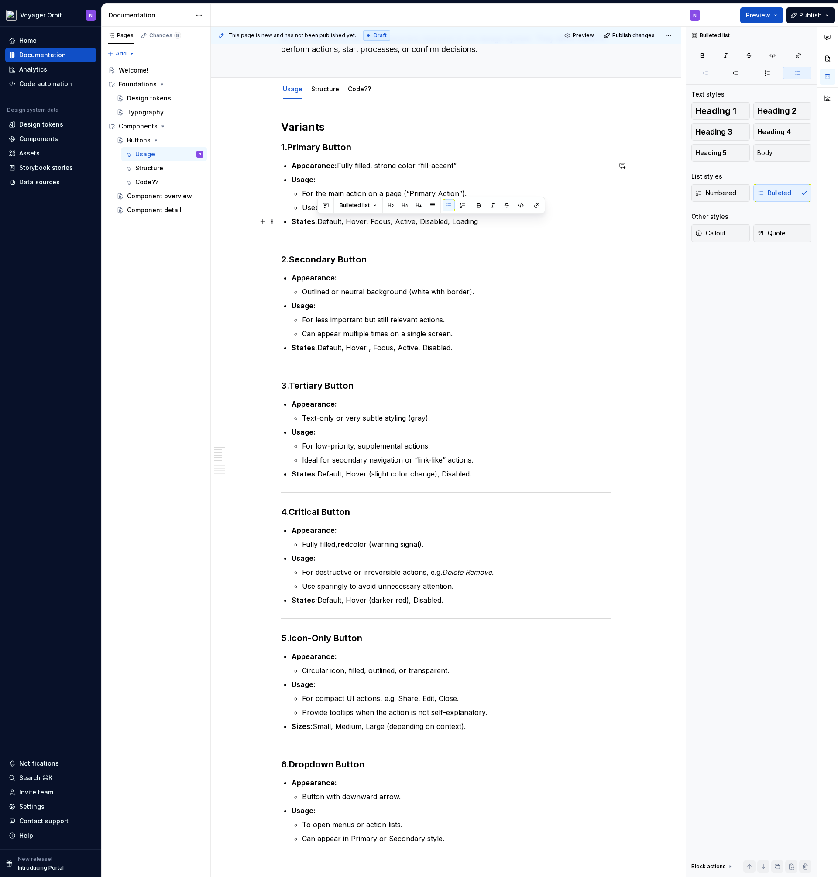
drag, startPoint x: 495, startPoint y: 219, endPoint x: 318, endPoint y: 218, distance: 176.8
click at [318, 218] on p "States: Default, Hover, Focus, Active, Disabled, Loading" at bounding box center [452, 221] width 320 height 10
copy p "Default, Hover, Focus, Active, Disabled, Loading"
drag, startPoint x: 461, startPoint y: 349, endPoint x: 318, endPoint y: 347, distance: 143.2
click at [318, 347] on p "States: Default, Hover , Focus, Active, Disabled." at bounding box center [452, 347] width 320 height 10
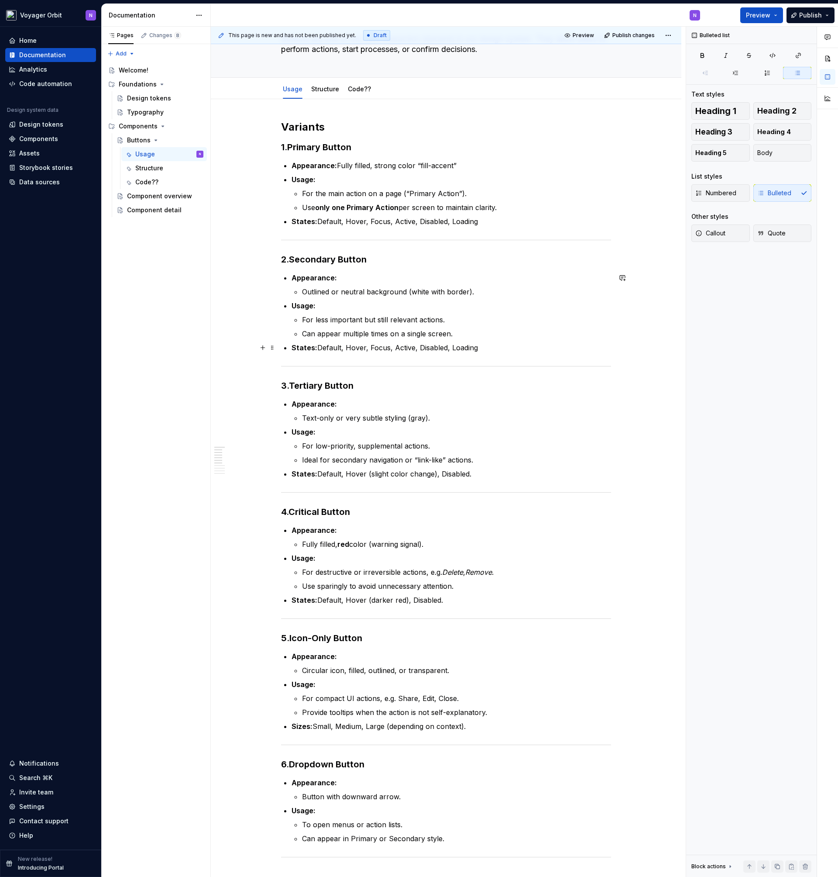
scroll to position [62, 0]
drag, startPoint x: 476, startPoint y: 475, endPoint x: 317, endPoint y: 474, distance: 159.4
click at [316, 474] on p "States: Default, Hover (slight color change), Disabled." at bounding box center [452, 474] width 320 height 10
click at [316, 473] on p "States: Default, Hover, Focus, Active, Disabled, Loading" at bounding box center [452, 474] width 320 height 10
drag, startPoint x: 515, startPoint y: 474, endPoint x: 250, endPoint y: 473, distance: 265.5
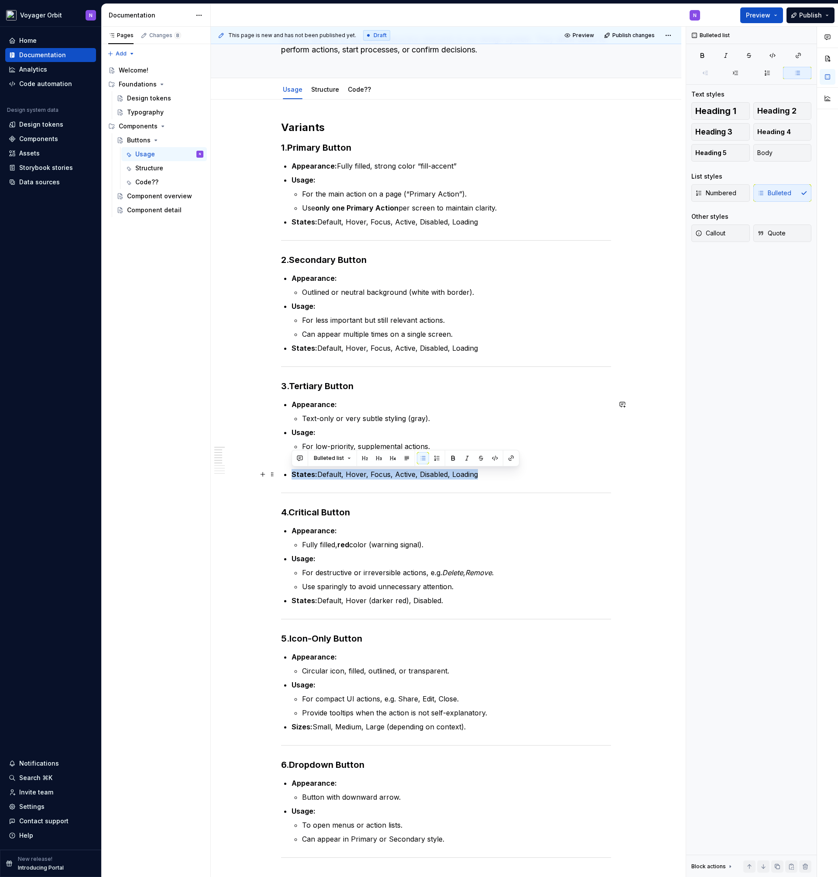
click at [250, 473] on div "Variants 1. Primary Button Appearance: Fully filled, strong color “fill-accent”…" at bounding box center [446, 840] width 471 height 1480
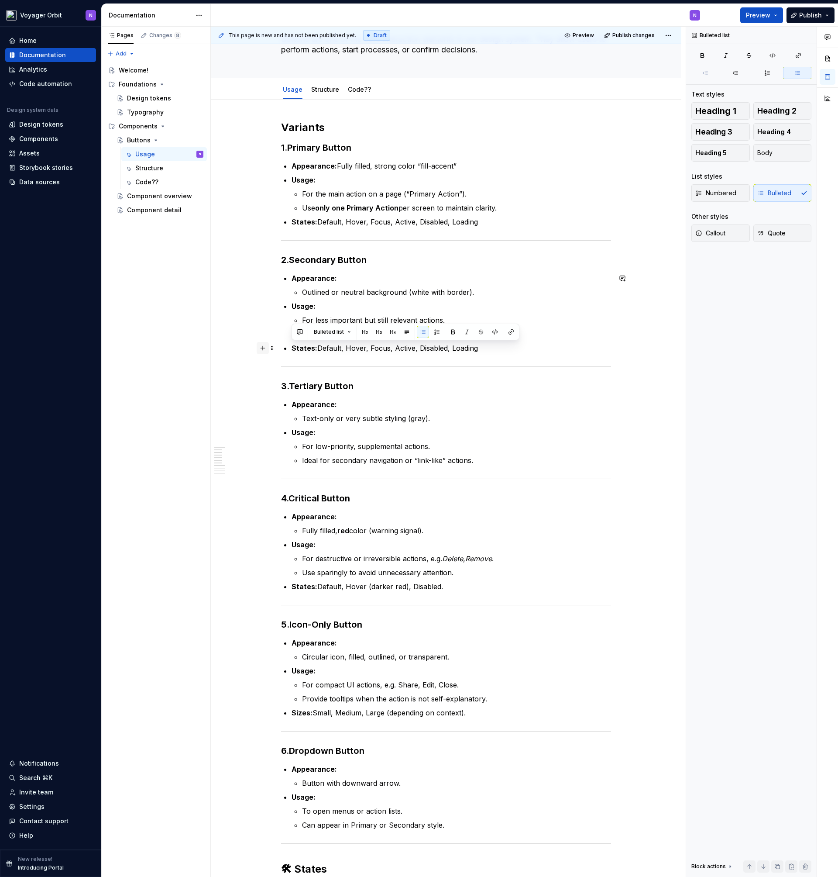
drag, startPoint x: 492, startPoint y: 351, endPoint x: 268, endPoint y: 353, distance: 224.0
click at [281, 353] on div "Variants 1. Primary Button Appearance: Fully filled, strong color “fill-accent”…" at bounding box center [446, 712] width 330 height 1182
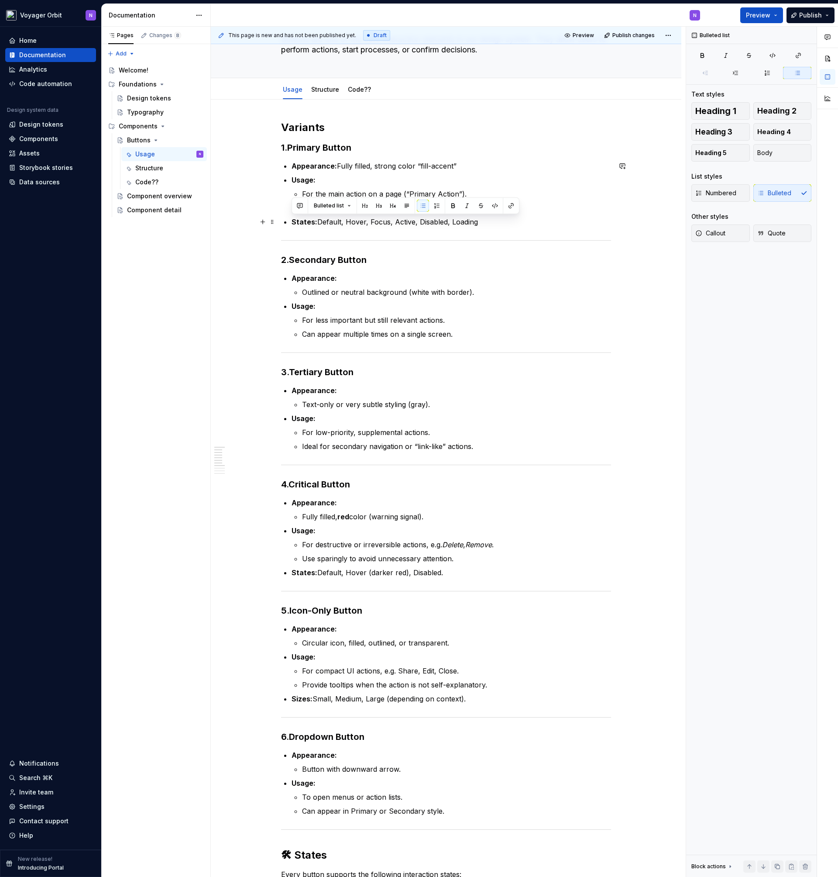
drag, startPoint x: 400, startPoint y: 226, endPoint x: 219, endPoint y: 222, distance: 181.7
click at [219, 222] on div "Variants 1. Primary Button Appearance: Fully filled, strong color “fill-accent”…" at bounding box center [446, 826] width 471 height 1452
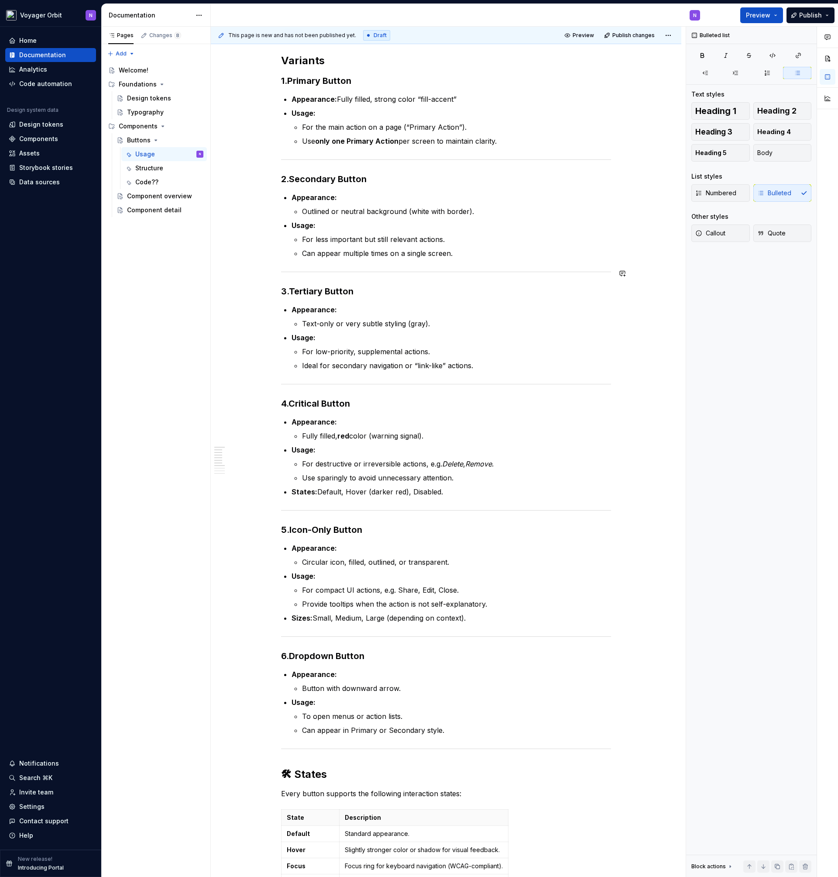
scroll to position [132, 0]
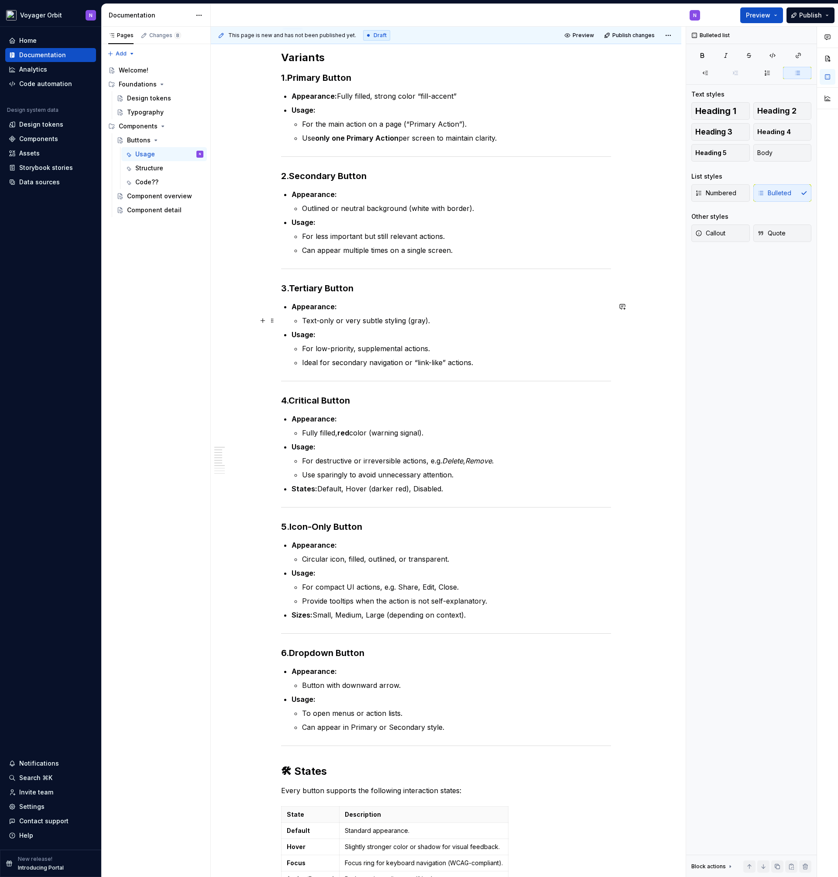
click at [358, 319] on p "Text-only or very subtle styling (gray)." at bounding box center [456, 320] width 309 height 10
drag, startPoint x: 335, startPoint y: 318, endPoint x: 500, endPoint y: 313, distance: 165.1
click at [425, 316] on p "Text-only or very subtle styling (gray)." at bounding box center [456, 320] width 309 height 10
drag, startPoint x: 331, startPoint y: 362, endPoint x: 411, endPoint y: 361, distance: 80.8
click at [411, 361] on p "Ideal for secondary navigation or “link-like” actions." at bounding box center [456, 362] width 309 height 10
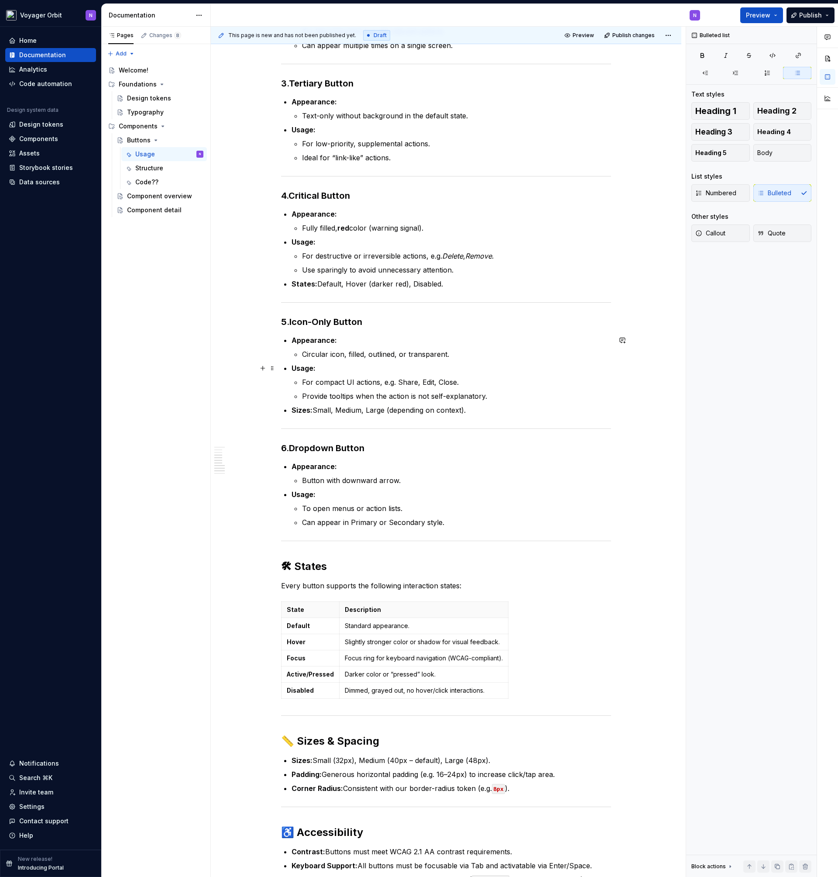
scroll to position [337, 0]
drag, startPoint x: 332, startPoint y: 353, endPoint x: 301, endPoint y: 355, distance: 31.1
click at [301, 355] on li "Appearance: Circular icon, filled, outlined, or transparent." at bounding box center [452, 346] width 320 height 24
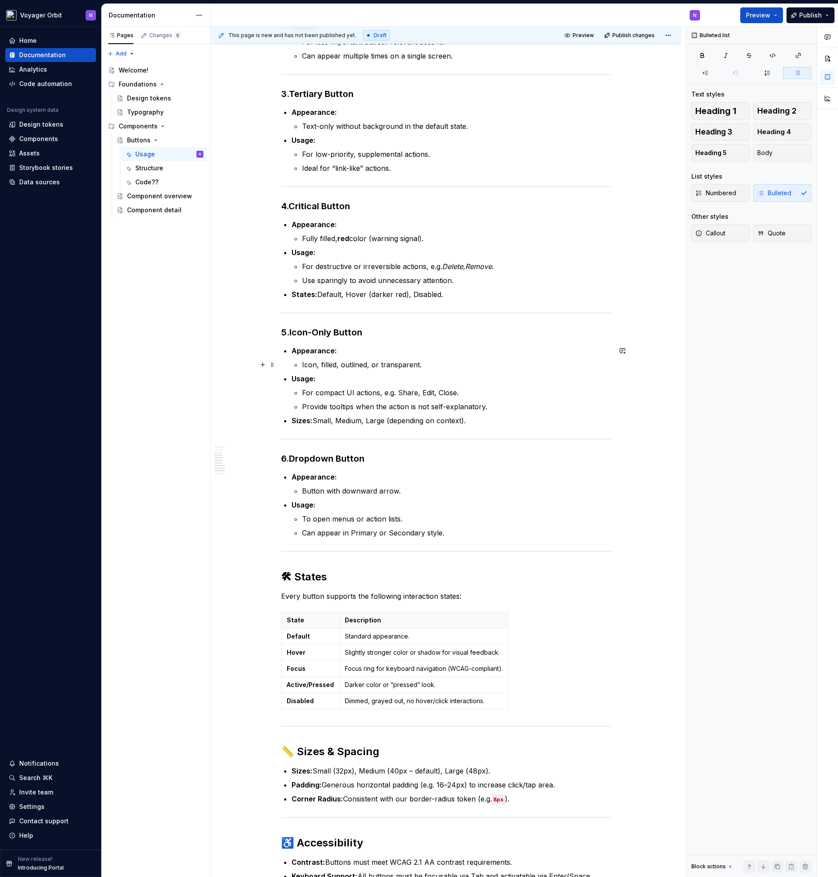
scroll to position [326, 0]
click at [412, 163] on p "Ideal for “link-like” actions." at bounding box center [456, 168] width 309 height 10
copy strong "Usage:"
click at [400, 172] on p "Ideal for “link-like” actions." at bounding box center [456, 168] width 309 height 10
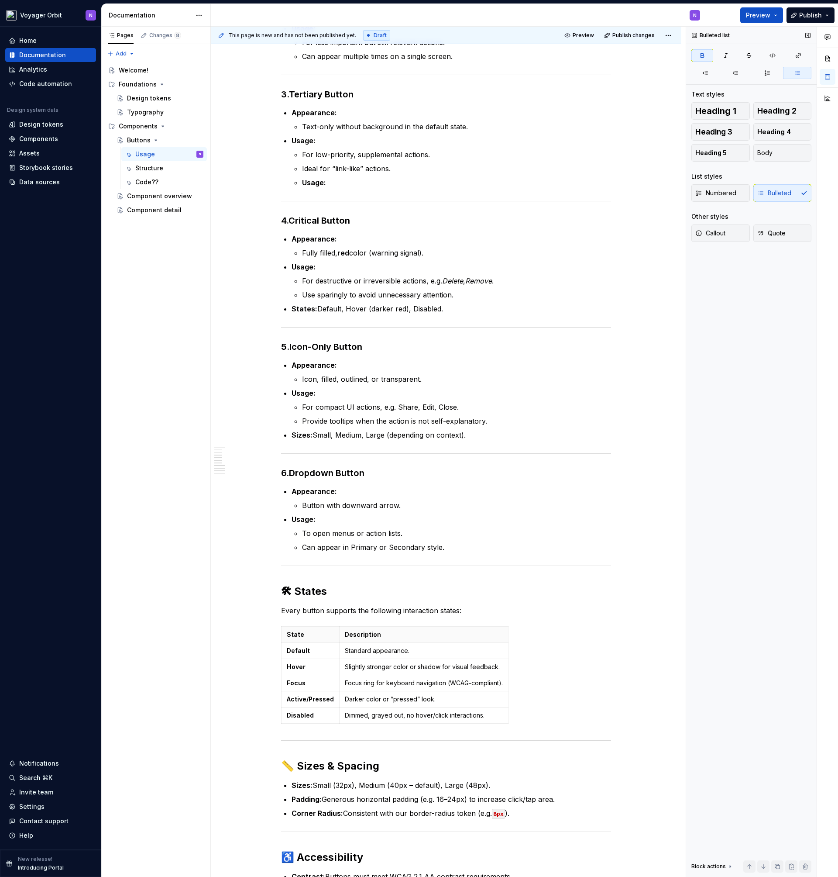
click at [788, 73] on button "button" at bounding box center [797, 73] width 28 height 12
click at [707, 74] on icon "button" at bounding box center [705, 72] width 7 height 7
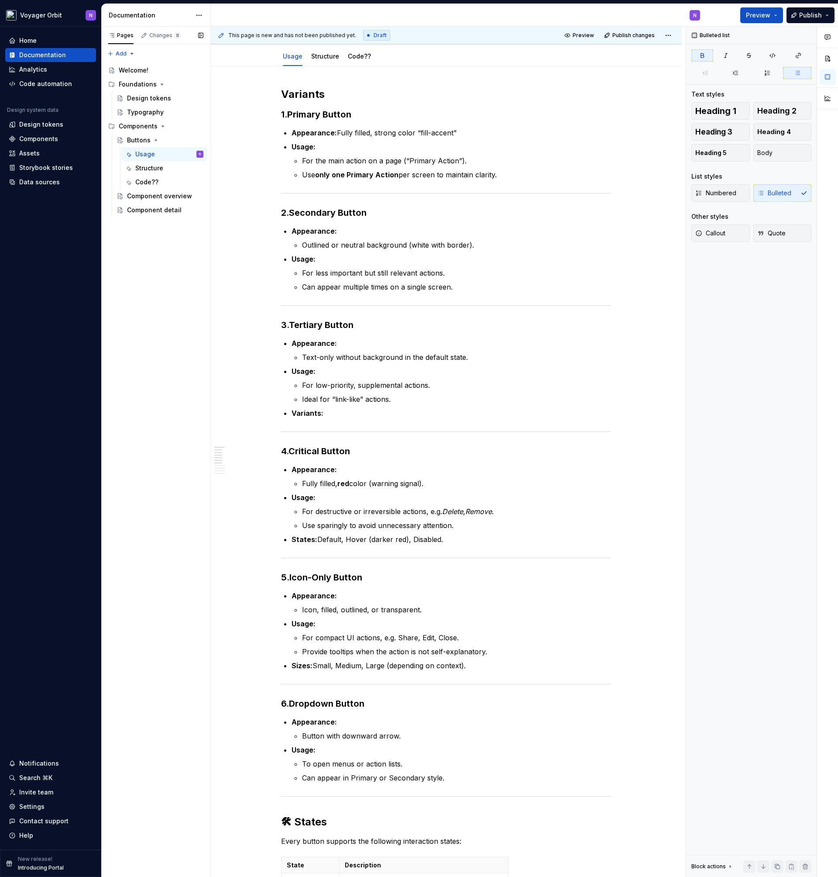
scroll to position [0, 0]
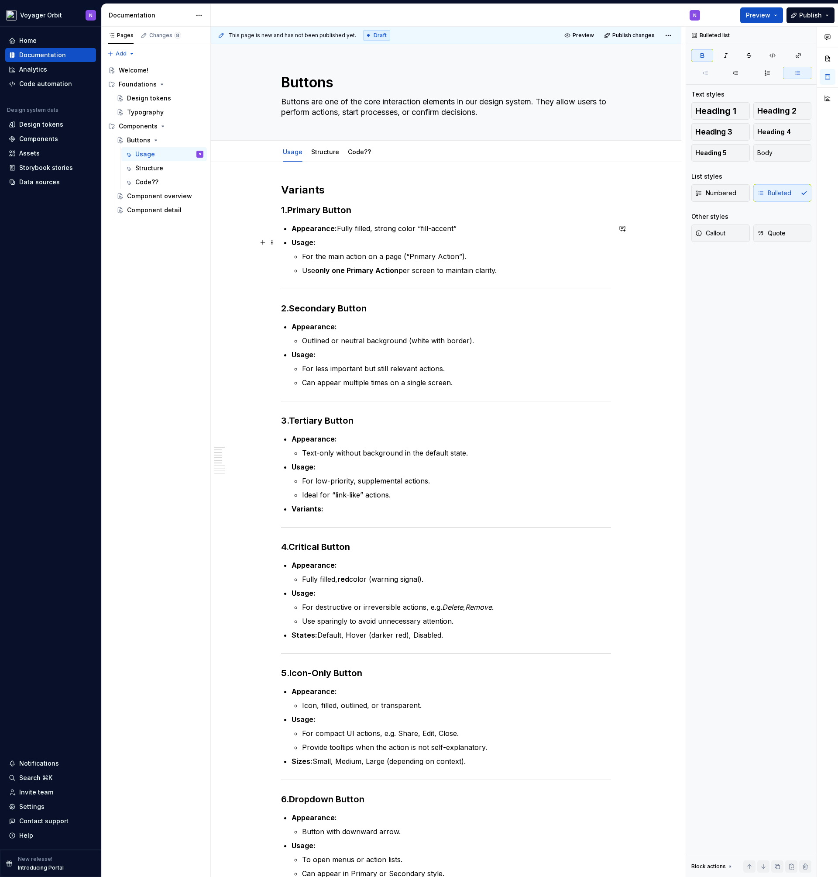
click at [324, 242] on p "Usage:" at bounding box center [452, 242] width 320 height 10
click at [548, 275] on p "Use only one Primary Action per screen to maintain clarity." at bounding box center [456, 270] width 309 height 10
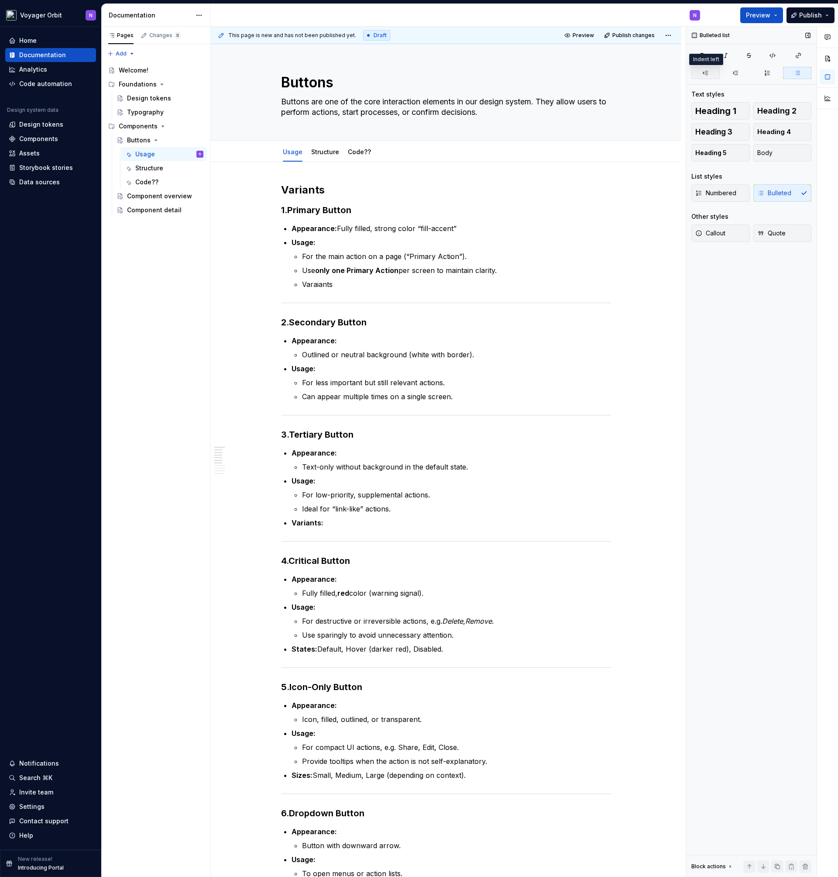
click at [707, 75] on icon "button" at bounding box center [705, 72] width 7 height 7
type textarea "*"
drag, startPoint x: 379, startPoint y: 284, endPoint x: 290, endPoint y: 283, distance: 88.2
click at [290, 283] on div "Variants 1. Primary Button Appearance: Fully filled, strong color “fill-accent”…" at bounding box center [446, 769] width 330 height 1172
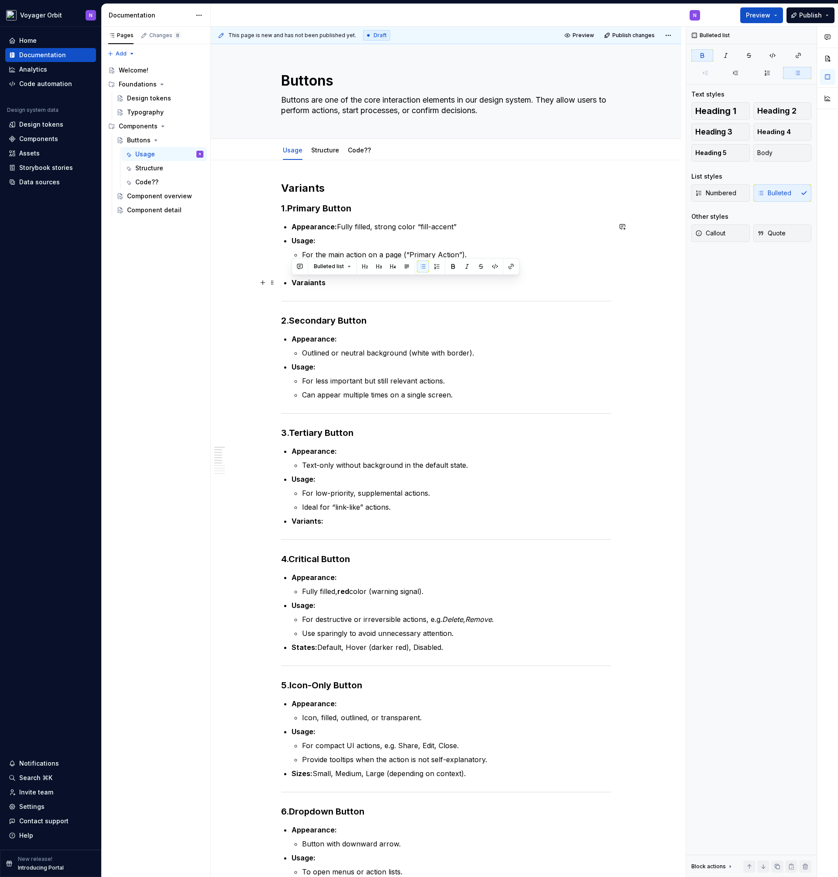
click at [342, 285] on p "Varaiants" at bounding box center [452, 282] width 320 height 10
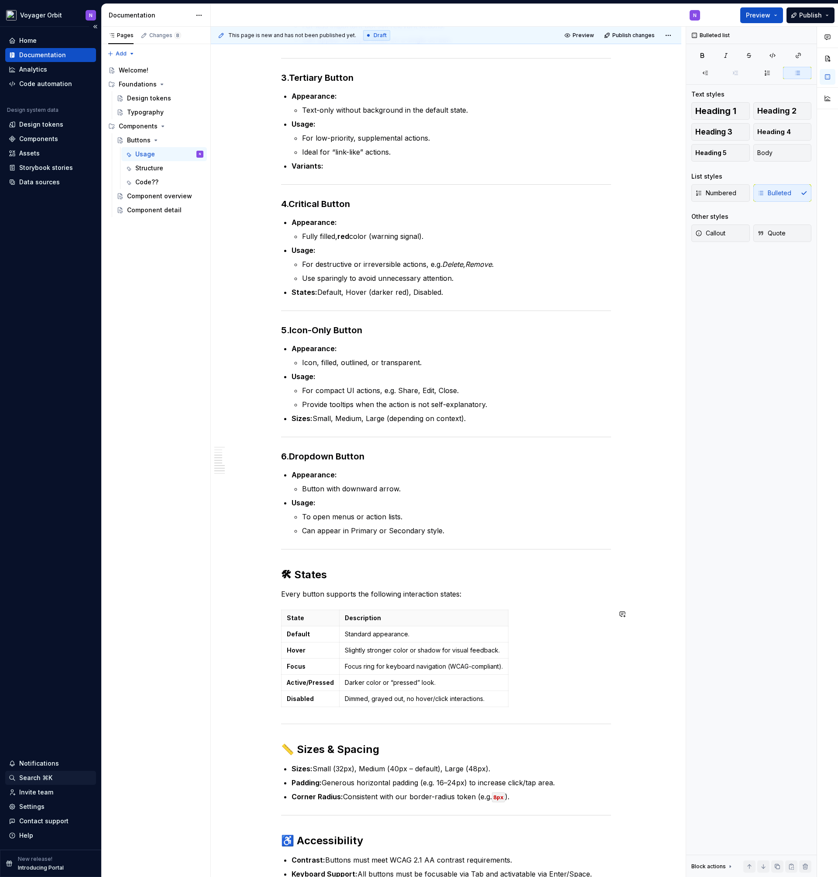
scroll to position [368, 0]
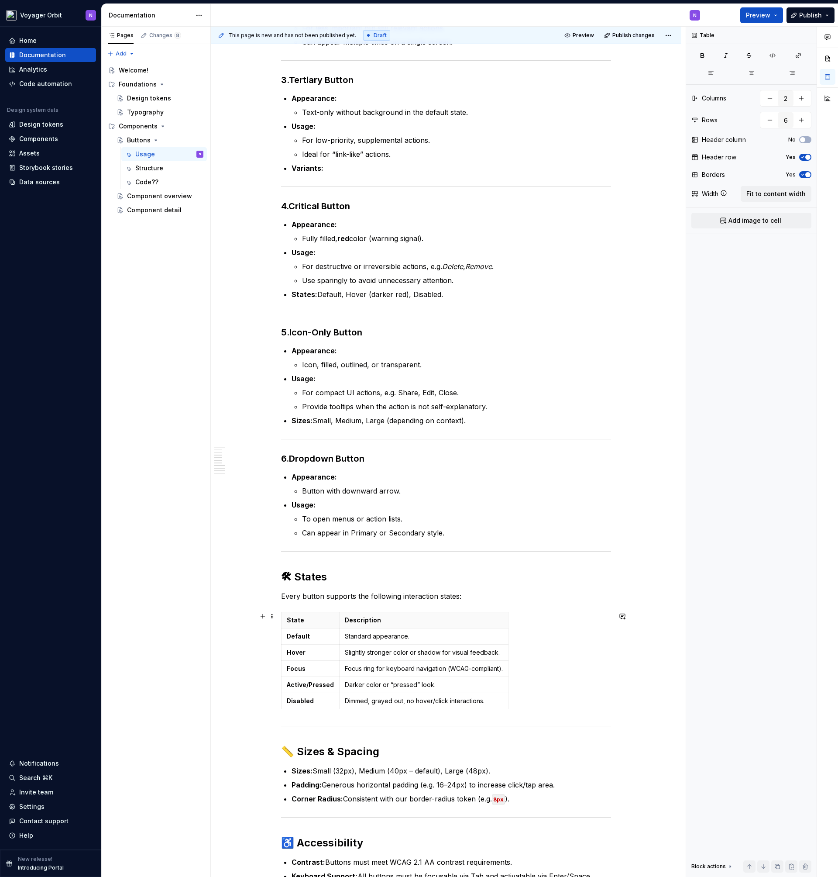
click at [561, 685] on div "State Description Default Standard appearance. Hover Slightly stronger color or…" at bounding box center [446, 662] width 330 height 101
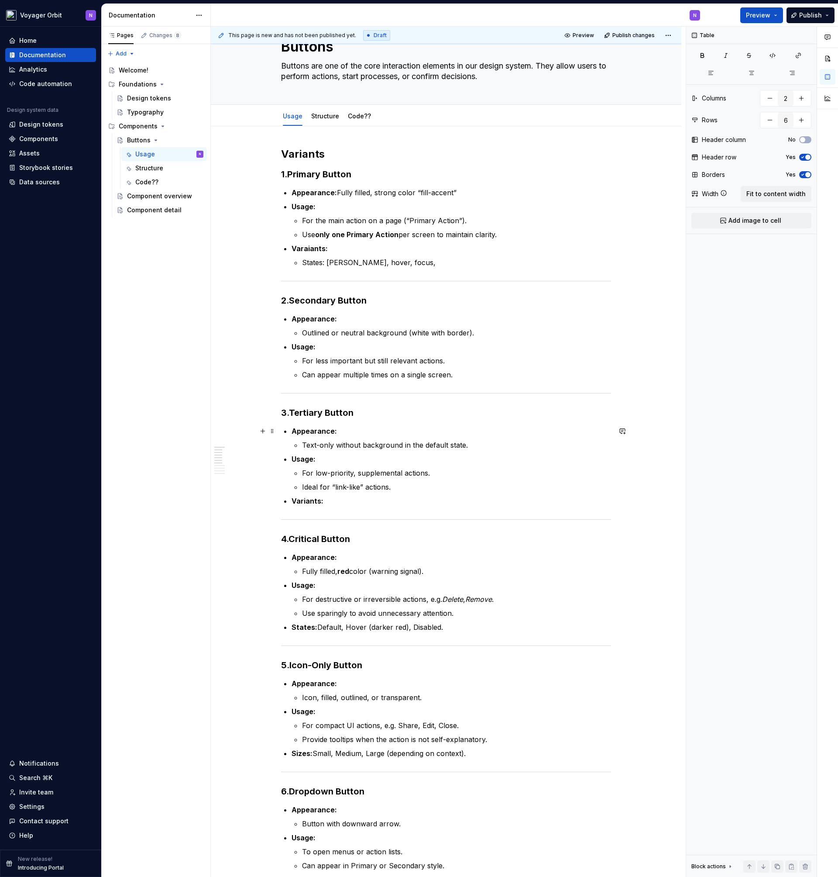
scroll to position [0, 0]
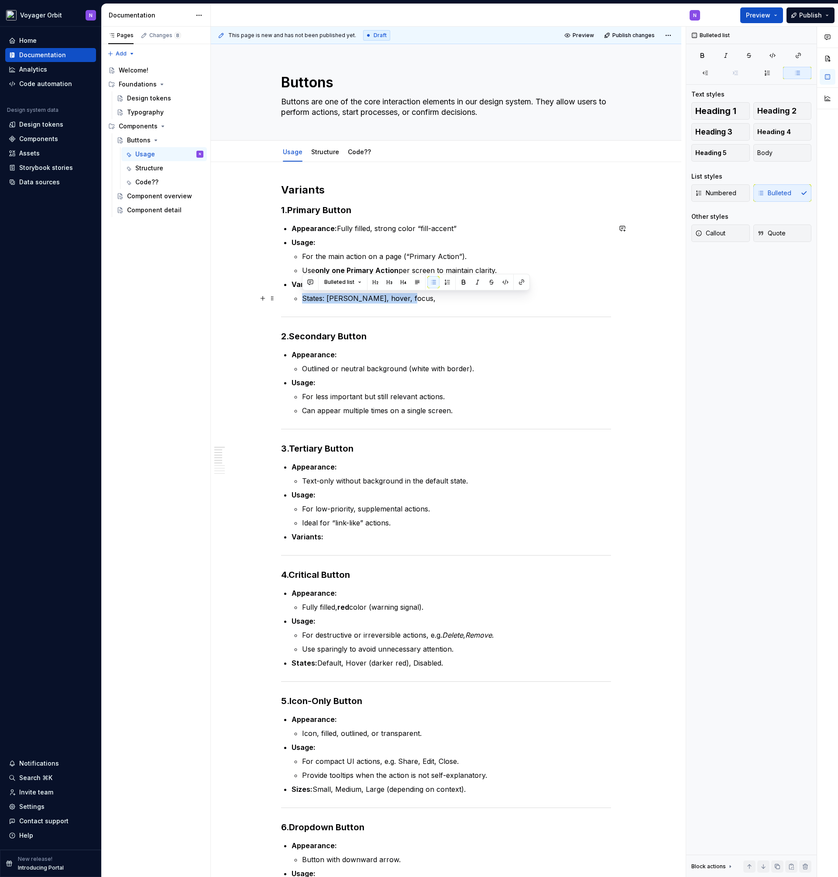
drag, startPoint x: 403, startPoint y: 298, endPoint x: 284, endPoint y: 294, distance: 118.4
click at [284, 294] on div "Variants 1. Primary Button Appearance: Fully filled, strong color “fill-accent”…" at bounding box center [446, 776] width 330 height 1186
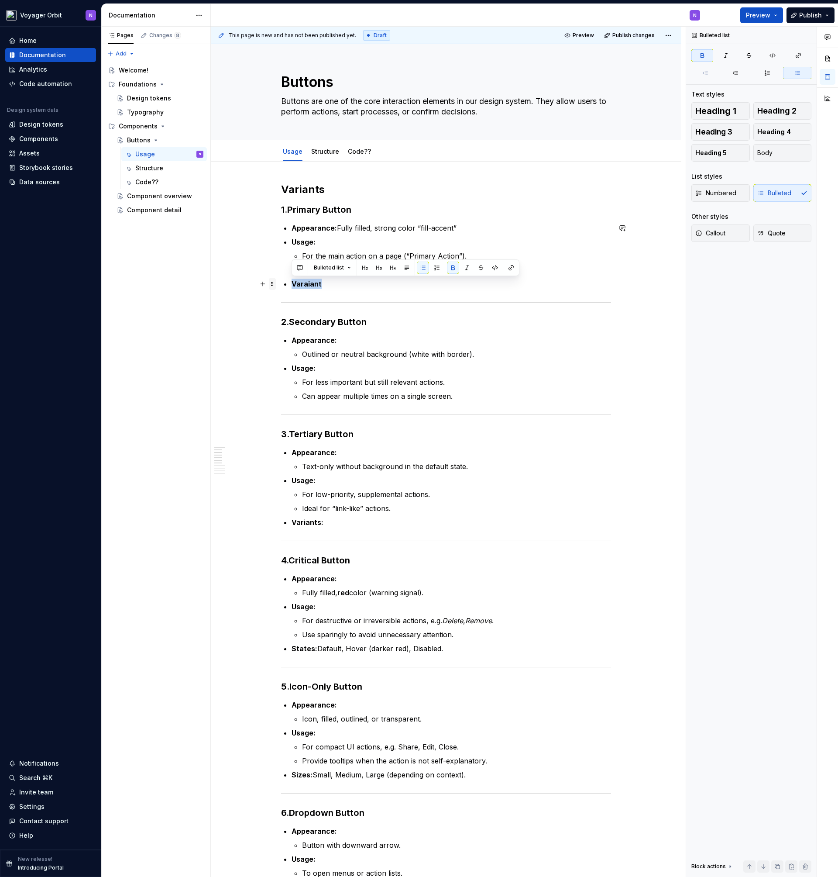
drag, startPoint x: 381, startPoint y: 296, endPoint x: 272, endPoint y: 288, distance: 109.5
click at [281, 288] on div "Variants 1. Primary Button Appearance: Fully filled, strong color “fill-accent”…" at bounding box center [446, 774] width 330 height 1182
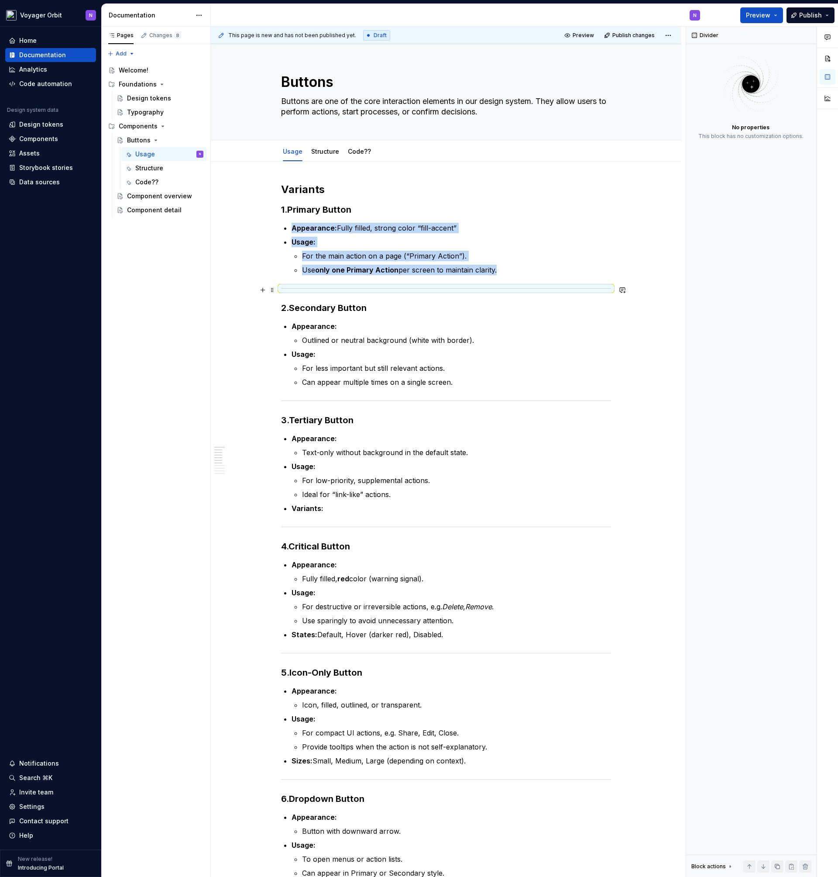
click at [368, 290] on div at bounding box center [446, 289] width 330 height 6
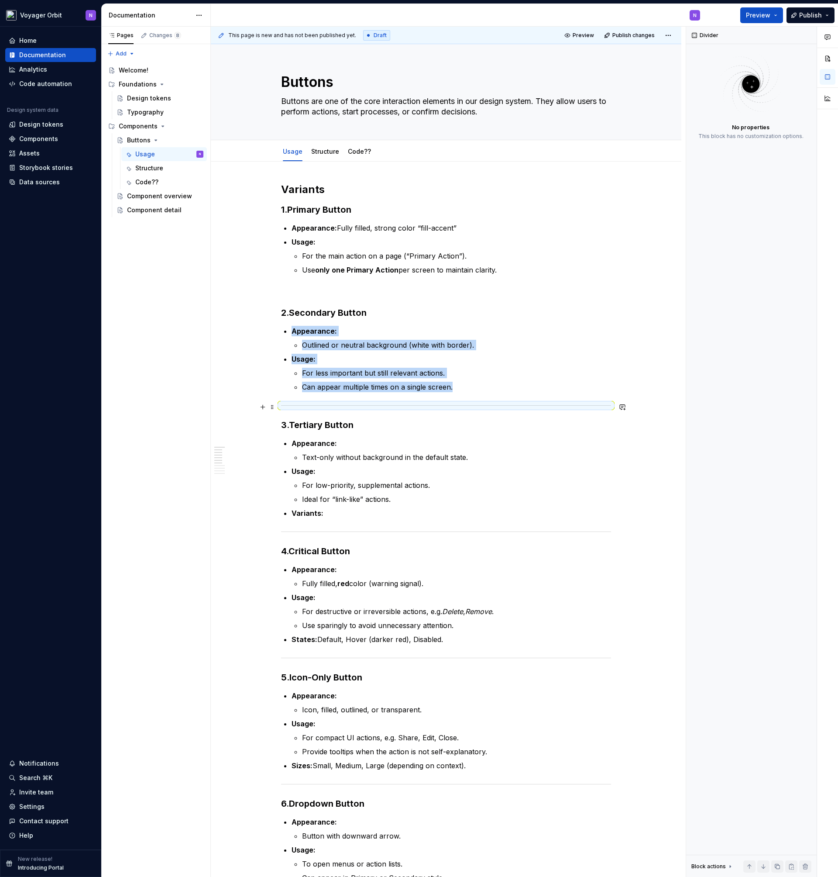
click at [474, 403] on div at bounding box center [446, 406] width 330 height 6
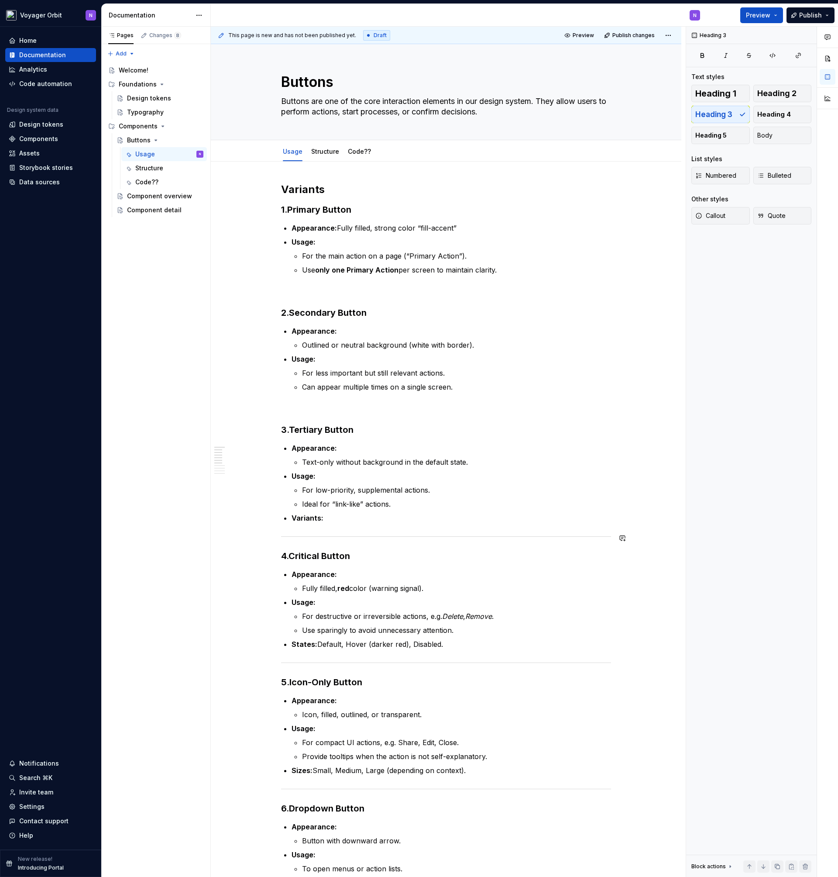
click at [480, 541] on div "Variants 1. Primary Button Appearance: Fully filled, strong color “fill-accent”…" at bounding box center [446, 766] width 330 height 1167
click at [482, 535] on div at bounding box center [446, 537] width 330 height 6
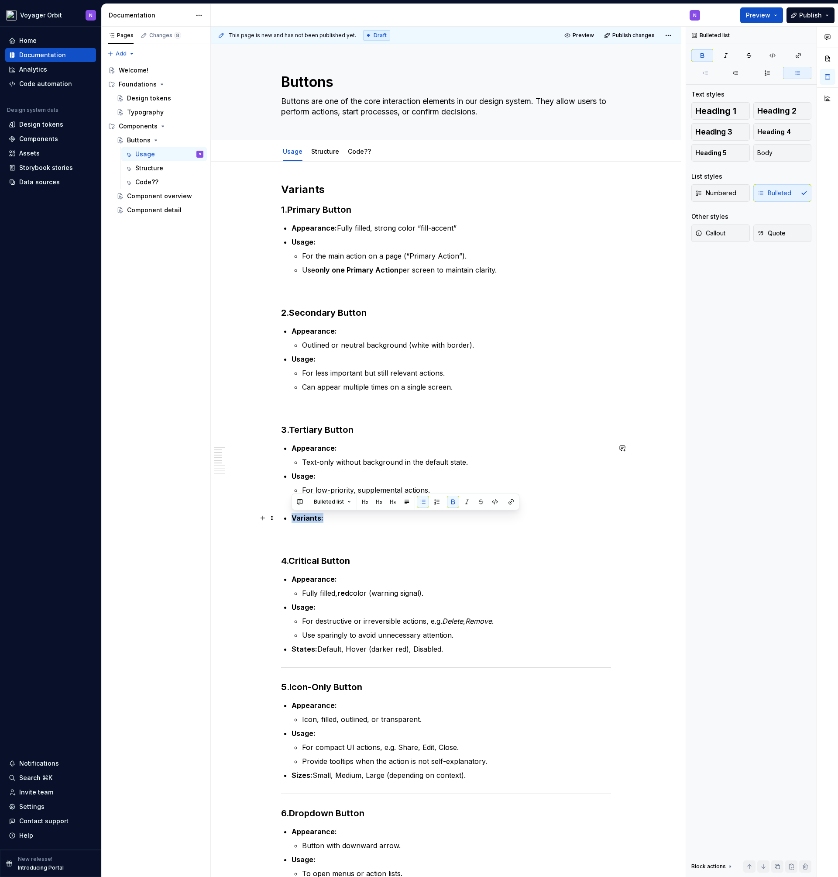
drag, startPoint x: 344, startPoint y: 520, endPoint x: 253, endPoint y: 516, distance: 90.9
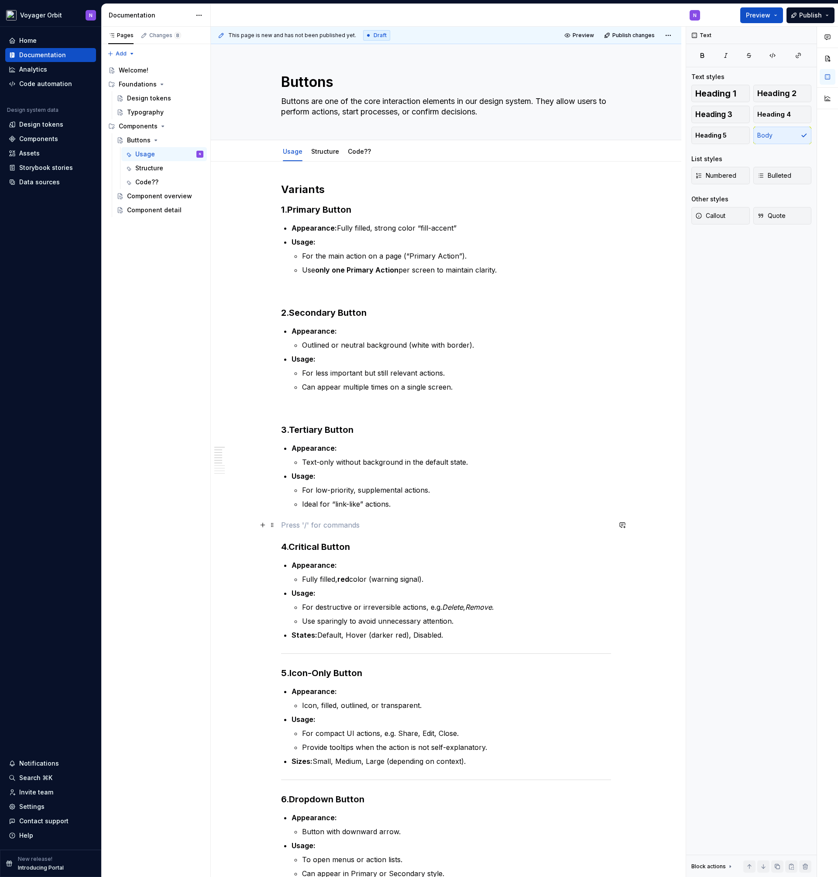
click at [383, 520] on p at bounding box center [446, 525] width 330 height 10
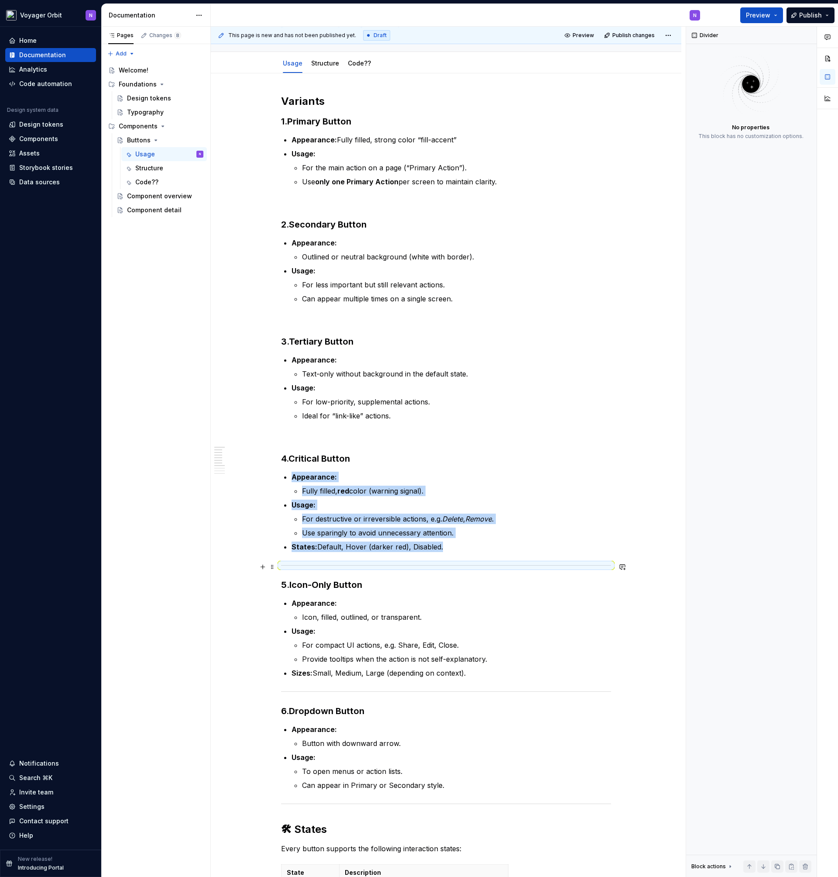
click at [435, 564] on div at bounding box center [446, 565] width 330 height 6
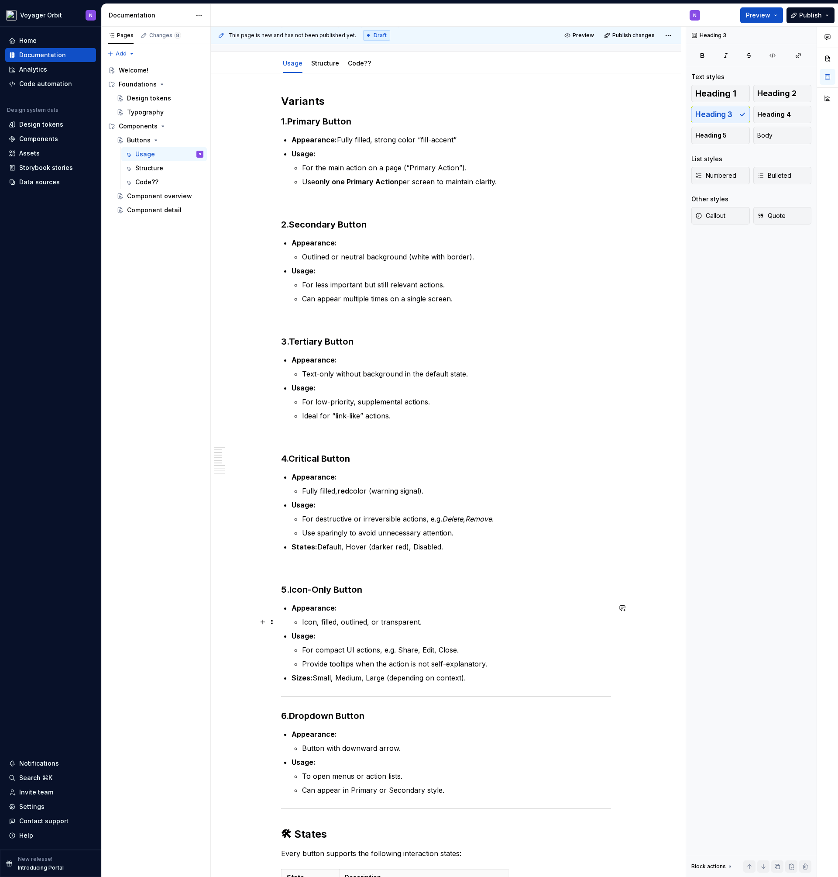
scroll to position [195, 0]
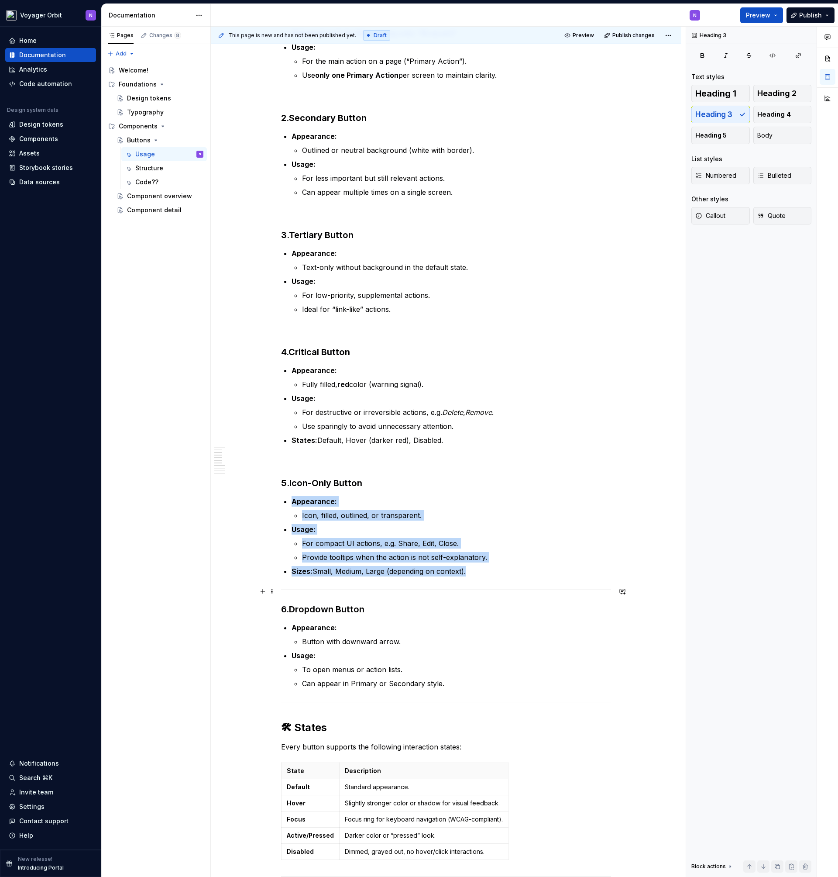
click at [429, 591] on div at bounding box center [446, 590] width 330 height 6
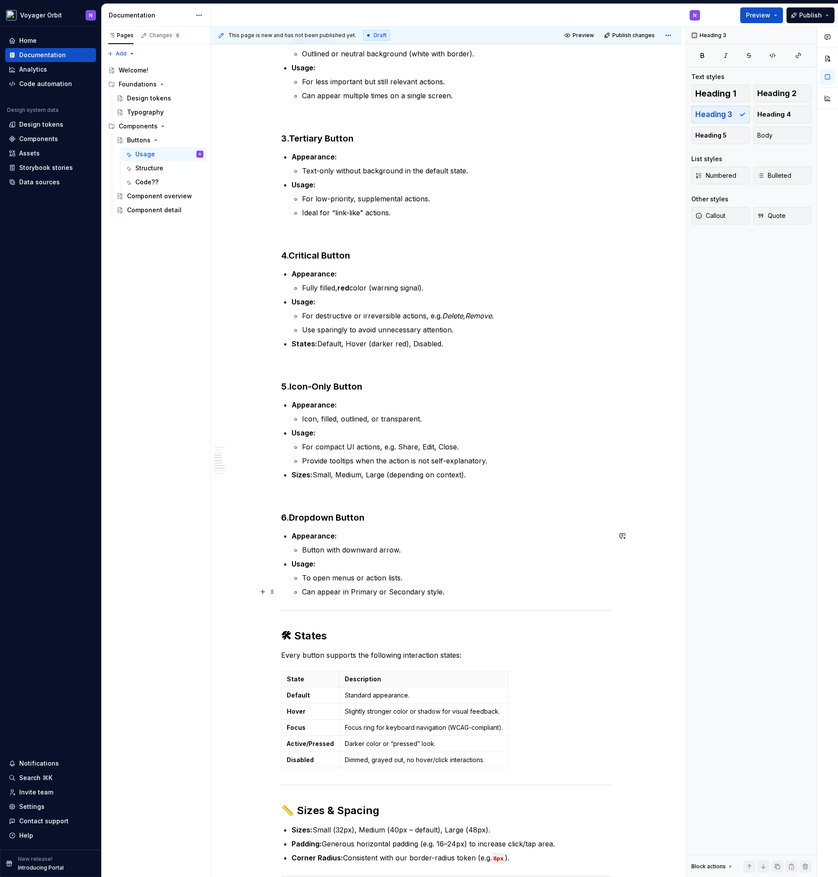
scroll to position [304, 0]
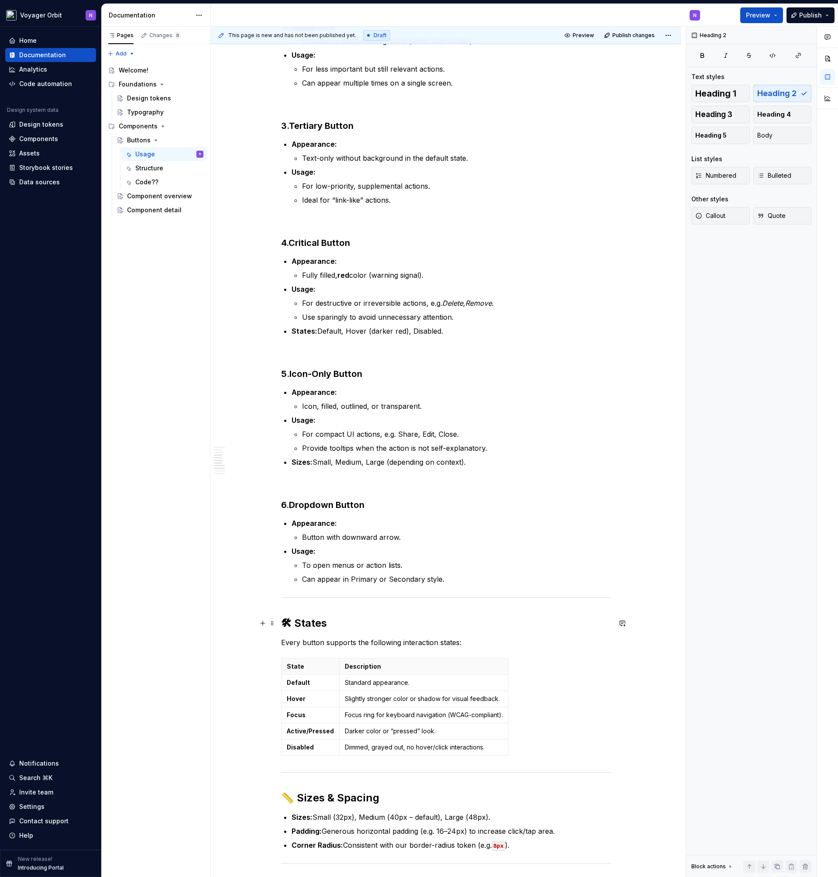
click at [295, 616] on h2 "🛠 States" at bounding box center [446, 623] width 330 height 14
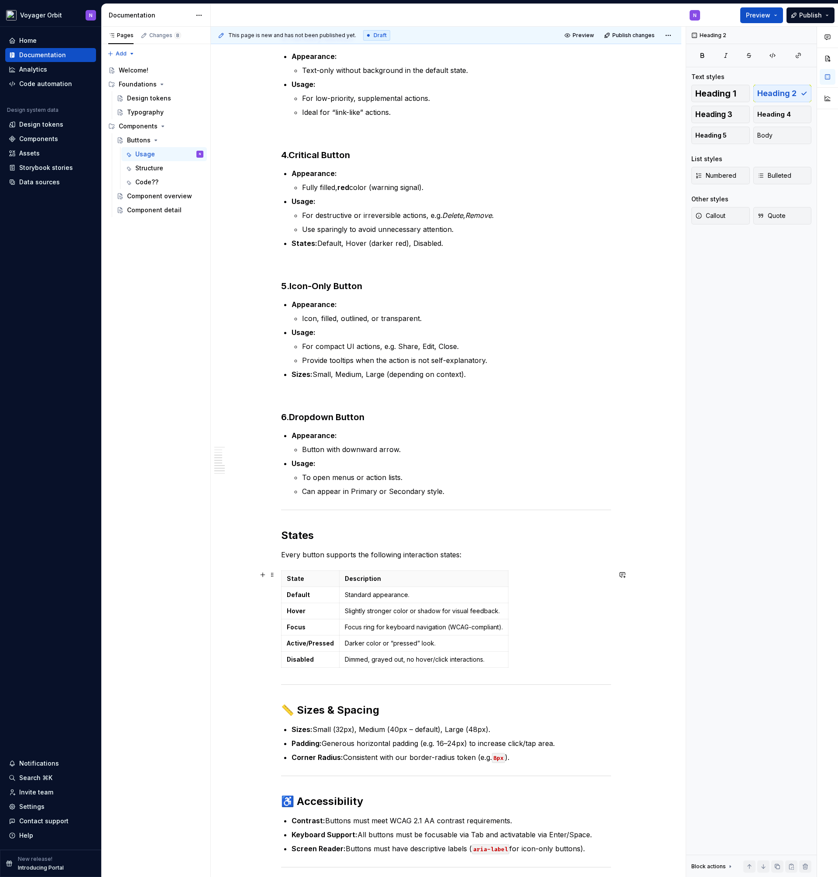
scroll to position [401, 0]
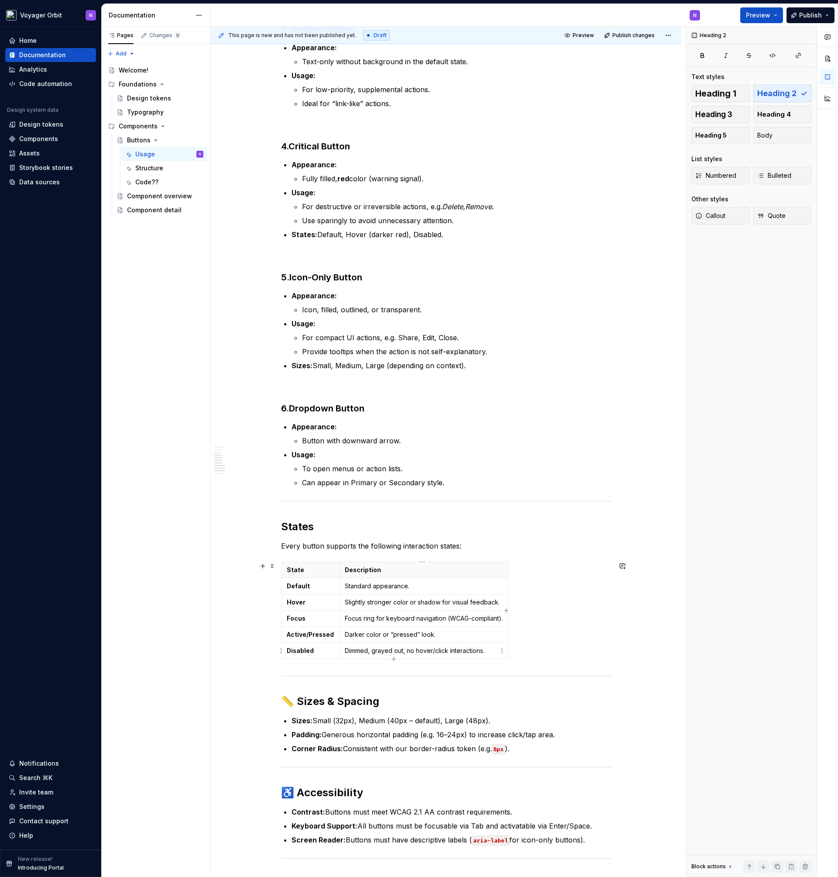
click at [486, 650] on p "Dimmed, grayed out, no hover/click interactions." at bounding box center [424, 650] width 158 height 9
click at [393, 660] on div "State Description Default Standard appearance. Hover Slightly stronger color or…" at bounding box center [446, 611] width 330 height 101
click at [395, 668] on div "Variants 1. Primary Button Appearance: Fully filled, strong color “fill-accent”…" at bounding box center [446, 366] width 330 height 1168
click at [445, 635] on p "Darker color or “pressed” look." at bounding box center [424, 634] width 158 height 9
click at [523, 656] on div "State Description Default Standard appearance. Hover Slightly stronger color or…" at bounding box center [446, 611] width 330 height 101
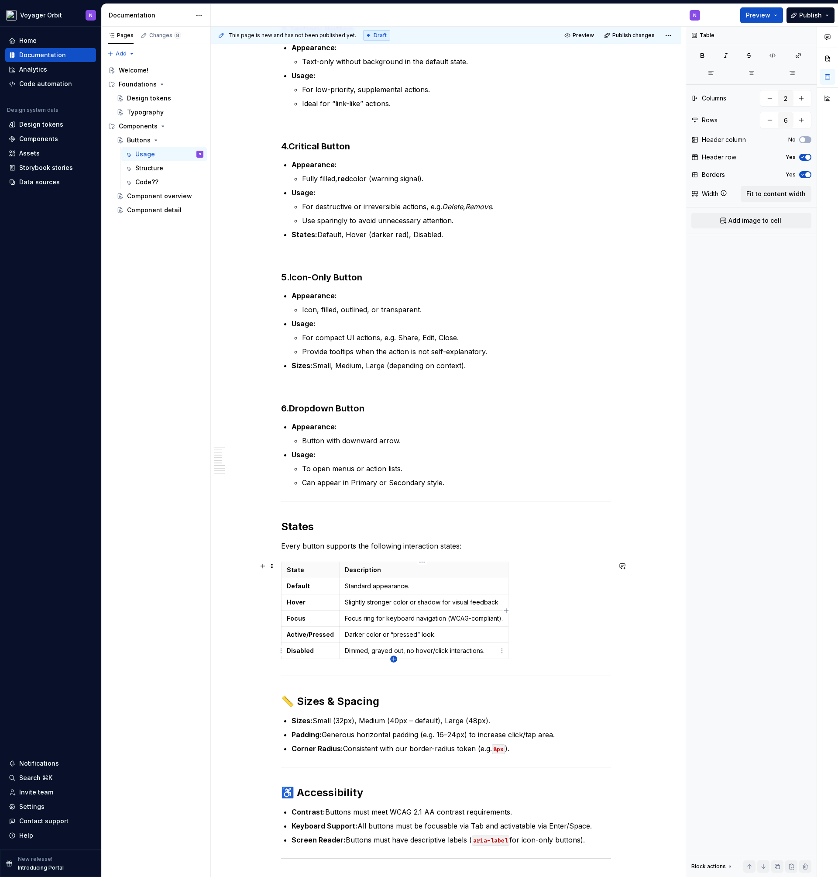
click at [394, 658] on icon "button" at bounding box center [393, 658] width 7 height 7
type input "7"
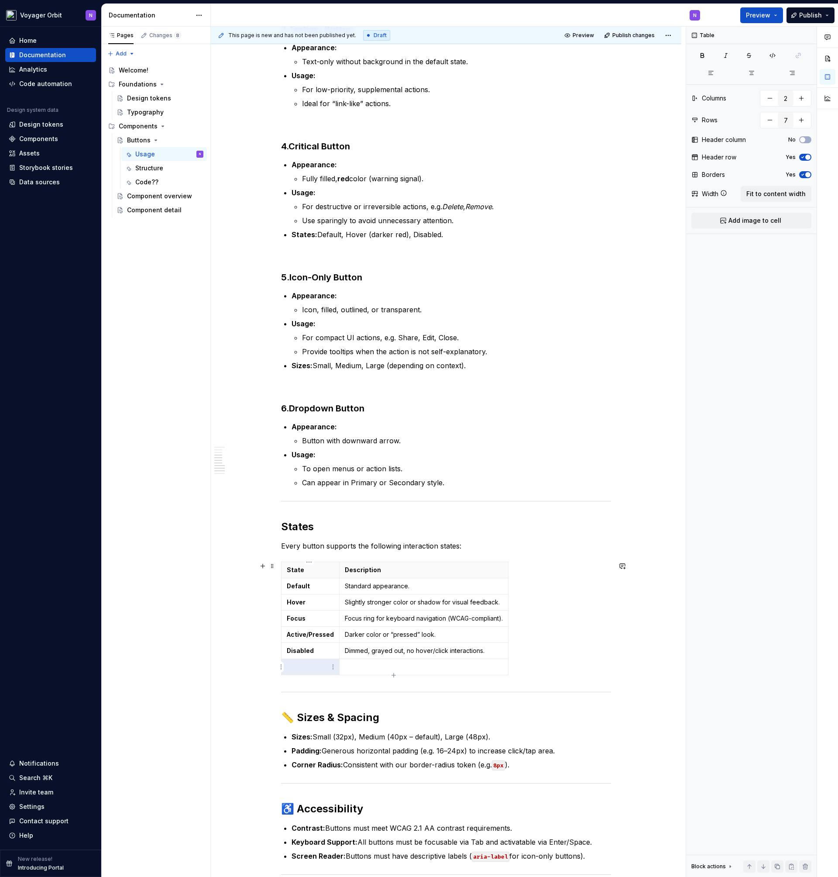
click at [315, 666] on p at bounding box center [310, 666] width 47 height 9
click at [366, 665] on p "Not avaliable on Dropdown button" at bounding box center [424, 666] width 158 height 9
click at [387, 668] on p "Not available on Dropdown button" at bounding box center [424, 667] width 158 height 9
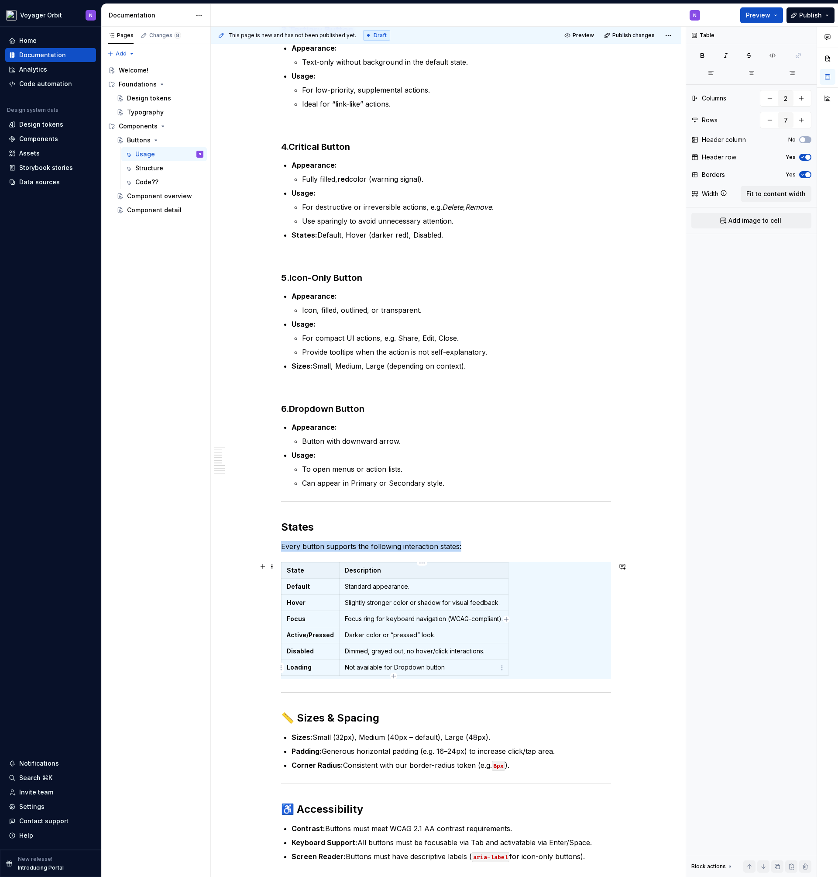
scroll to position [400, 0]
click at [215, 636] on div "Variants 1. Primary Button Appearance: Fully filled, strong color “fill-accent”…" at bounding box center [446, 501] width 471 height 1478
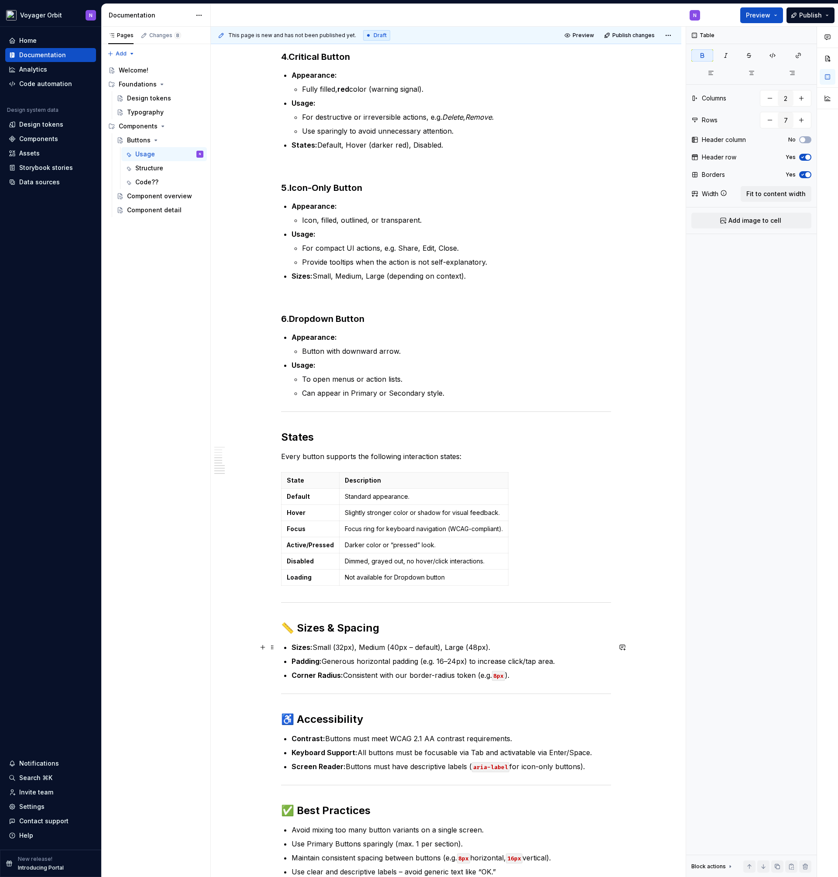
scroll to position [522, 0]
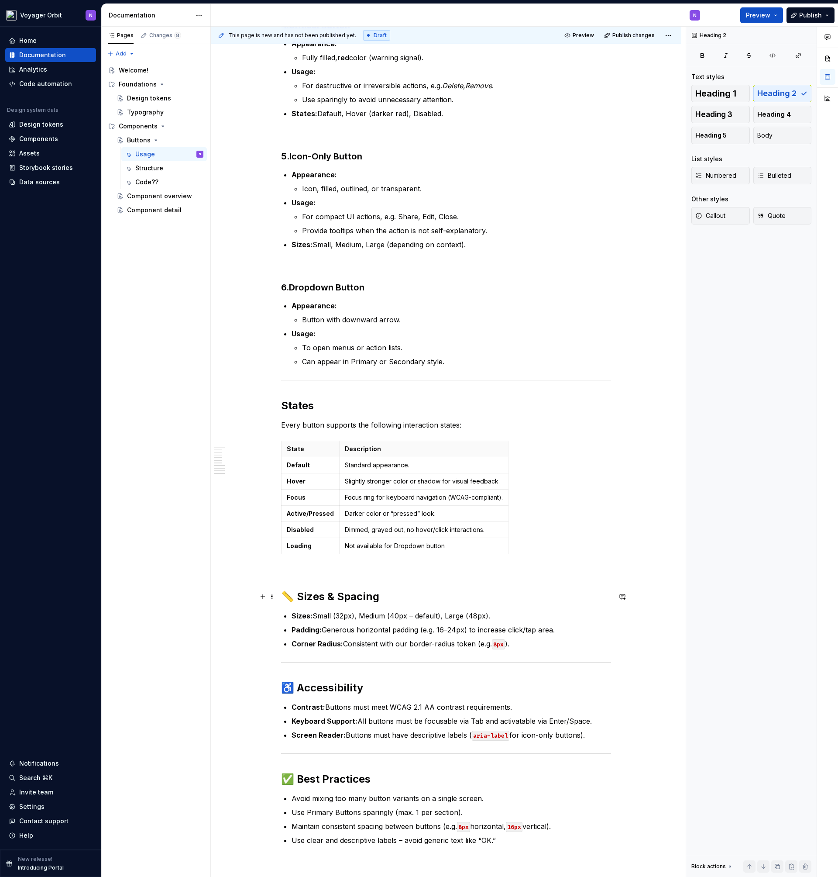
click at [289, 593] on h2 "📏 Sizes & Spacing" at bounding box center [446, 596] width 330 height 14
drag, startPoint x: 294, startPoint y: 593, endPoint x: 272, endPoint y: 594, distance: 22.3
click at [281, 594] on div "Variants 1. Primary Button Appearance: Fully filled, strong color “fill-accent”…" at bounding box center [446, 258] width 330 height 1195
click at [294, 685] on h2 "♿️ Accessibility" at bounding box center [446, 688] width 330 height 14
click at [296, 777] on h2 "✅ Best Practices" at bounding box center [446, 779] width 330 height 14
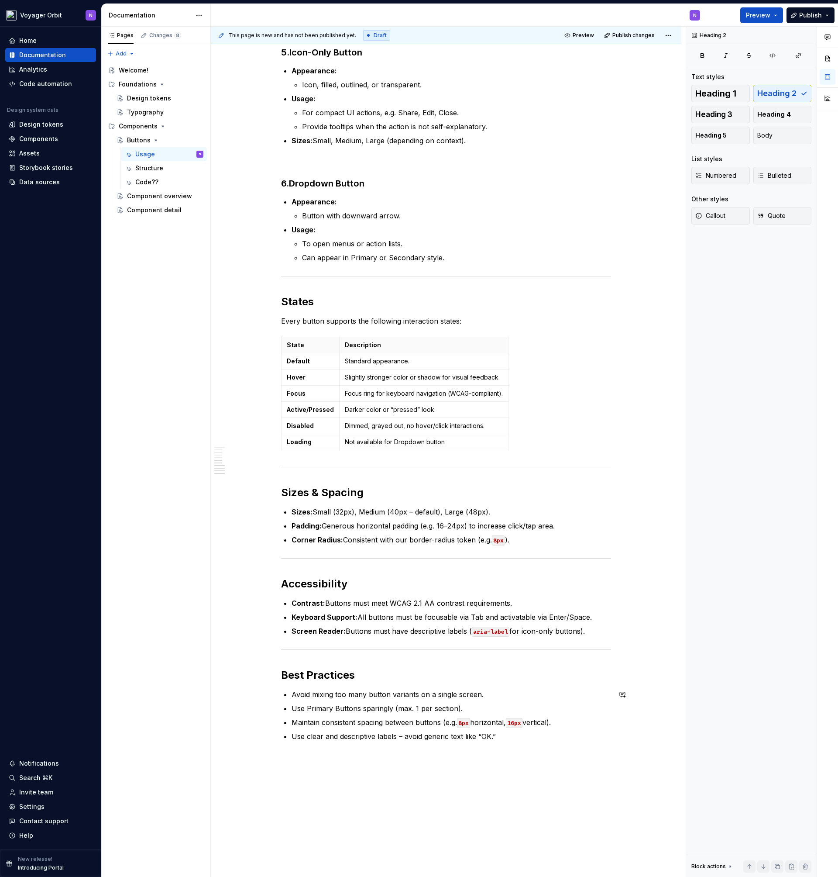
scroll to position [632, 0]
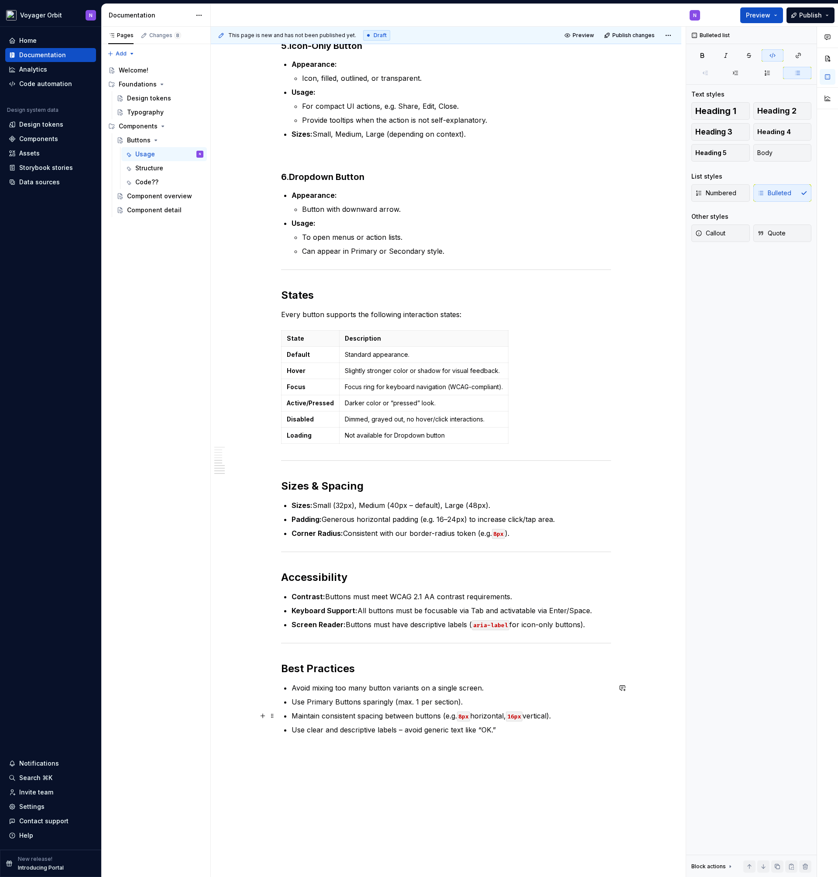
click at [467, 717] on code "8px" at bounding box center [463, 716] width 13 height 10
click at [465, 715] on code "8px" at bounding box center [463, 716] width 13 height 10
click at [545, 720] on p "Maintain consistent spacing between buttons (e.g. 8px horizontal, 16px vertical…" at bounding box center [452, 715] width 320 height 10
click at [523, 716] on code "16px" at bounding box center [514, 716] width 17 height 10
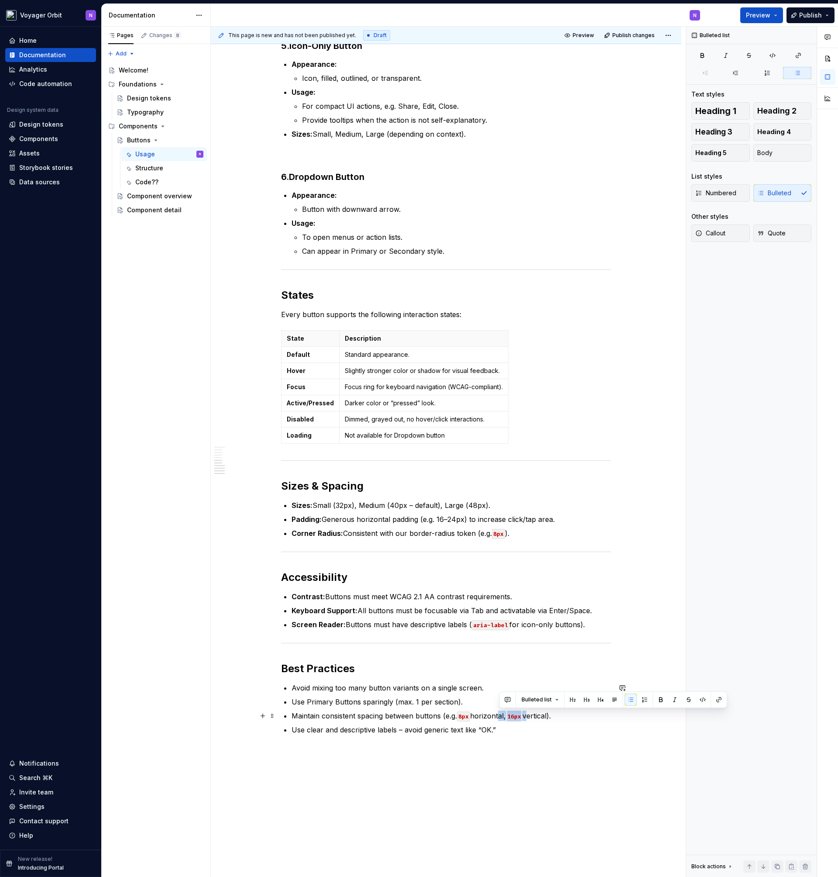
drag, startPoint x: 530, startPoint y: 715, endPoint x: 500, endPoint y: 714, distance: 30.1
click at [500, 714] on p "Maintain consistent spacing between buttons (e.g. 8px horizontal, 16px vertical…" at bounding box center [452, 715] width 320 height 10
click at [509, 718] on p "Maintain consistent spacing between buttons (e.g. 8px horizontal, 16px vertical…" at bounding box center [452, 715] width 320 height 10
click at [506, 747] on div "Variants 1. Primary Button Appearance: Fully filled, strong color “fill-accent”…" at bounding box center [446, 269] width 471 height 1478
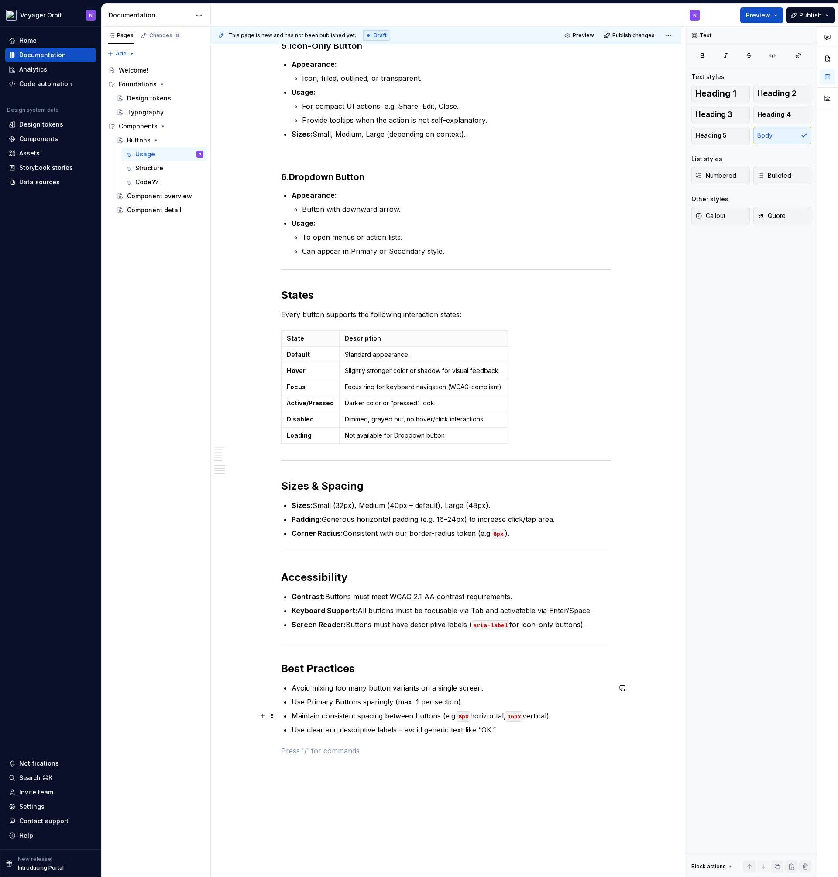
click at [523, 720] on code "16px" at bounding box center [514, 716] width 17 height 10
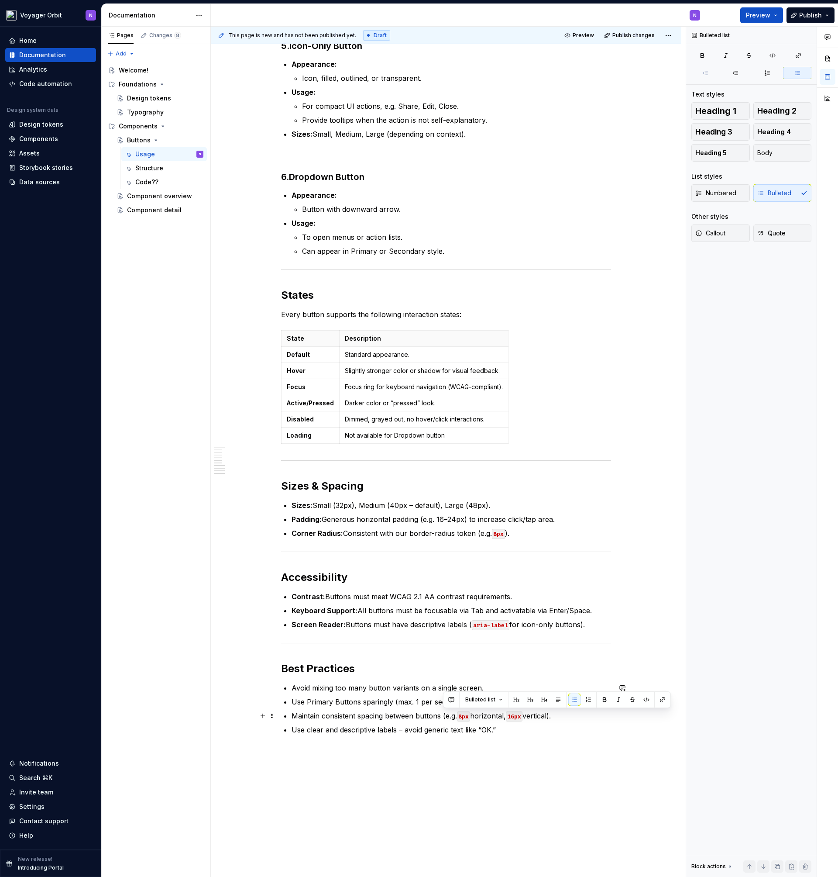
drag, startPoint x: 444, startPoint y: 716, endPoint x: 560, endPoint y: 715, distance: 116.1
click at [560, 715] on p "Maintain consistent spacing between buttons (e.g. 8px horizontal, 16px vertical…" at bounding box center [452, 715] width 320 height 10
click at [551, 716] on p "Maintain consistent spacing between buttons (e.g. 8px horizontal, 16px vertical…" at bounding box center [452, 715] width 320 height 10
click at [458, 788] on div "Variants 1. Primary Button Appearance: Fully filled, strong color “fill-accent”…" at bounding box center [446, 279] width 471 height 1499
click at [406, 731] on p "Use clear and descriptive labels – avoid generic text like “OK.”" at bounding box center [452, 729] width 320 height 10
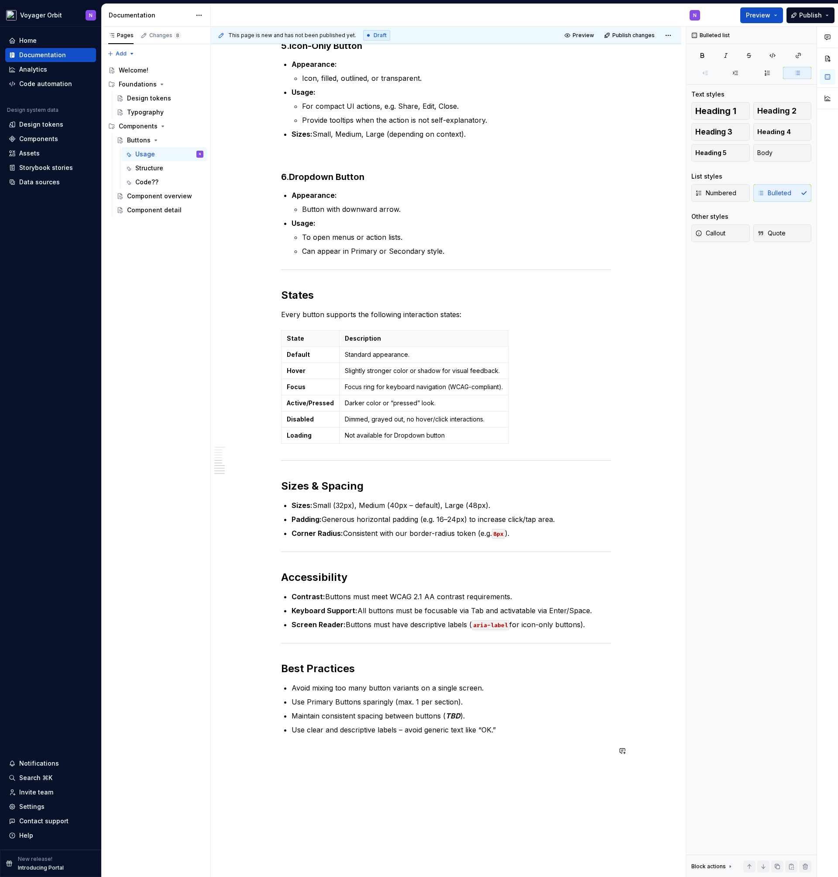
click at [402, 762] on div "Variants 1. Primary Button Appearance: Fully filled, strong color “fill-accent”…" at bounding box center [446, 159] width 330 height 1216
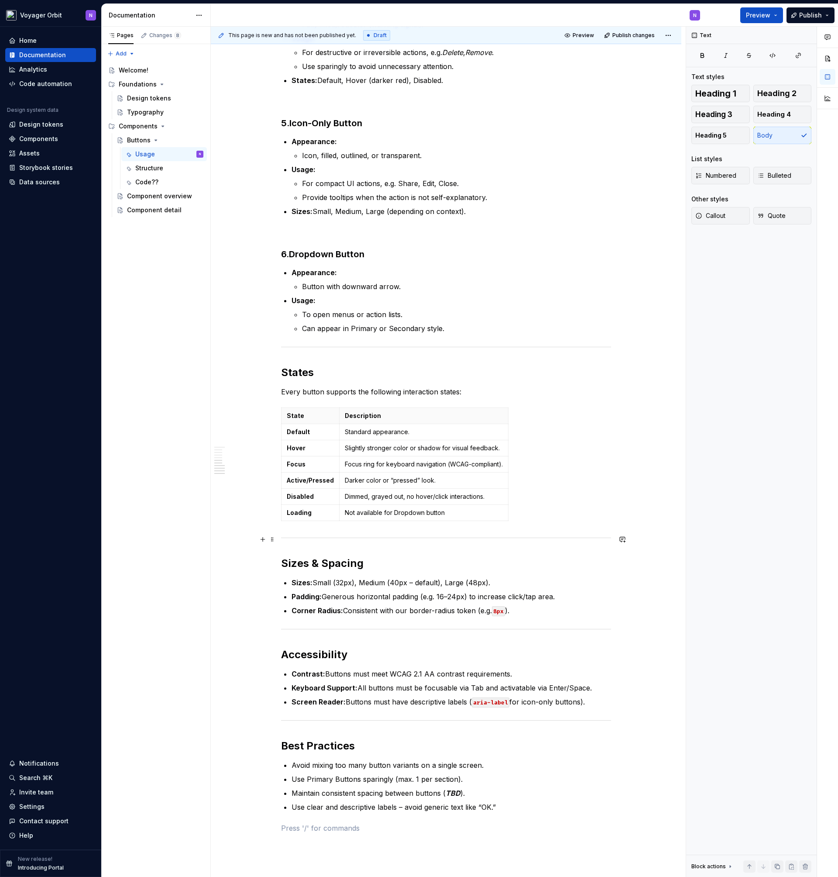
scroll to position [557, 0]
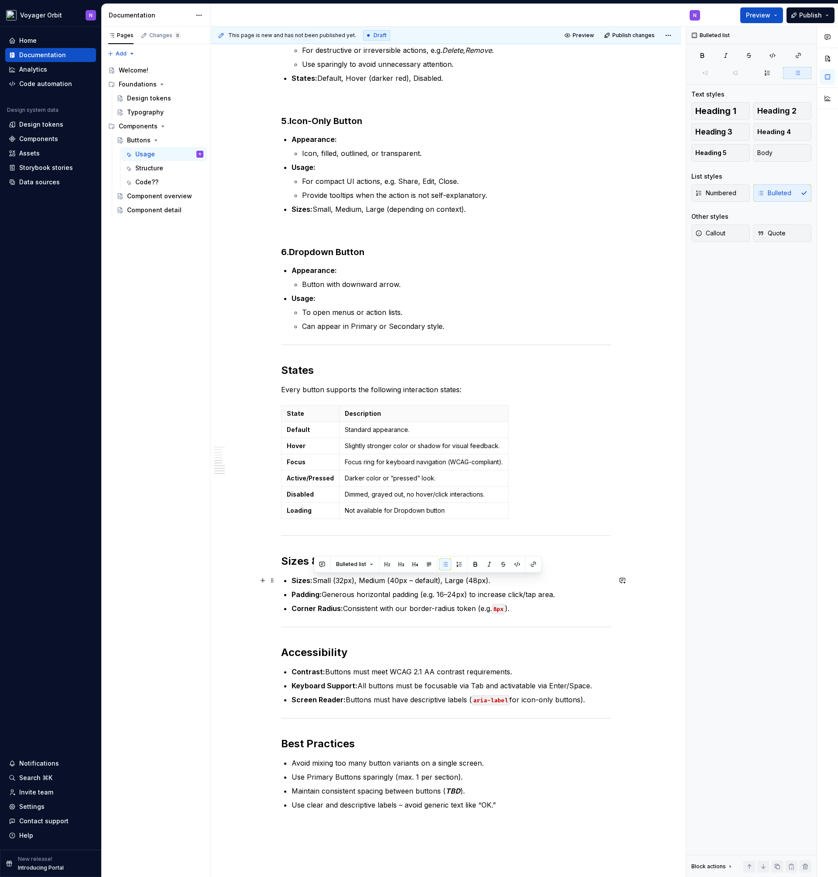
drag, startPoint x: 316, startPoint y: 580, endPoint x: 490, endPoint y: 577, distance: 174.2
click at [490, 577] on p "Sizes: Small (32px), Medium (40px – default), Large (48px)." at bounding box center [452, 580] width 320 height 10
click at [477, 613] on p "Corner Radius: Consistent with our border-radius token (e.g. 8px )." at bounding box center [452, 608] width 320 height 10
click at [475, 609] on p "Corner Radius: Consistent with our border-radius token (12px)." at bounding box center [452, 608] width 320 height 10
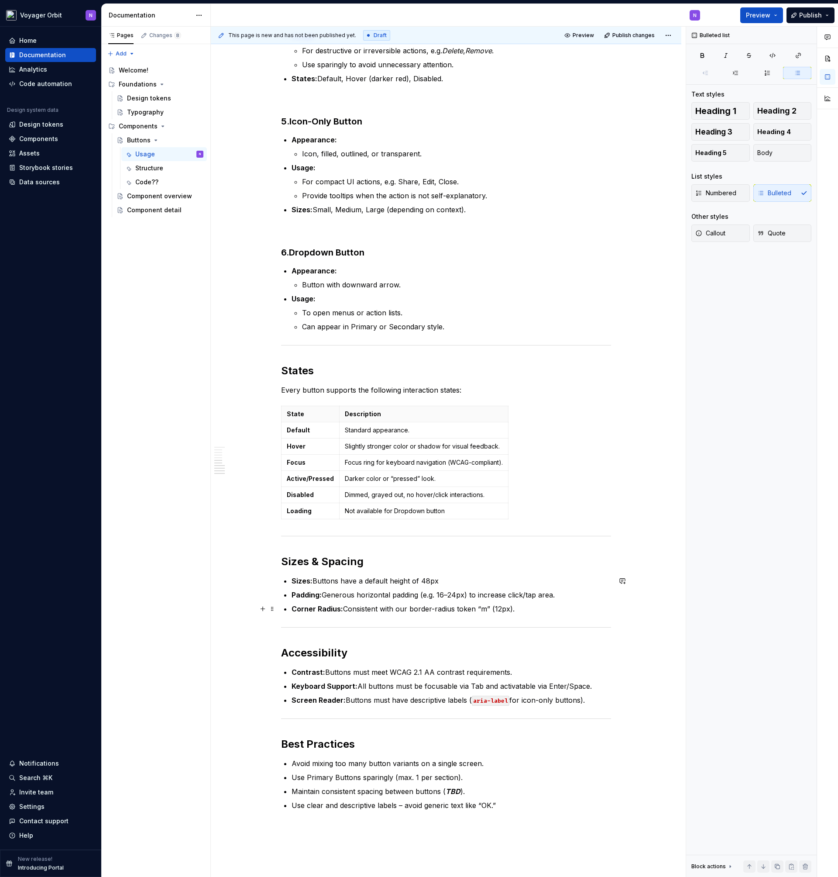
click at [350, 608] on p "Corner Radius: Consistent with our border-radius token “m” (12px)." at bounding box center [452, 608] width 320 height 10
drag, startPoint x: 344, startPoint y: 609, endPoint x: 409, endPoint y: 606, distance: 65.1
click at [409, 606] on p "Corner Radius: Consistent with our border-radius token “m” (12px)." at bounding box center [452, 608] width 320 height 10
click at [485, 610] on p "Corner Radius: Default border-radius token “m” (12px)." at bounding box center [452, 608] width 320 height 10
click at [496, 607] on p "Corner Radius: Default border-radius token “m” (12px), for" at bounding box center [452, 608] width 320 height 10
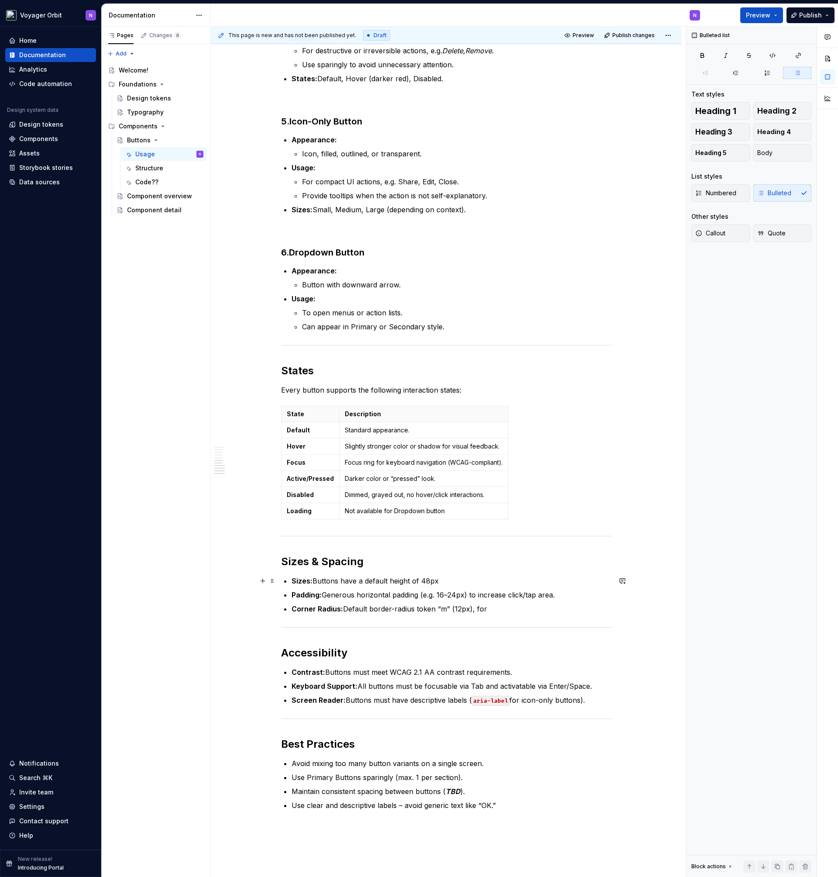
click at [472, 577] on p "Sizes: Buttons have a default height of 48px" at bounding box center [452, 580] width 320 height 10
click at [497, 210] on p "Sizes: Small, Medium, Large (depending on context)." at bounding box center [452, 209] width 320 height 10
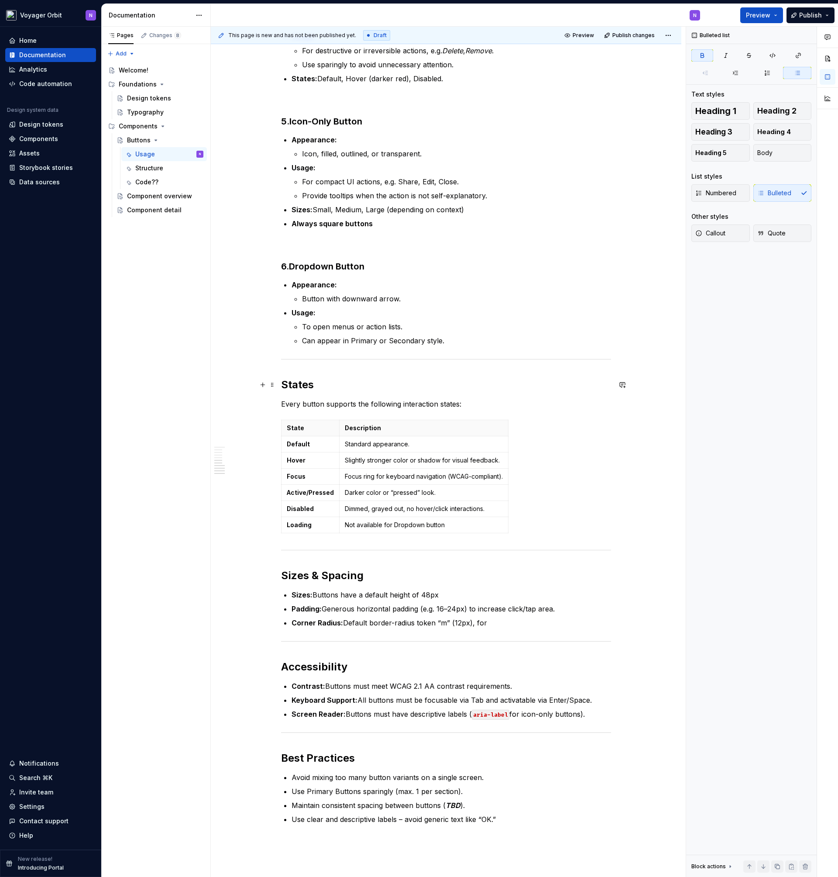
scroll to position [798, 0]
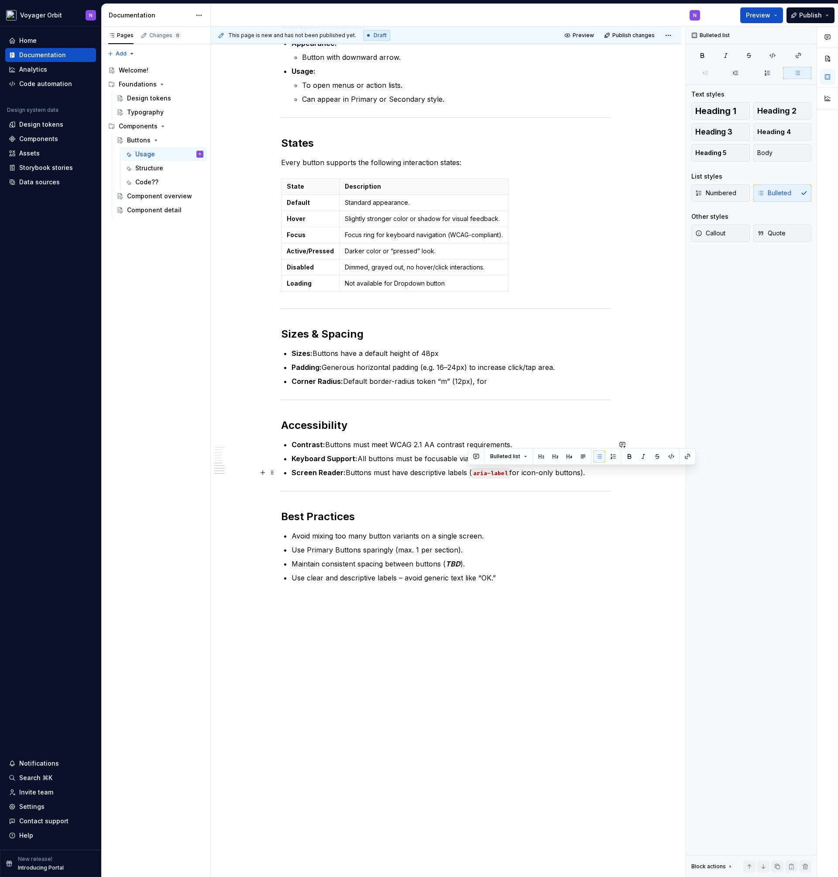
drag, startPoint x: 600, startPoint y: 472, endPoint x: 469, endPoint y: 472, distance: 130.5
click at [469, 472] on p "Screen Reader: Buttons must have descriptive labels ( aria-label for icon-only …" at bounding box center [452, 472] width 320 height 10
click at [823, 14] on button "Publish" at bounding box center [811, 15] width 48 height 16
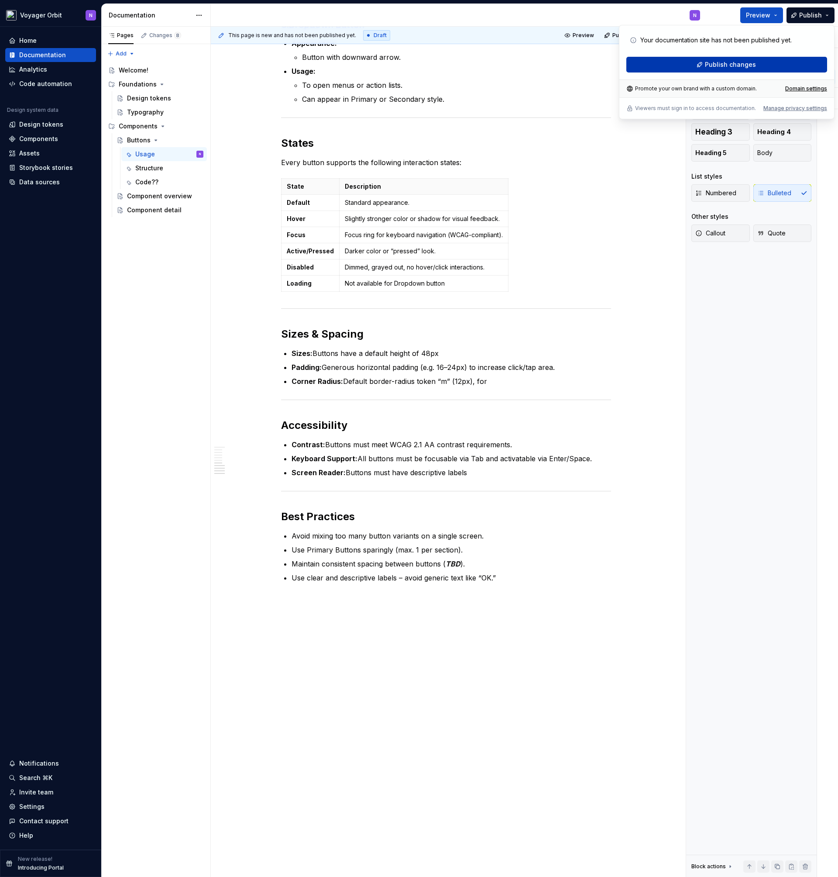
click at [761, 59] on button "Publish changes" at bounding box center [727, 65] width 201 height 16
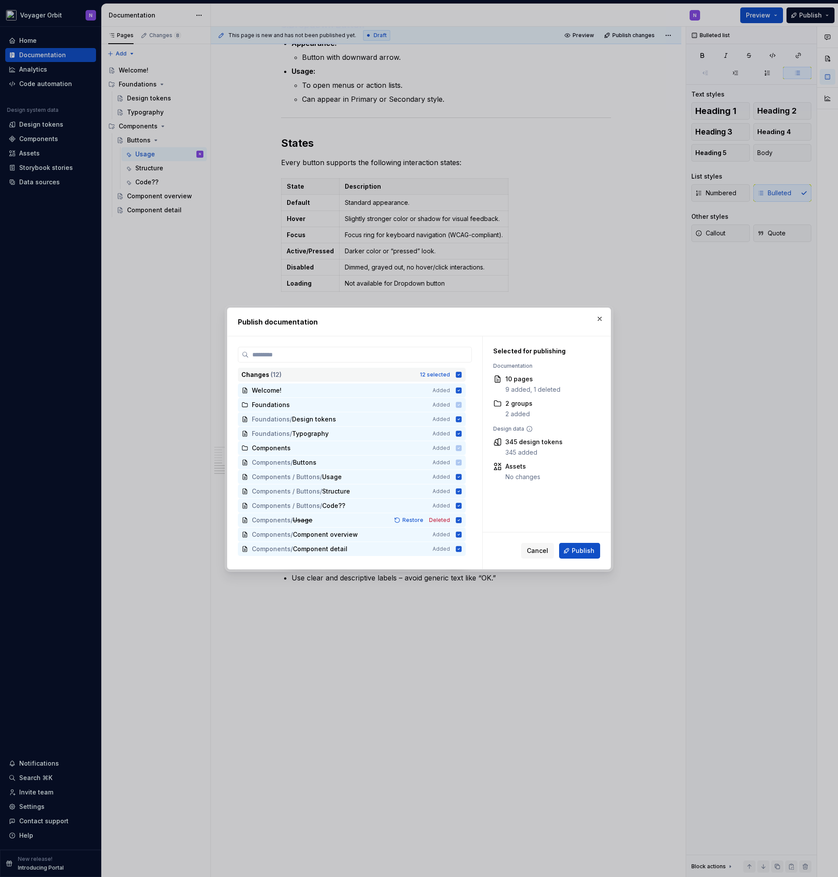
click at [455, 373] on icon at bounding box center [458, 374] width 7 height 7
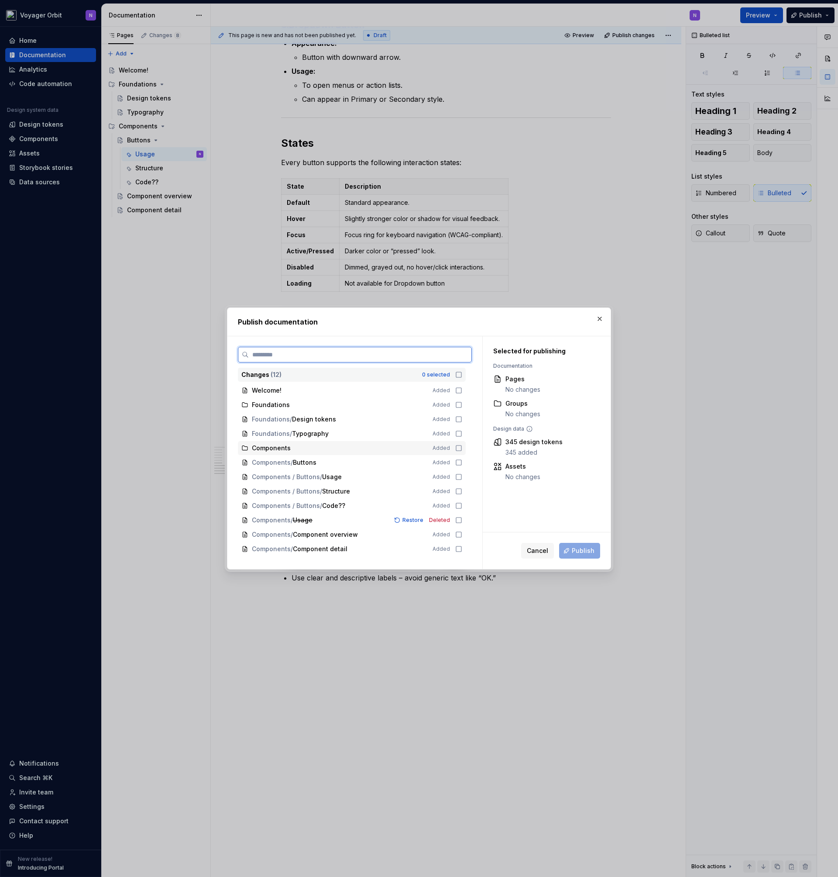
click at [458, 447] on icon at bounding box center [458, 447] width 7 height 7
click at [458, 459] on icon at bounding box center [458, 462] width 7 height 7
click at [457, 474] on icon at bounding box center [458, 476] width 5 height 5
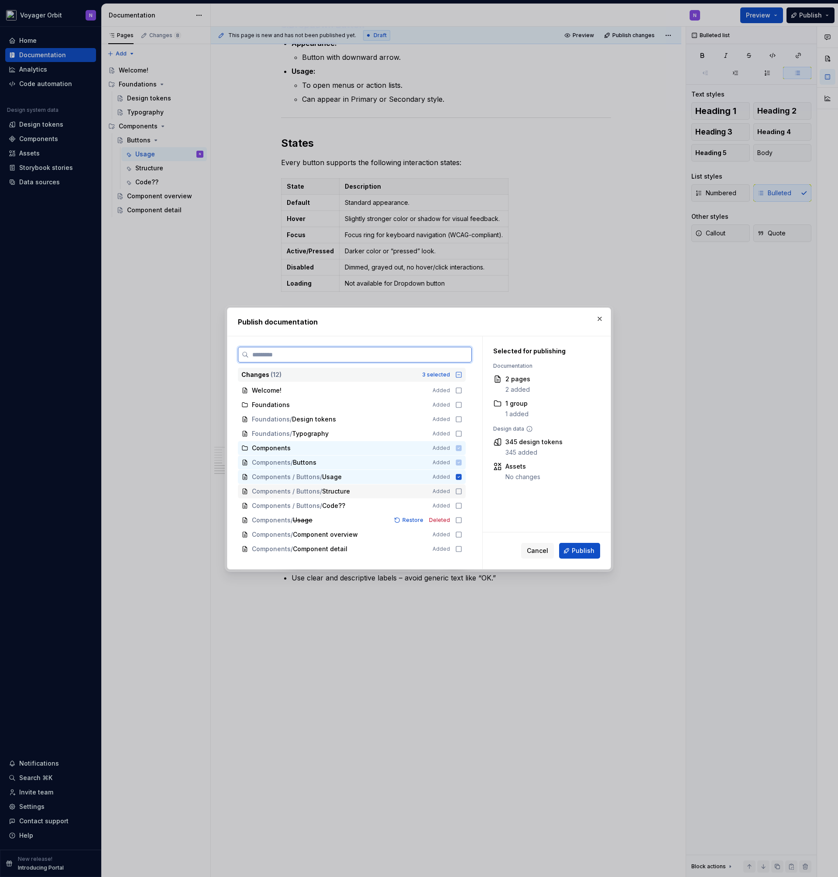
click at [460, 492] on icon at bounding box center [458, 491] width 7 height 7
click at [458, 502] on icon at bounding box center [458, 505] width 7 height 7
click at [586, 554] on span "Publish" at bounding box center [583, 550] width 23 height 9
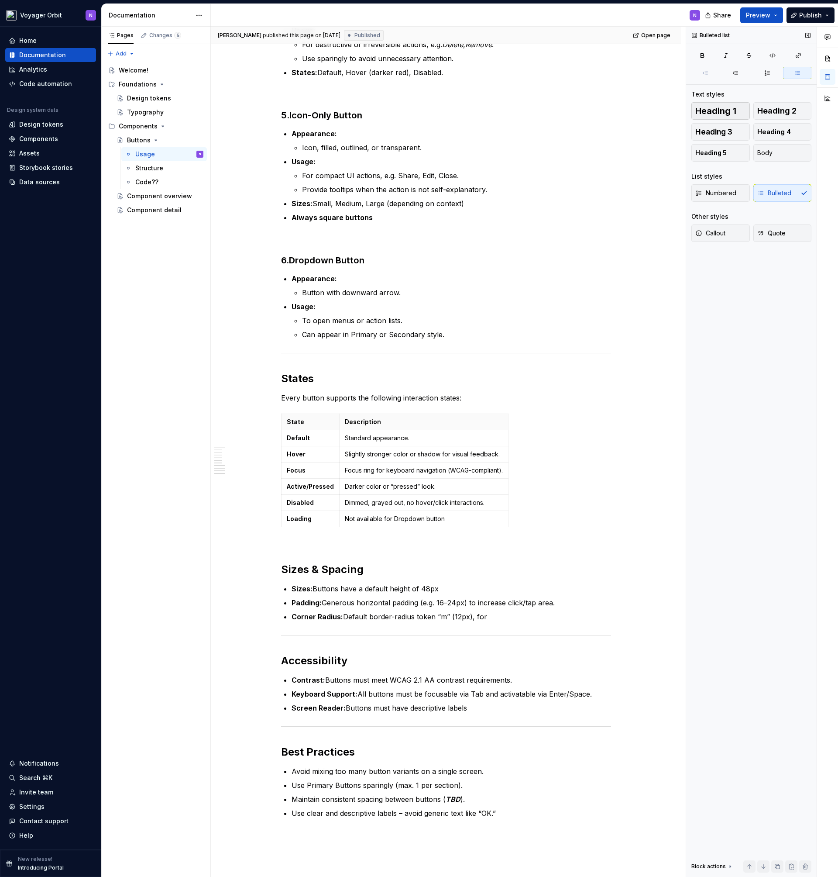
scroll to position [0, 0]
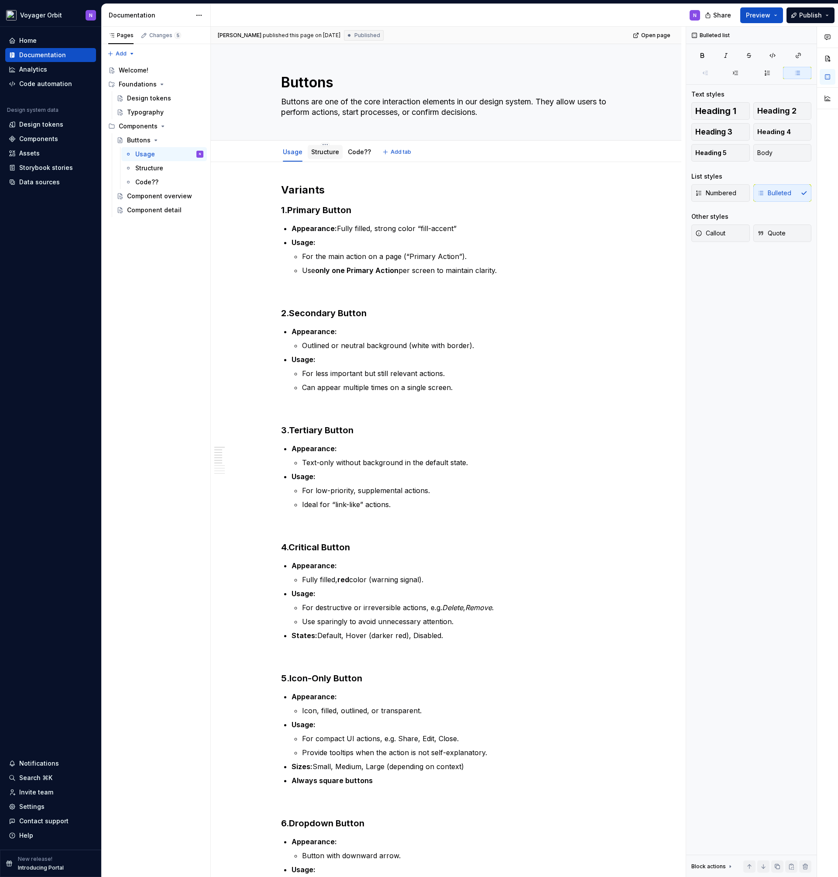
click at [322, 151] on link "Structure" at bounding box center [325, 151] width 28 height 7
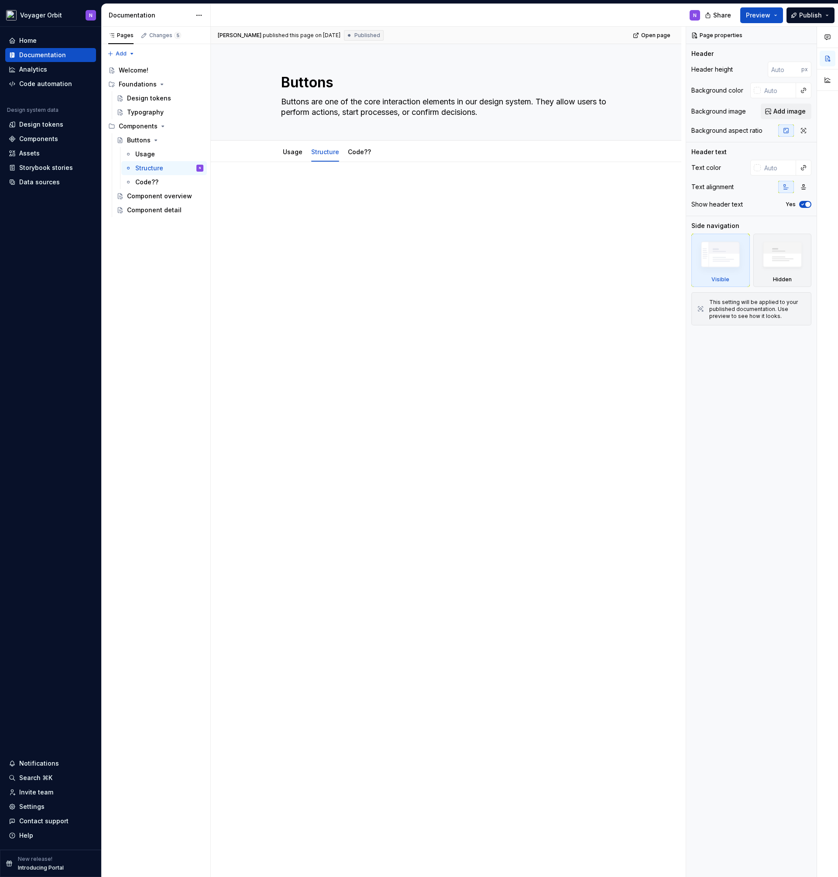
click at [430, 228] on div at bounding box center [446, 325] width 471 height 327
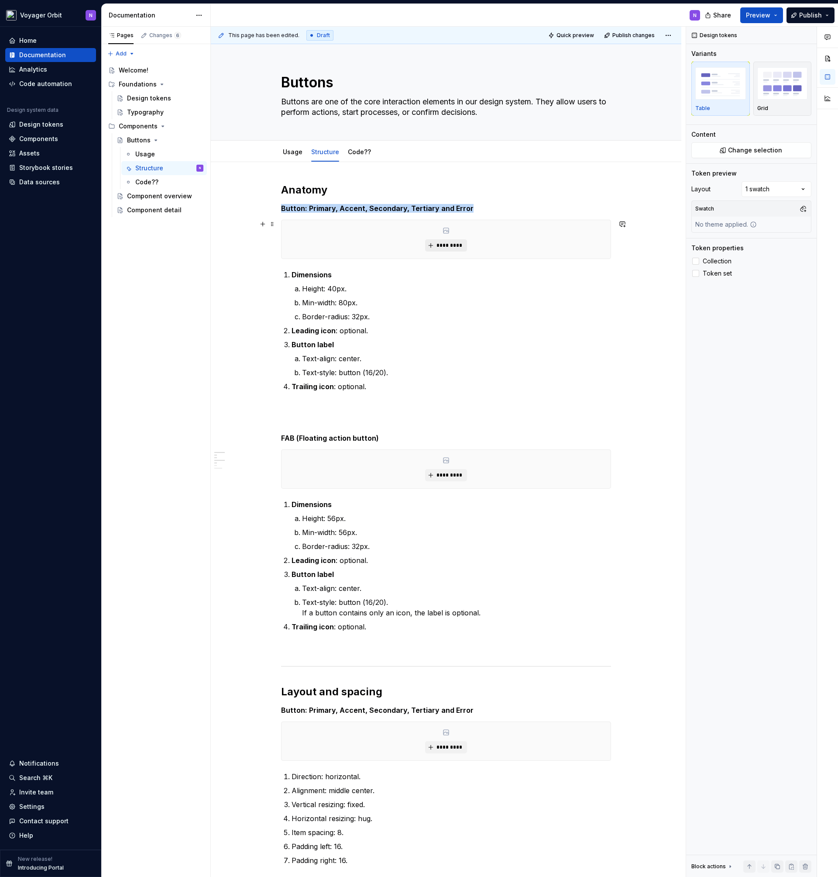
click at [450, 245] on span "*********" at bounding box center [449, 245] width 27 height 7
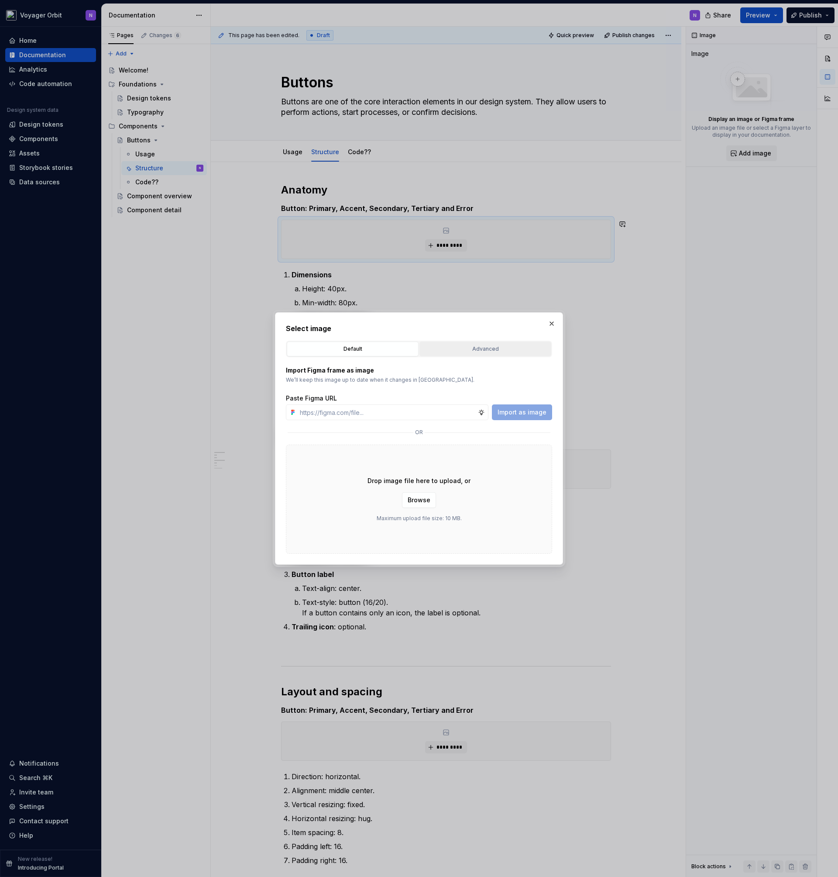
click at [458, 353] on button "Advanced" at bounding box center [486, 348] width 132 height 15
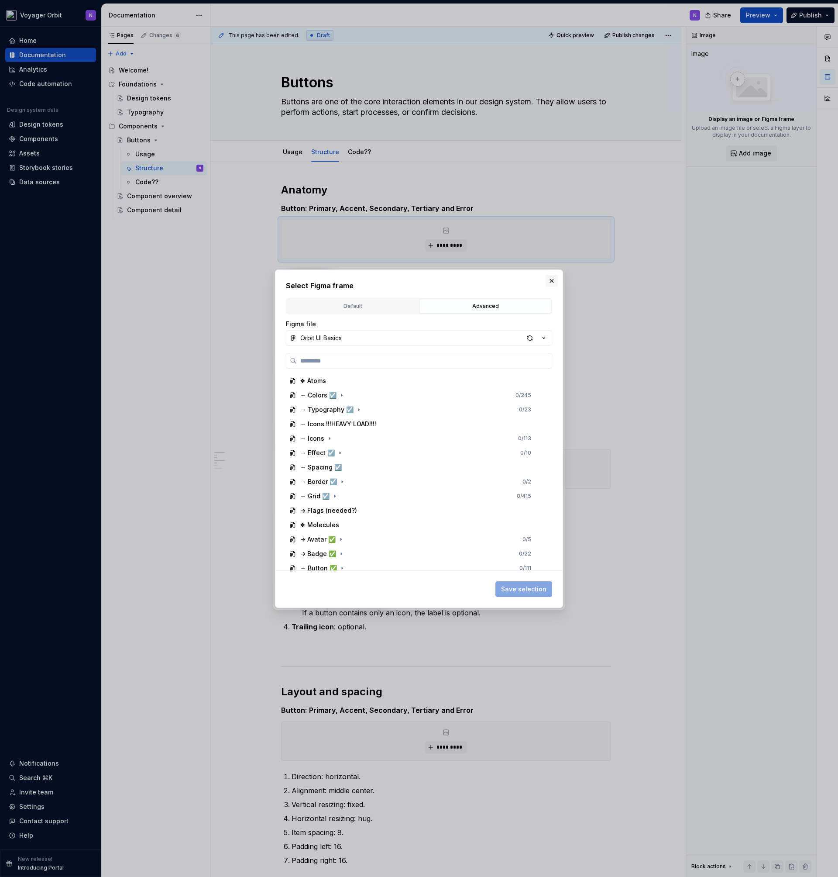
click at [552, 281] on button "button" at bounding box center [552, 281] width 12 height 12
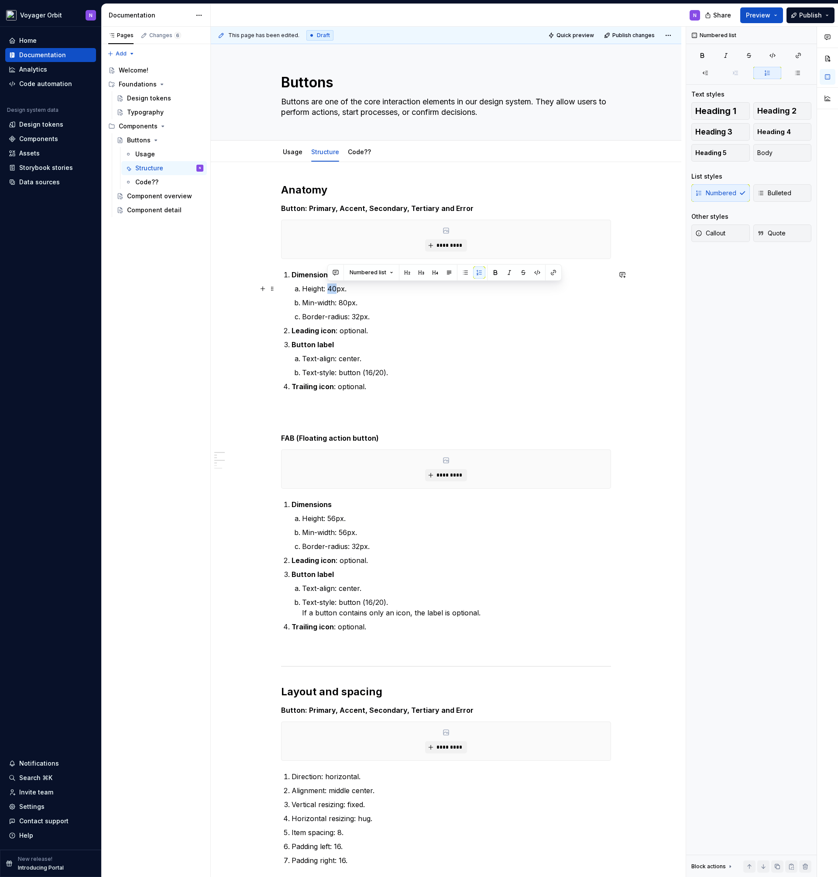
drag, startPoint x: 334, startPoint y: 288, endPoint x: 327, endPoint y: 289, distance: 7.0
click at [327, 289] on p "Height: 40px." at bounding box center [456, 288] width 309 height 10
click at [331, 288] on p "Height: 40px." at bounding box center [456, 288] width 309 height 10
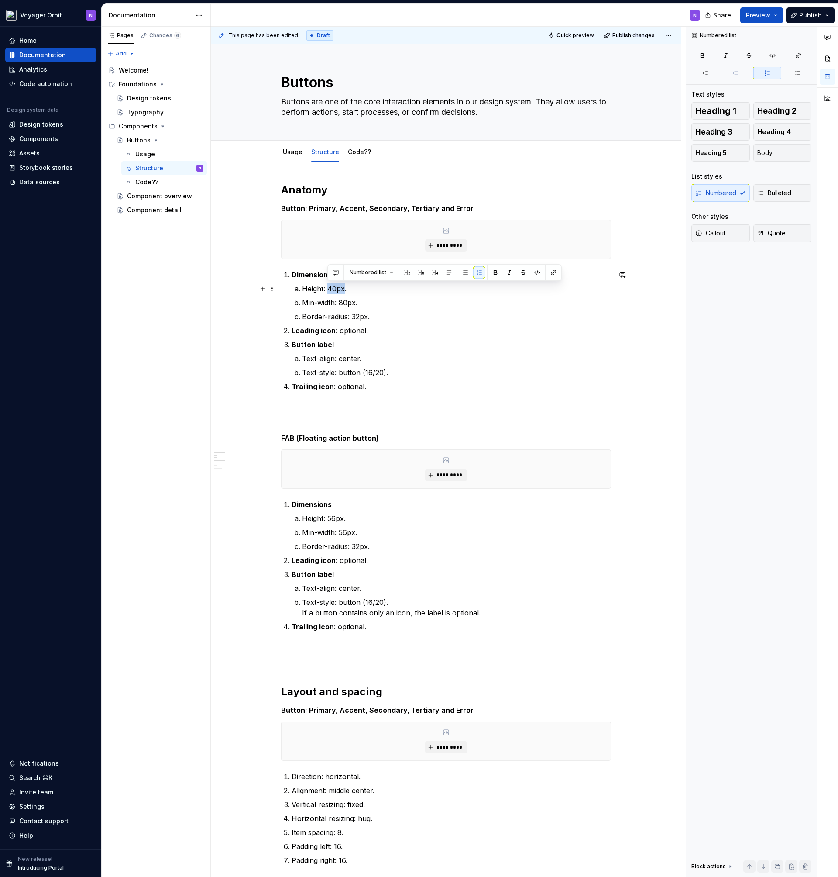
click at [331, 288] on p "Height: 40px." at bounding box center [456, 288] width 309 height 10
click at [272, 438] on span at bounding box center [272, 438] width 7 height 12
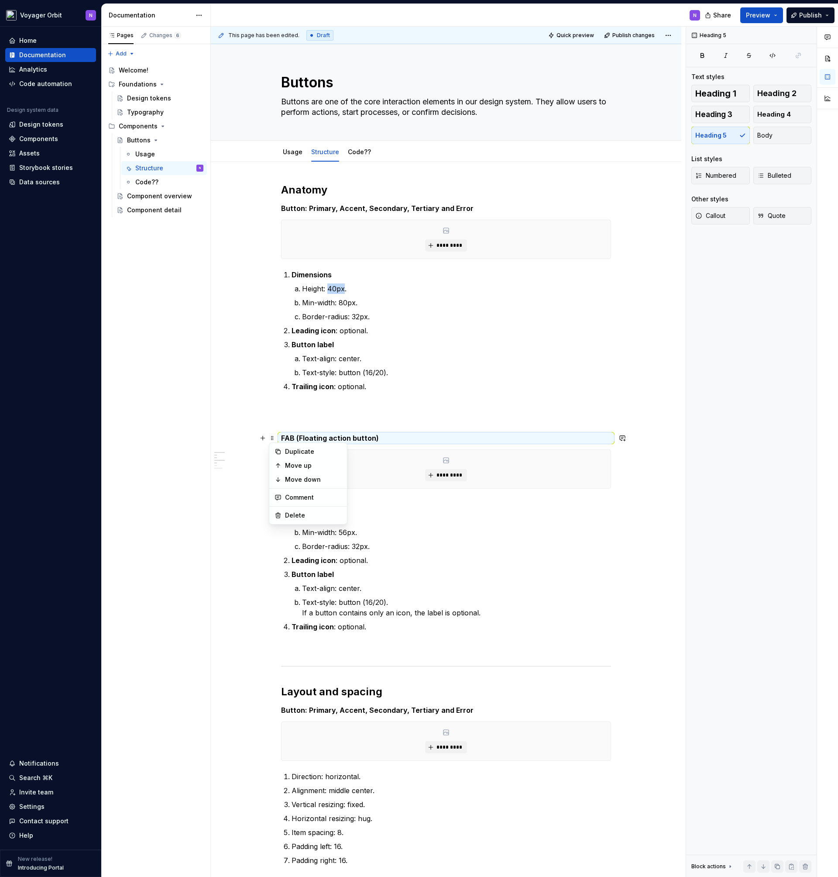
click at [250, 440] on div "**********" at bounding box center [446, 864] width 471 height 1405
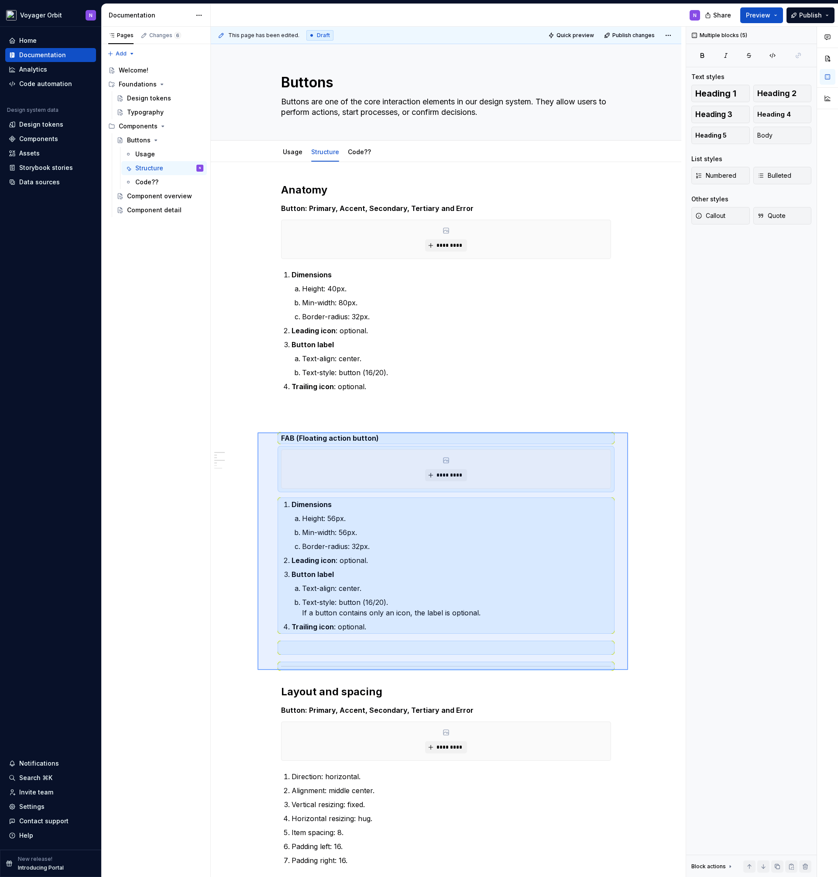
drag, startPoint x: 307, startPoint y: 480, endPoint x: 628, endPoint y: 670, distance: 372.9
click at [628, 670] on div "This page has been edited. Draft Quick preview Publish changes Buttons Buttons …" at bounding box center [448, 452] width 475 height 851
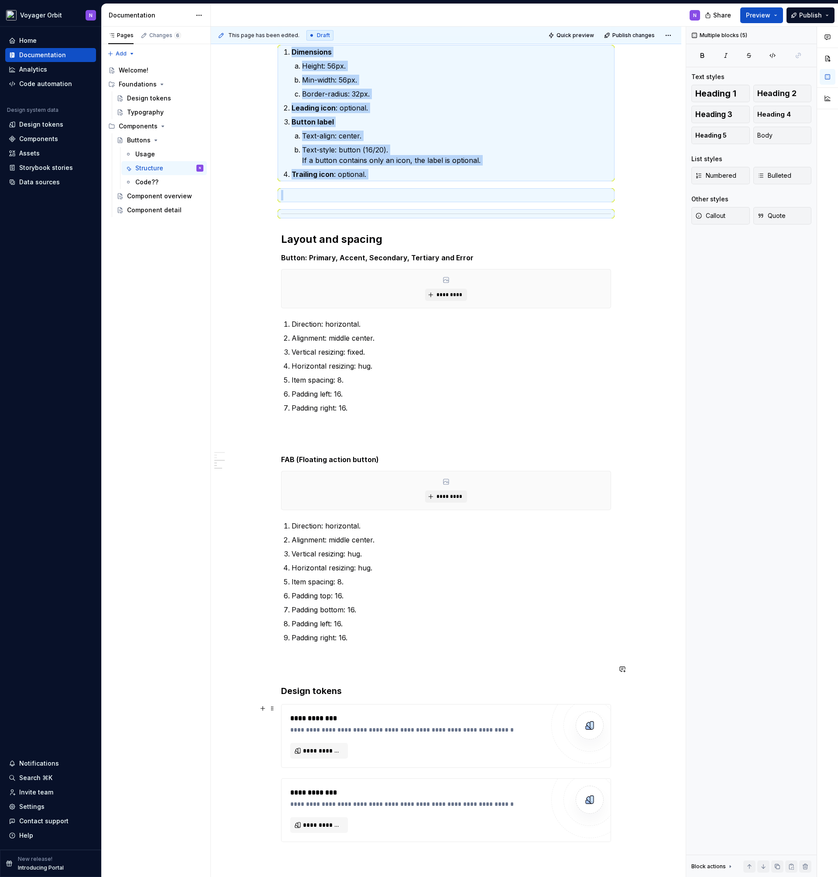
scroll to position [690, 0]
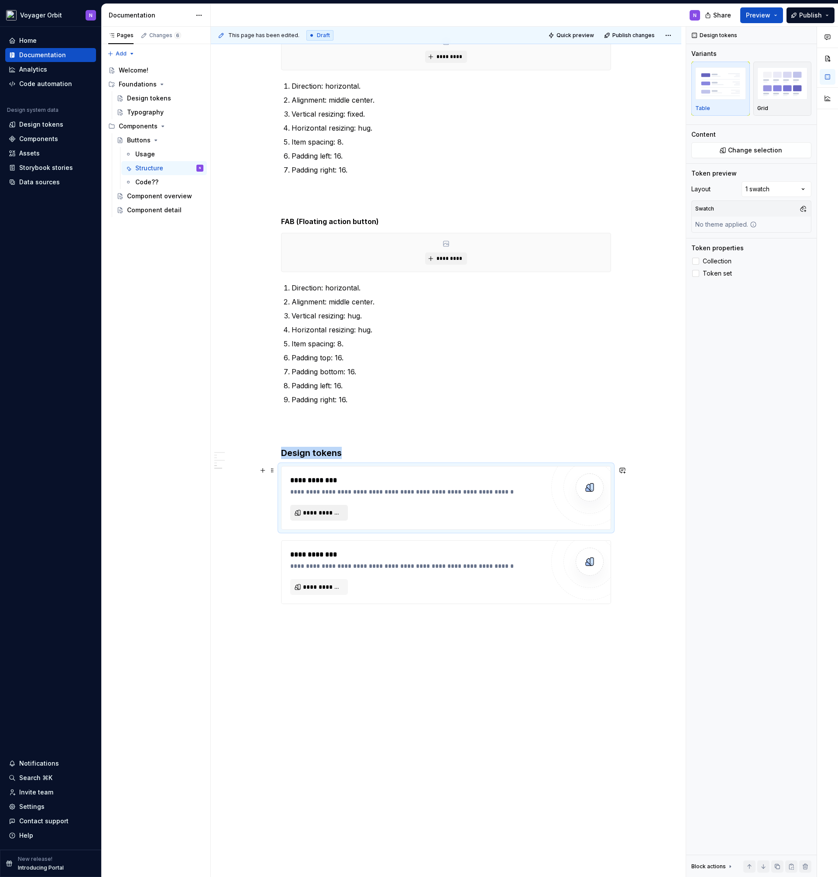
click at [321, 517] on span "**********" at bounding box center [322, 512] width 39 height 9
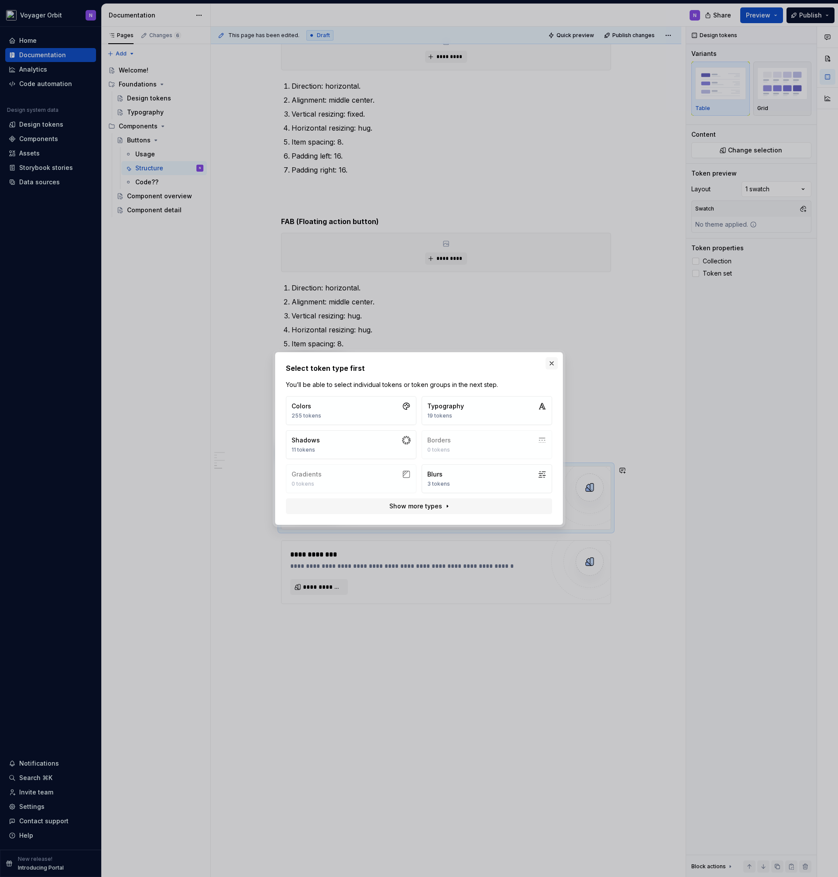
click at [552, 362] on button "button" at bounding box center [552, 363] width 12 height 12
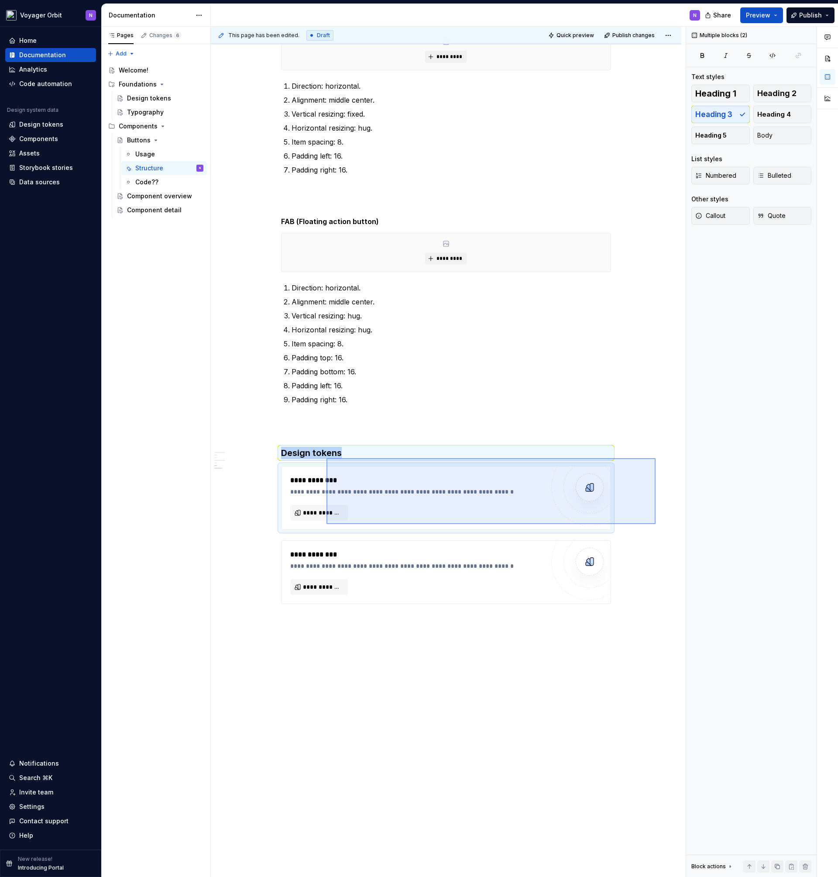
drag, startPoint x: 656, startPoint y: 458, endPoint x: 310, endPoint y: 522, distance: 352.1
click at [325, 522] on div "This page has been edited. Draft Quick preview Publish changes Buttons Buttons …" at bounding box center [448, 452] width 475 height 851
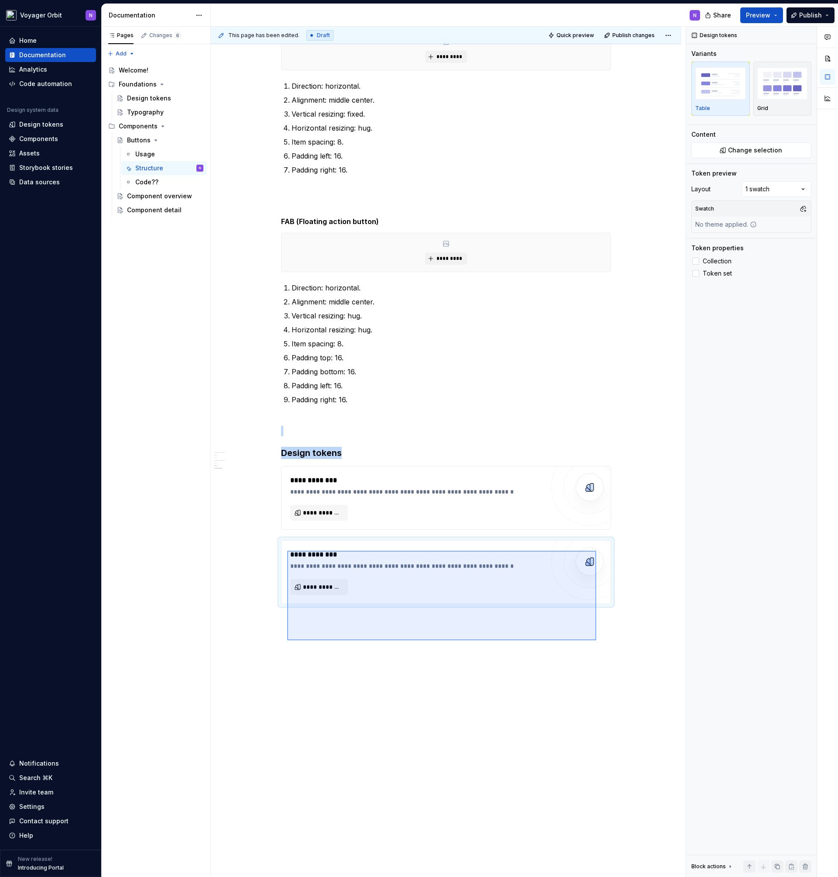
drag, startPoint x: 287, startPoint y: 640, endPoint x: 596, endPoint y: 551, distance: 321.8
click at [596, 551] on div "This page has been edited. Draft Quick preview Publish changes Buttons Buttons …" at bounding box center [448, 452] width 475 height 851
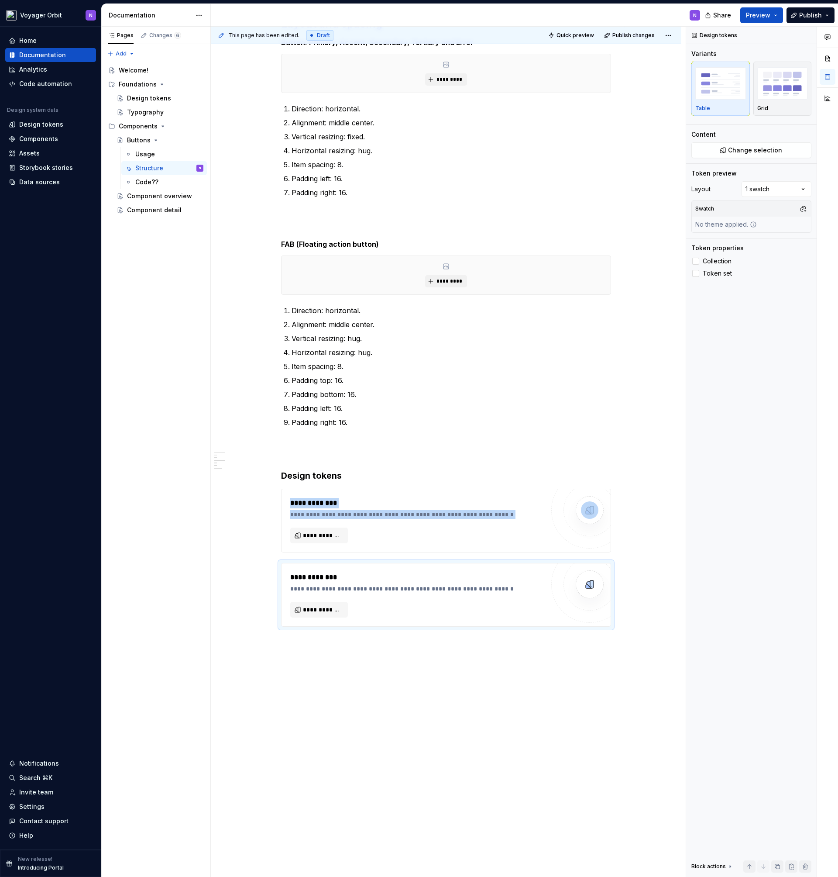
scroll to position [0, 0]
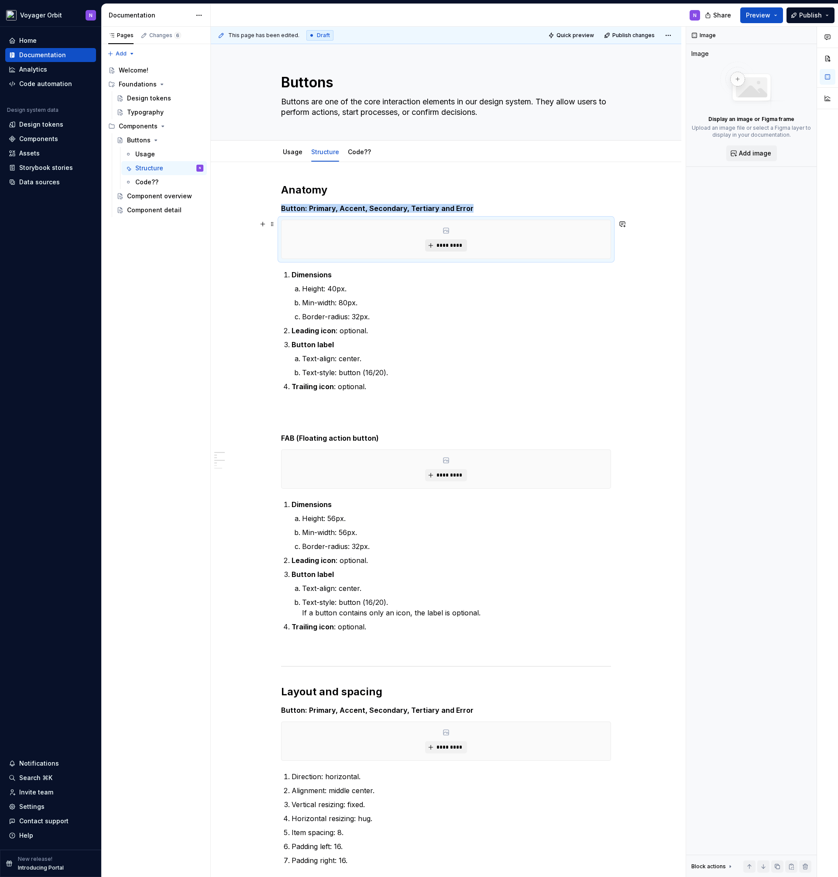
click at [449, 247] on span "*********" at bounding box center [449, 245] width 27 height 7
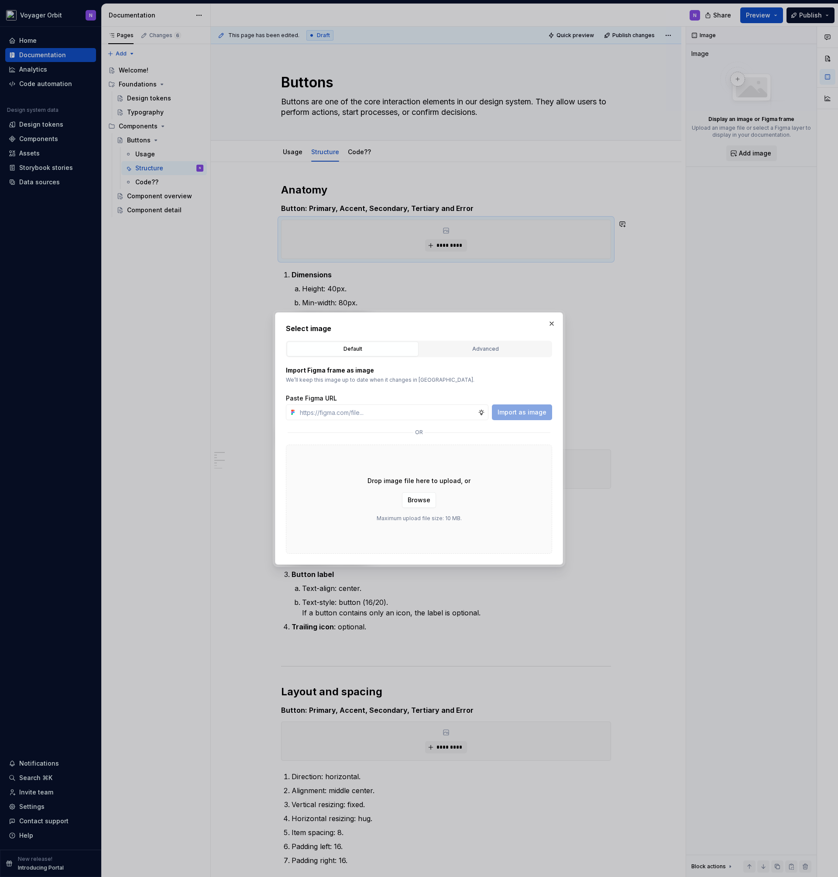
click at [380, 379] on p "We’ll keep this image up to date when it changes in Figma." at bounding box center [419, 379] width 266 height 7
click at [488, 354] on button "Advanced" at bounding box center [486, 348] width 132 height 15
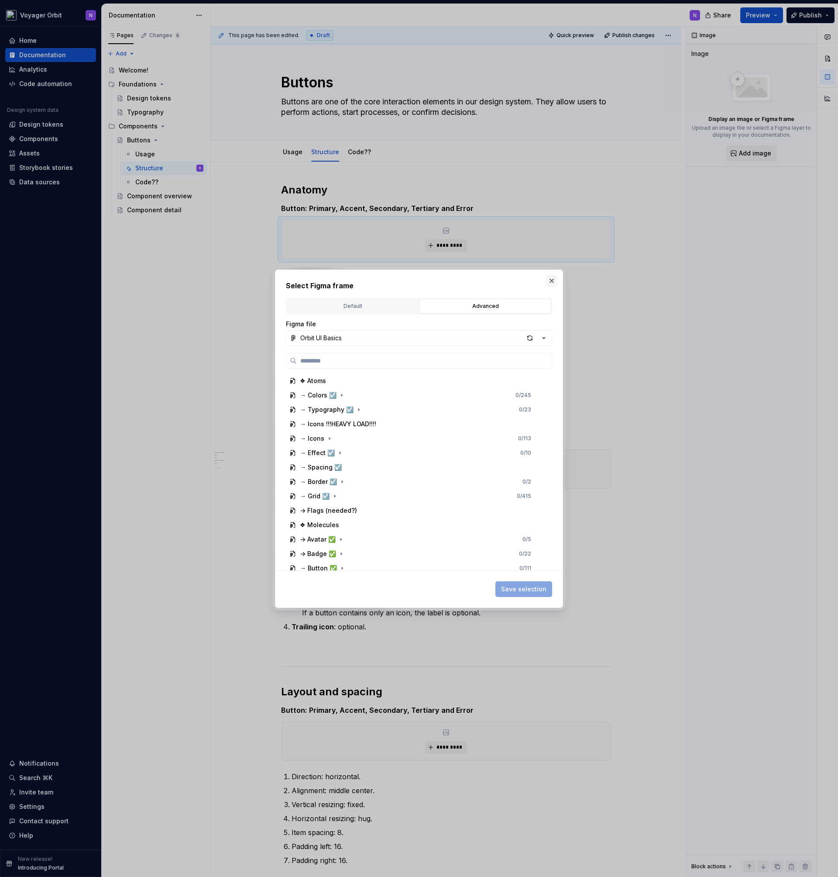
click at [548, 281] on button "button" at bounding box center [552, 281] width 12 height 12
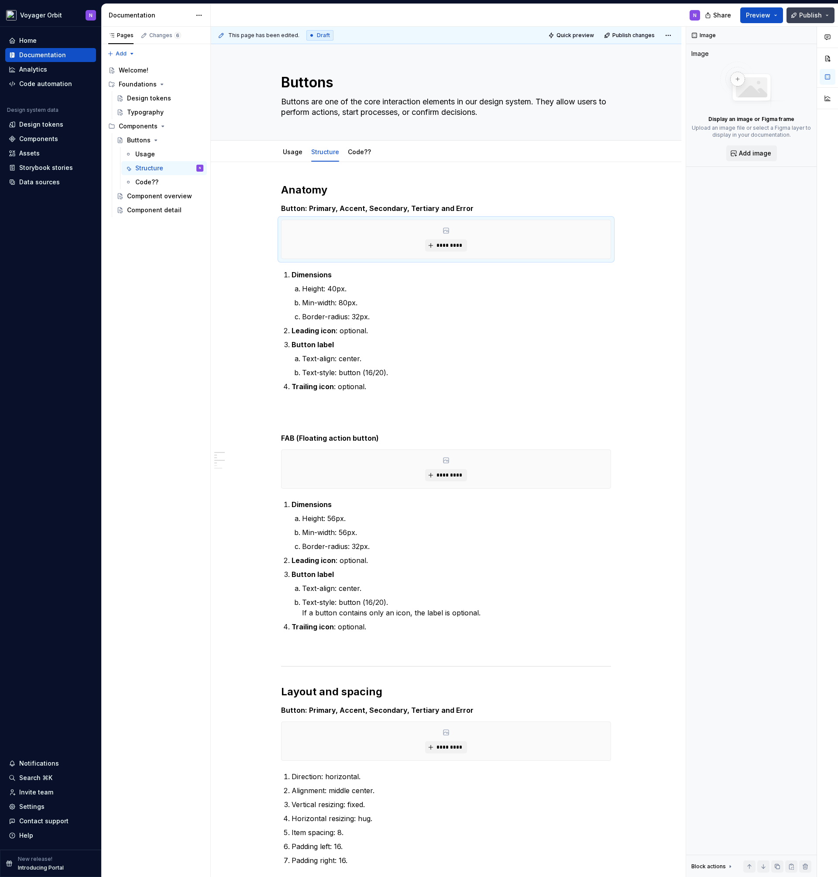
click at [793, 20] on button "Publish" at bounding box center [811, 15] width 48 height 16
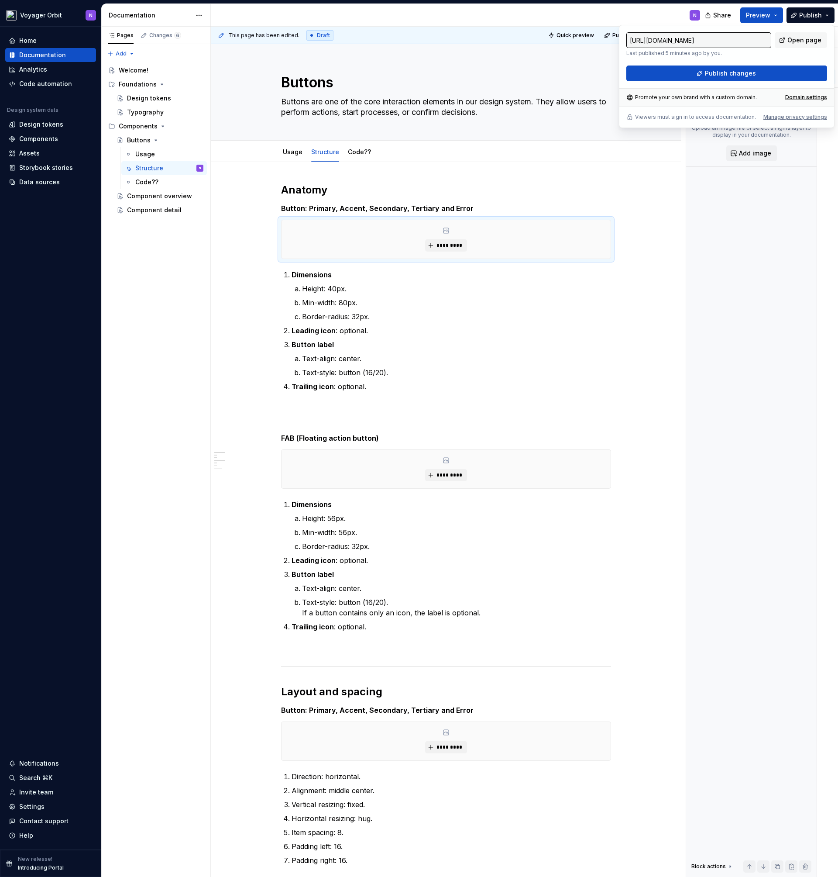
click at [668, 40] on input "https://outside-gold-centipede.supernova-docs.io/latest/components/buttons/stru…" at bounding box center [699, 40] width 145 height 16
drag, startPoint x: 661, startPoint y: 42, endPoint x: 817, endPoint y: 37, distance: 156.8
click at [817, 37] on div "https://outside-gold-centipede.supernova-docs.io/latest/components/buttons/stru…" at bounding box center [727, 44] width 201 height 24
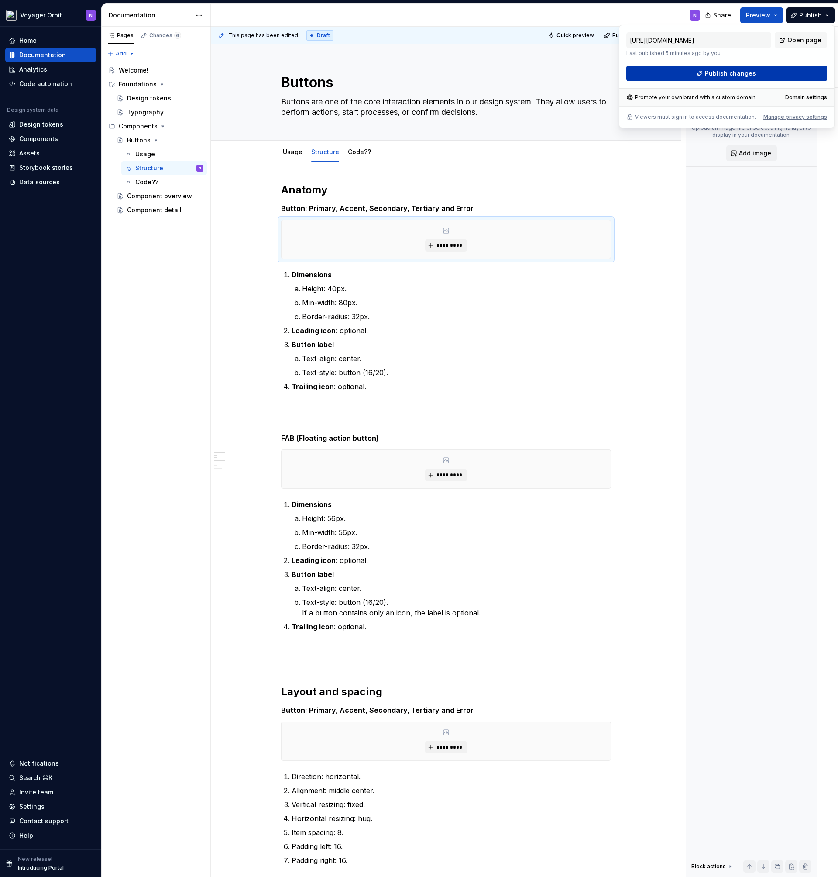
click at [740, 76] on span "Publish changes" at bounding box center [730, 73] width 51 height 9
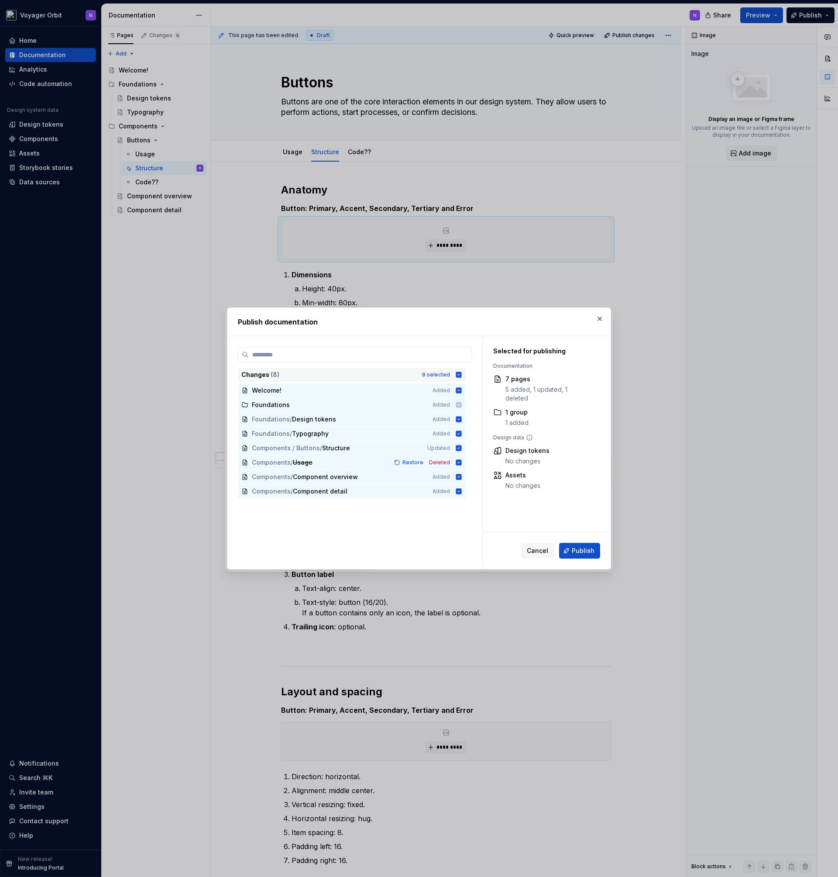
click at [457, 376] on icon at bounding box center [459, 375] width 6 height 6
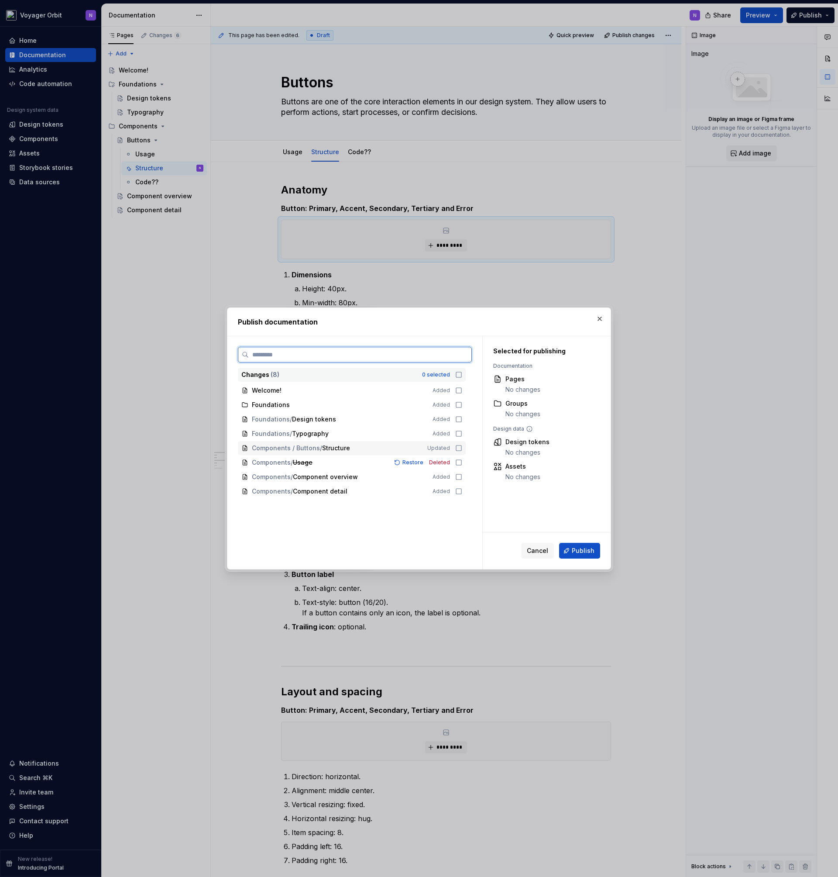
click at [456, 447] on icon at bounding box center [458, 447] width 5 height 5
click at [586, 546] on button "Publish" at bounding box center [579, 551] width 41 height 16
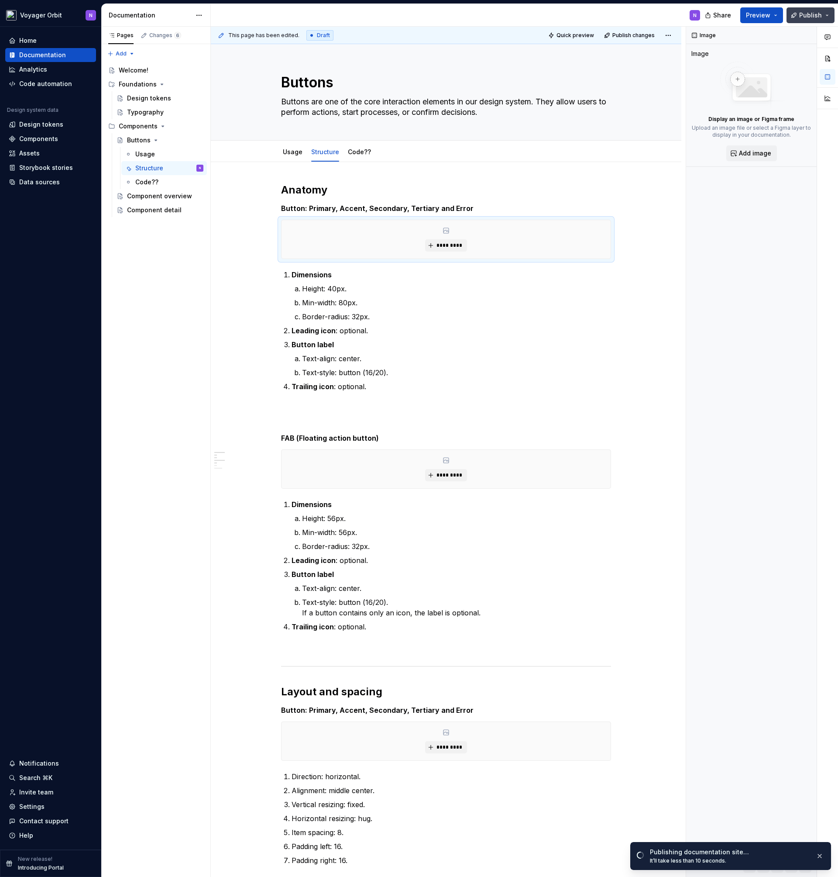
click at [813, 15] on span "Publish" at bounding box center [810, 15] width 23 height 9
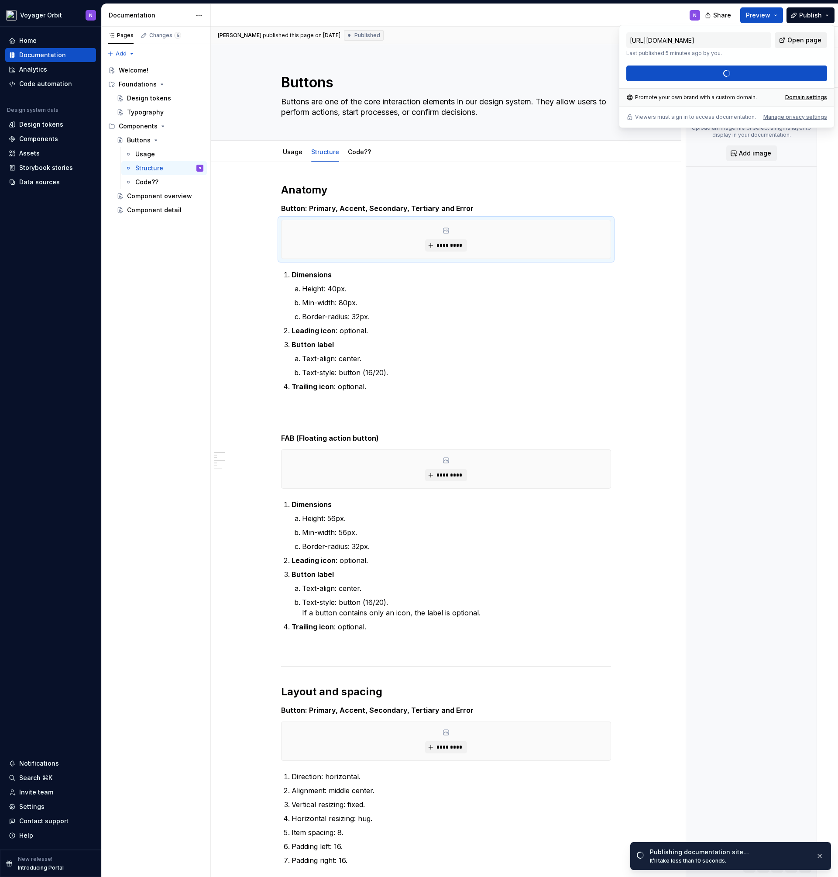
click at [793, 42] on span "Open page" at bounding box center [805, 40] width 34 height 9
click at [831, 12] on button "Publish" at bounding box center [811, 15] width 48 height 16
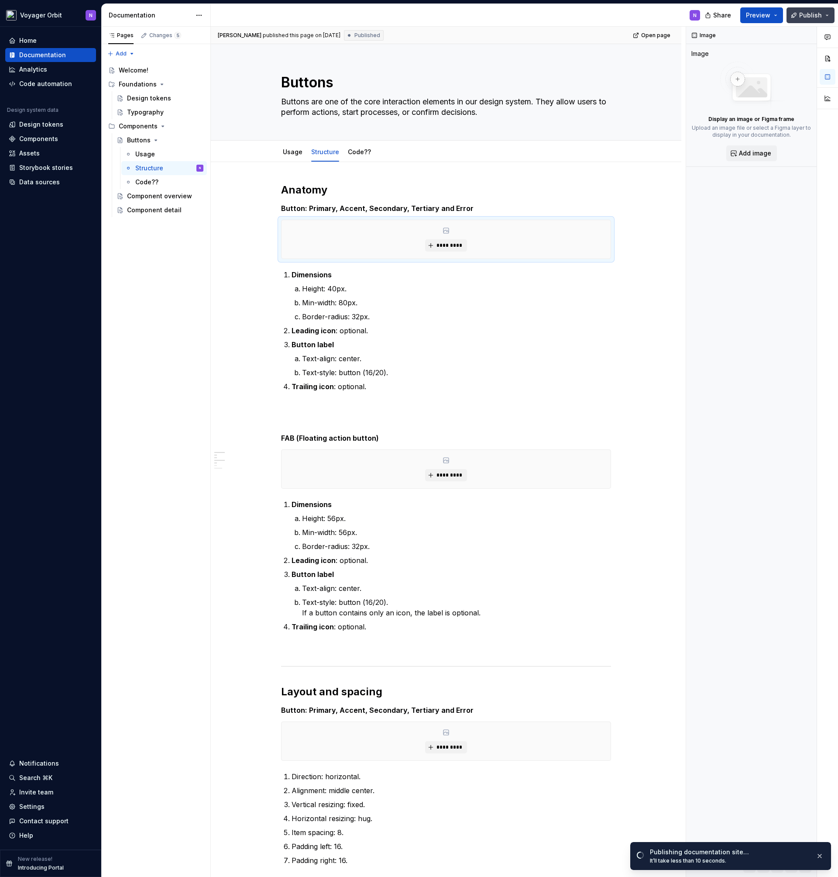
click at [831, 12] on button "Publish" at bounding box center [811, 15] width 48 height 16
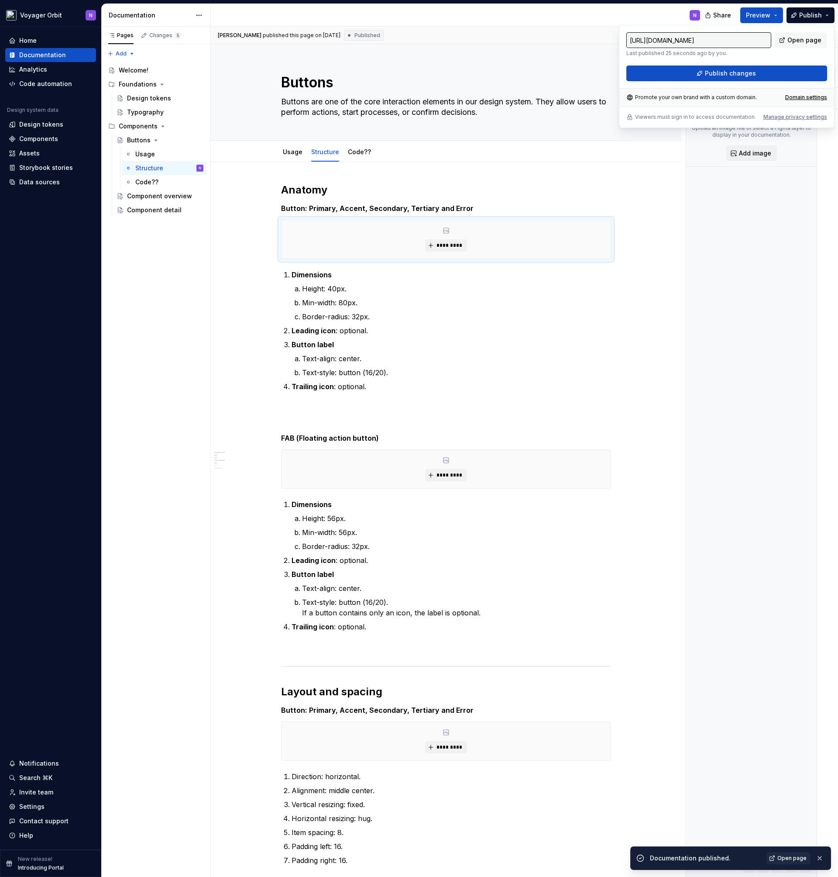
type textarea "*"
click at [782, 115] on div "Manage privacy settings" at bounding box center [796, 117] width 64 height 7
type input "https://outside-gold-centipede.supernova-docs.io/latest/"
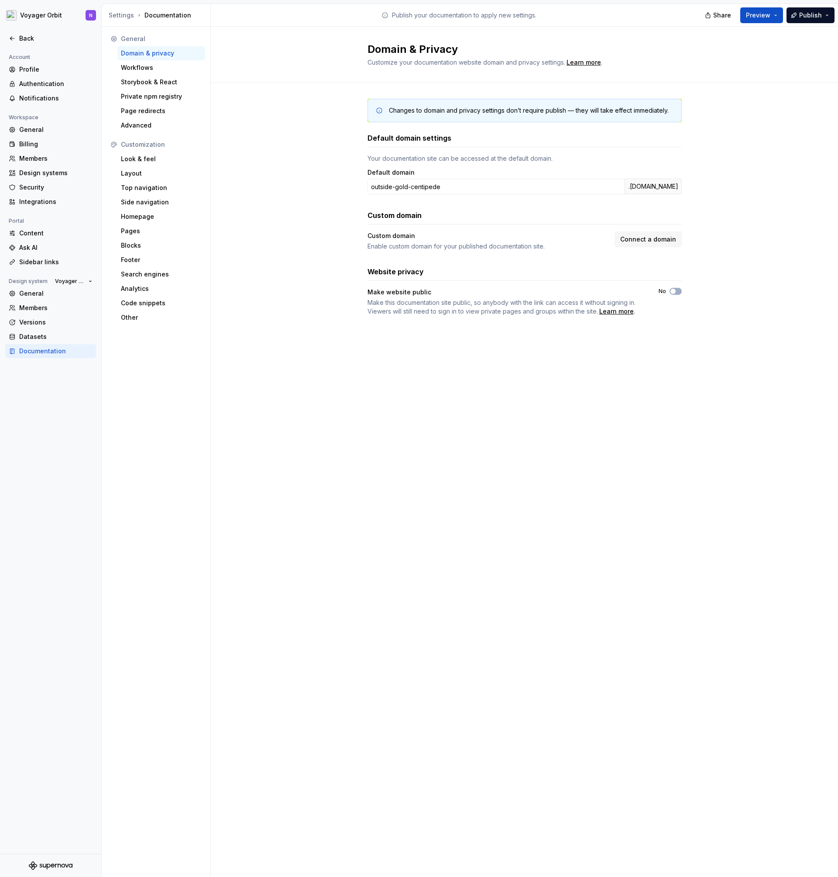
click at [266, 222] on div "Changes to domain and privacy settings don’t require publish — they will take e…" at bounding box center [524, 216] width 627 height 266
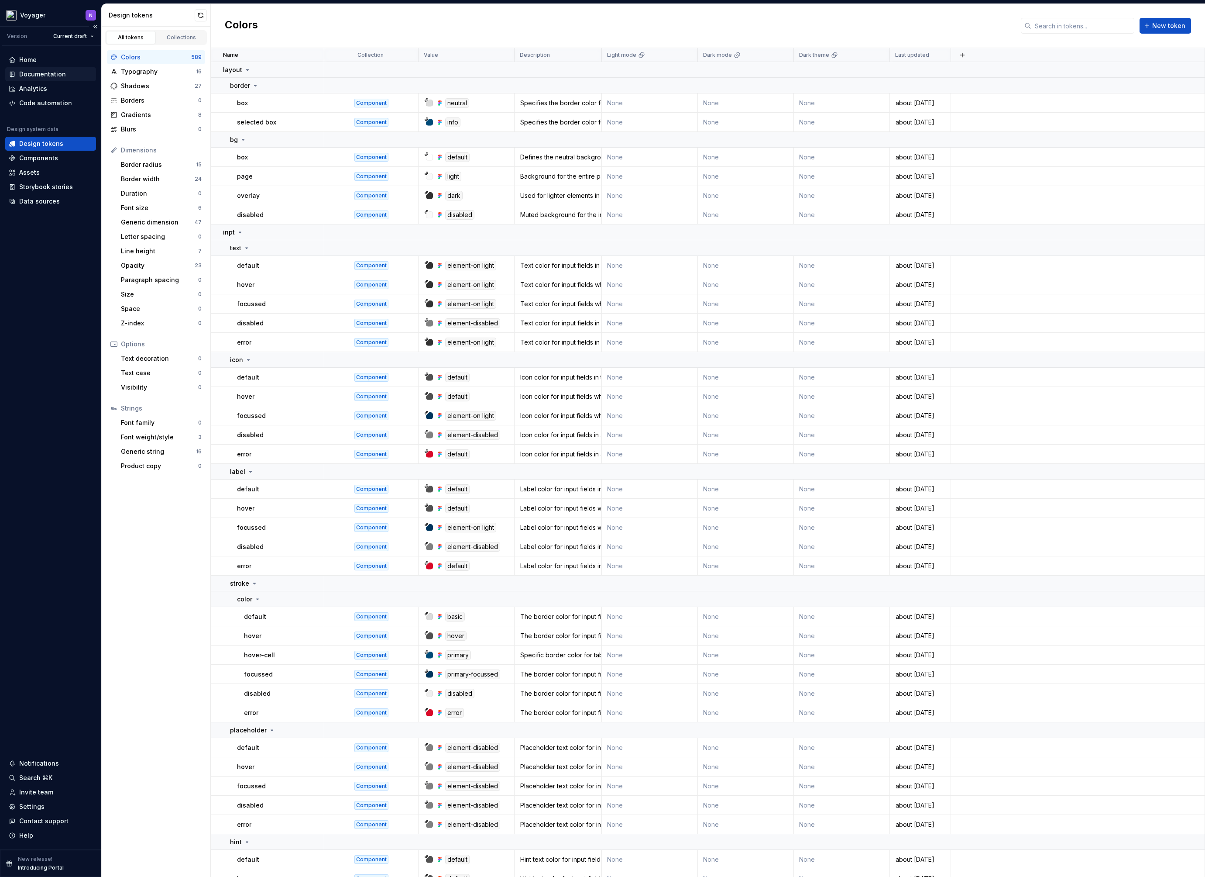
click at [46, 74] on div "Documentation" at bounding box center [42, 74] width 47 height 9
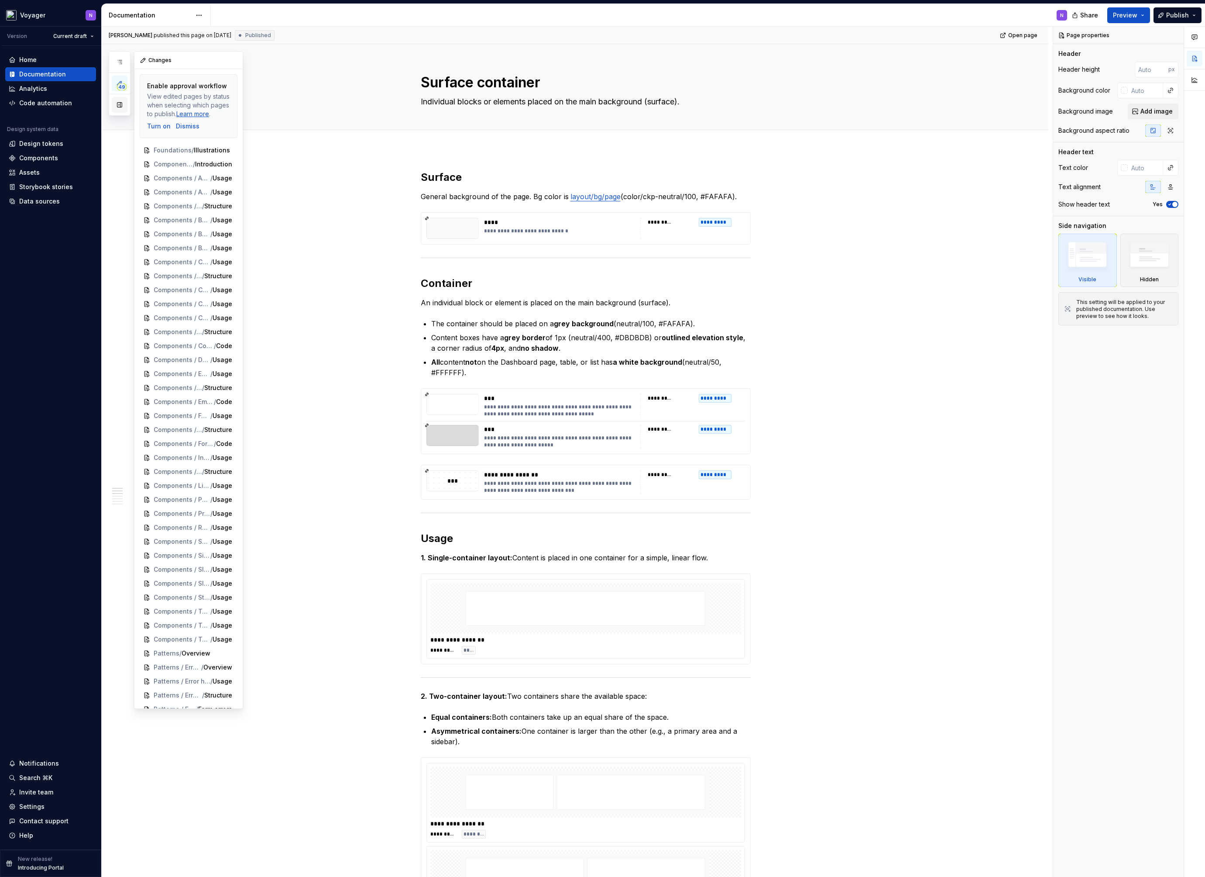
click at [124, 105] on button "button" at bounding box center [120, 105] width 16 height 16
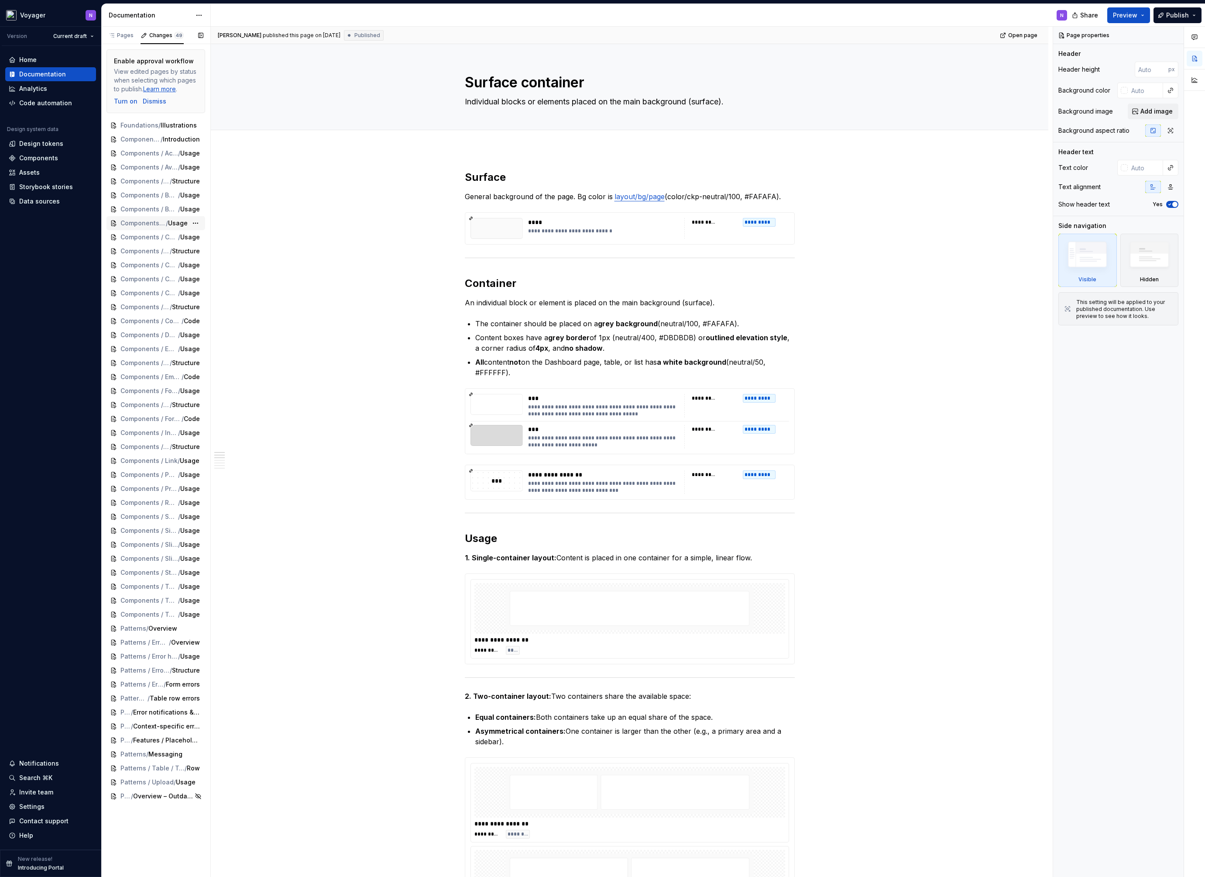
click at [183, 224] on span "Usage" at bounding box center [178, 223] width 20 height 9
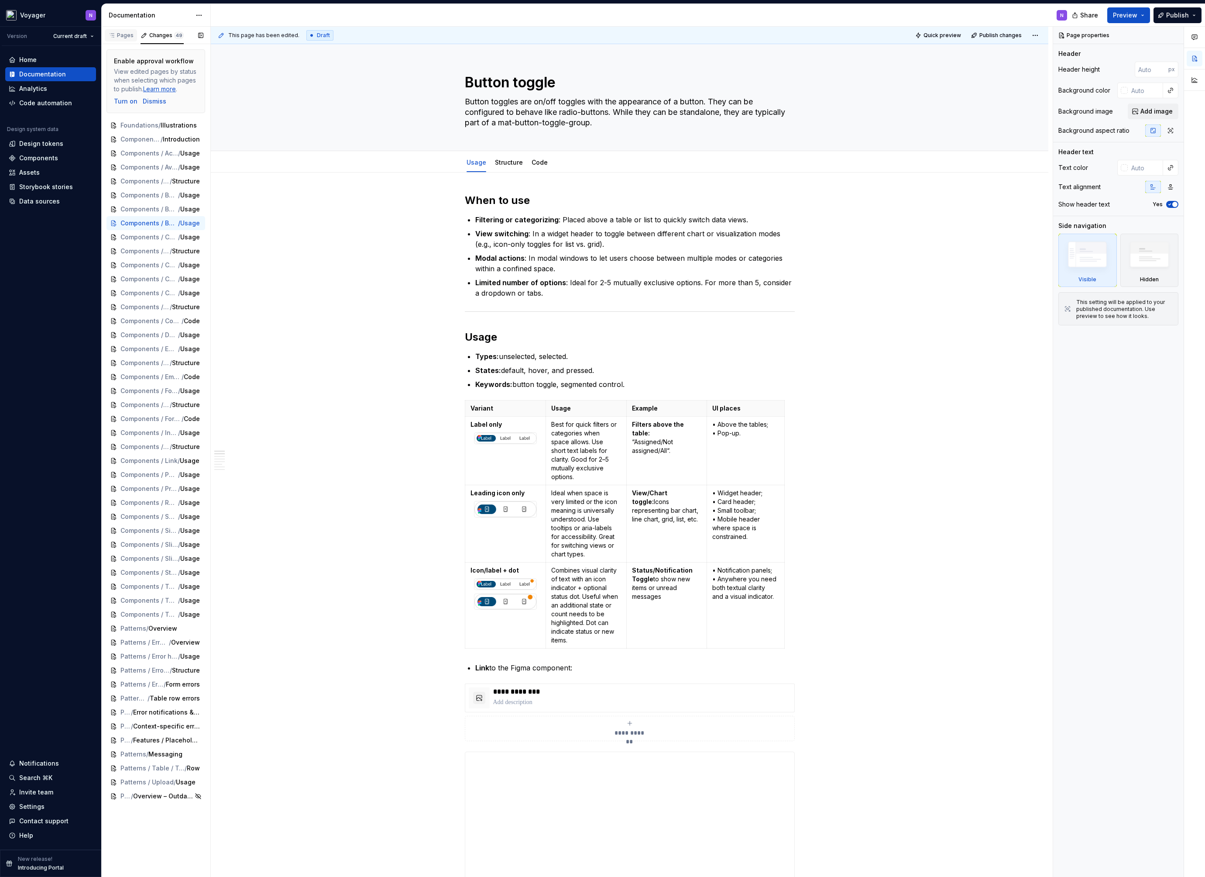
click at [109, 33] on icon "button" at bounding box center [111, 35] width 7 height 7
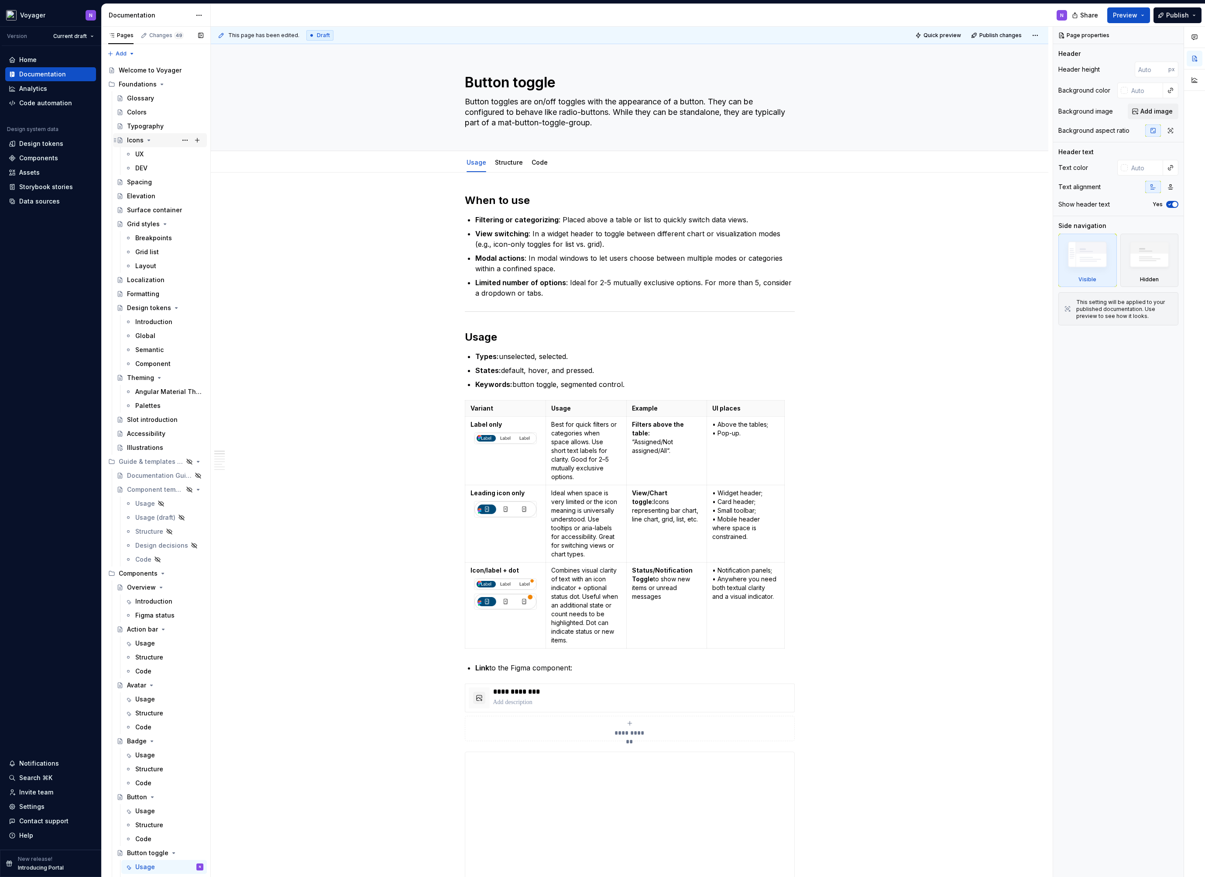
click at [145, 141] on icon "Page tree" at bounding box center [148, 140] width 7 height 7
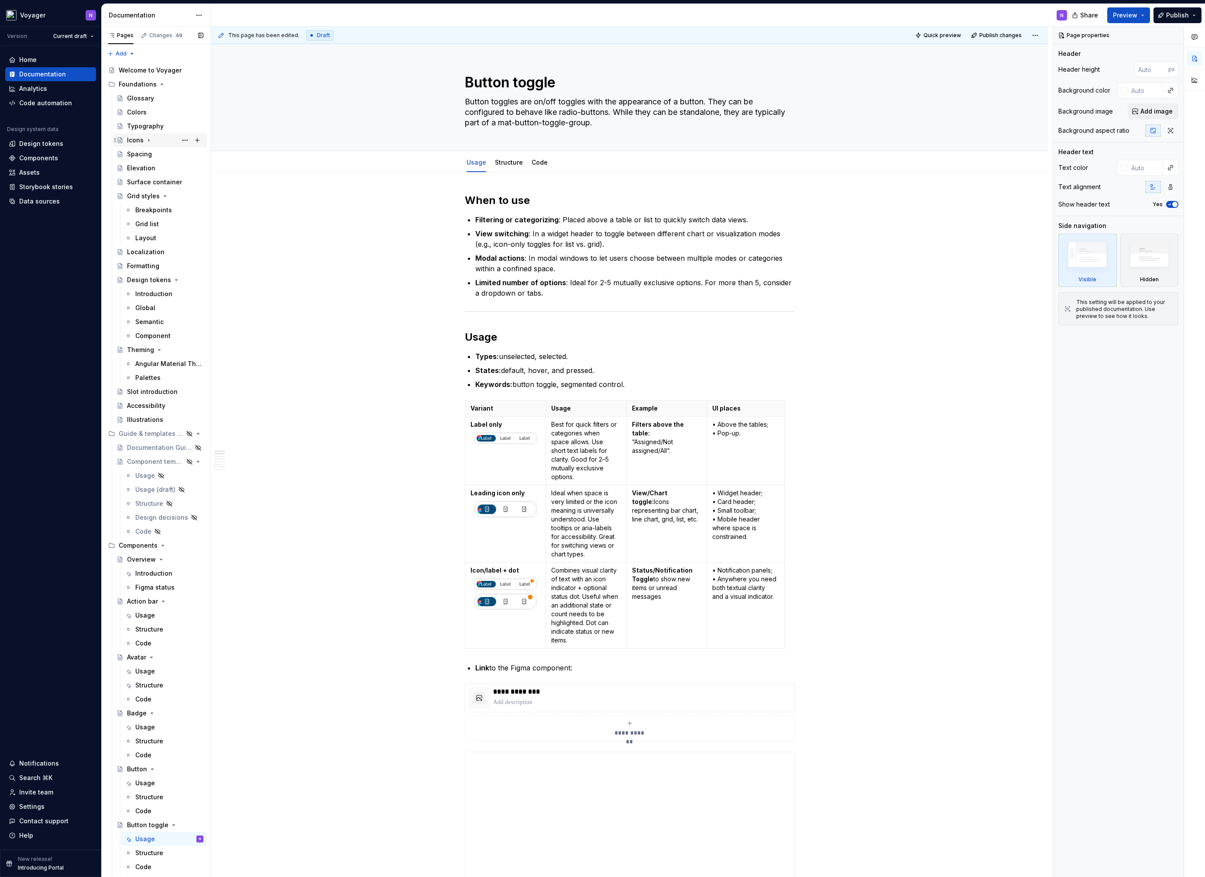
click at [146, 141] on icon "Page tree" at bounding box center [148, 140] width 7 height 7
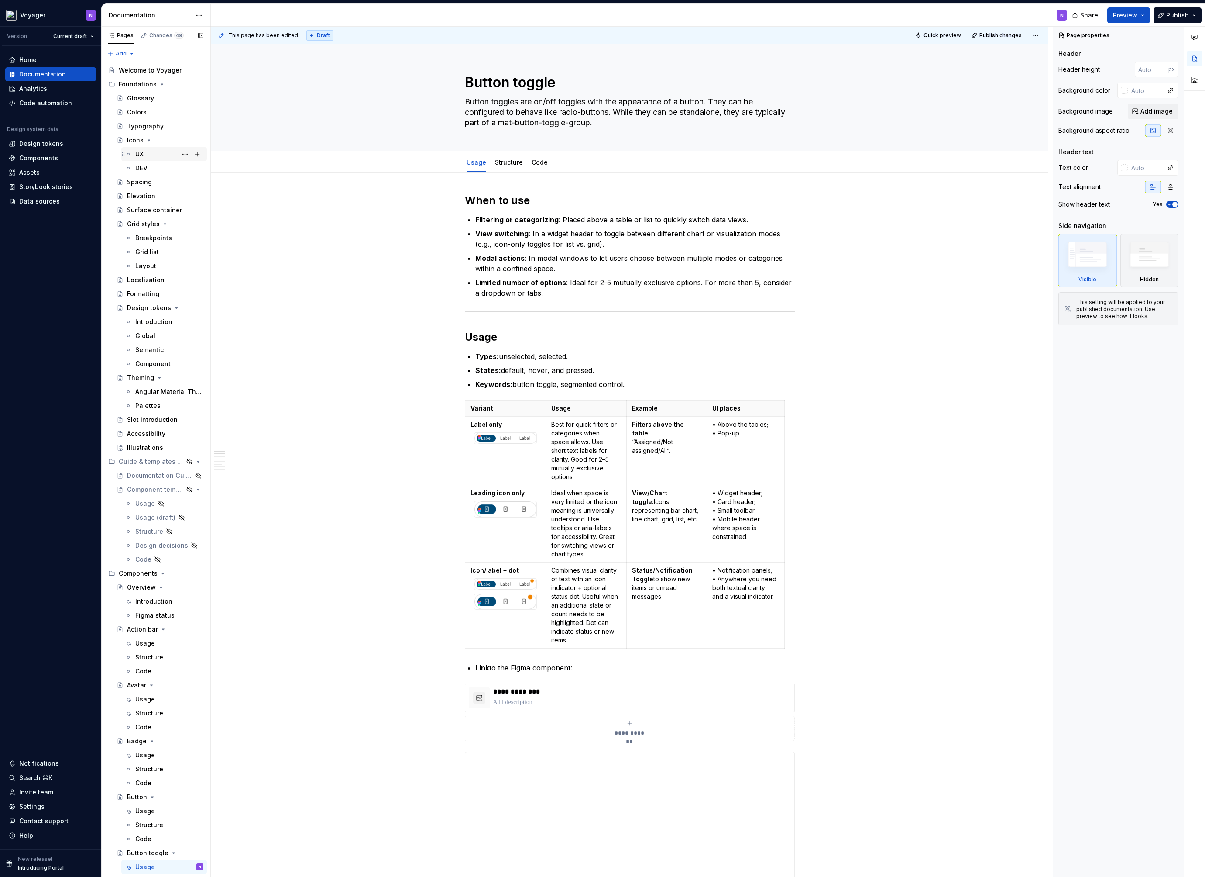
click at [142, 157] on div "UX" at bounding box center [139, 154] width 8 height 9
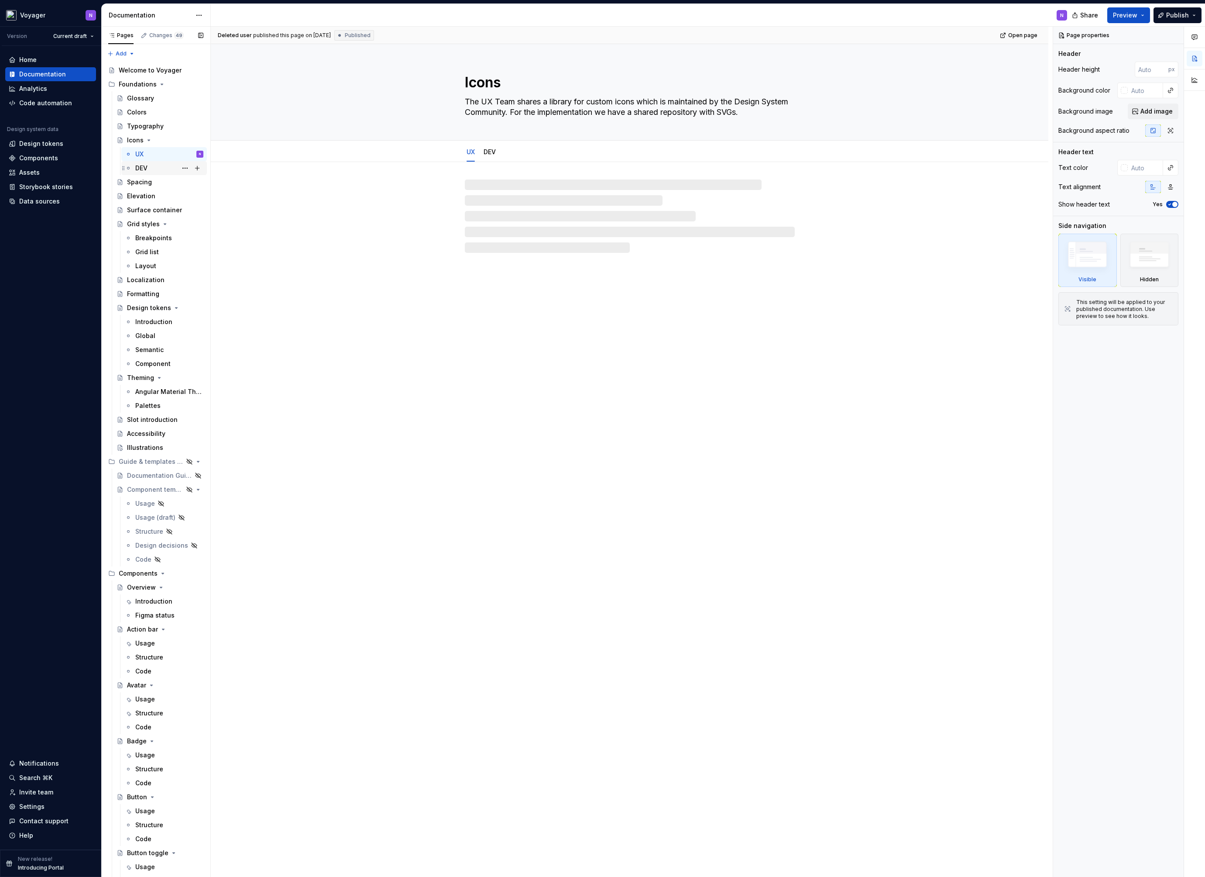
click at [142, 164] on div "DEV" at bounding box center [141, 168] width 12 height 9
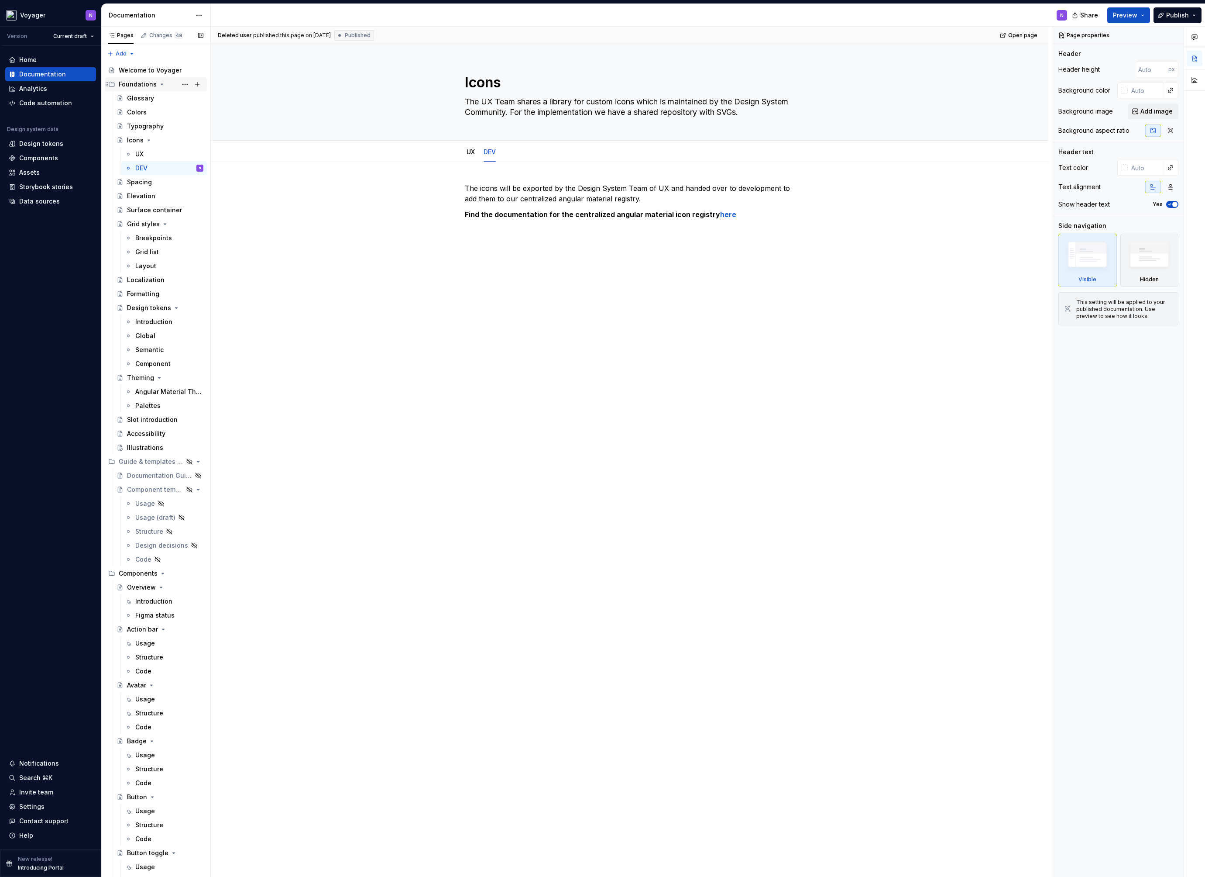
click at [162, 82] on icon "Page tree" at bounding box center [161, 84] width 7 height 7
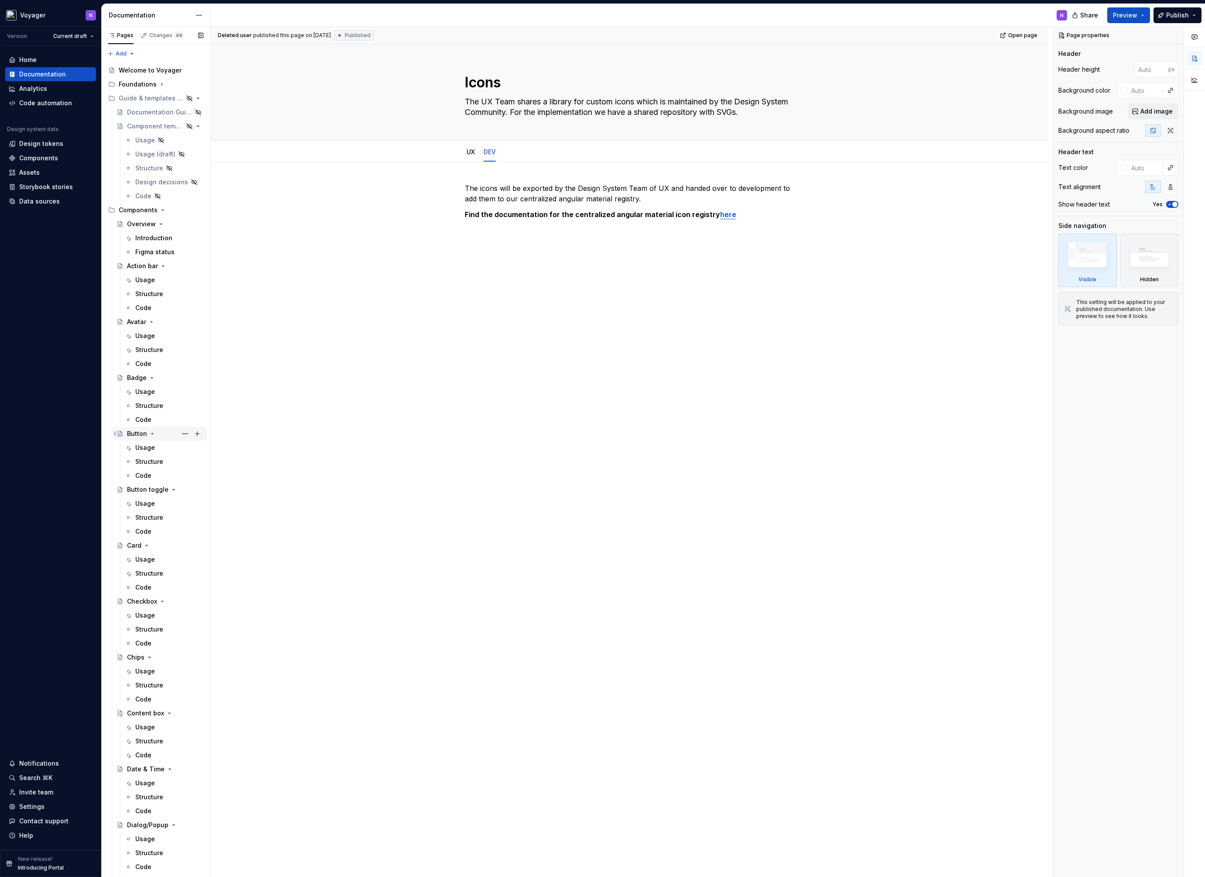
click at [157, 434] on div "Button" at bounding box center [165, 433] width 76 height 12
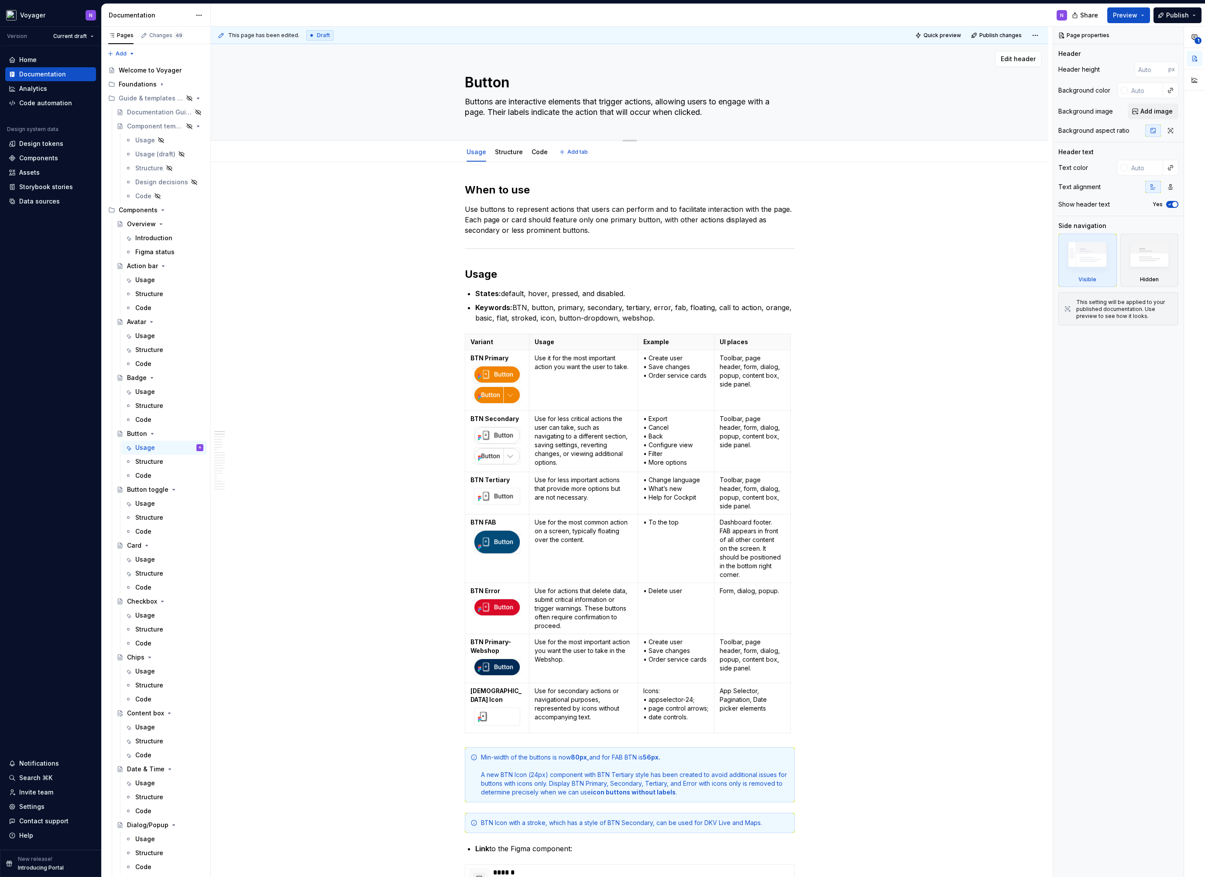
drag, startPoint x: 592, startPoint y: 109, endPoint x: 575, endPoint y: 109, distance: 17.5
click at [558, 107] on textarea "Buttons are interactive elements that trigger actions, allowing users to engage…" at bounding box center [628, 107] width 330 height 24
drag, startPoint x: 742, startPoint y: 115, endPoint x: 461, endPoint y: 102, distance: 280.6
click at [461, 102] on div "Button Buttons are interactive elements that trigger actions, allowing users to…" at bounding box center [630, 92] width 768 height 96
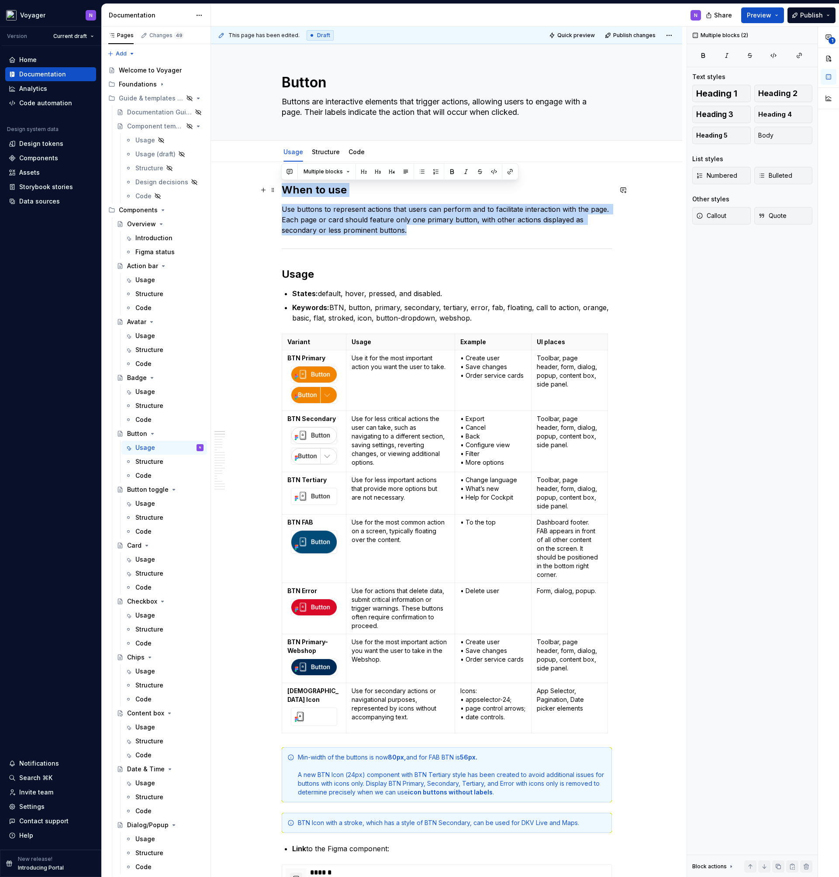
drag, startPoint x: 465, startPoint y: 234, endPoint x: 280, endPoint y: 186, distance: 190.6
copy div "When to use Use buttons to represent actions that users can perform and to faci…"
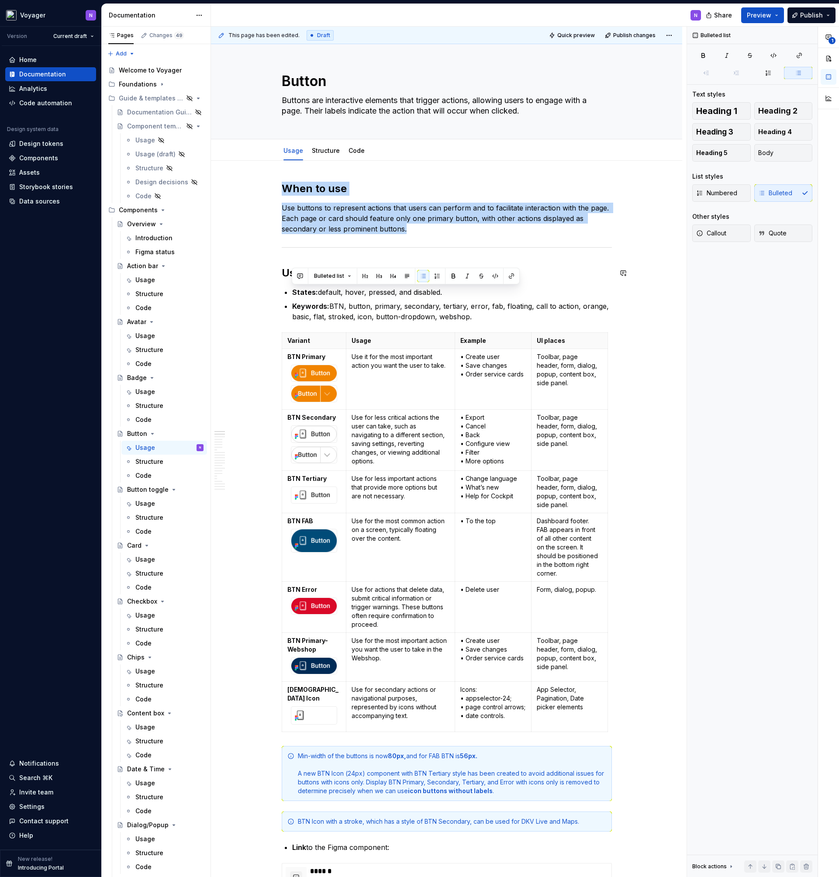
drag, startPoint x: 513, startPoint y: 318, endPoint x: 322, endPoint y: 280, distance: 195.4
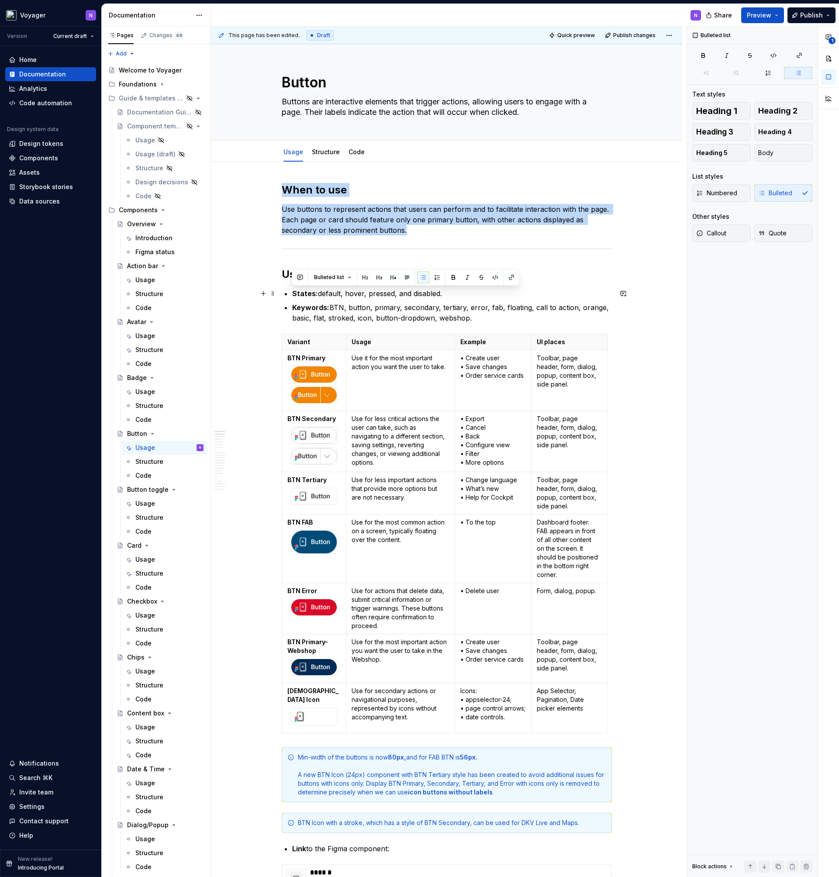
click at [478, 296] on p "States: default, hover, pressed, and disabled." at bounding box center [452, 293] width 320 height 10
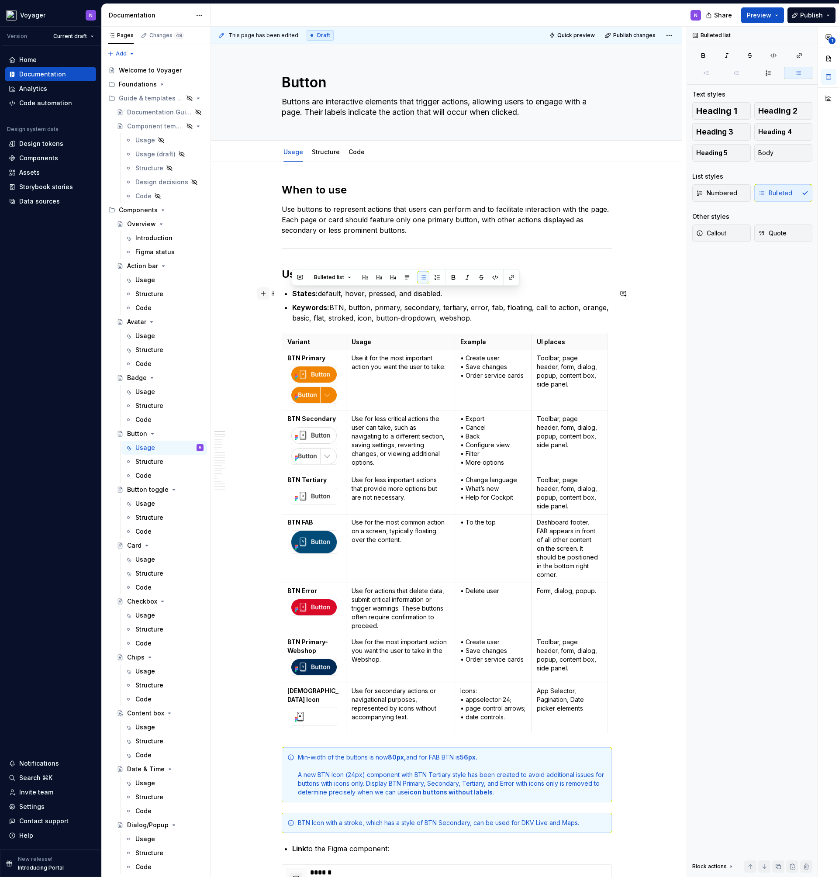
drag, startPoint x: 411, startPoint y: 296, endPoint x: 264, endPoint y: 296, distance: 147.1
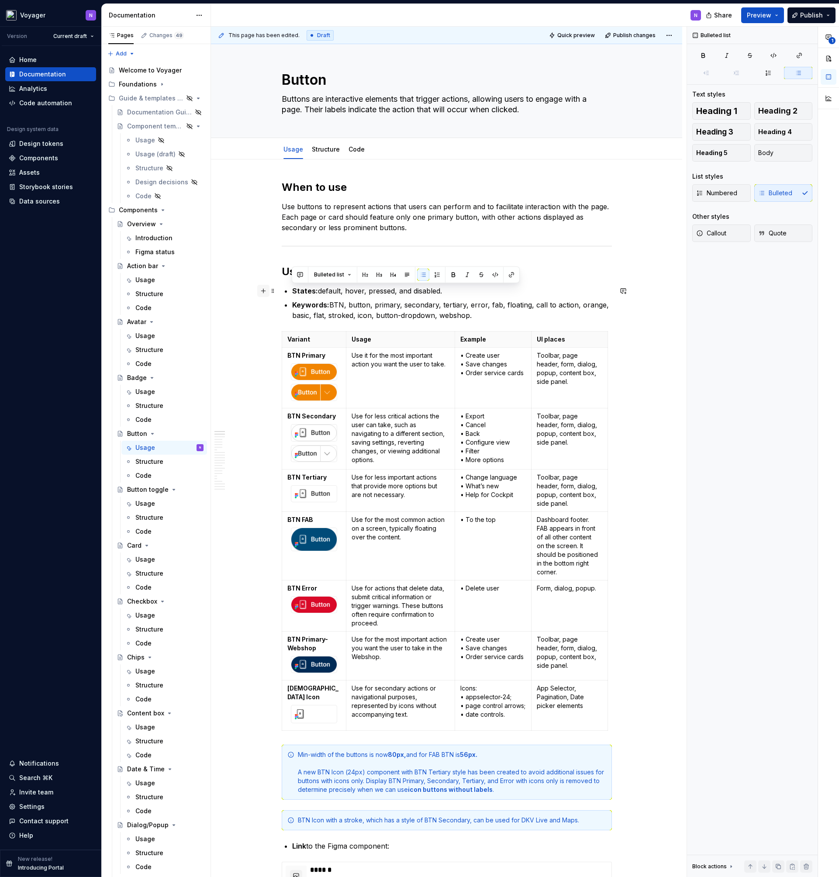
scroll to position [4, 0]
copy p "States: default, hover, pressed, and disabled."
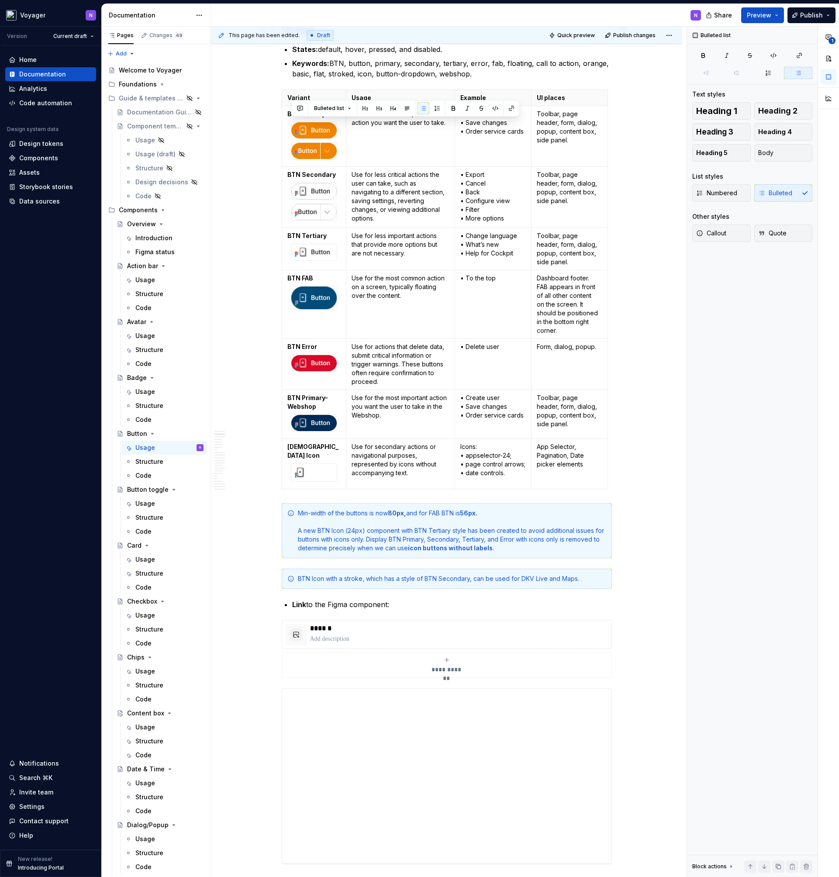
scroll to position [124, 0]
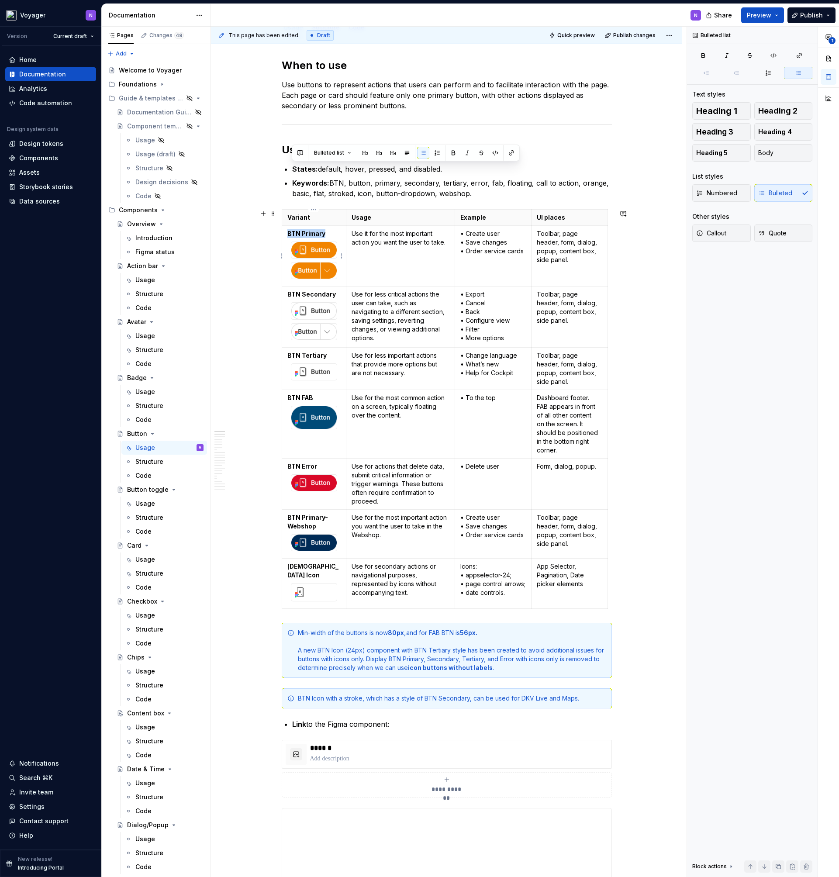
click at [326, 256] on img at bounding box center [314, 250] width 46 height 16
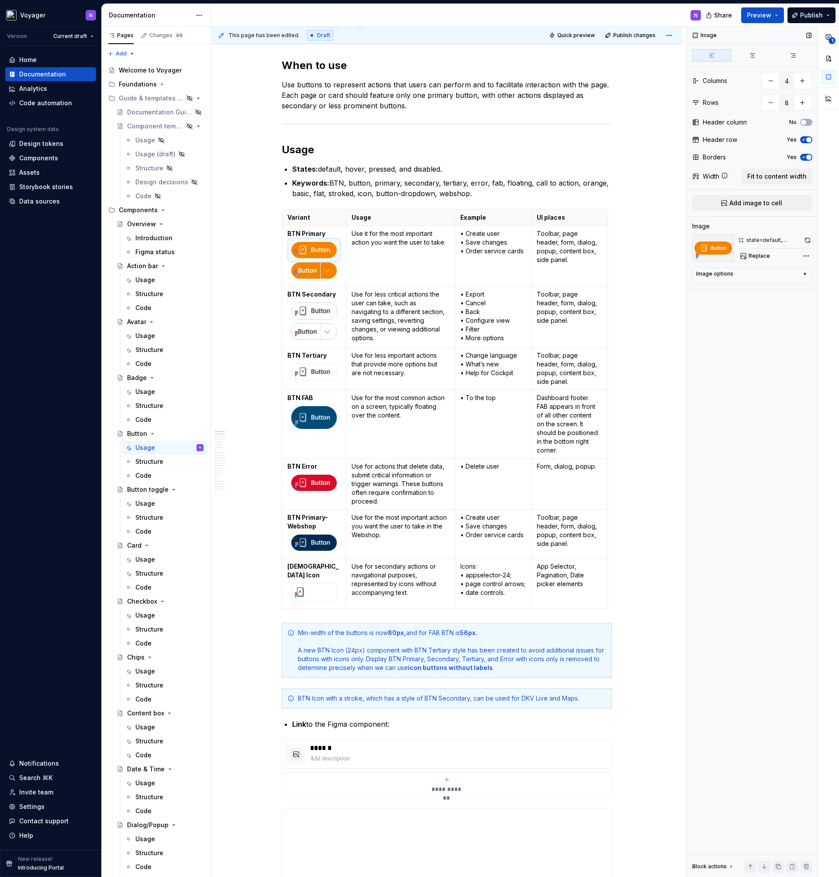
click at [760, 239] on div "state=default, dropdown=off" at bounding box center [773, 240] width 55 height 7
click at [738, 239] on icon at bounding box center [740, 240] width 7 height 7
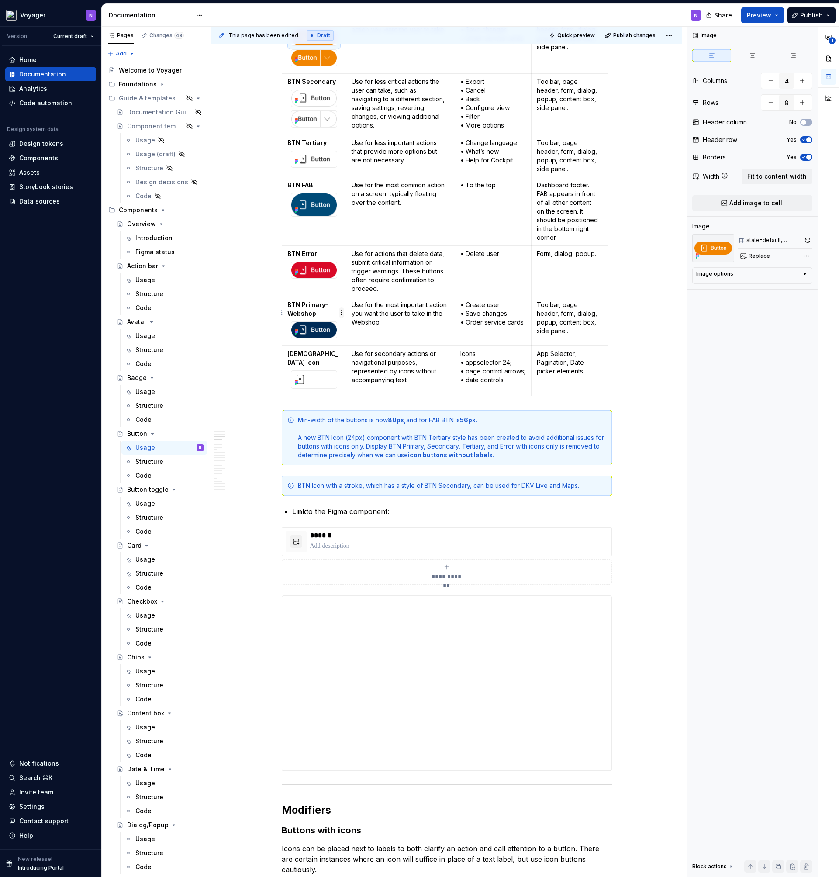
click at [342, 313] on html "Voyager N Version Current draft Home Documentation Analytics Code automation De…" at bounding box center [419, 438] width 839 height 877
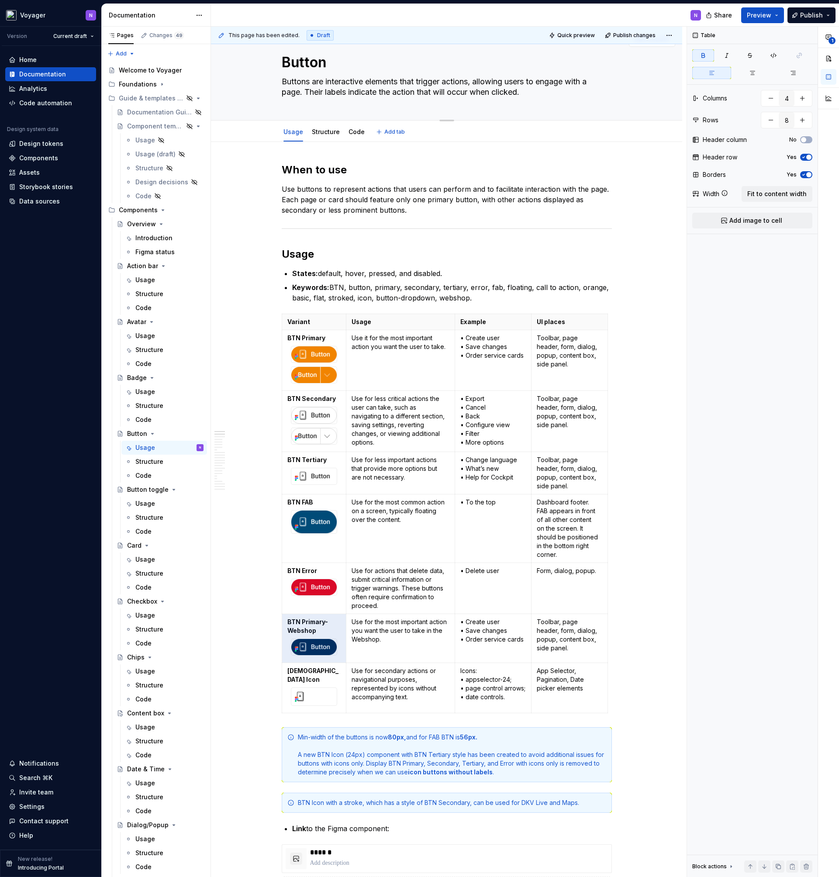
drag, startPoint x: 683, startPoint y: 147, endPoint x: 678, endPoint y: 104, distance: 43.0
click at [679, 104] on html "Voyager N Version Current draft Home Documentation Analytics Code automation De…" at bounding box center [419, 438] width 839 height 877
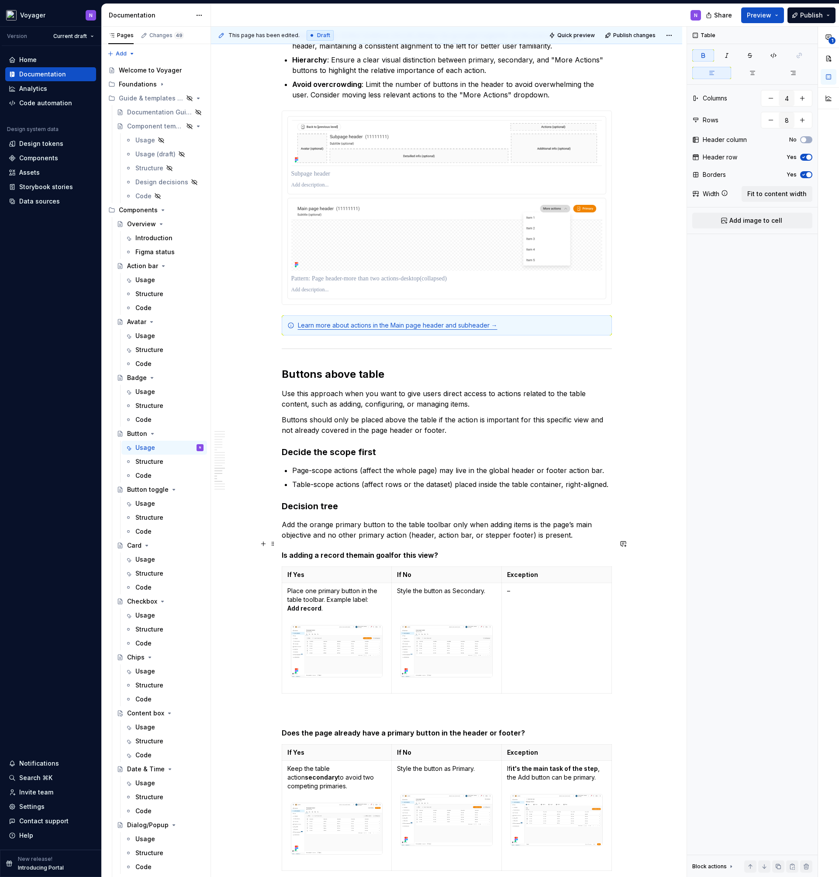
scroll to position [4265, 0]
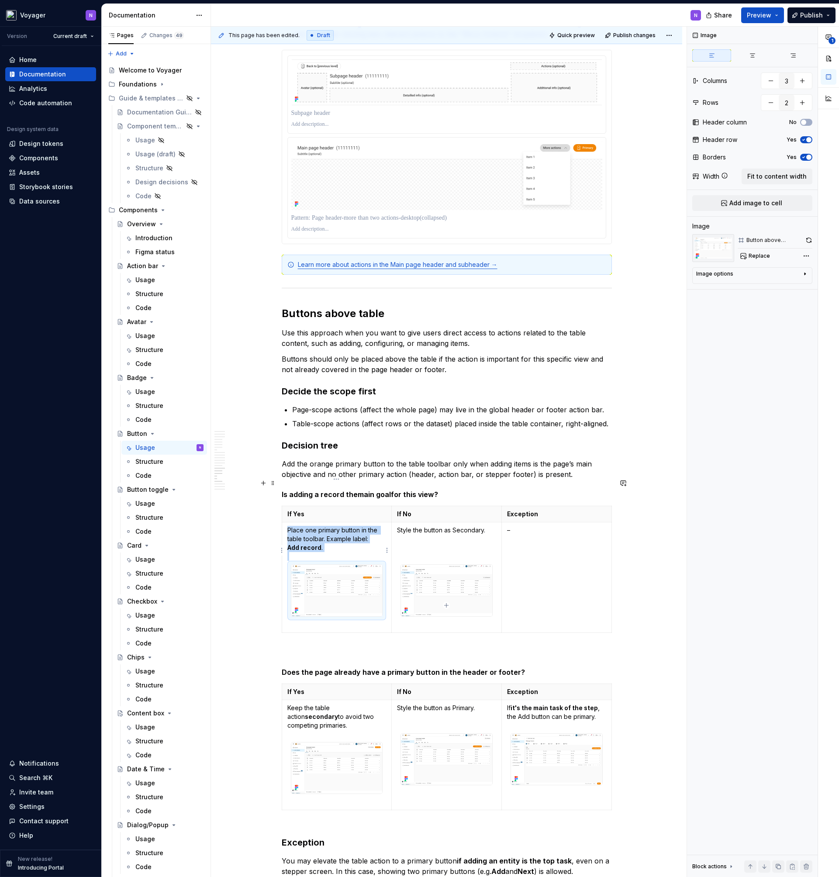
click at [298, 565] on img at bounding box center [336, 590] width 91 height 51
click at [310, 565] on img at bounding box center [336, 590] width 91 height 51
click at [435, 565] on img at bounding box center [446, 590] width 91 height 51
click at [353, 565] on img at bounding box center [336, 590] width 91 height 51
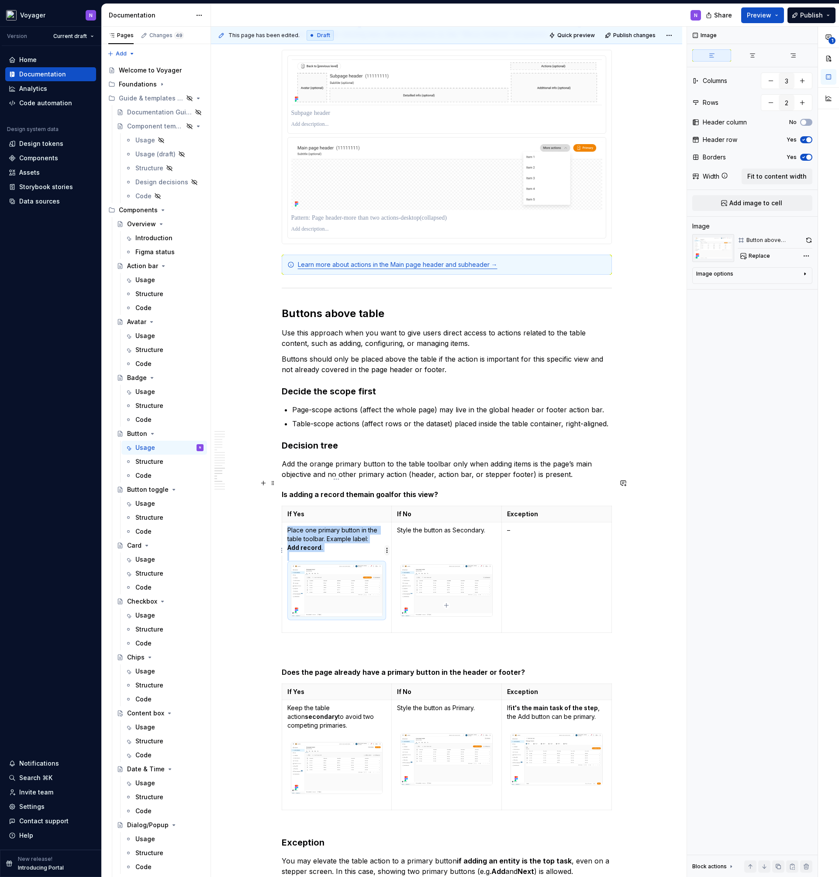
click at [388, 550] on html "Voyager N Version Current draft Home Documentation Analytics Code automation De…" at bounding box center [419, 438] width 839 height 877
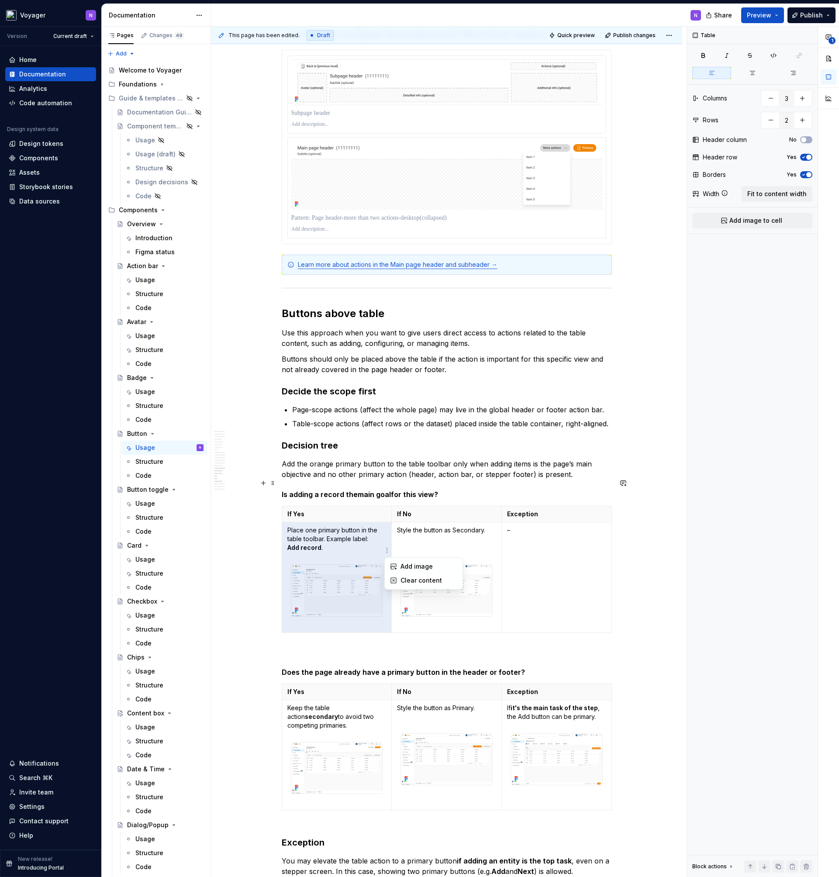
click at [233, 540] on html "Voyager N Version Current draft Home Documentation Analytics Code automation De…" at bounding box center [419, 438] width 839 height 877
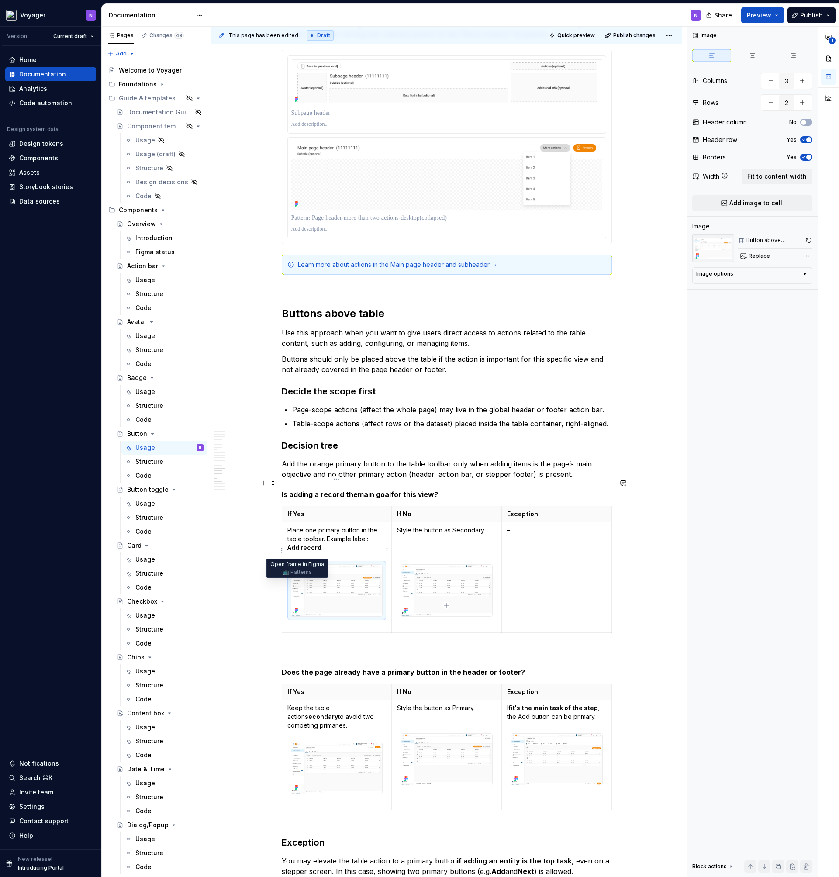
click at [296, 606] on icon at bounding box center [296, 609] width 7 height 7
type textarea "*"
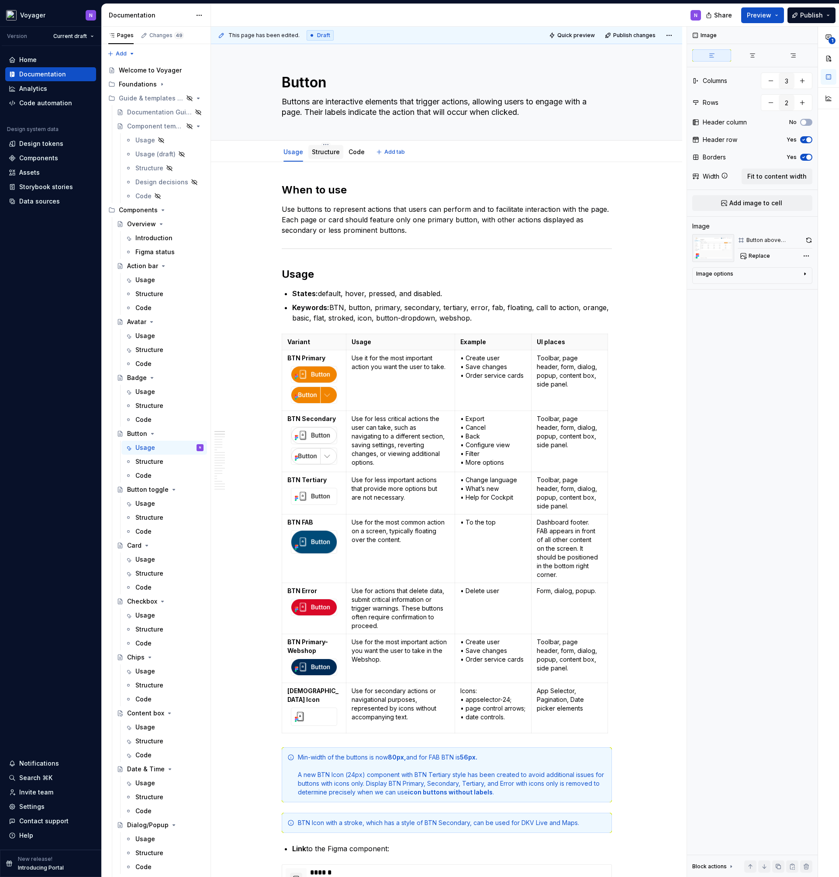
click at [322, 154] on link "Structure" at bounding box center [326, 151] width 28 height 7
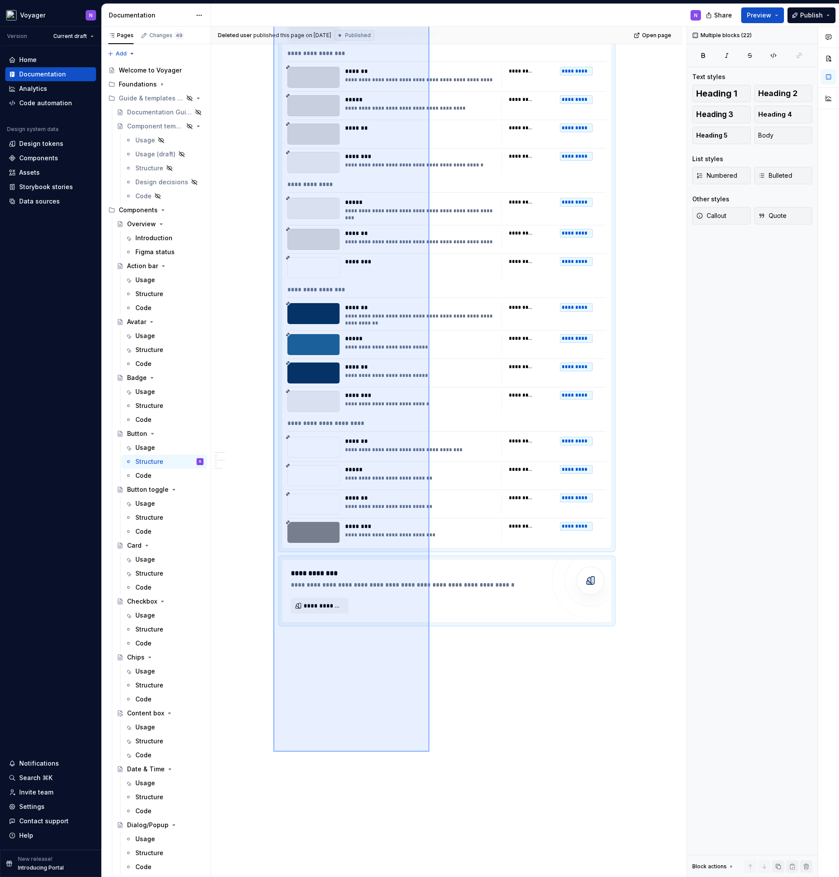
scroll to position [2834, 0]
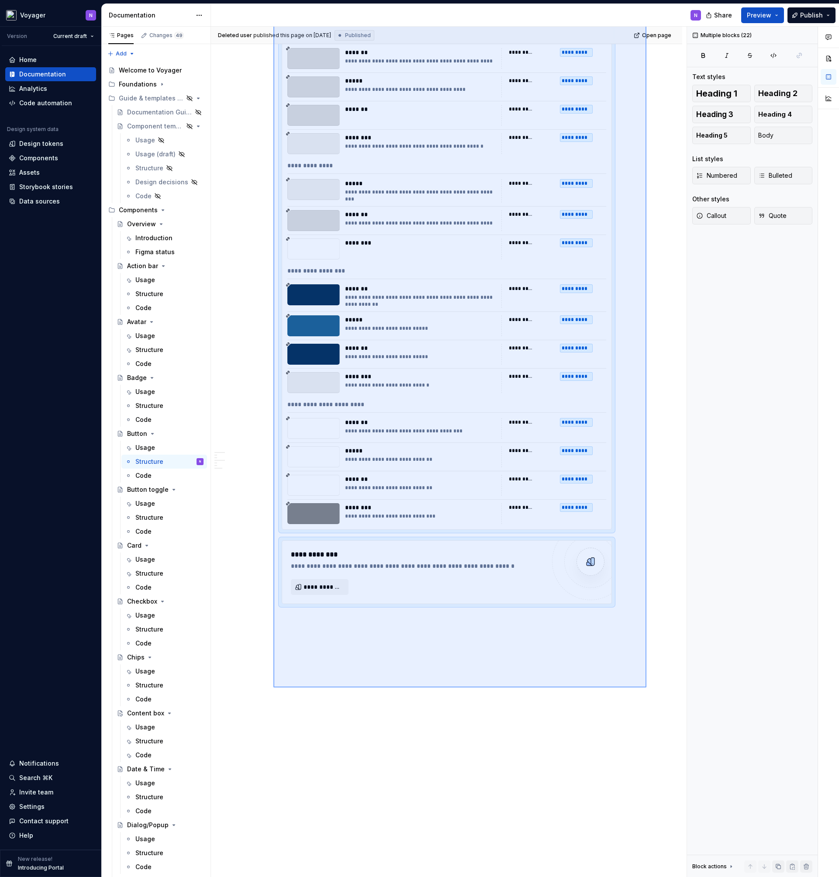
drag, startPoint x: 273, startPoint y: 179, endPoint x: 646, endPoint y: 687, distance: 630.7
click at [646, 687] on div "Deleted user published this page on [DATE] Published Open page Button Buttons a…" at bounding box center [448, 452] width 475 height 851
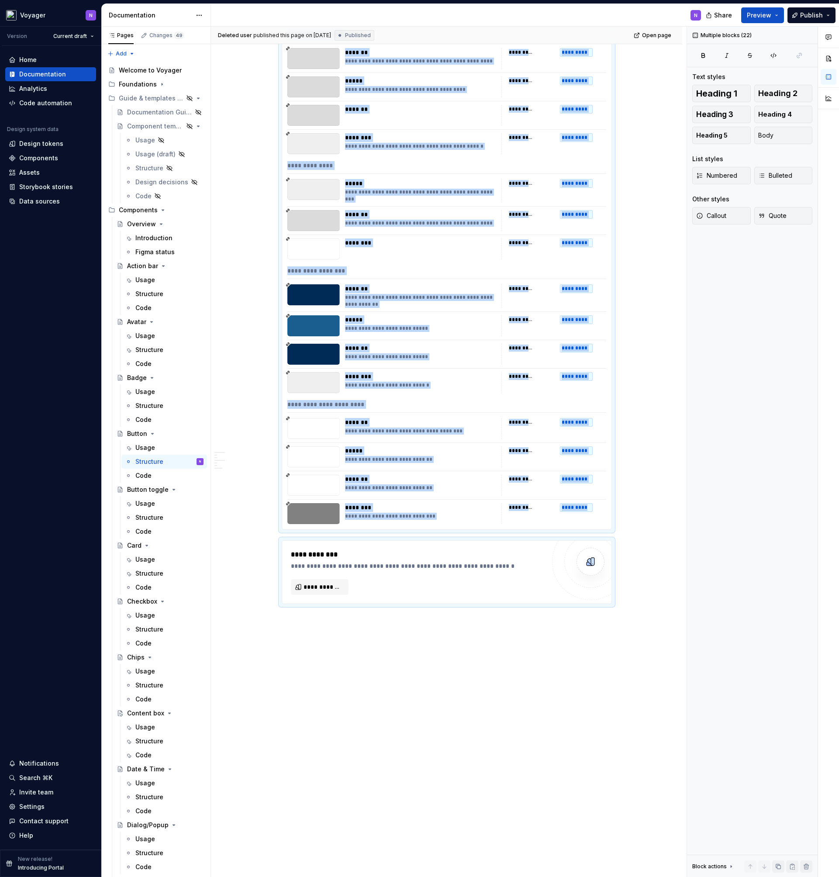
copy div "**********"
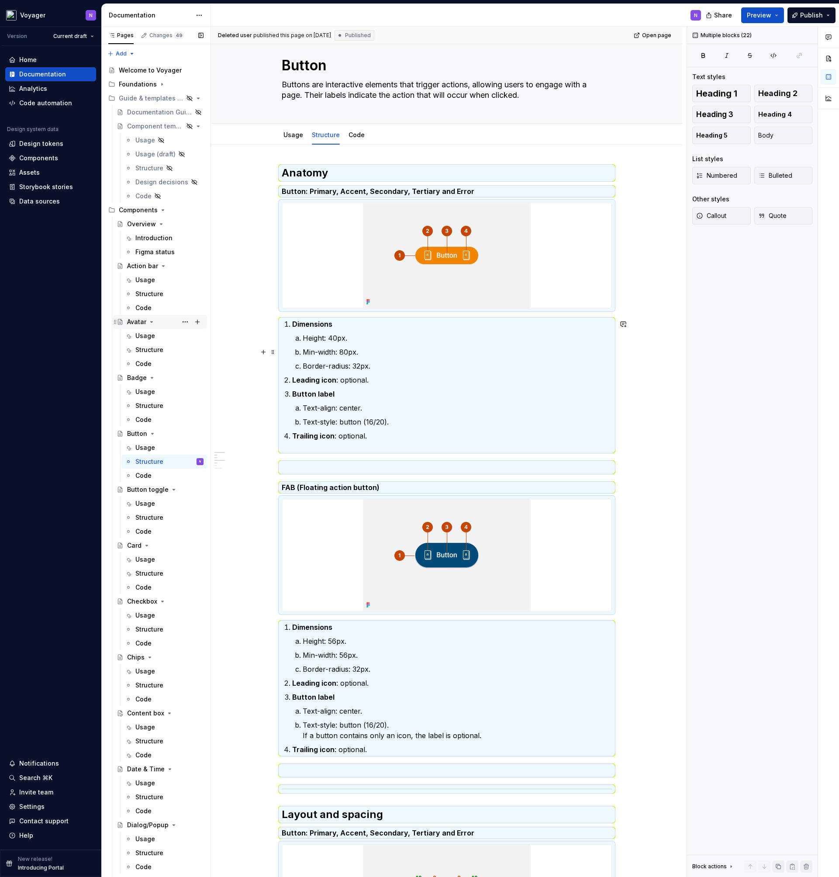
scroll to position [0, 0]
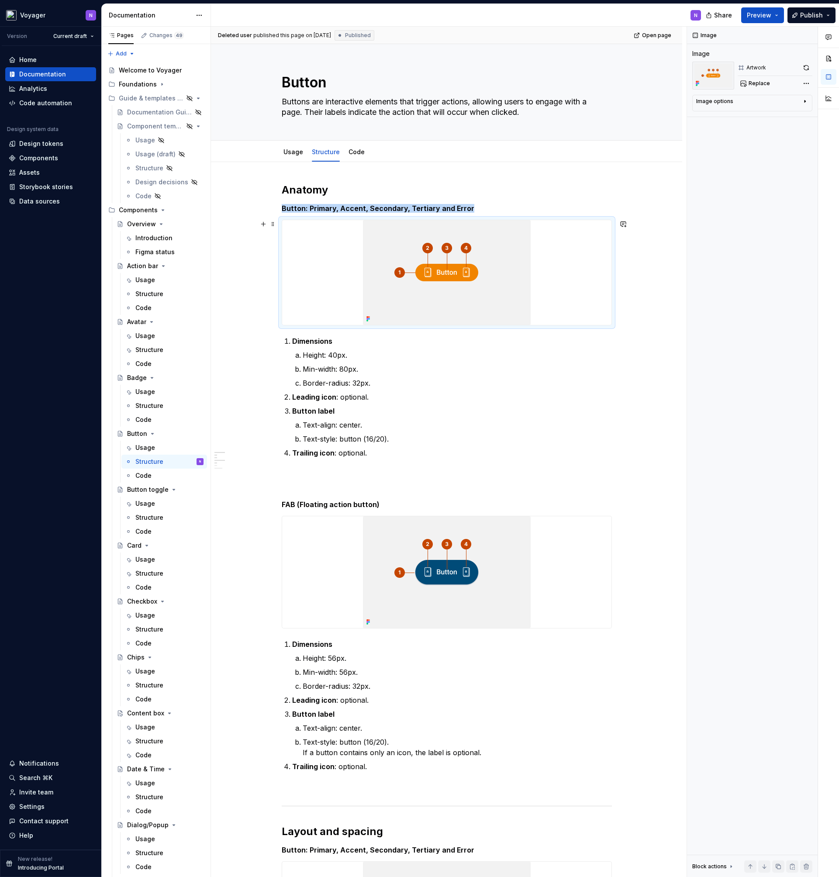
click at [404, 290] on img at bounding box center [447, 272] width 168 height 105
click at [365, 318] on icon at bounding box center [368, 318] width 7 height 7
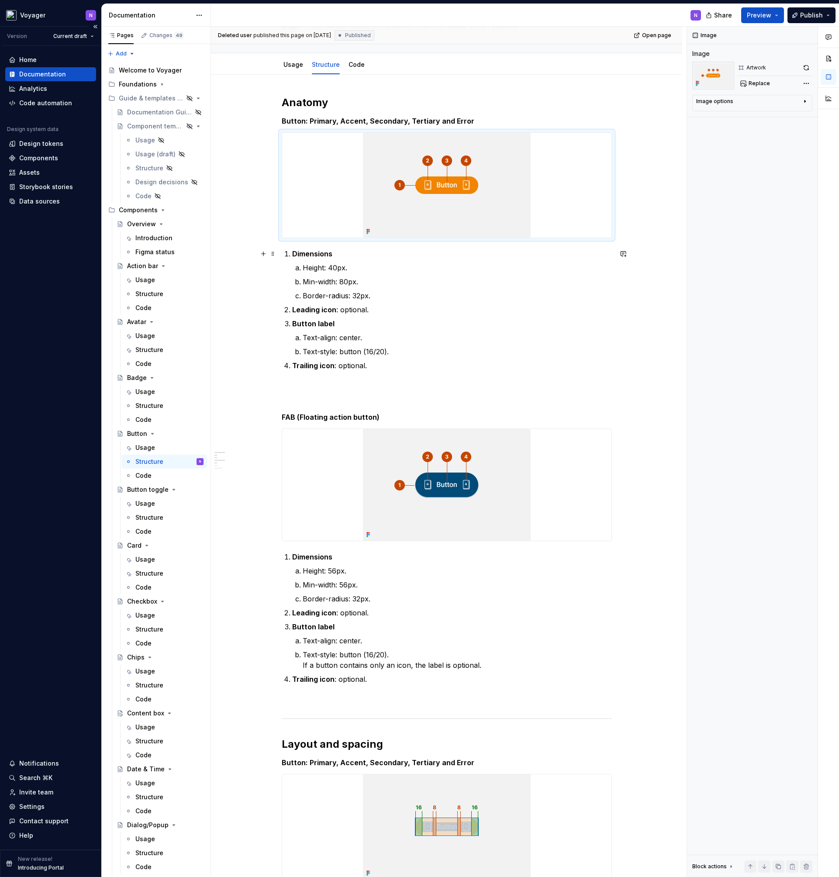
scroll to position [59, 0]
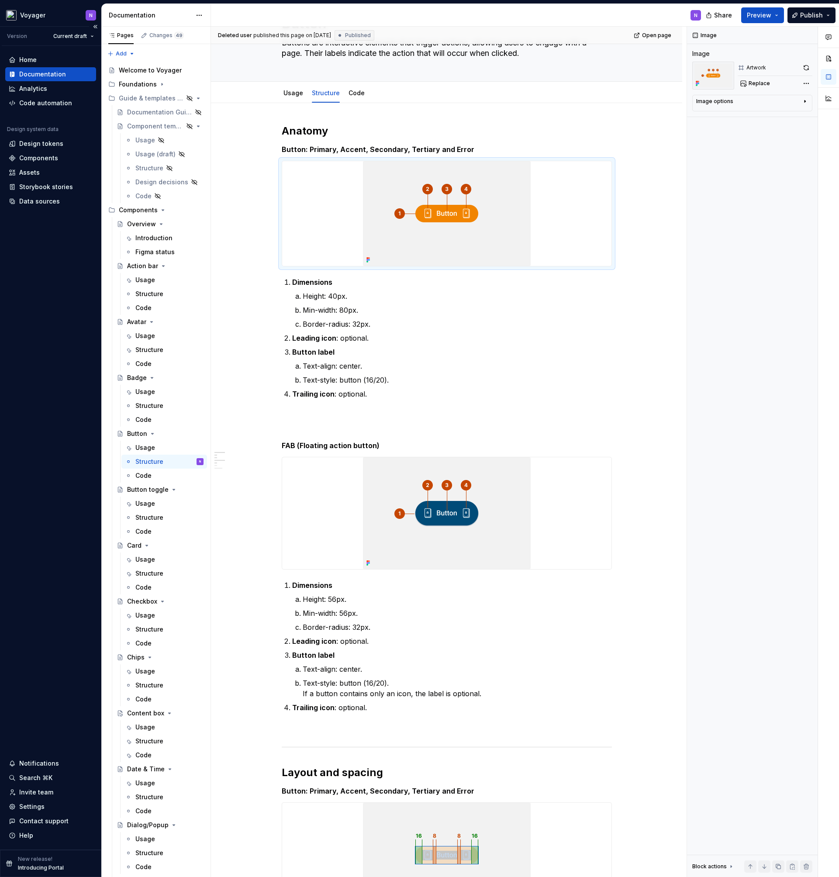
type textarea "*"
